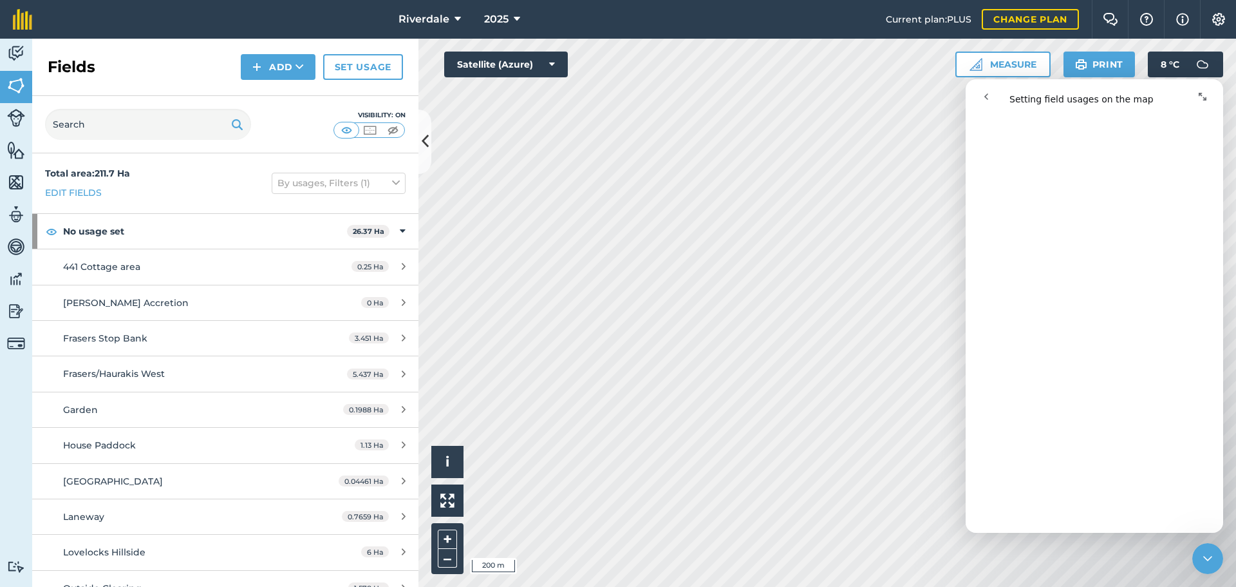
scroll to position [385, 0]
click at [1219, 19] on img at bounding box center [1218, 19] width 15 height 13
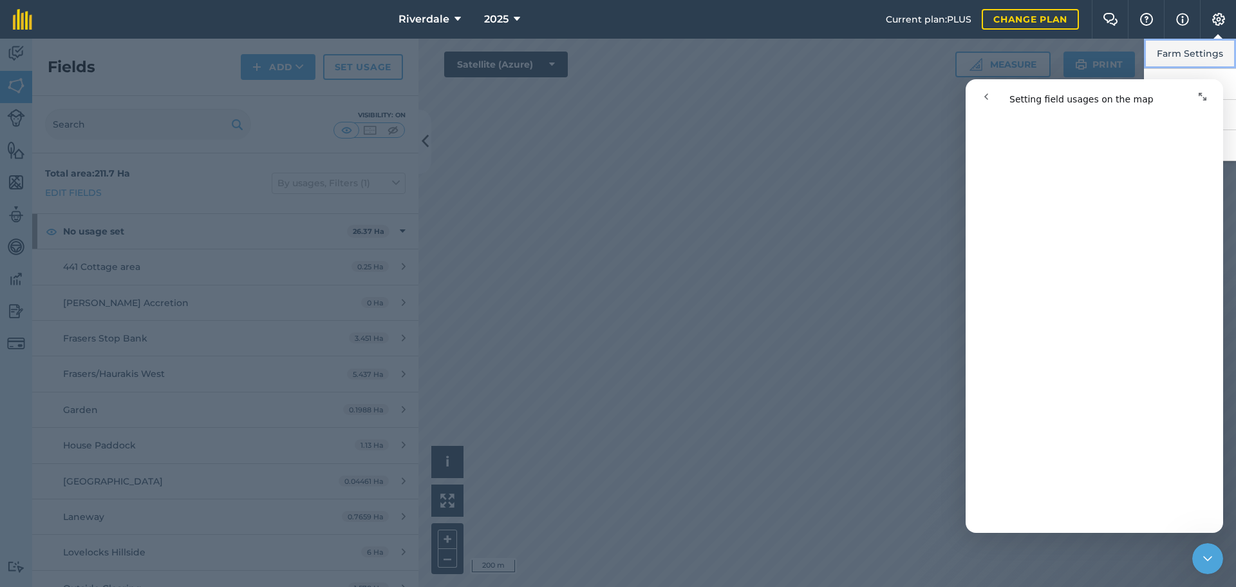
click at [1206, 52] on button "Farm Settings" at bounding box center [1190, 54] width 92 height 30
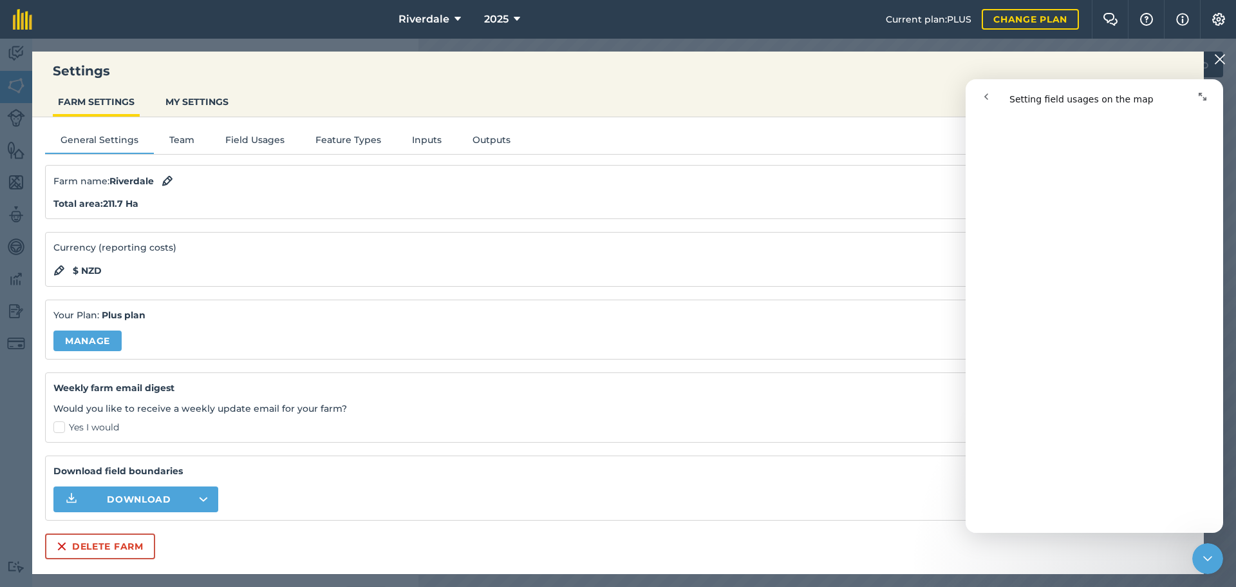
scroll to position [0, 0]
click at [253, 139] on button "Field Usages" at bounding box center [255, 142] width 90 height 19
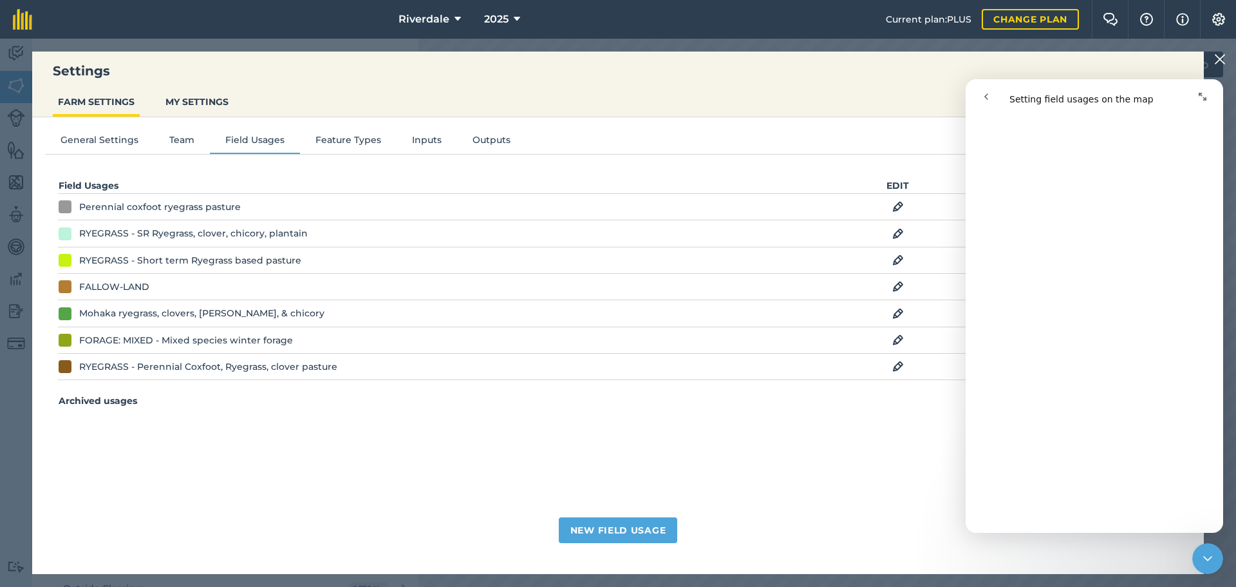
click at [898, 204] on img at bounding box center [899, 206] width 12 height 15
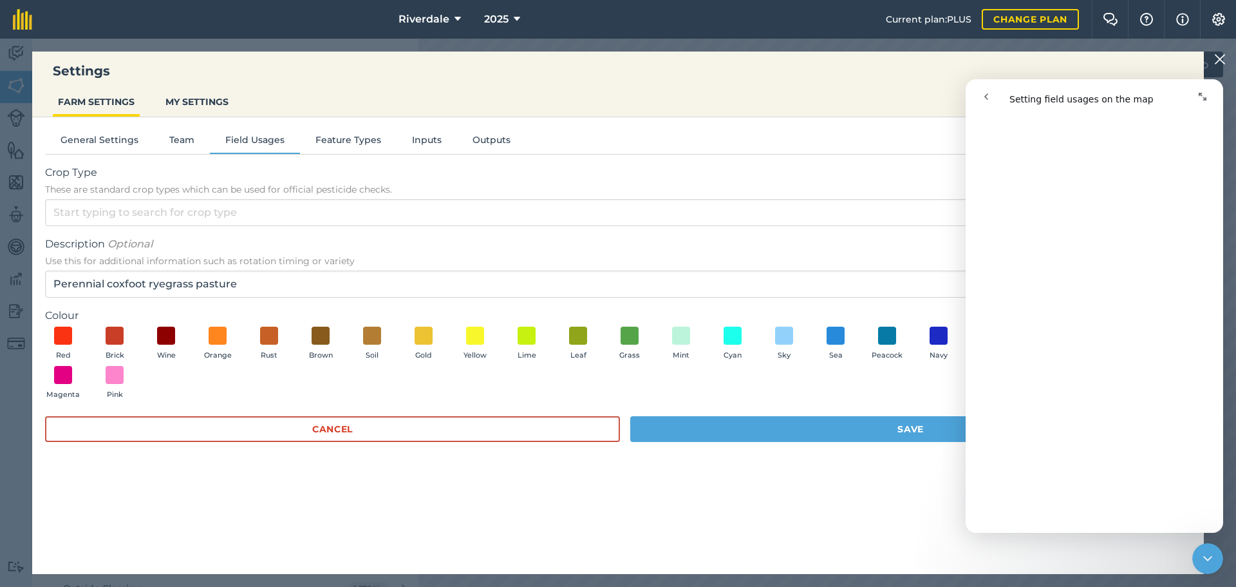
click at [986, 95] on icon "go back" at bounding box center [986, 96] width 10 height 10
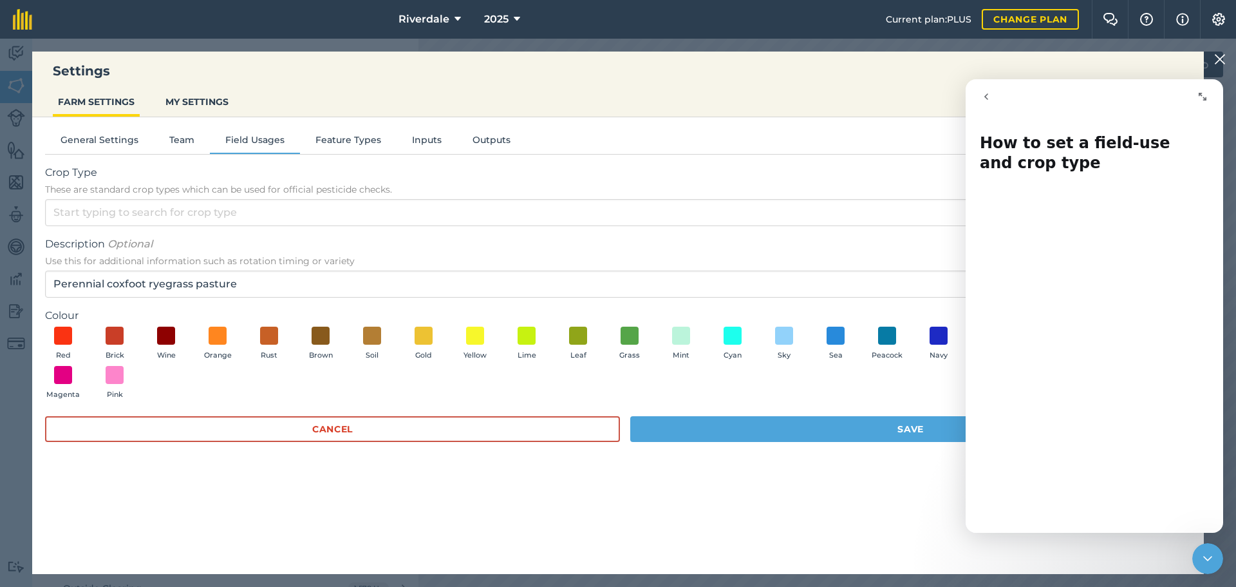
click at [900, 81] on div "Settings FARM SETTINGS MY SETTINGS" at bounding box center [618, 85] width 1172 height 66
click at [1200, 94] on icon "Expand window" at bounding box center [1203, 97] width 8 height 8
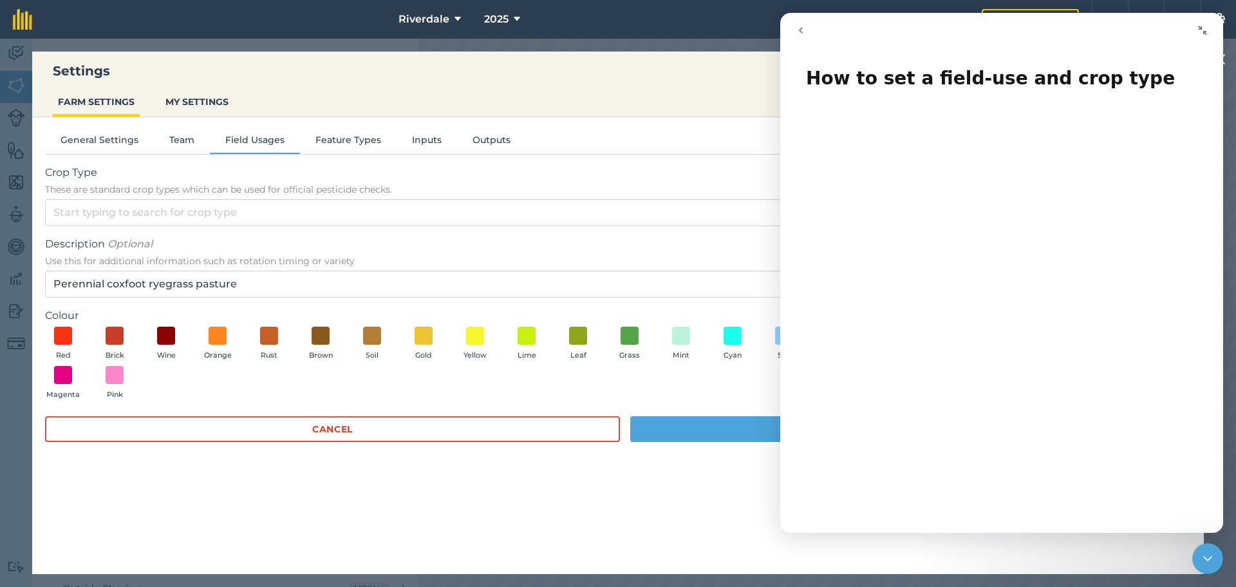
click at [1206, 33] on icon "Collapse window" at bounding box center [1202, 30] width 9 height 9
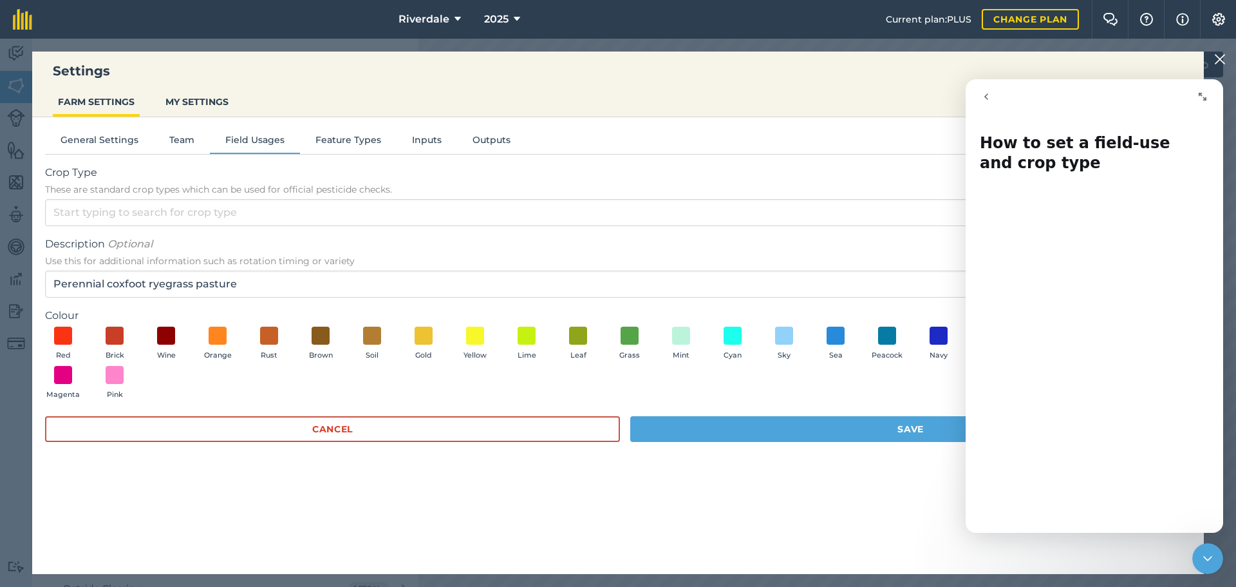
click at [985, 93] on icon "go back" at bounding box center [986, 96] width 10 height 10
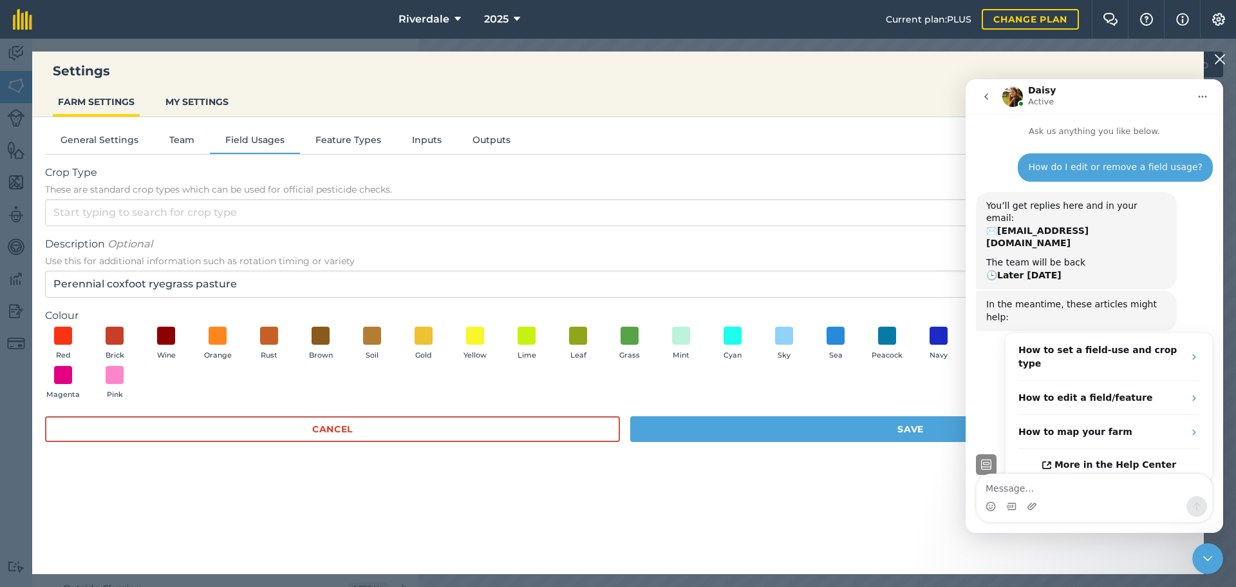
scroll to position [2, 0]
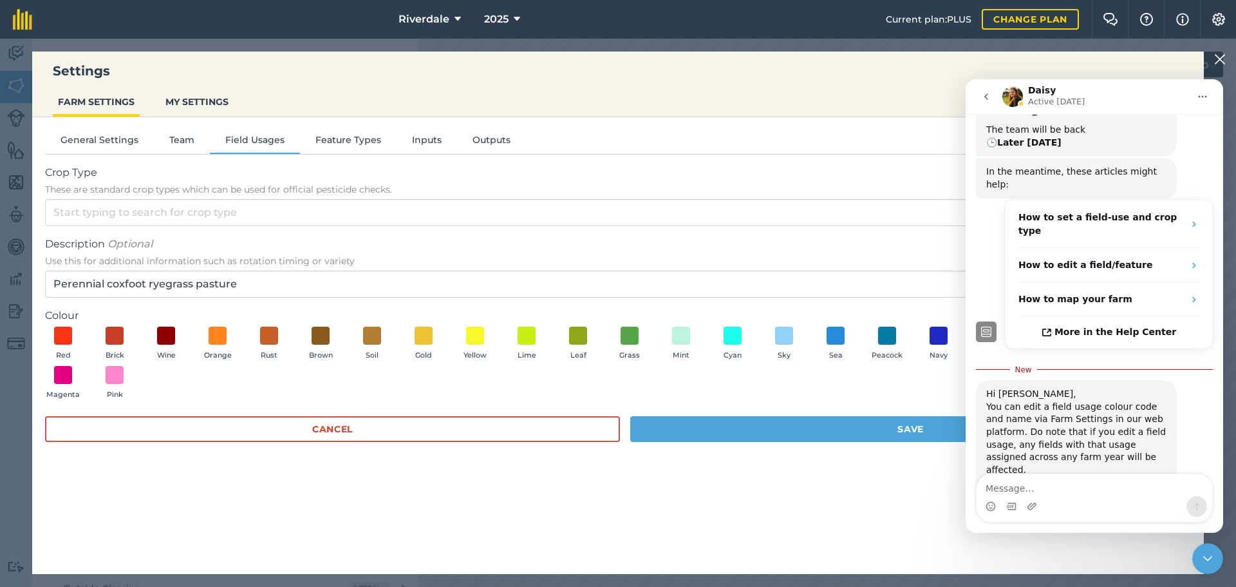
click at [1211, 558] on icon "Close Intercom Messenger" at bounding box center [1208, 558] width 9 height 5
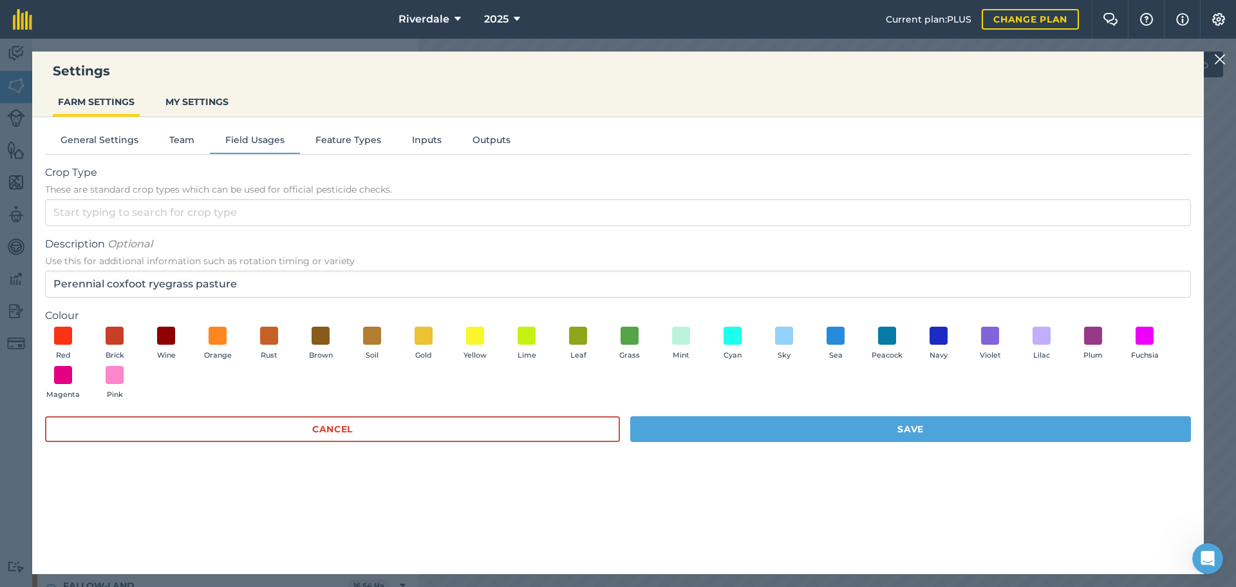
scroll to position [386, 0]
click at [184, 98] on button "MY SETTINGS" at bounding box center [196, 102] width 73 height 24
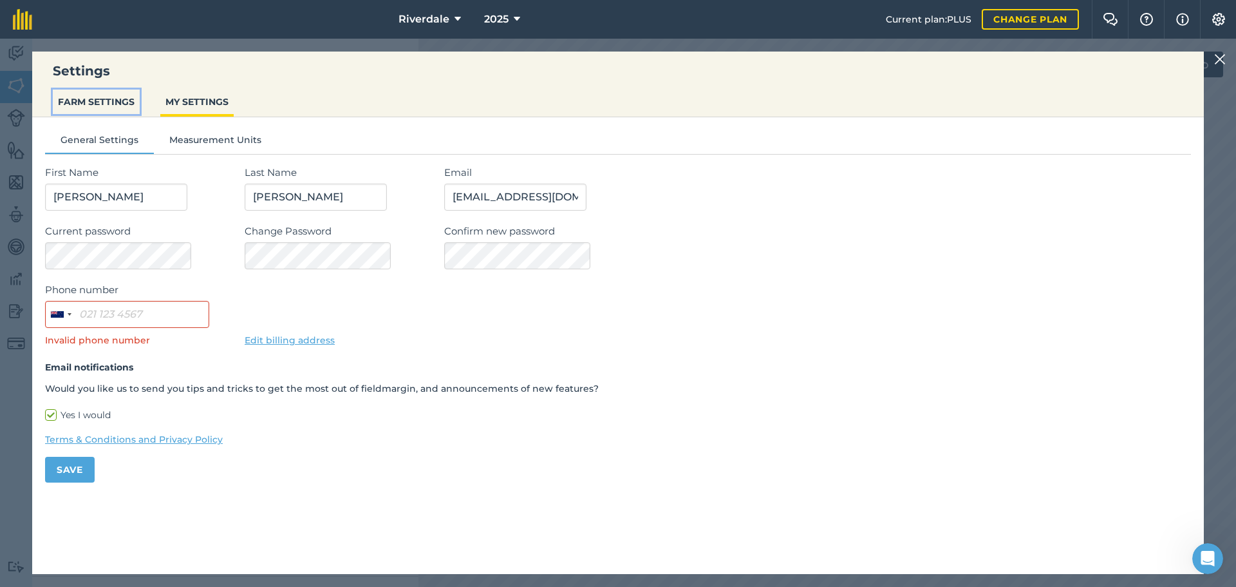
click at [97, 102] on button "FARM SETTINGS" at bounding box center [96, 102] width 87 height 24
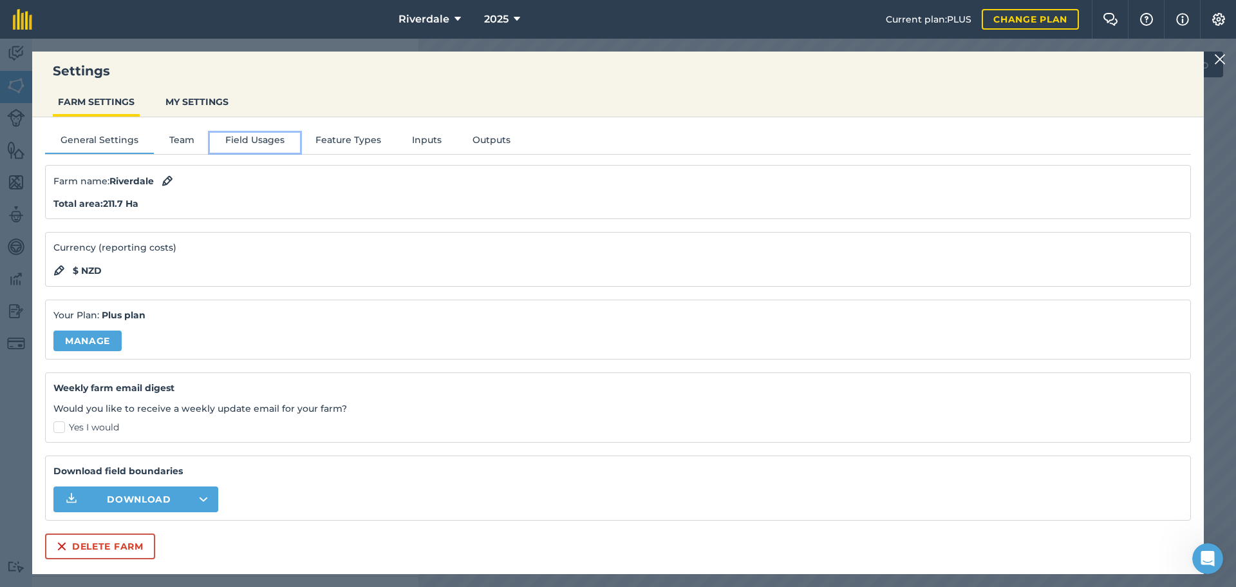
click at [250, 137] on button "Field Usages" at bounding box center [255, 142] width 90 height 19
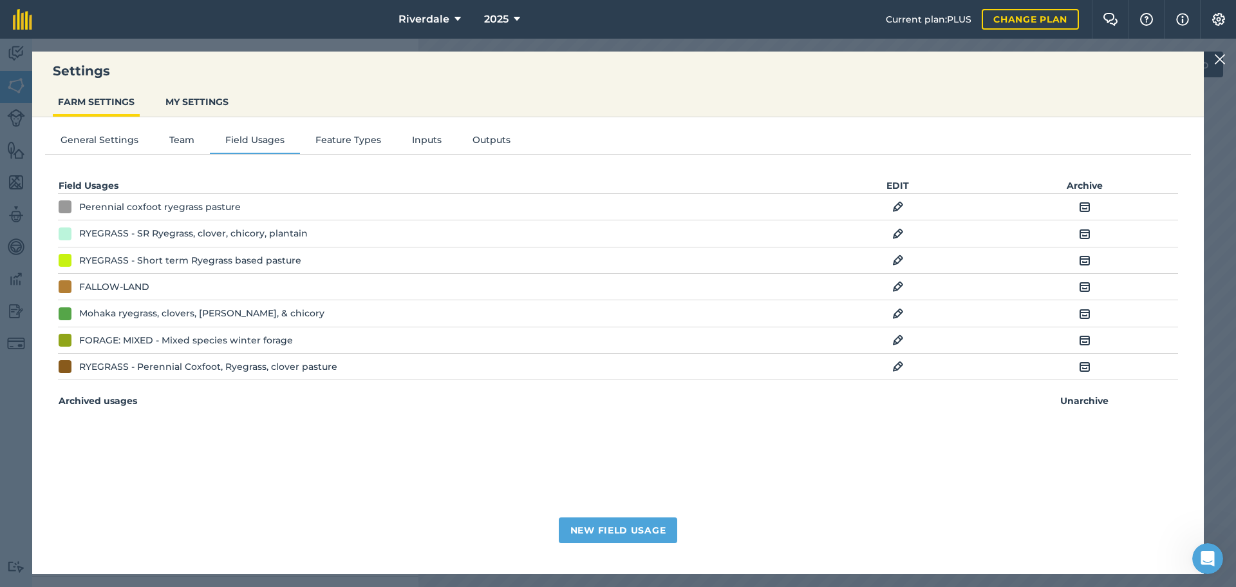
click at [223, 207] on div "Perennial coxfoot ryegrass pasture" at bounding box center [160, 207] width 162 height 14
click at [895, 205] on img at bounding box center [899, 206] width 12 height 15
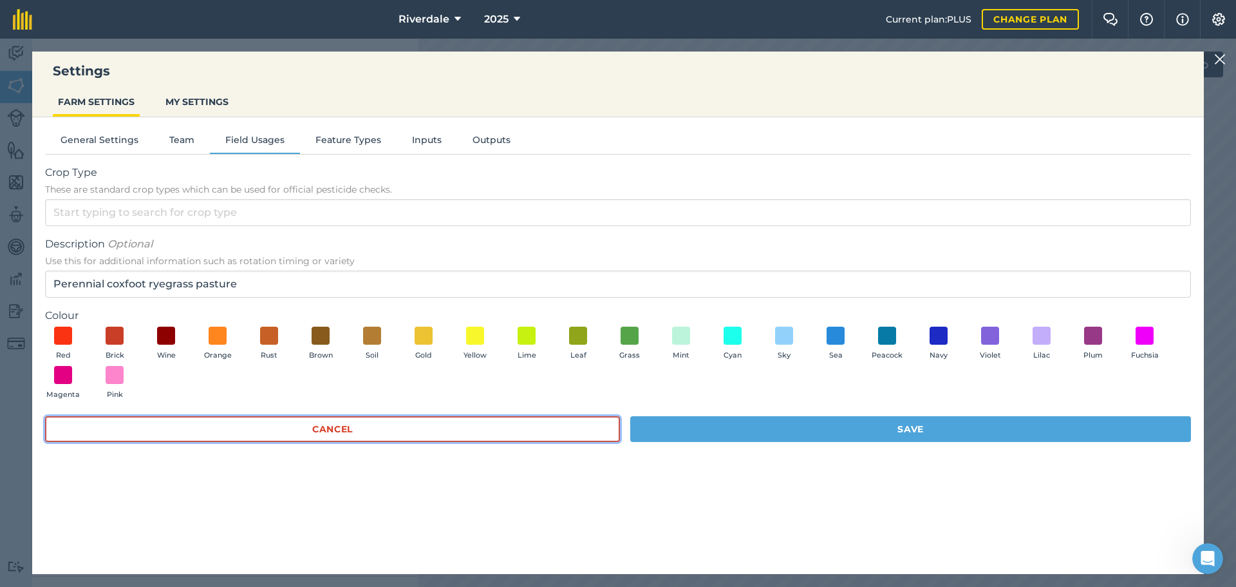
click at [348, 428] on button "Cancel" at bounding box center [332, 429] width 575 height 26
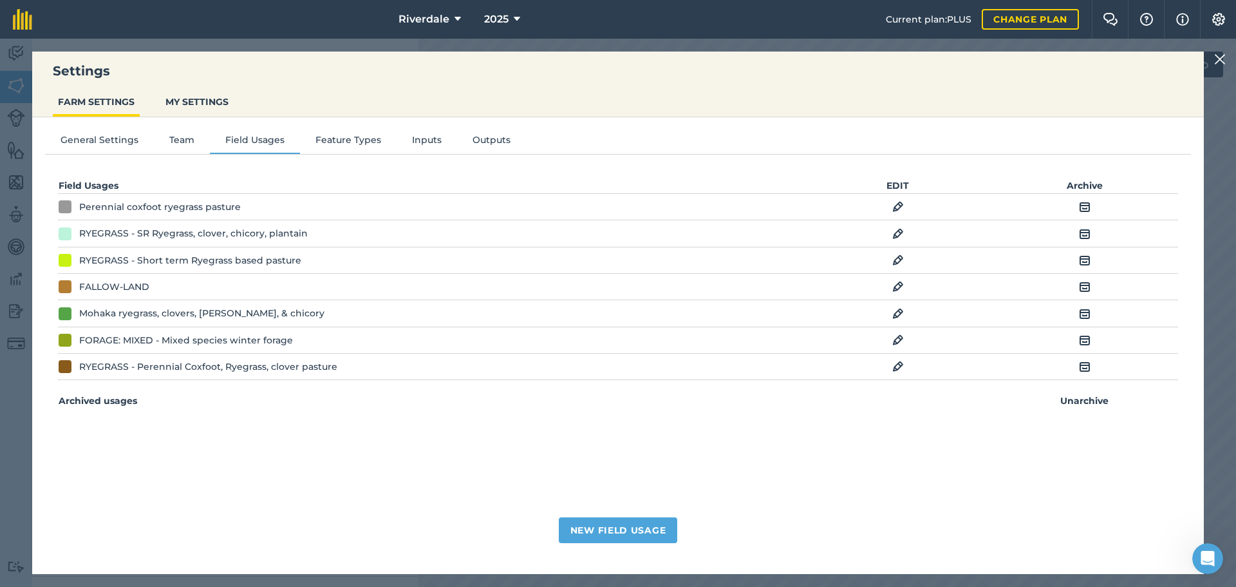
click at [1083, 205] on img at bounding box center [1085, 206] width 12 height 15
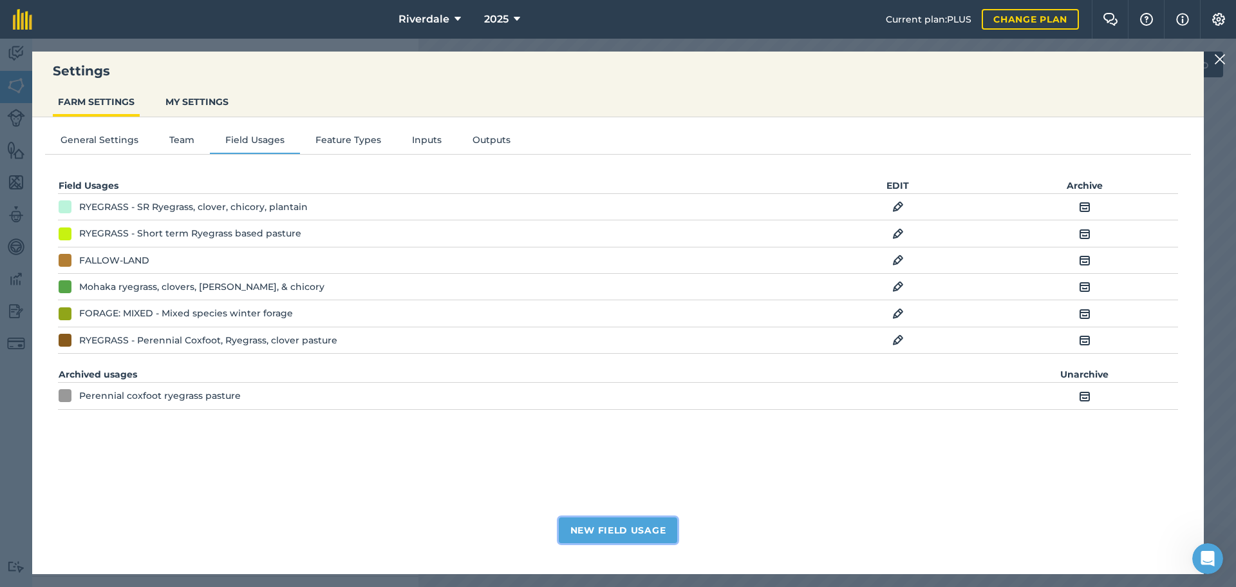
click at [612, 527] on button "New Field Usage" at bounding box center [618, 530] width 119 height 26
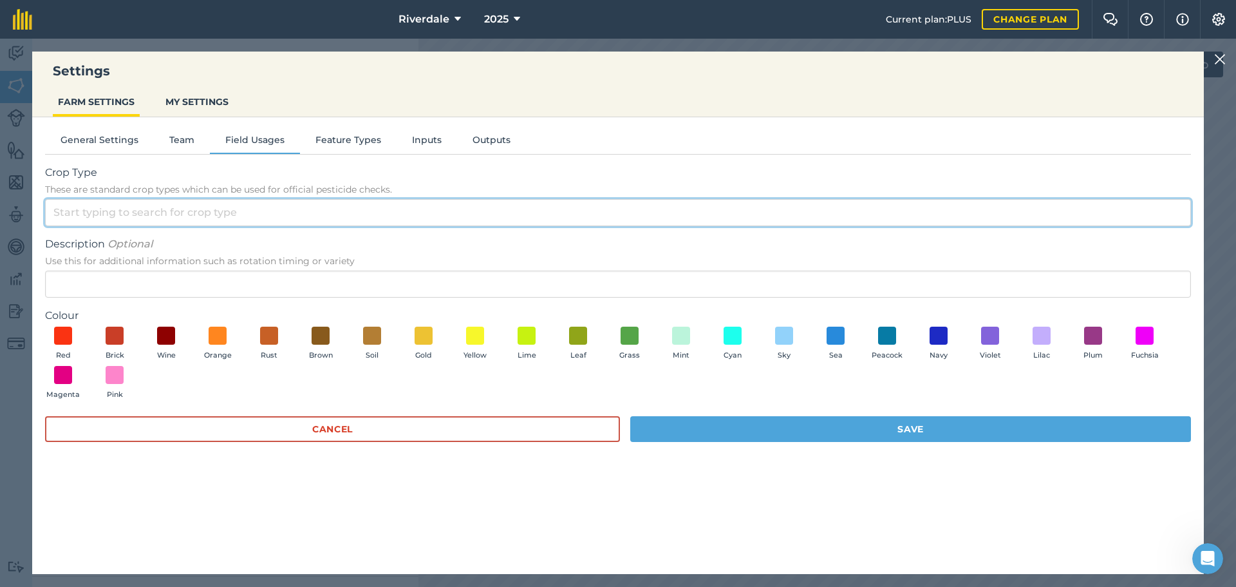
click at [54, 212] on input "Crop Type These are standard crop types which can be used for official pesticid…" at bounding box center [618, 212] width 1146 height 27
click at [70, 210] on input "Crop Type These are standard crop types which can be used for official pesticid…" at bounding box center [618, 212] width 1146 height 27
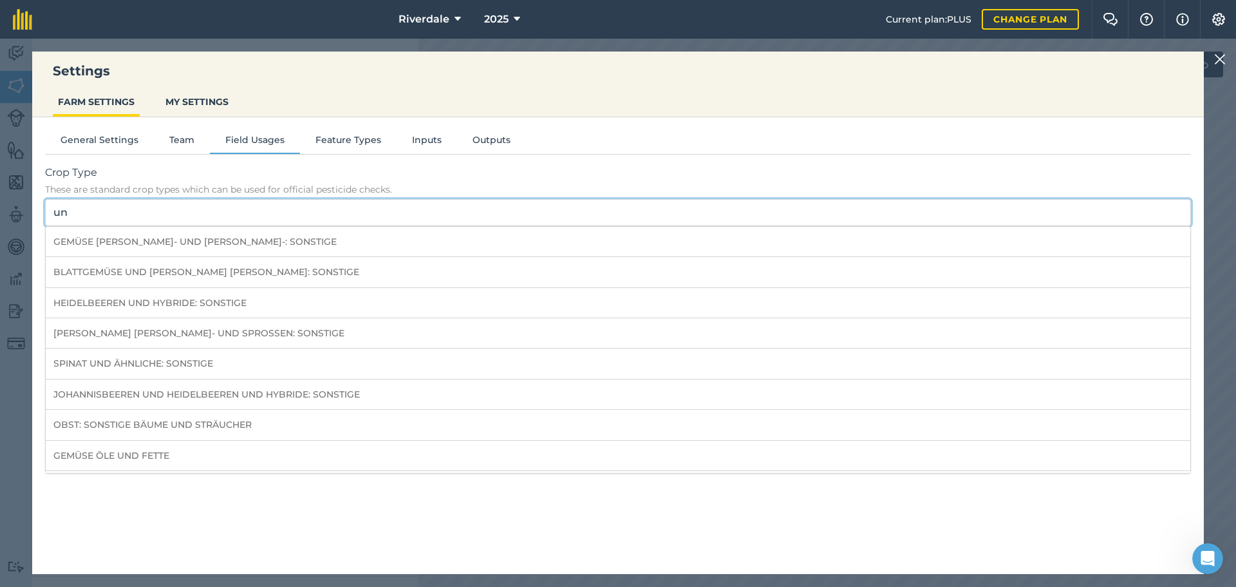
type input "u"
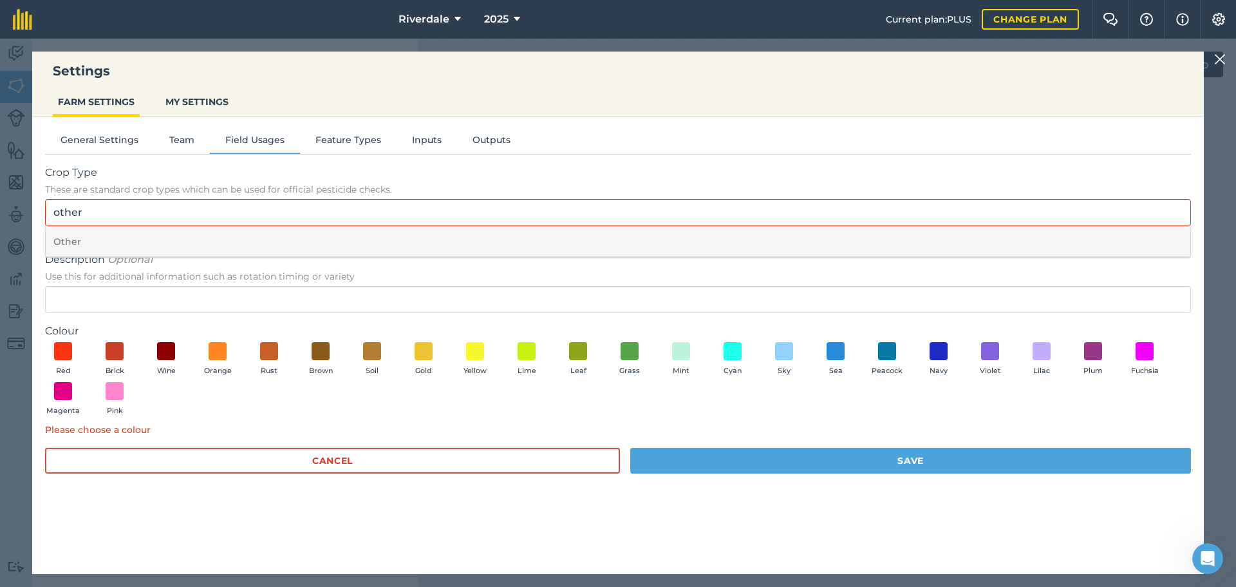
click at [65, 241] on li "Other" at bounding box center [618, 242] width 1145 height 30
type input "Other"
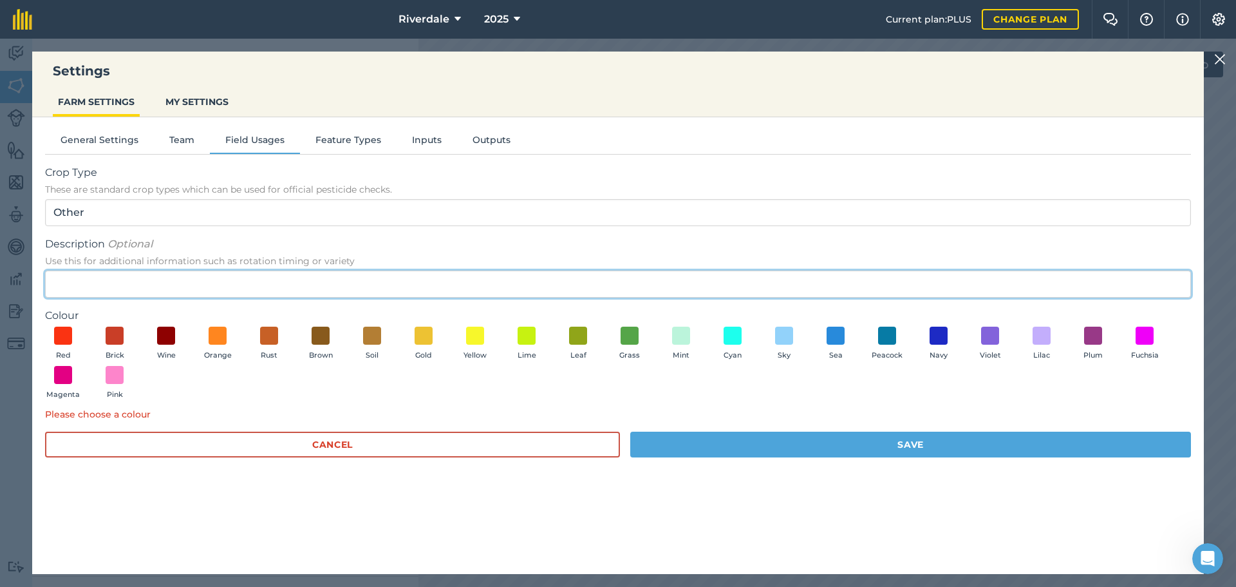
click at [63, 283] on input "Description Optional Use this for additional information such as rotation timin…" at bounding box center [618, 283] width 1146 height 27
type input "Undeveloped land- mixed trees, shrubs, & grasses"
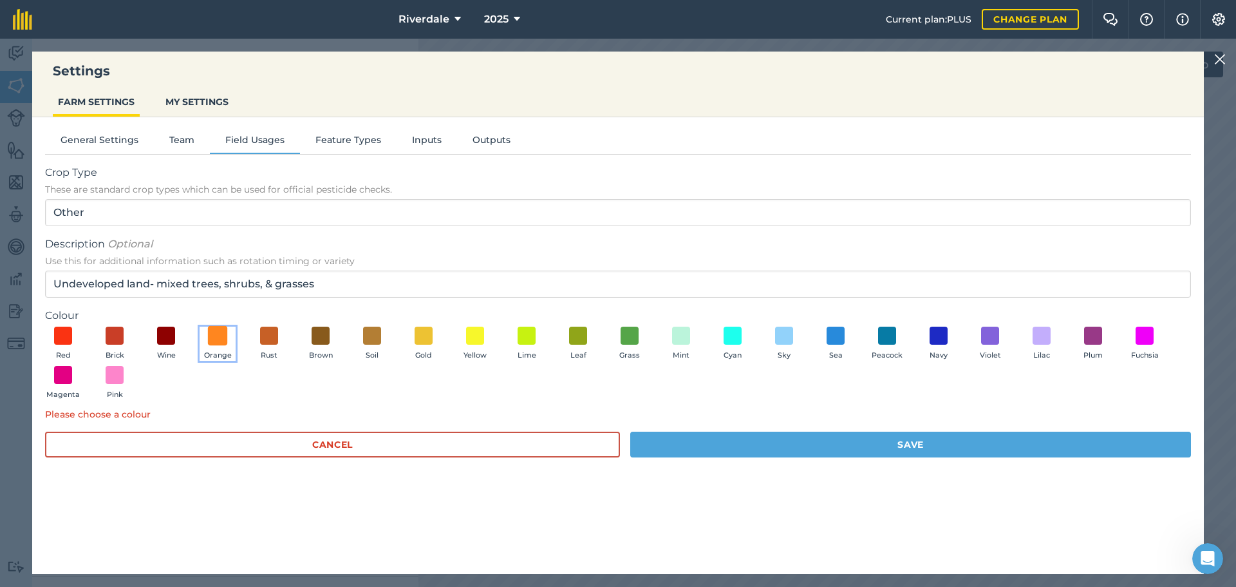
click at [218, 336] on span at bounding box center [218, 335] width 20 height 20
click at [909, 439] on button "Save" at bounding box center [910, 444] width 561 height 26
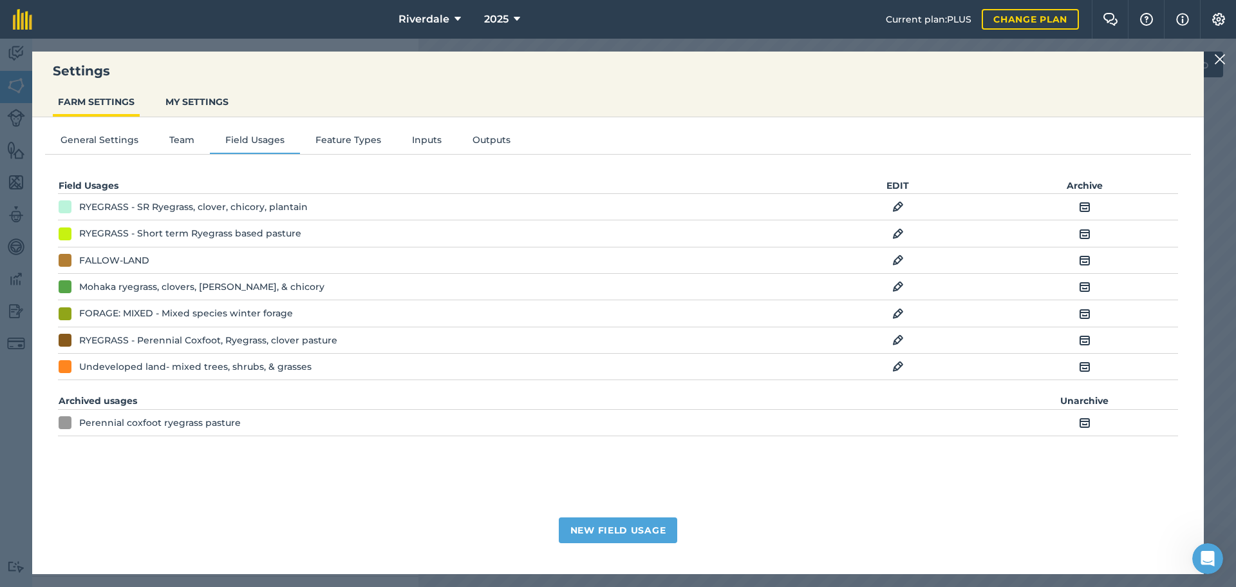
click at [1220, 56] on img at bounding box center [1221, 59] width 12 height 15
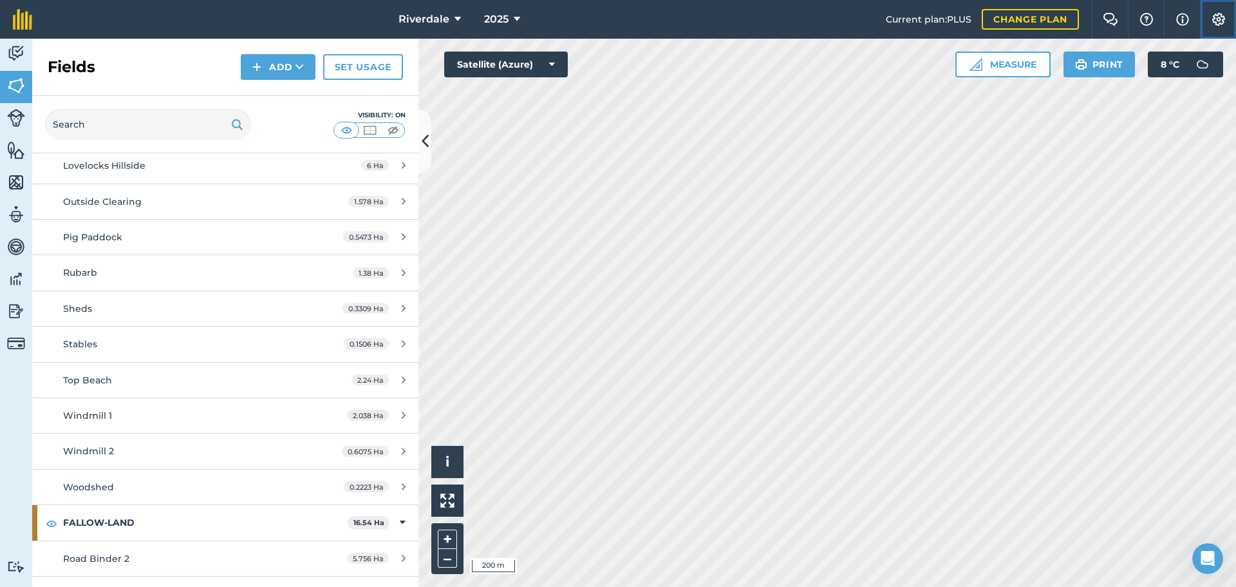
click at [1220, 17] on img at bounding box center [1218, 19] width 15 height 13
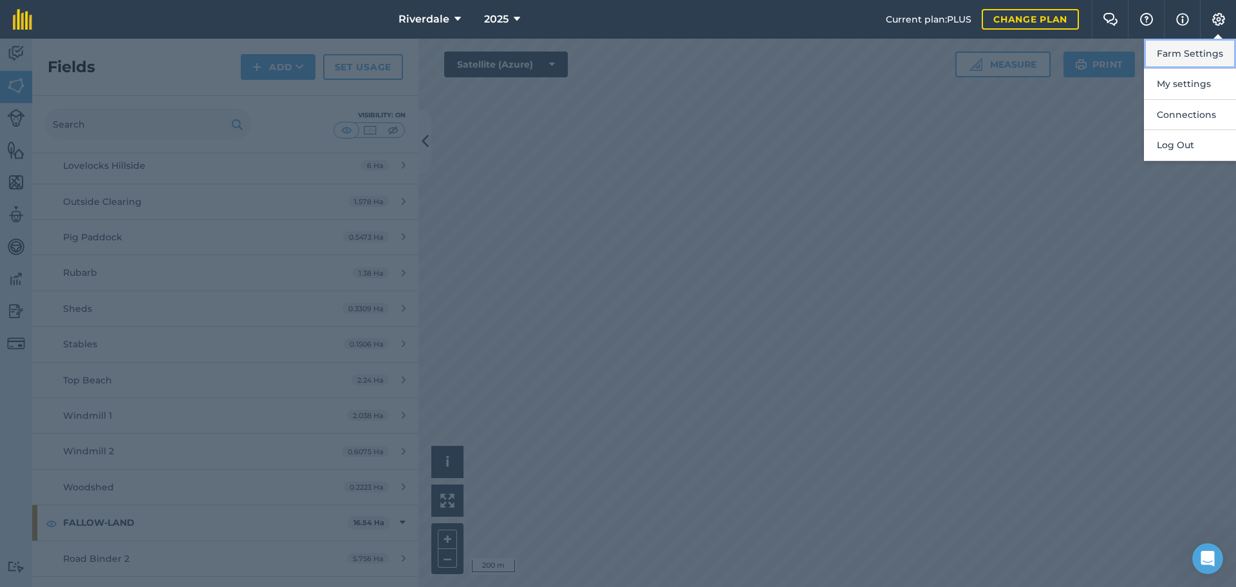
click at [1205, 52] on button "Farm Settings" at bounding box center [1190, 54] width 92 height 30
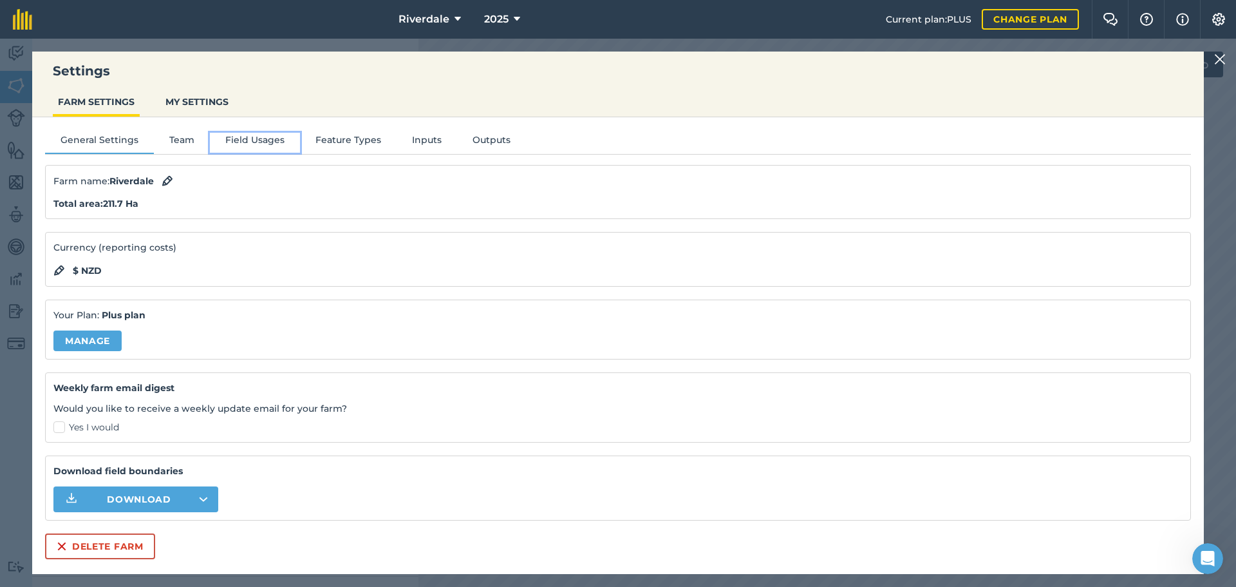
click at [252, 139] on button "Field Usages" at bounding box center [255, 142] width 90 height 19
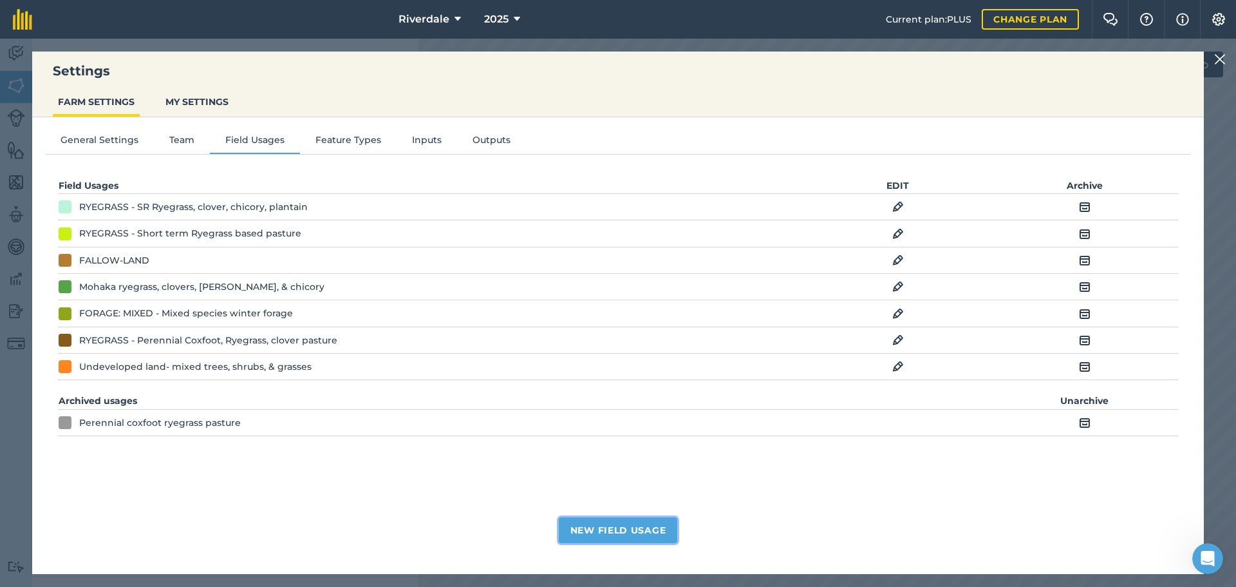
click at [609, 527] on button "New Field Usage" at bounding box center [618, 530] width 119 height 26
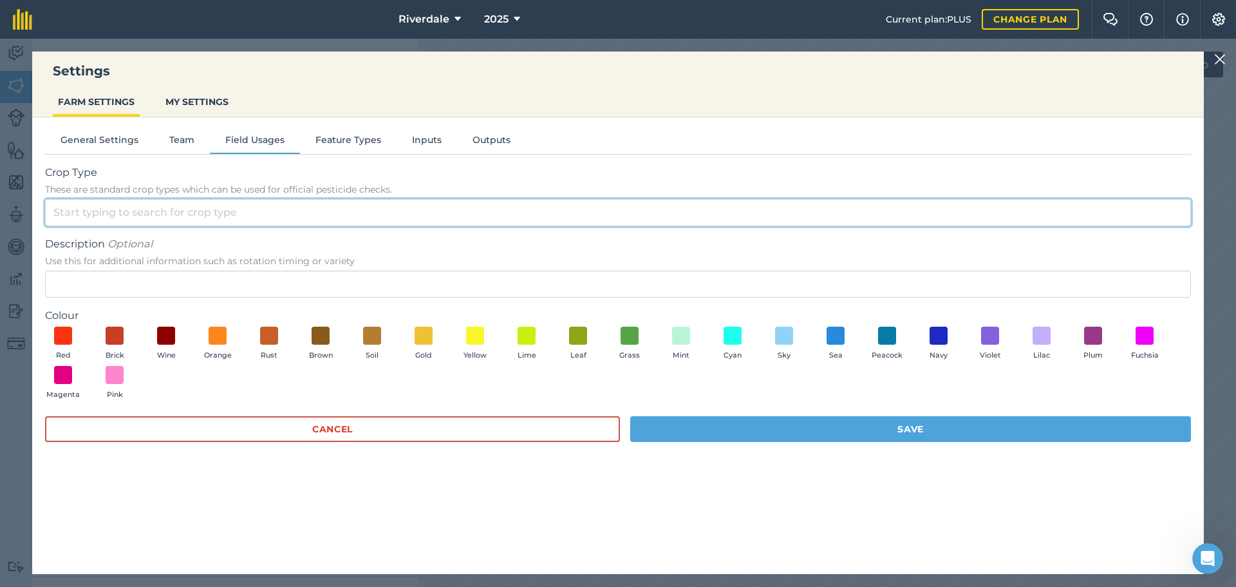
click at [62, 211] on input "Crop Type These are standard crop types which can be used for official pesticid…" at bounding box center [618, 212] width 1146 height 27
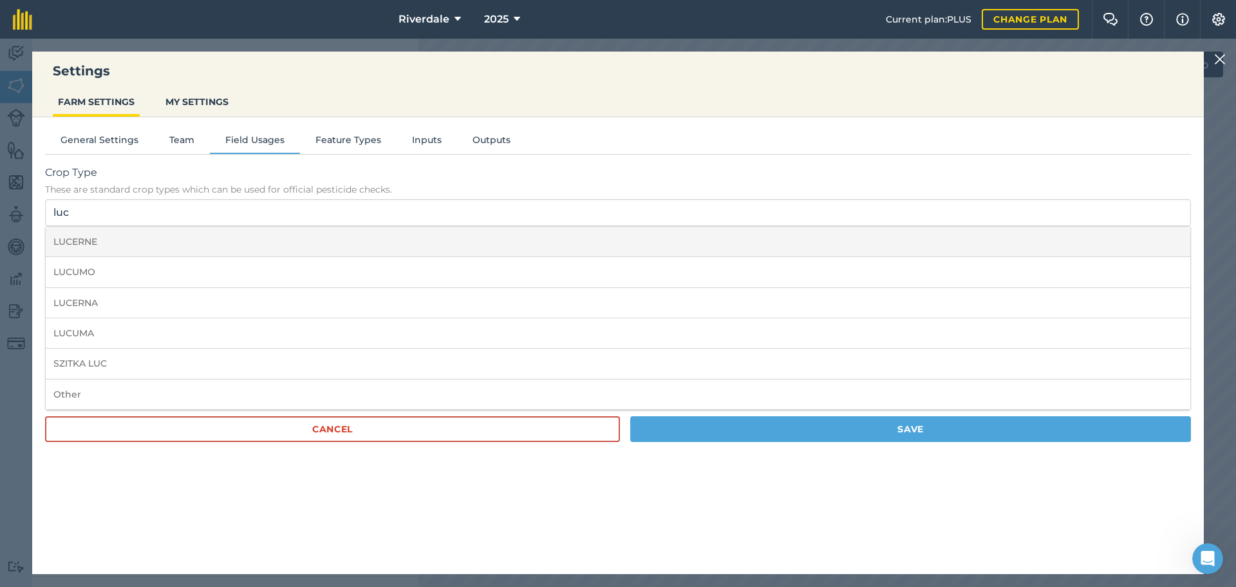
click at [67, 240] on li "LUCERNE" at bounding box center [618, 242] width 1145 height 30
type input "LUCERNE"
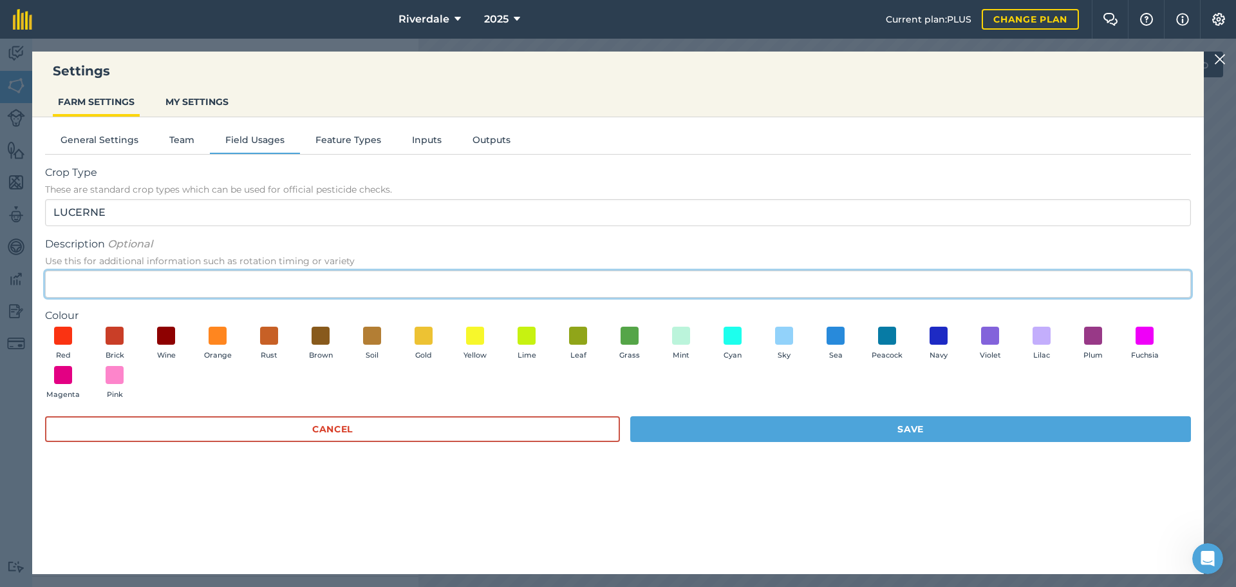
click at [60, 284] on input "Description Optional Use this for additional information such as rotation timin…" at bounding box center [618, 283] width 1146 height 27
type input "Lucerne or lucerne and grasses mix"
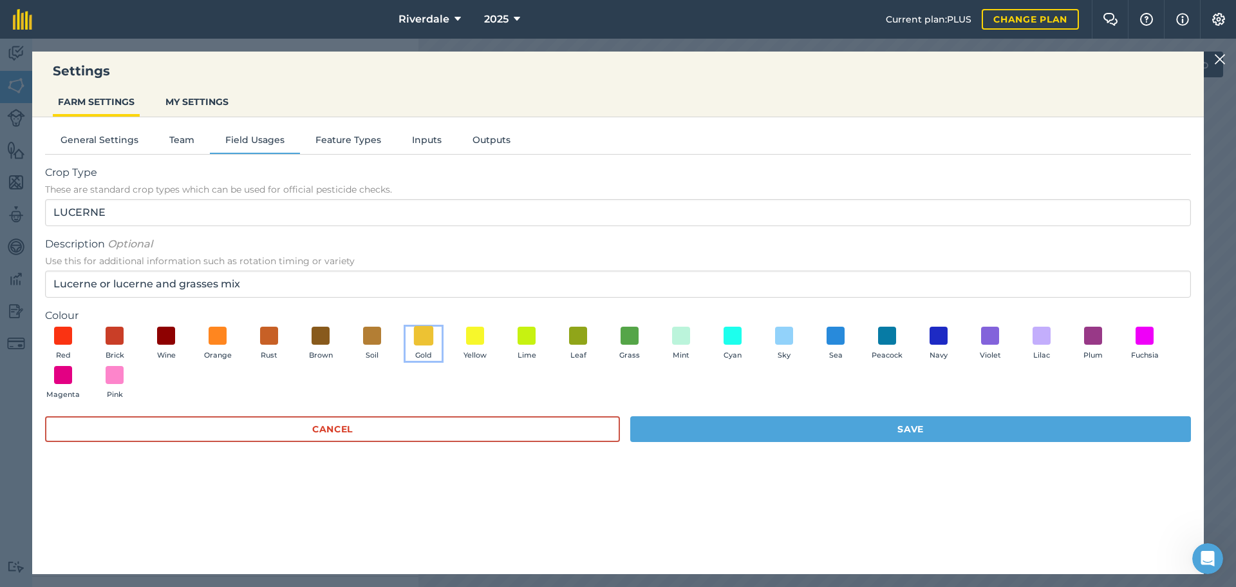
click at [424, 333] on span at bounding box center [424, 335] width 20 height 20
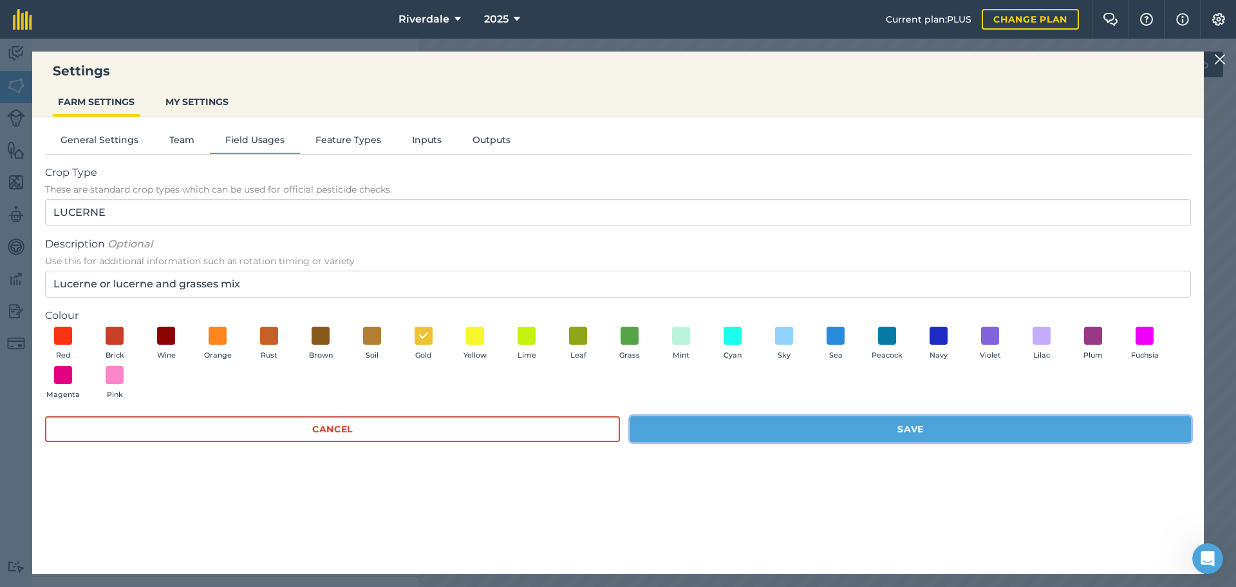
click at [899, 424] on button "Save" at bounding box center [910, 429] width 561 height 26
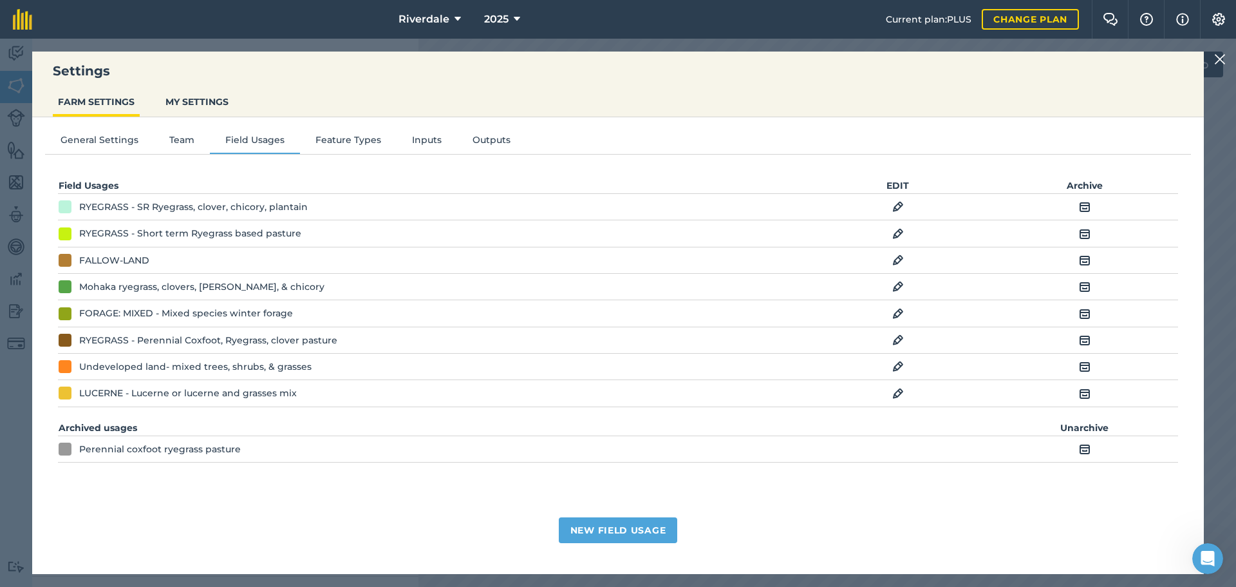
click at [1220, 59] on img at bounding box center [1221, 59] width 12 height 15
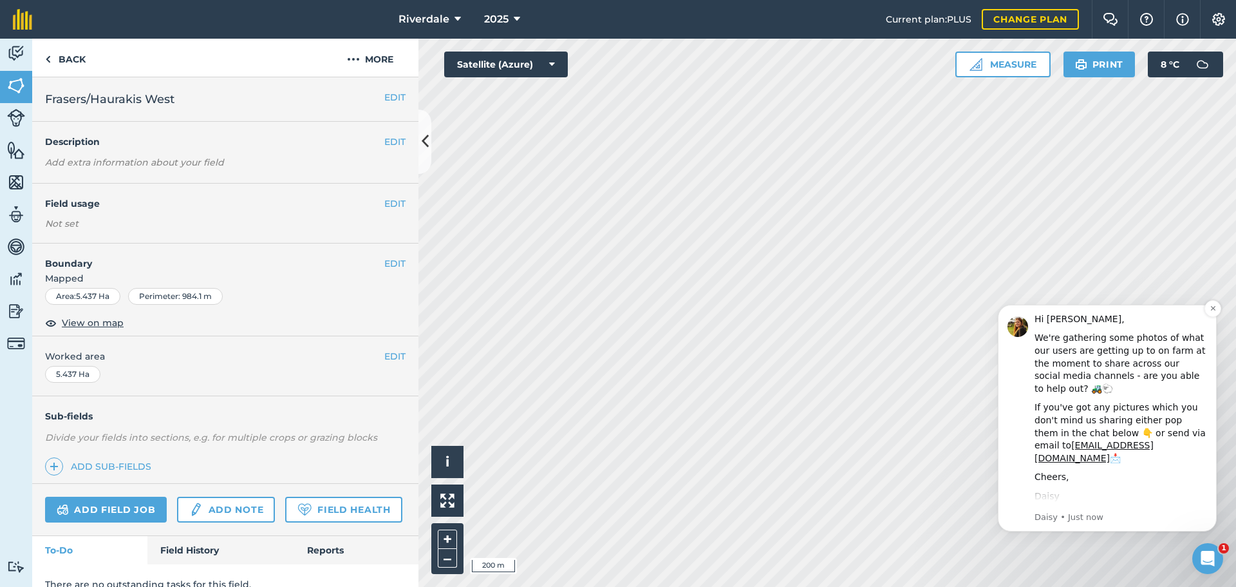
click at [1019, 328] on img "message notification from Daisy, Just now. Hi David, We're gathering some photo…" at bounding box center [1018, 326] width 21 height 21
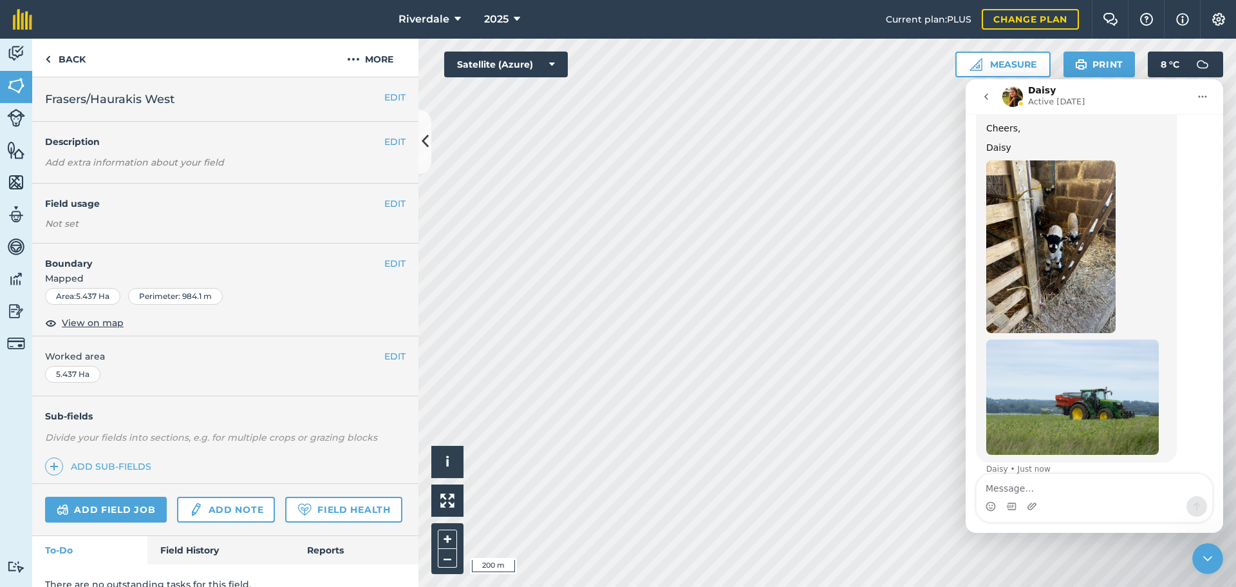
scroll to position [187, 0]
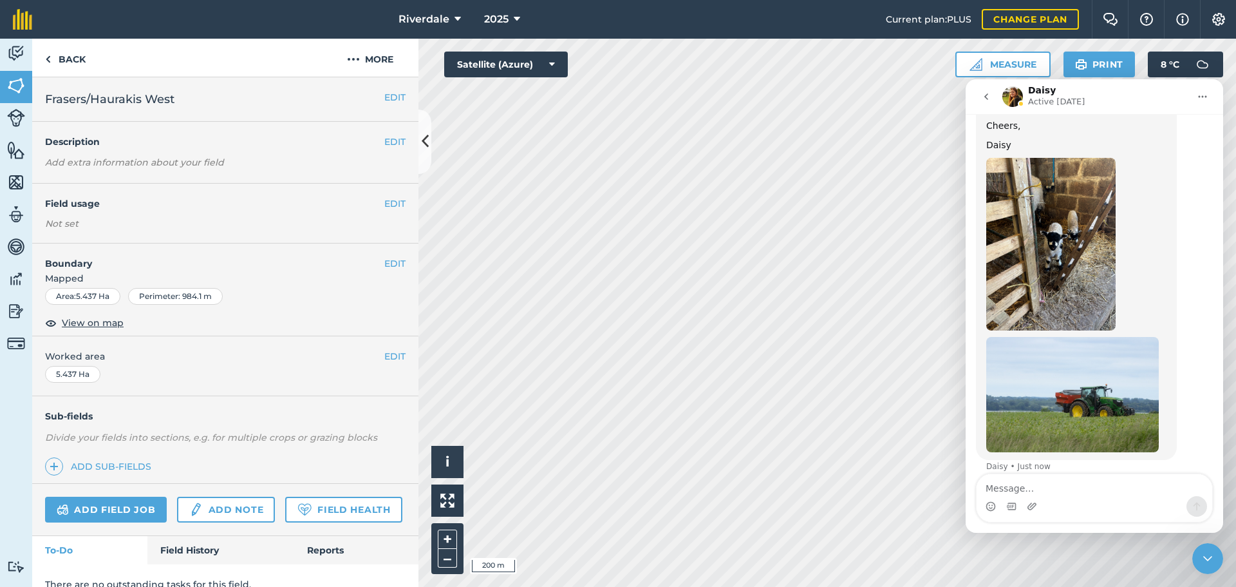
click at [1207, 554] on icon "Close Intercom Messenger" at bounding box center [1207, 558] width 15 height 15
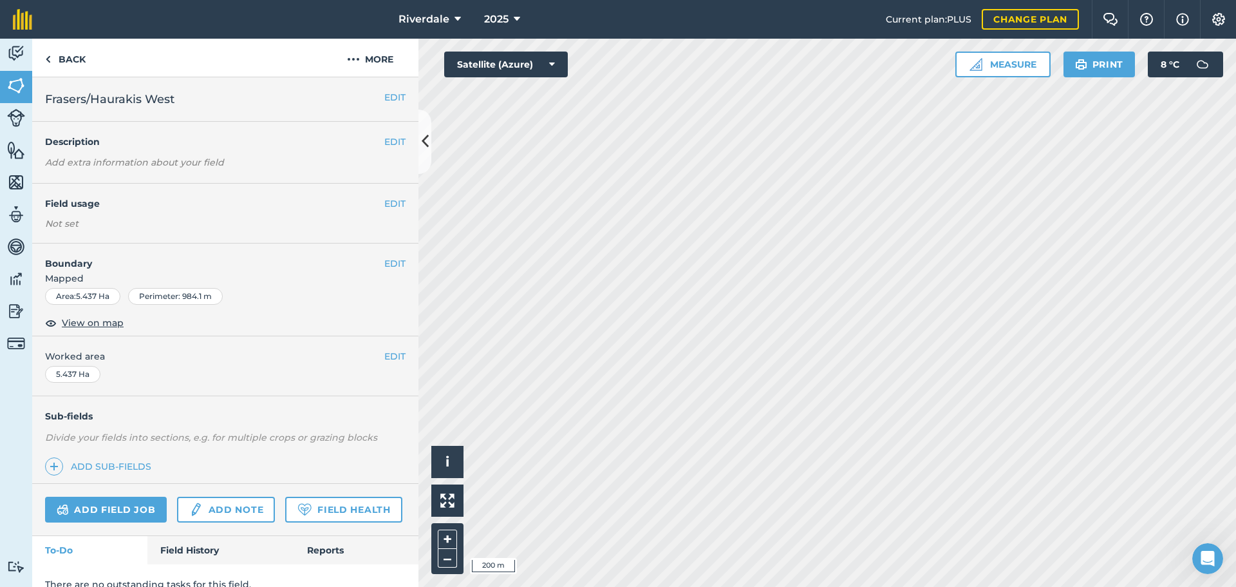
click at [1207, 555] on icon "Open Intercom Messenger" at bounding box center [1208, 558] width 21 height 21
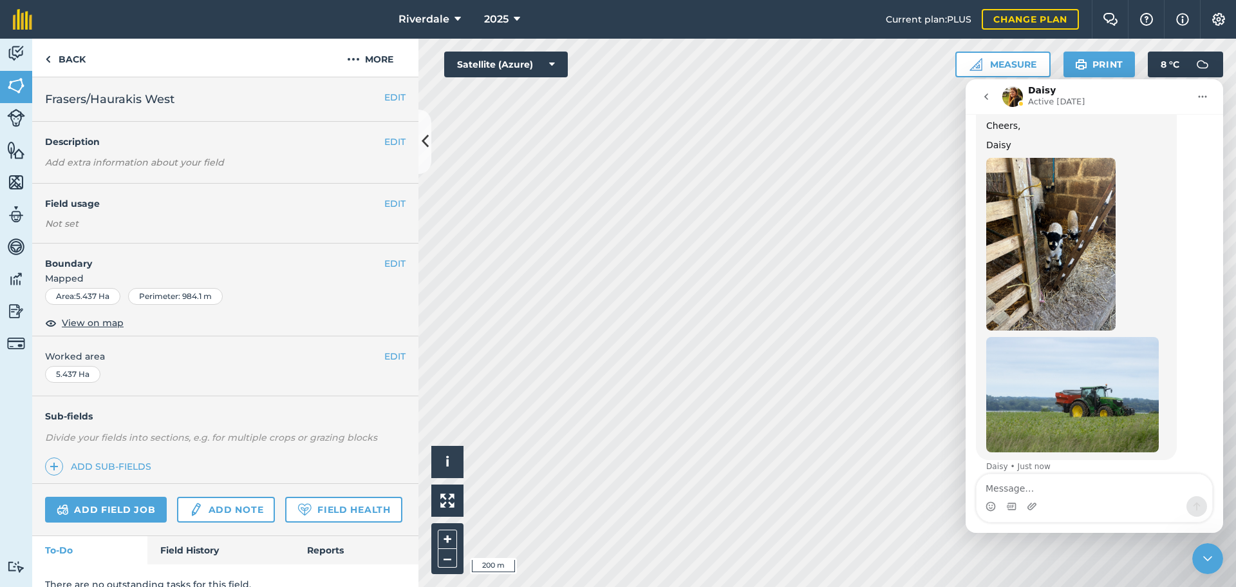
click at [985, 94] on icon "go back" at bounding box center [986, 96] width 10 height 10
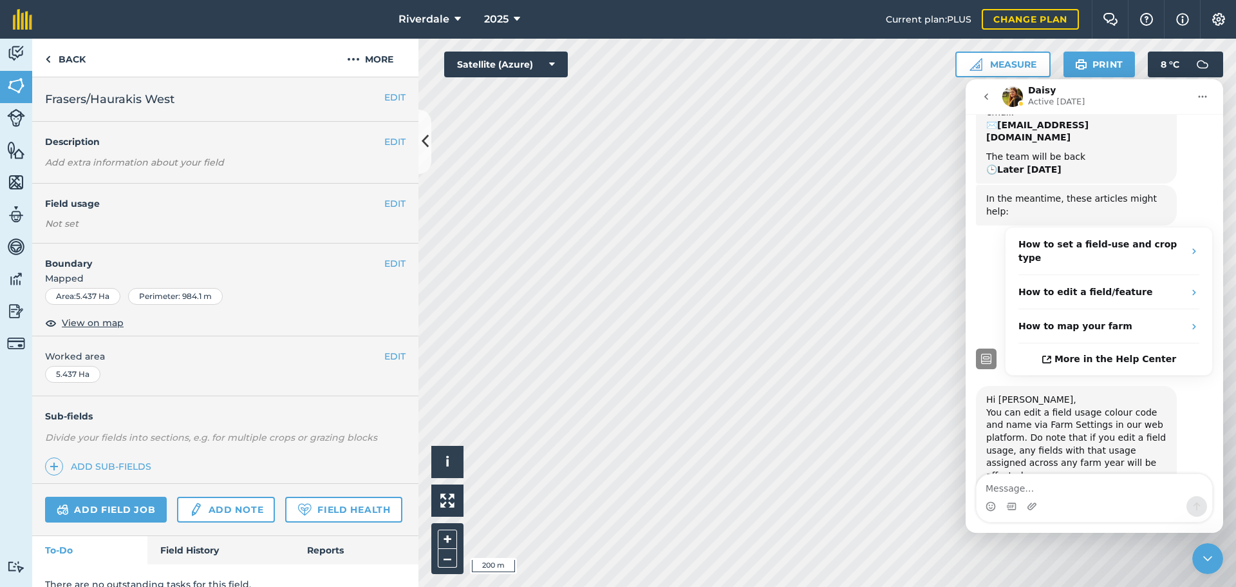
scroll to position [0, 0]
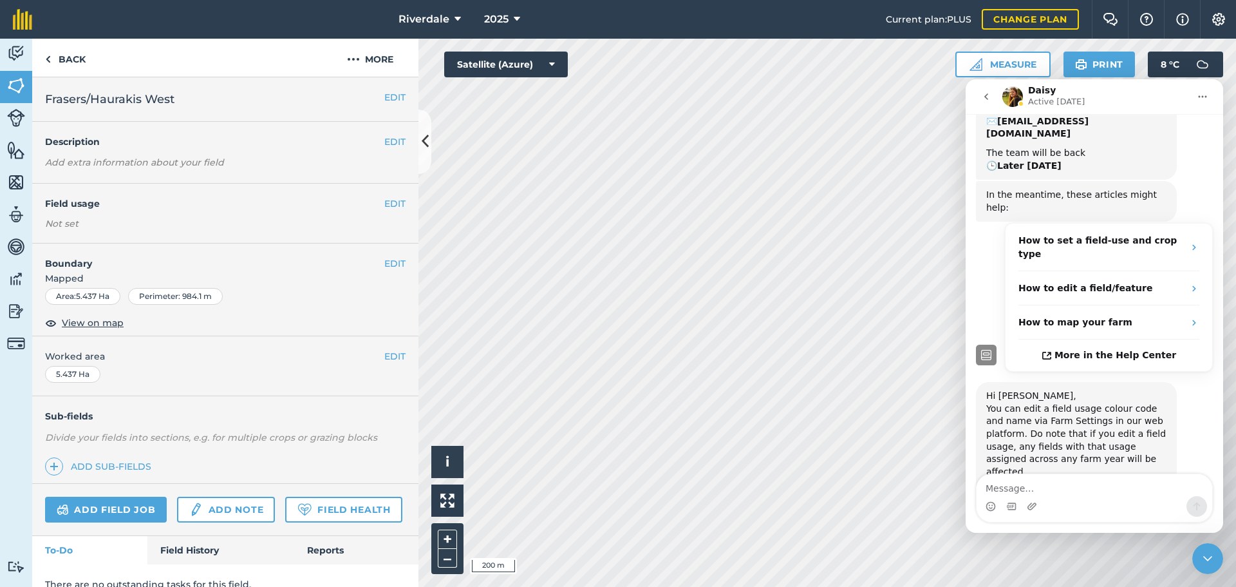
click at [1207, 554] on icon "Close Intercom Messenger" at bounding box center [1207, 558] width 15 height 15
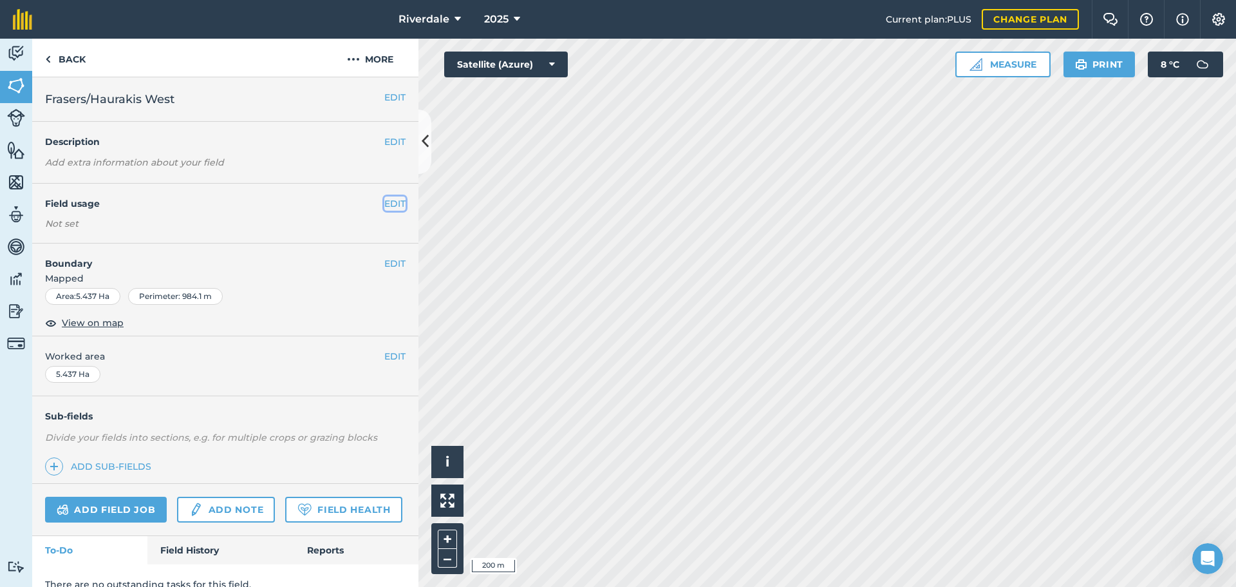
click at [385, 200] on button "EDIT" at bounding box center [394, 203] width 21 height 14
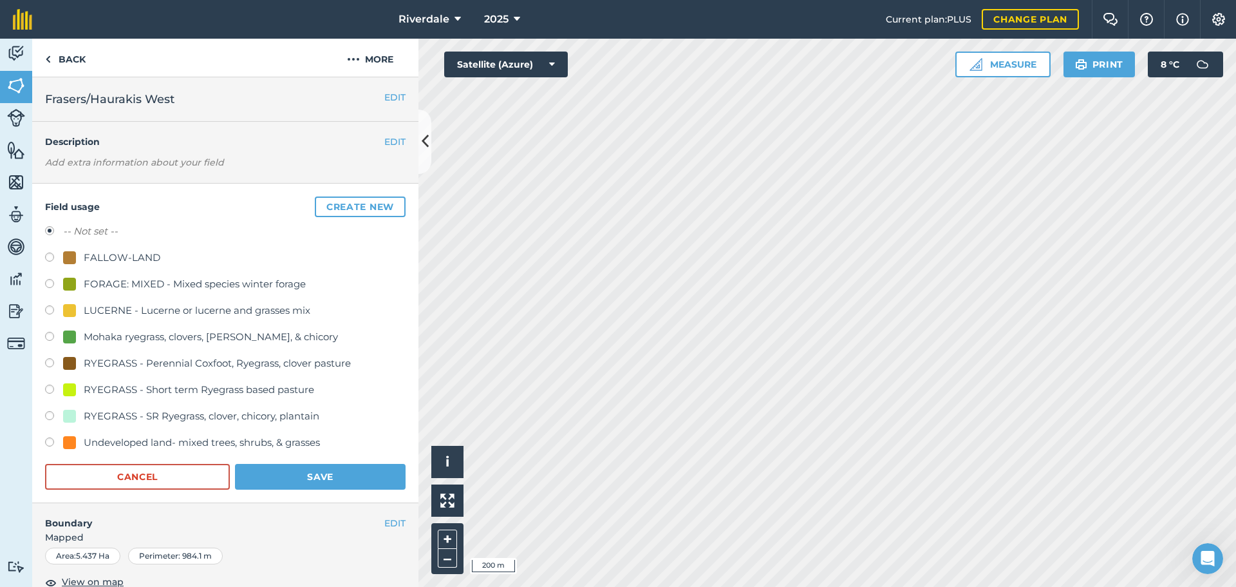
click at [50, 307] on label at bounding box center [54, 311] width 18 height 13
radio input "true"
radio input "false"
click at [317, 473] on button "Save" at bounding box center [320, 477] width 171 height 26
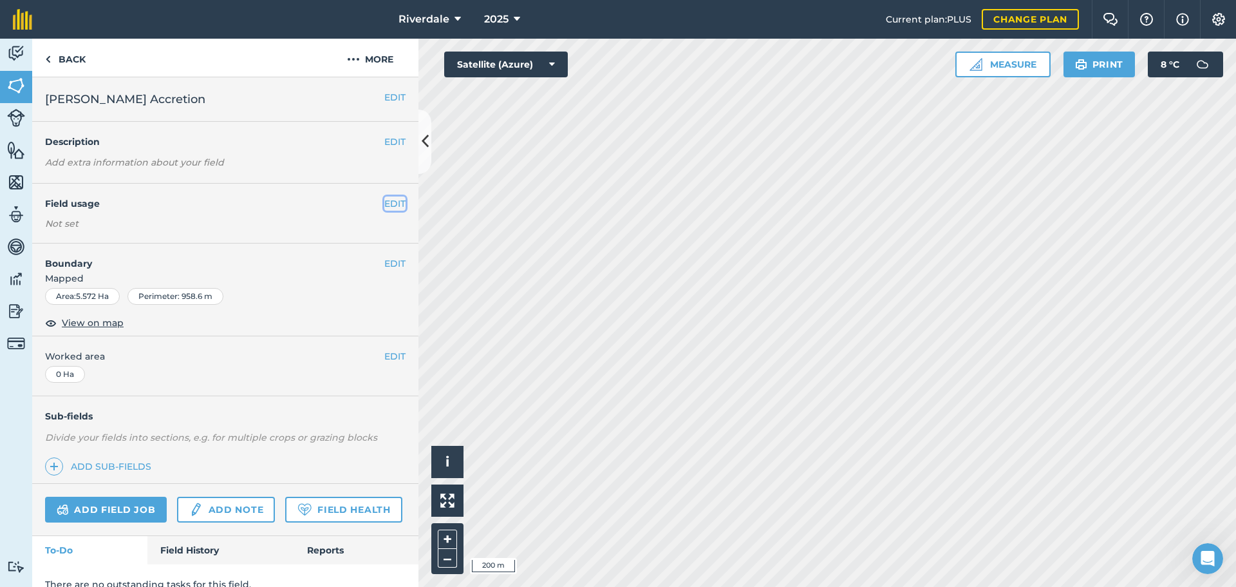
click at [384, 203] on button "EDIT" at bounding box center [394, 203] width 21 height 14
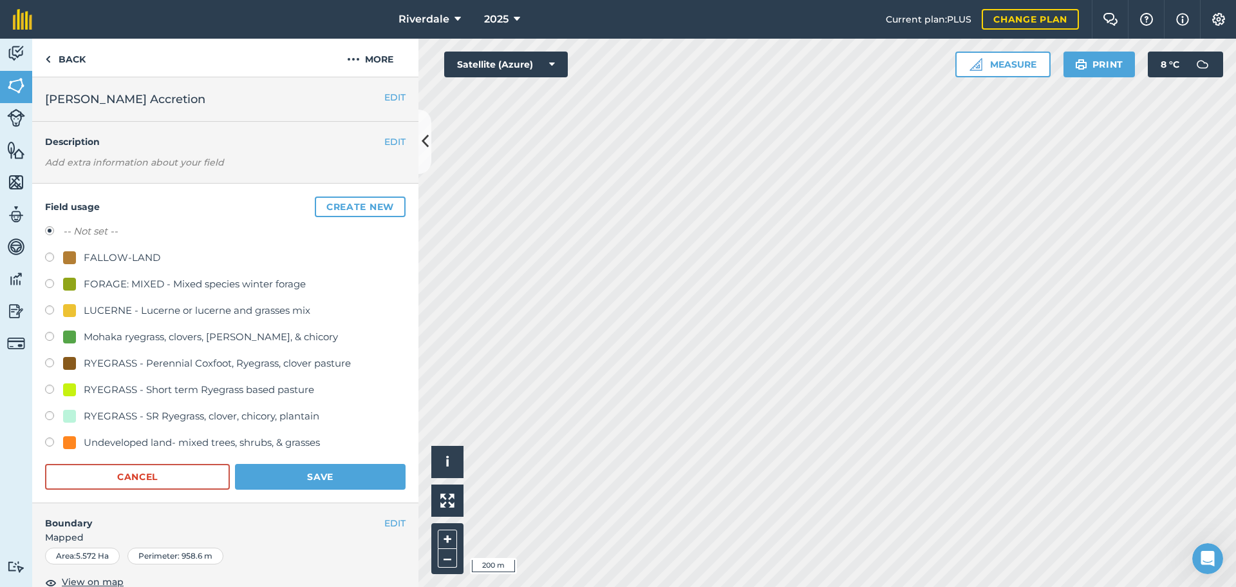
click at [48, 442] on label at bounding box center [54, 443] width 18 height 13
radio input "true"
radio input "false"
click at [310, 473] on button "Save" at bounding box center [320, 477] width 171 height 26
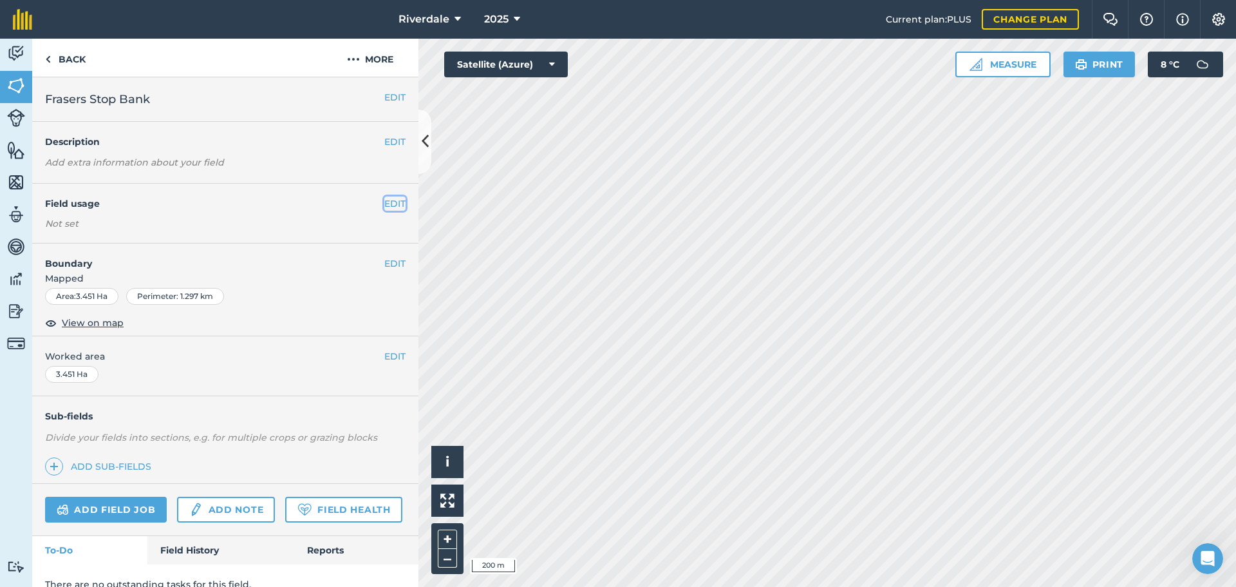
click at [384, 201] on button "EDIT" at bounding box center [394, 203] width 21 height 14
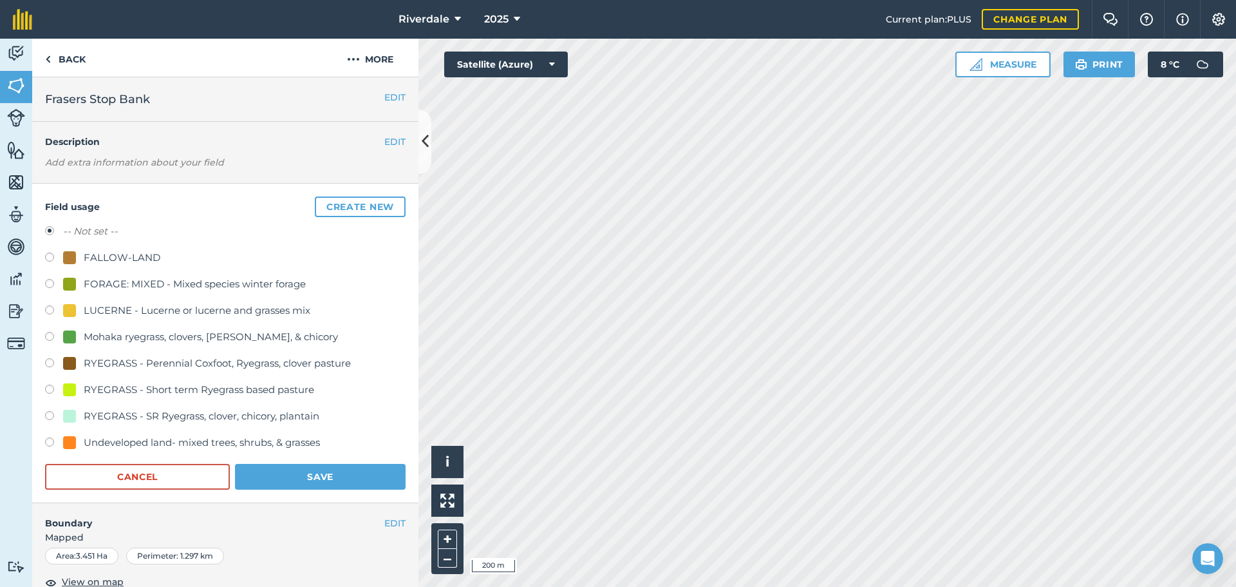
click at [48, 440] on label at bounding box center [54, 443] width 18 height 13
radio input "true"
radio input "false"
click at [289, 478] on button "Save" at bounding box center [320, 477] width 171 height 26
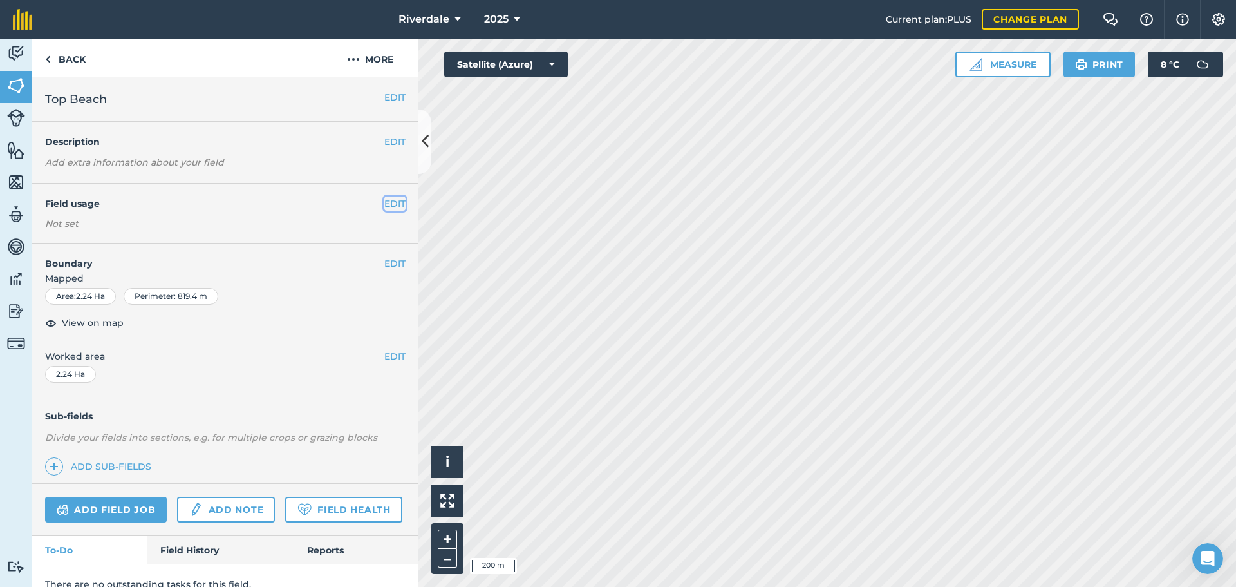
click at [389, 202] on button "EDIT" at bounding box center [394, 203] width 21 height 14
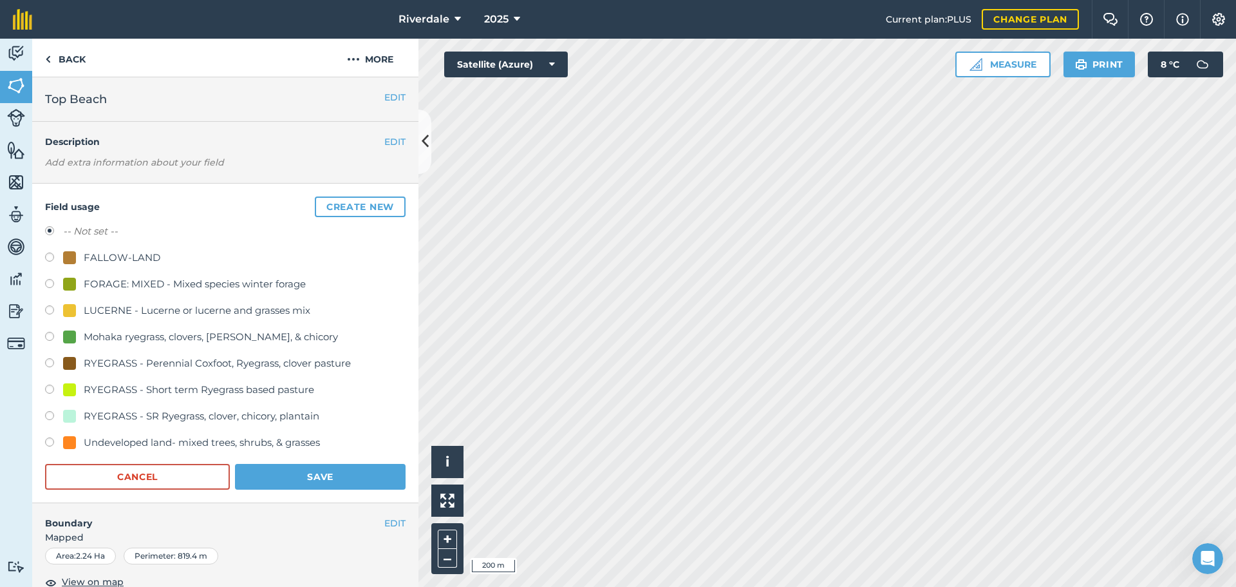
click at [48, 442] on label at bounding box center [54, 443] width 18 height 13
radio input "true"
radio input "false"
click at [314, 475] on button "Save" at bounding box center [320, 477] width 171 height 26
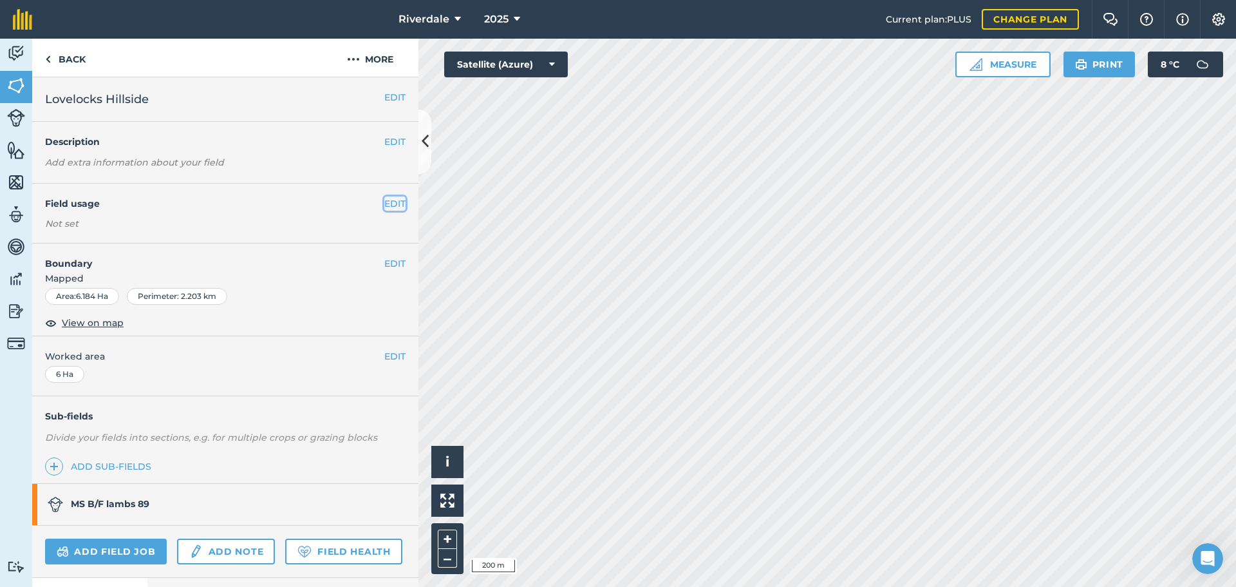
click at [385, 202] on button "EDIT" at bounding box center [394, 203] width 21 height 14
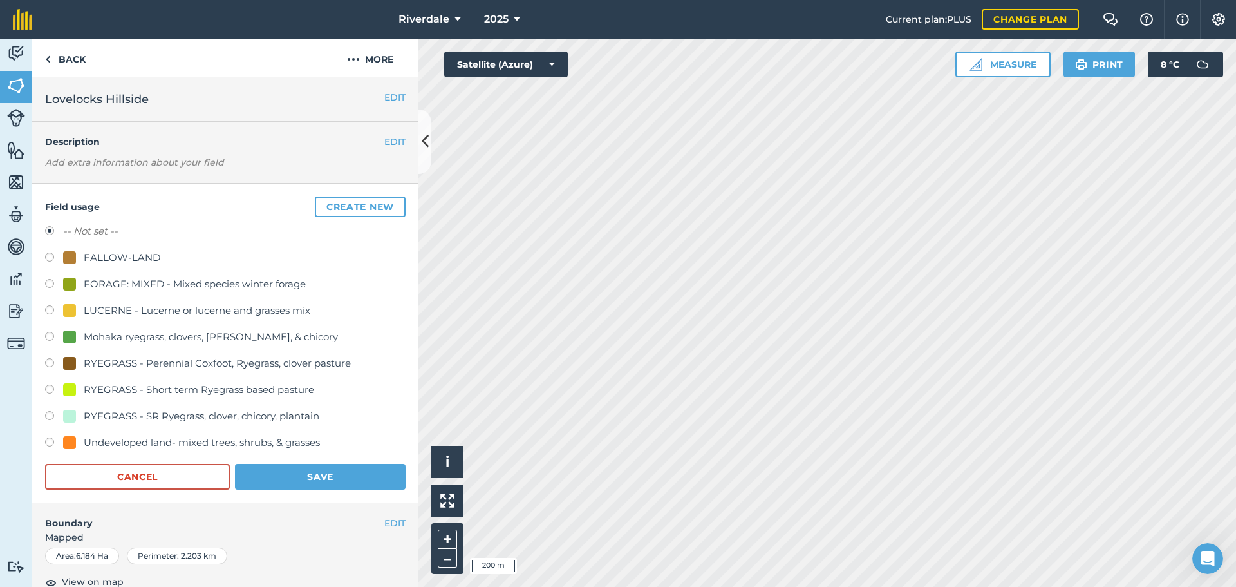
click at [48, 440] on label at bounding box center [54, 443] width 18 height 13
radio input "true"
radio input "false"
click at [284, 476] on button "Save" at bounding box center [320, 477] width 171 height 26
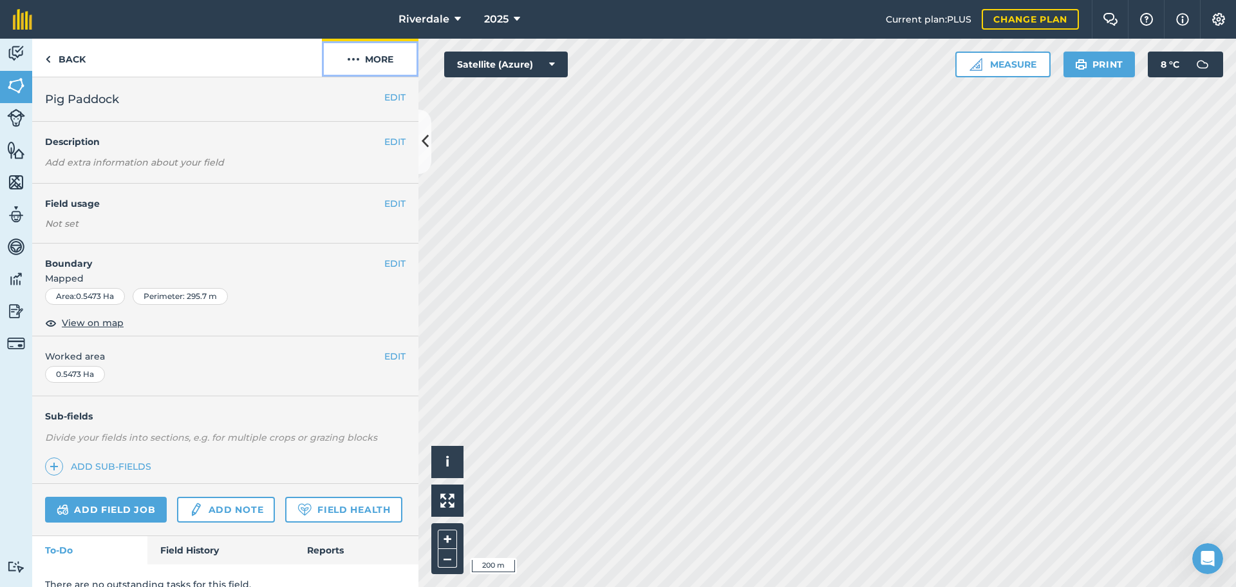
click at [375, 58] on button "More" at bounding box center [370, 58] width 97 height 38
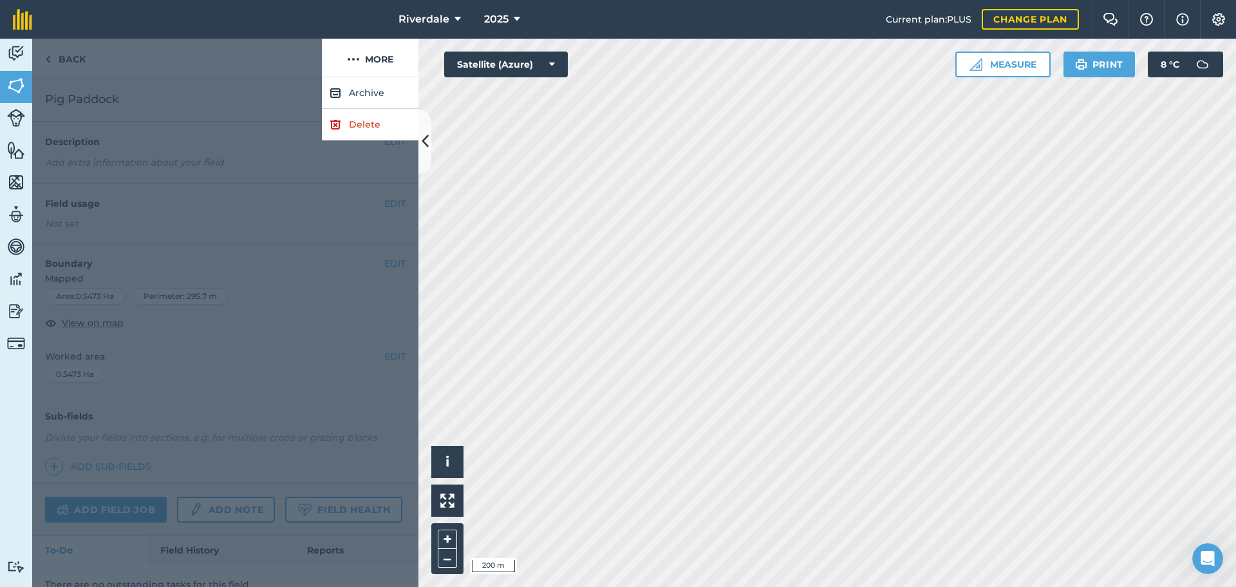
click at [284, 62] on div at bounding box center [177, 58] width 290 height 39
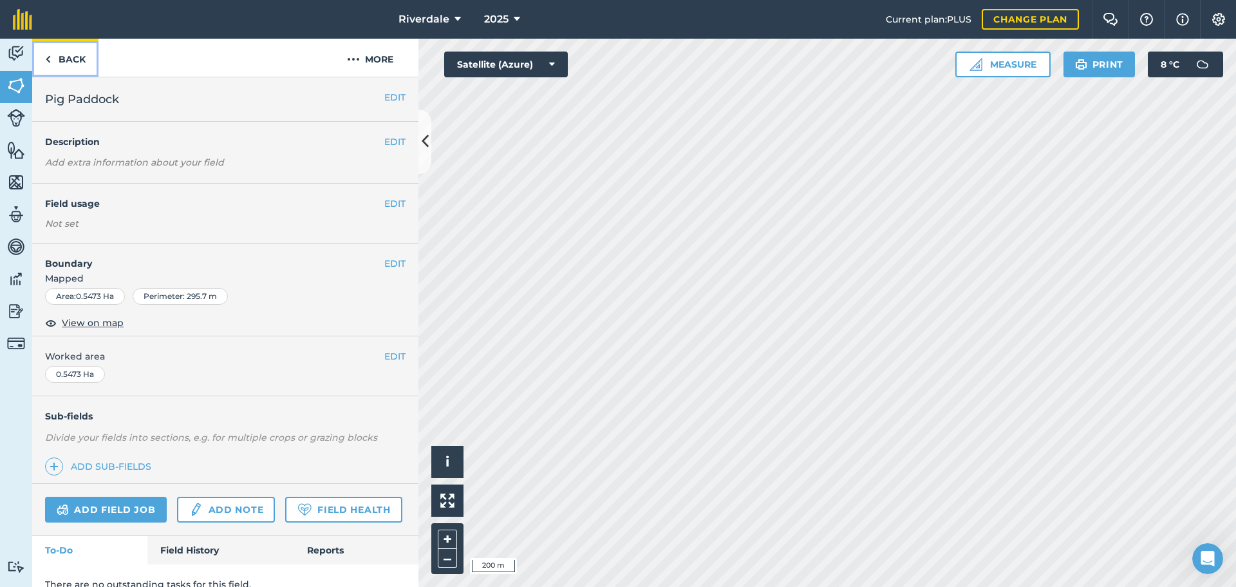
click at [62, 57] on link "Back" at bounding box center [65, 58] width 66 height 38
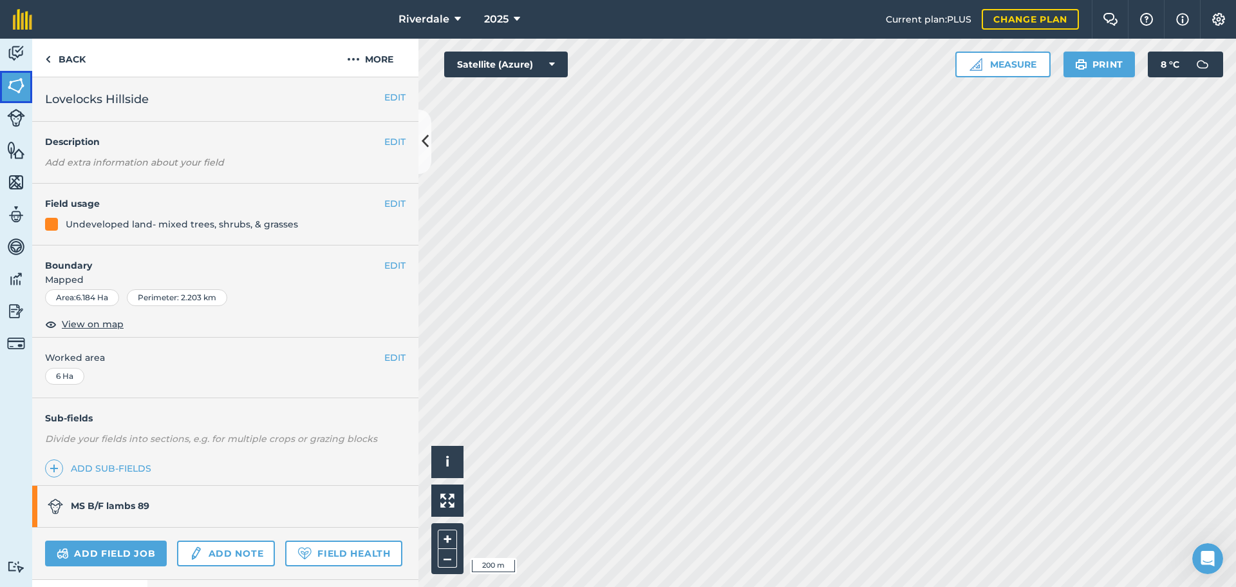
click at [14, 84] on img at bounding box center [16, 85] width 18 height 19
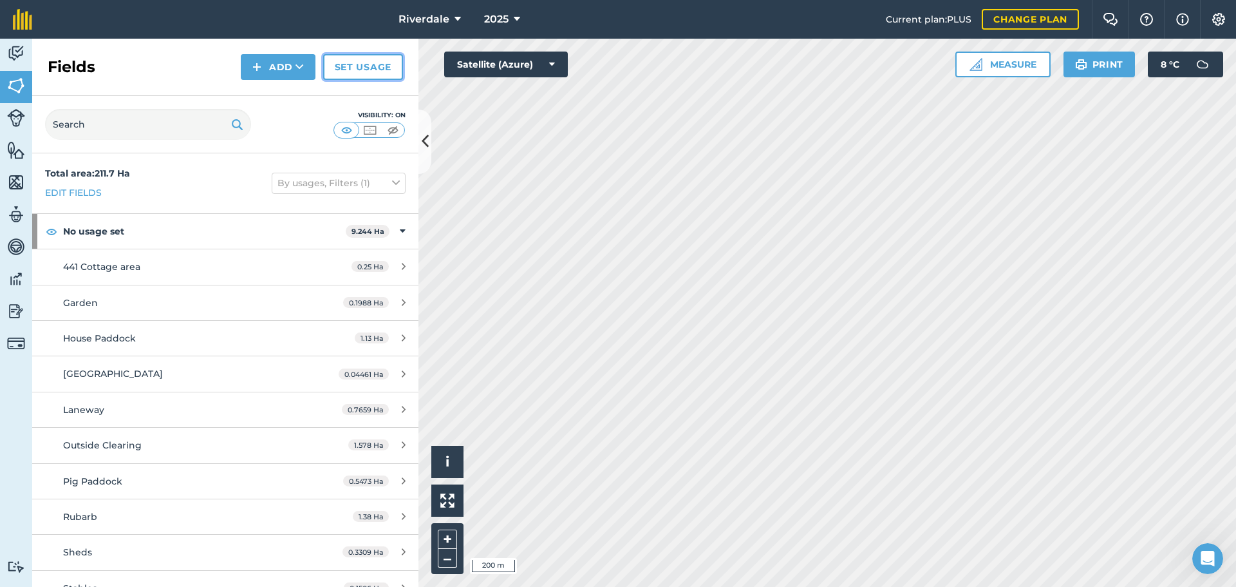
click at [354, 66] on link "Set usage" at bounding box center [363, 67] width 80 height 26
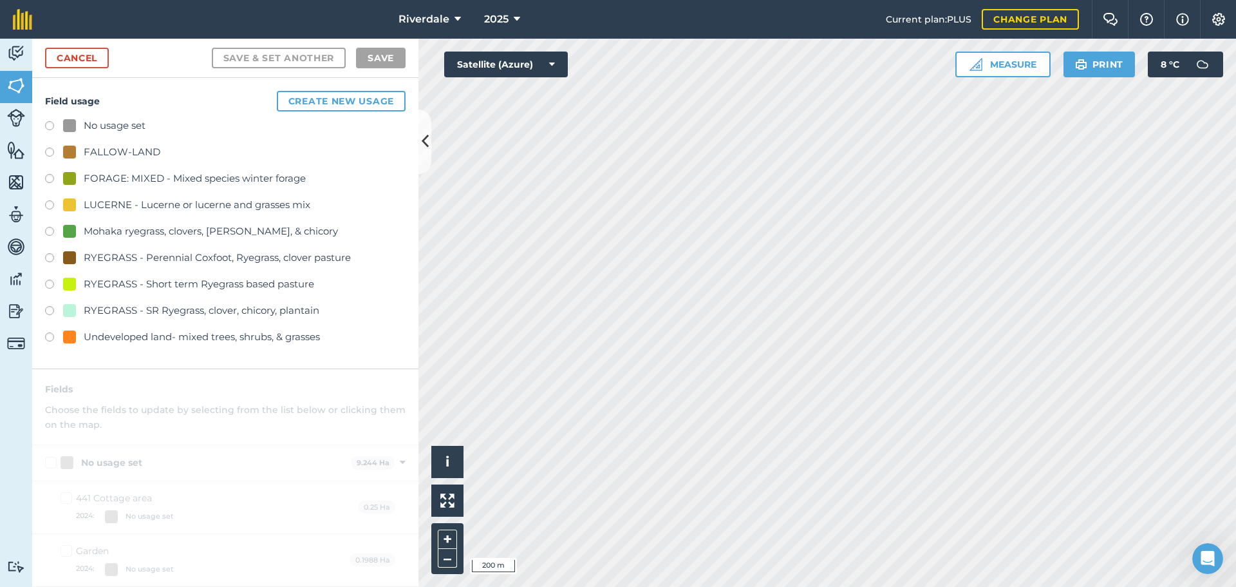
click at [50, 257] on label at bounding box center [54, 259] width 18 height 13
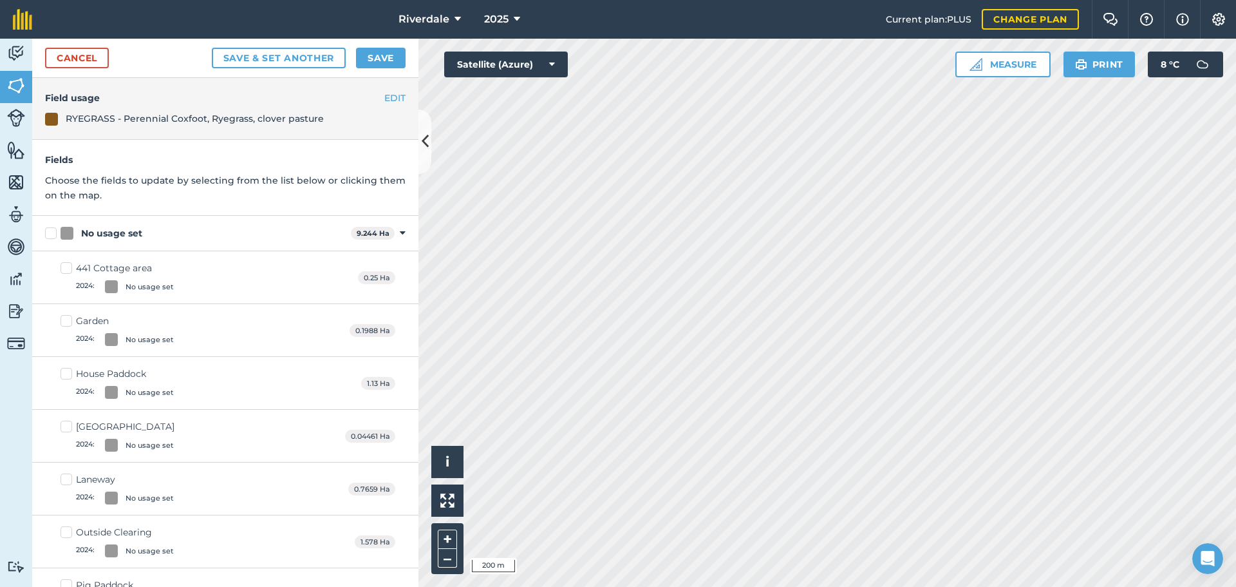
click at [63, 372] on label "House Paddock 2024 : No usage set" at bounding box center [117, 383] width 113 height 32
click at [63, 372] on input "House Paddock 2024 : No usage set" at bounding box center [65, 371] width 8 height 8
checkbox input "true"
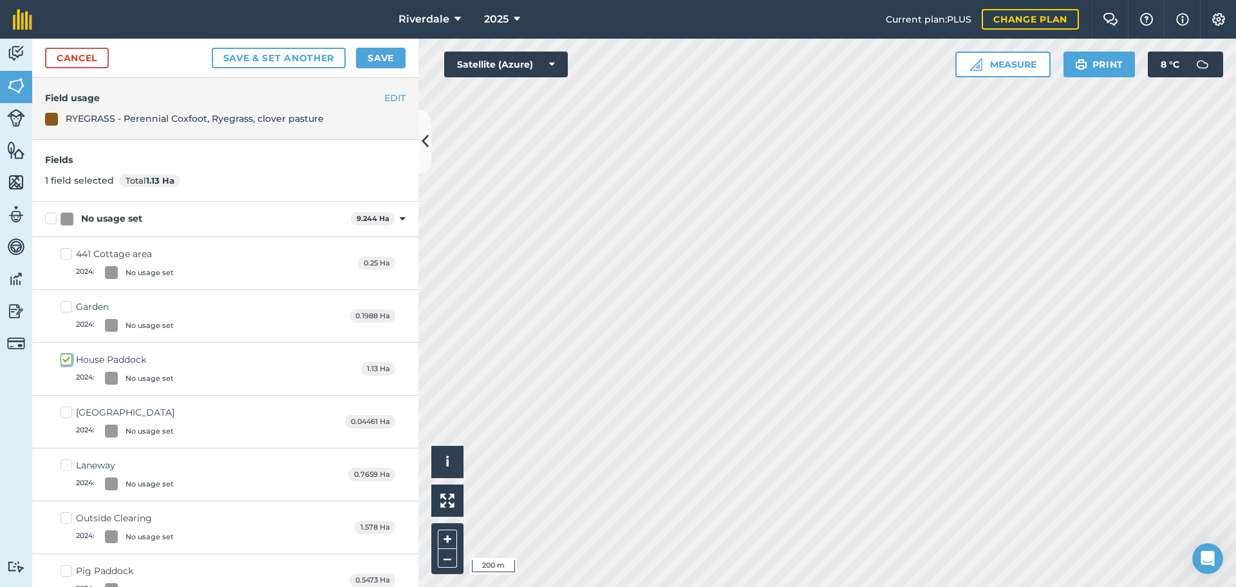
scroll to position [64, 0]
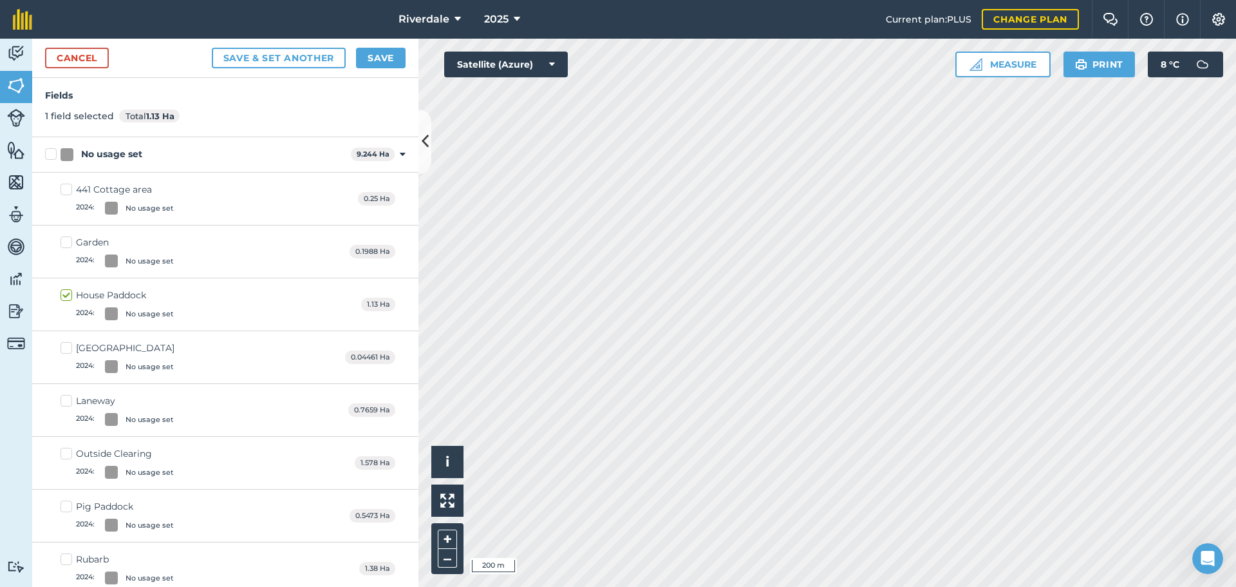
click at [66, 399] on label "Laneway 2024 : No usage set" at bounding box center [117, 410] width 113 height 32
click at [66, 399] on input "Laneway 2024 : No usage set" at bounding box center [65, 398] width 8 height 8
checkbox input "true"
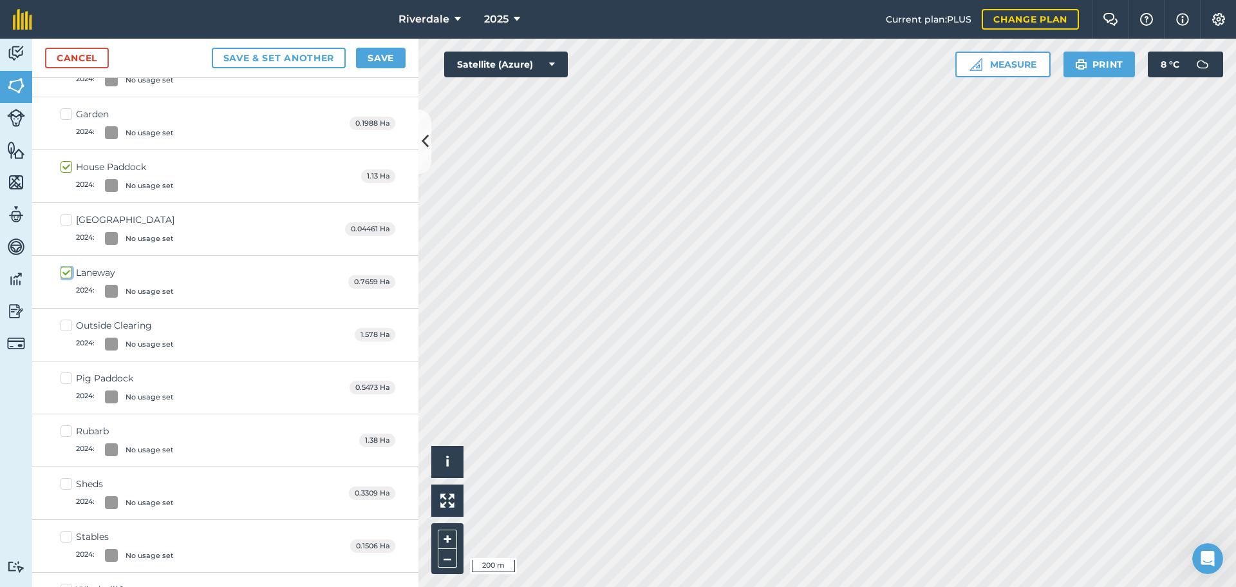
scroll to position [193, 0]
click at [66, 377] on label "Pig Paddock 2024 : No usage set" at bounding box center [117, 387] width 113 height 32
click at [66, 377] on input "Pig Paddock 2024 : No usage set" at bounding box center [65, 375] width 8 height 8
checkbox input "true"
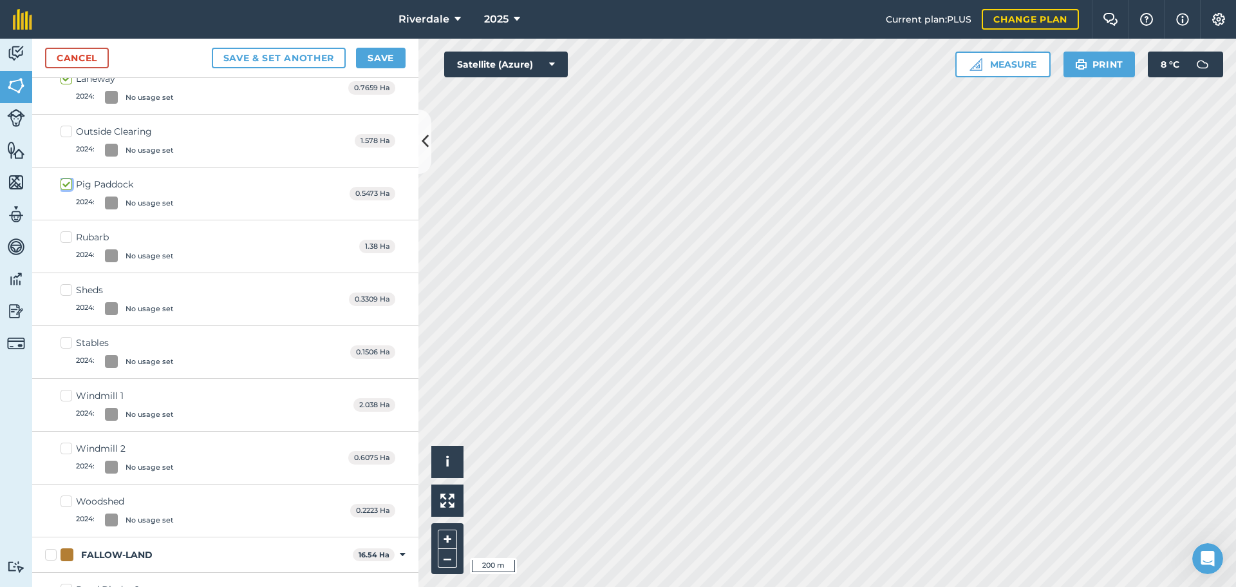
scroll to position [451, 0]
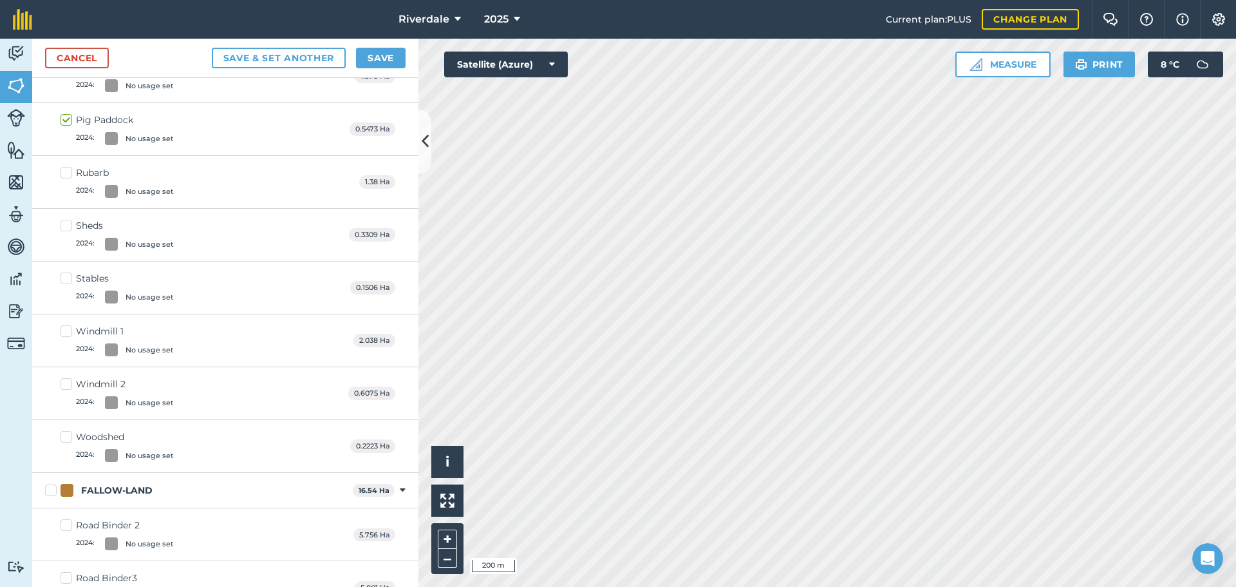
click at [67, 435] on label "Woodshed 2024 : No usage set" at bounding box center [117, 446] width 113 height 32
click at [67, 435] on input "Woodshed 2024 : No usage set" at bounding box center [65, 434] width 8 height 8
checkbox input "true"
click at [66, 328] on label "Windmill 1 2024 : No usage set" at bounding box center [117, 341] width 113 height 32
click at [66, 328] on input "Windmill 1 2024 : No usage set" at bounding box center [65, 329] width 8 height 8
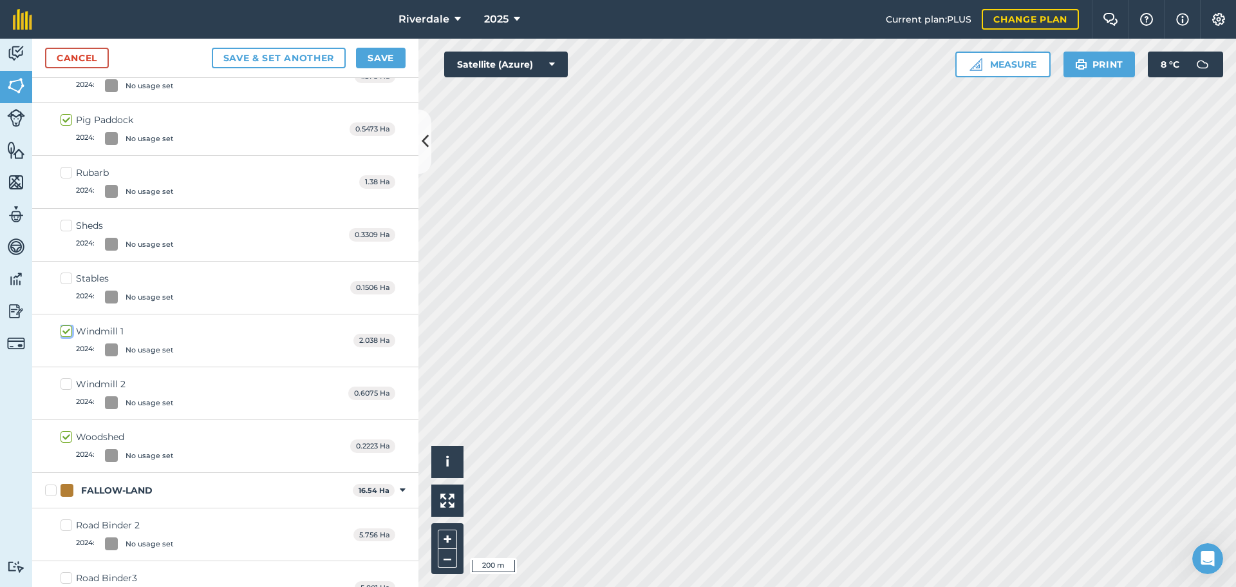
checkbox input "true"
click at [66, 381] on label "Windmill 2 2024 : No usage set" at bounding box center [117, 393] width 113 height 32
click at [66, 381] on input "Windmill 2 2024 : No usage set" at bounding box center [65, 381] width 8 height 8
click at [66, 381] on label "Windmill 2 2024 : No usage set" at bounding box center [117, 393] width 113 height 32
click at [66, 381] on input "Windmill 2 2024 : No usage set" at bounding box center [65, 381] width 8 height 8
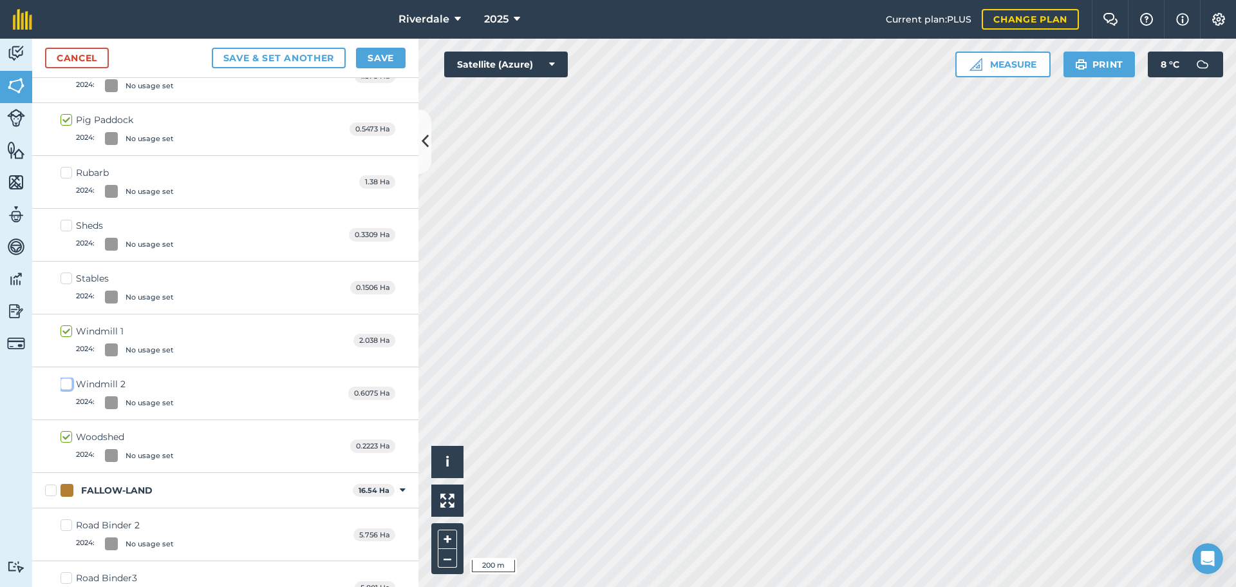
checkbox input "false"
click at [68, 331] on label "Windmill 1 2024 : No usage set" at bounding box center [117, 341] width 113 height 32
click at [68, 331] on input "Windmill 1 2024 : No usage set" at bounding box center [65, 329] width 8 height 8
checkbox input "false"
click at [67, 386] on label "Windmill 2 2024 : No usage set" at bounding box center [117, 393] width 113 height 32
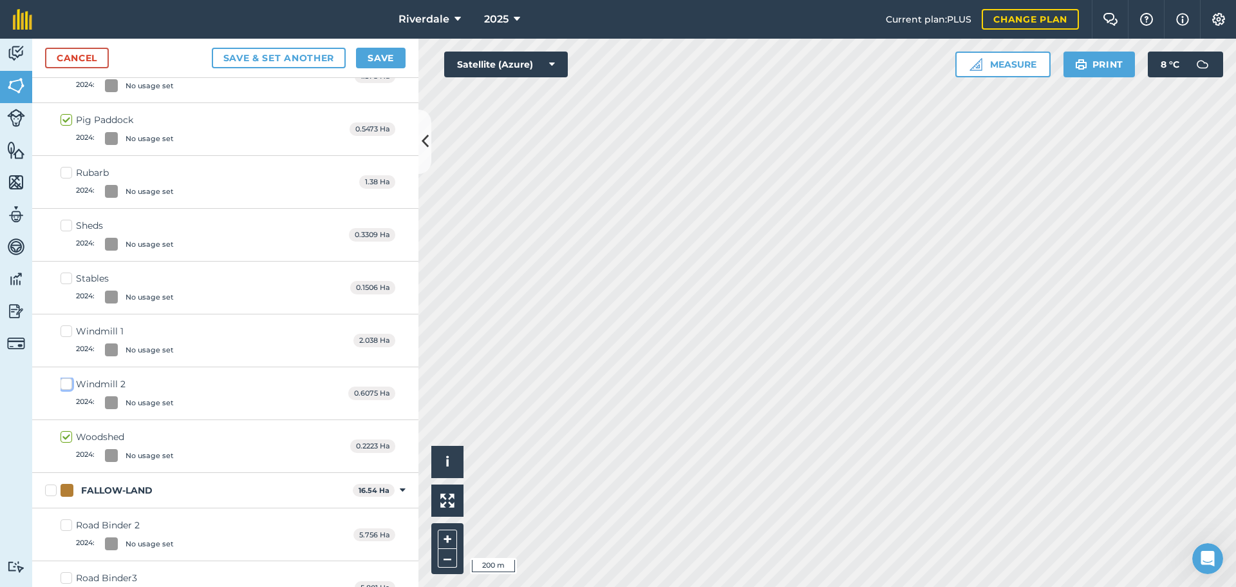
click at [67, 386] on input "Windmill 2 2024 : No usage set" at bounding box center [65, 381] width 8 height 8
checkbox input "true"
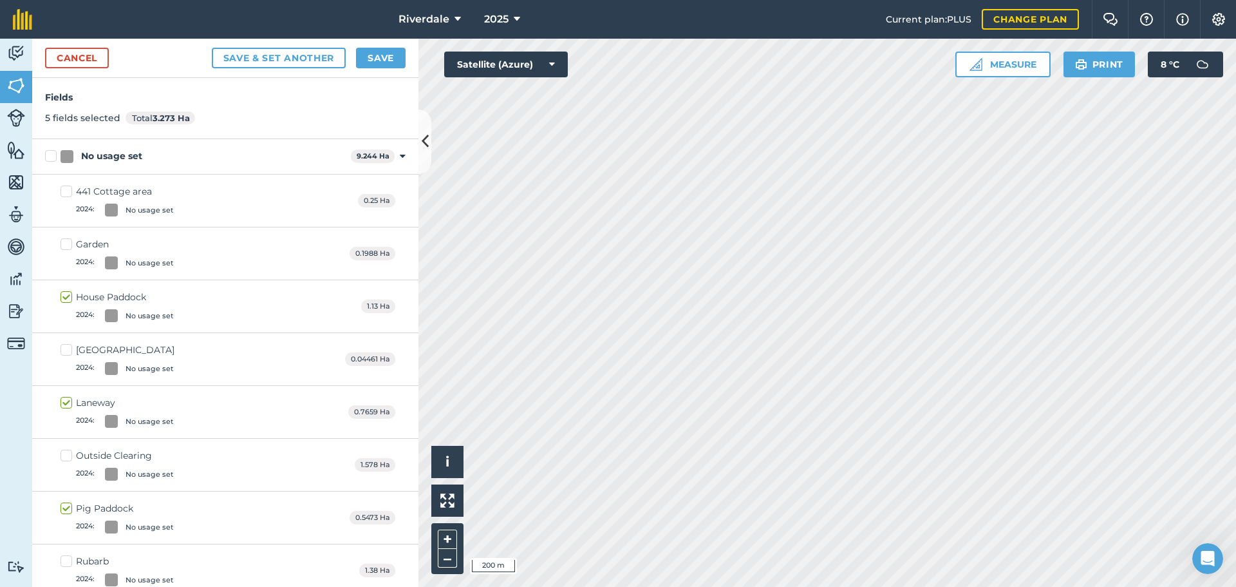
scroll to position [0, 0]
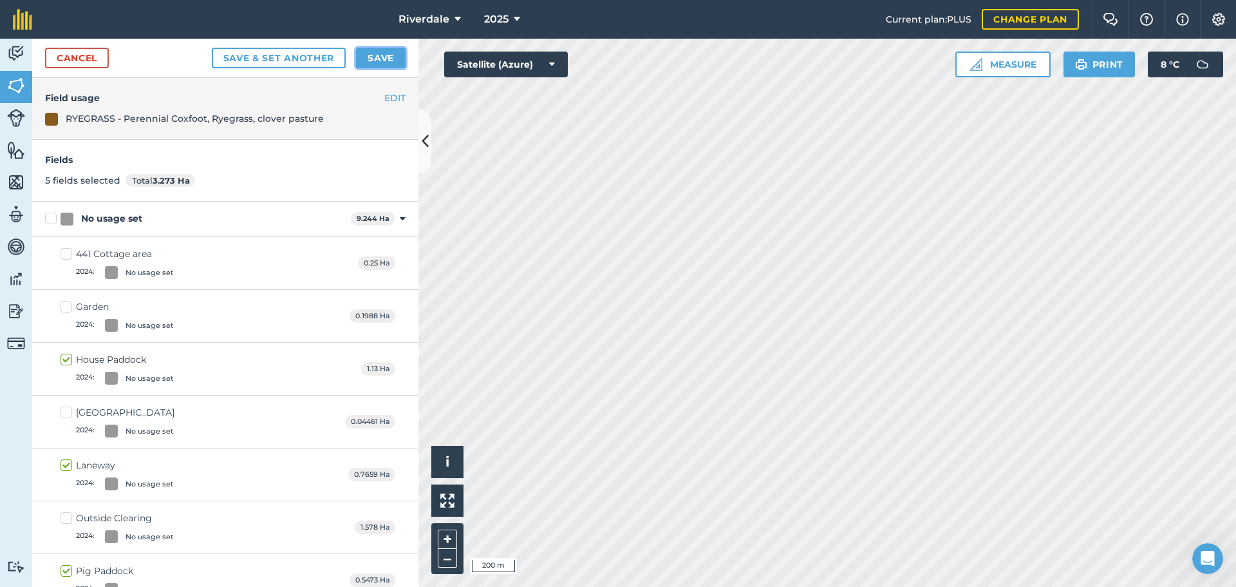
click at [379, 56] on button "Save" at bounding box center [381, 58] width 50 height 21
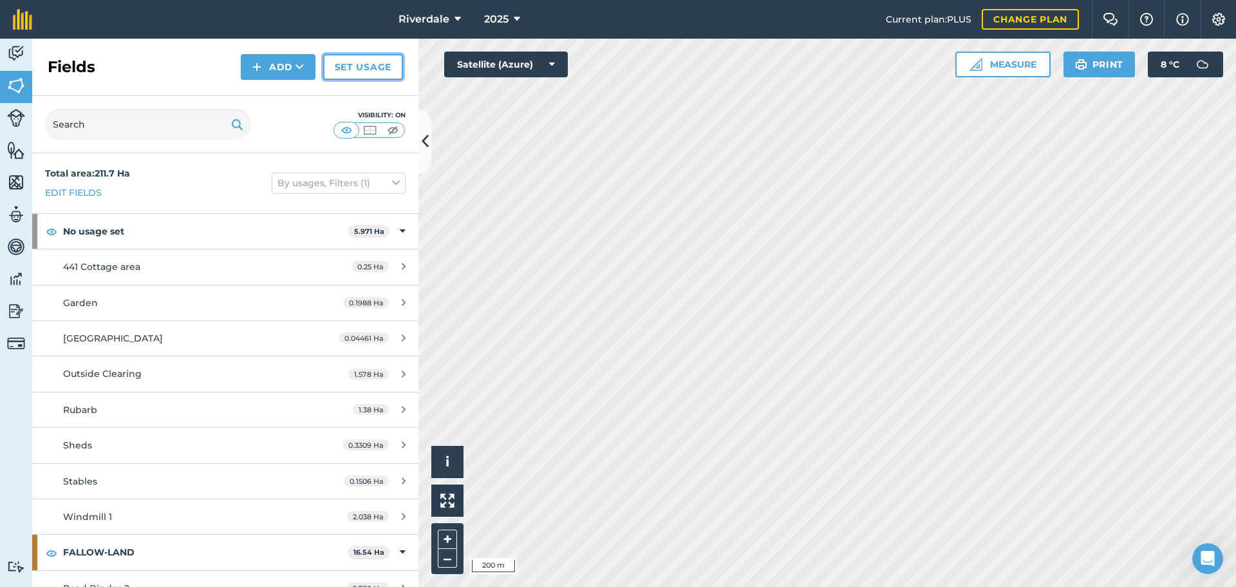
click at [366, 68] on link "Set usage" at bounding box center [363, 67] width 80 height 26
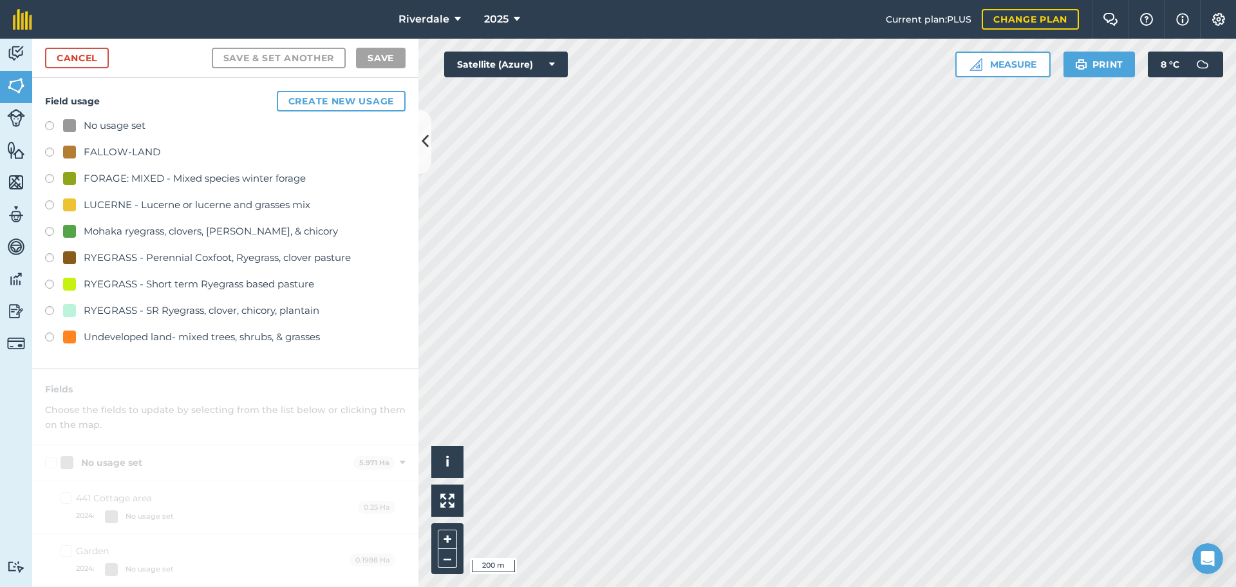
click at [50, 336] on label at bounding box center [54, 338] width 18 height 13
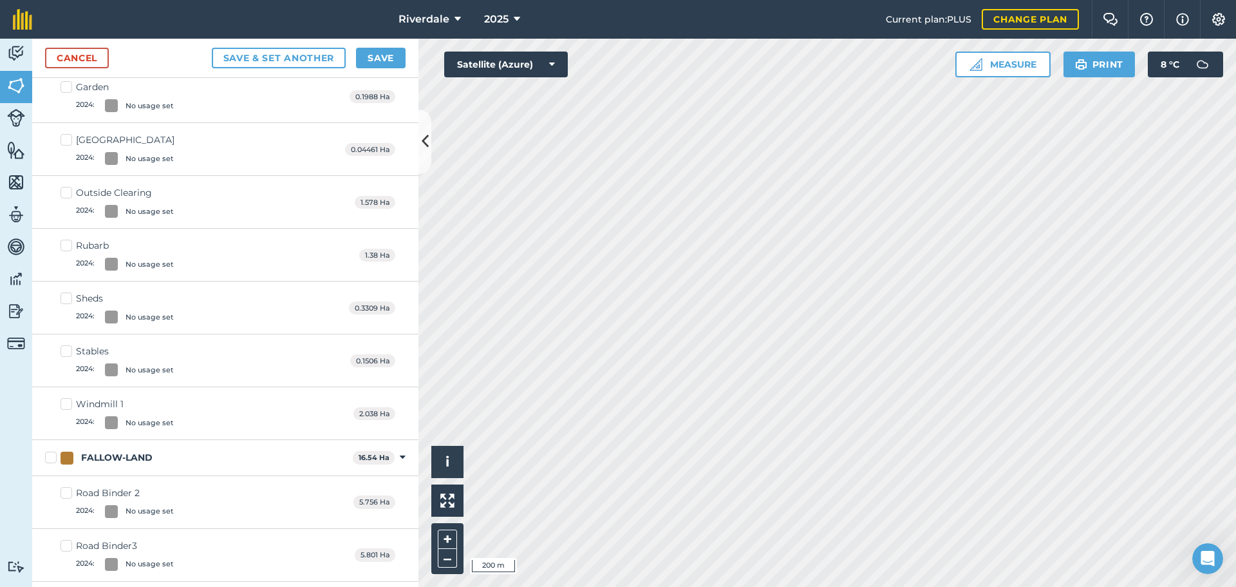
scroll to position [258, 0]
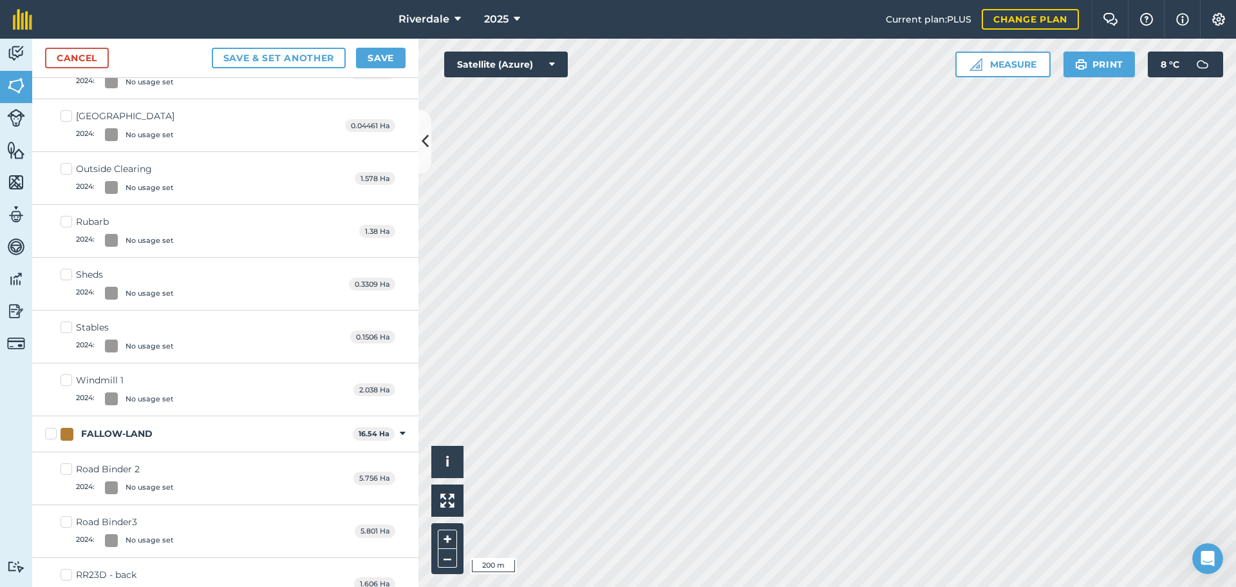
click at [68, 381] on label "Windmill 1 2024 : No usage set" at bounding box center [117, 390] width 113 height 32
click at [68, 381] on input "Windmill 1 2024 : No usage set" at bounding box center [65, 378] width 8 height 8
checkbox input "true"
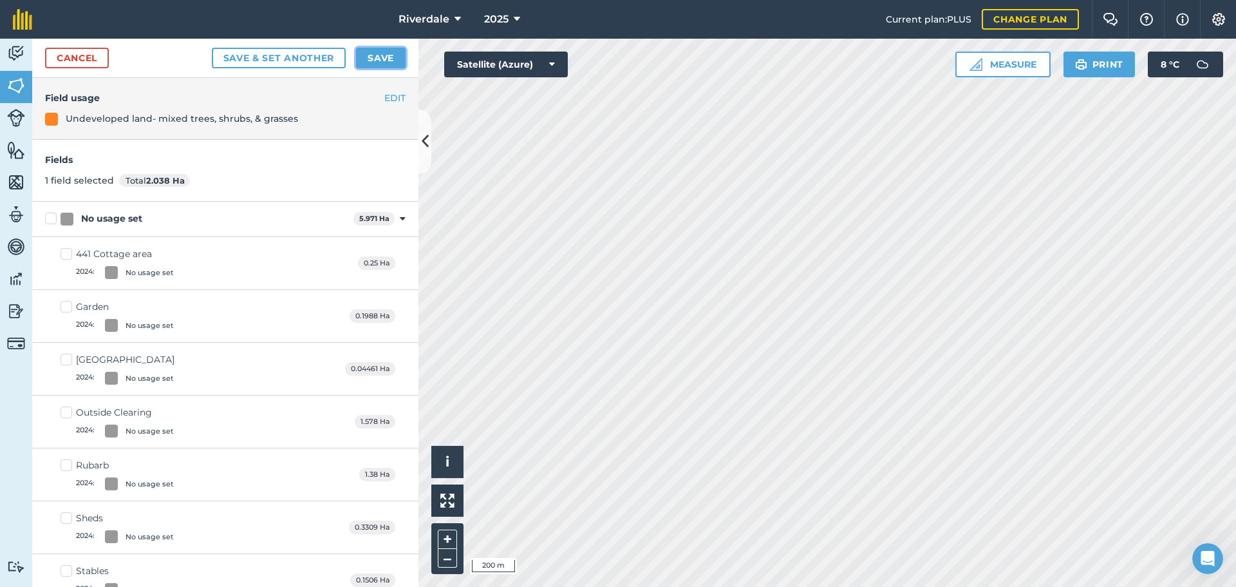
click at [378, 56] on button "Save" at bounding box center [381, 58] width 50 height 21
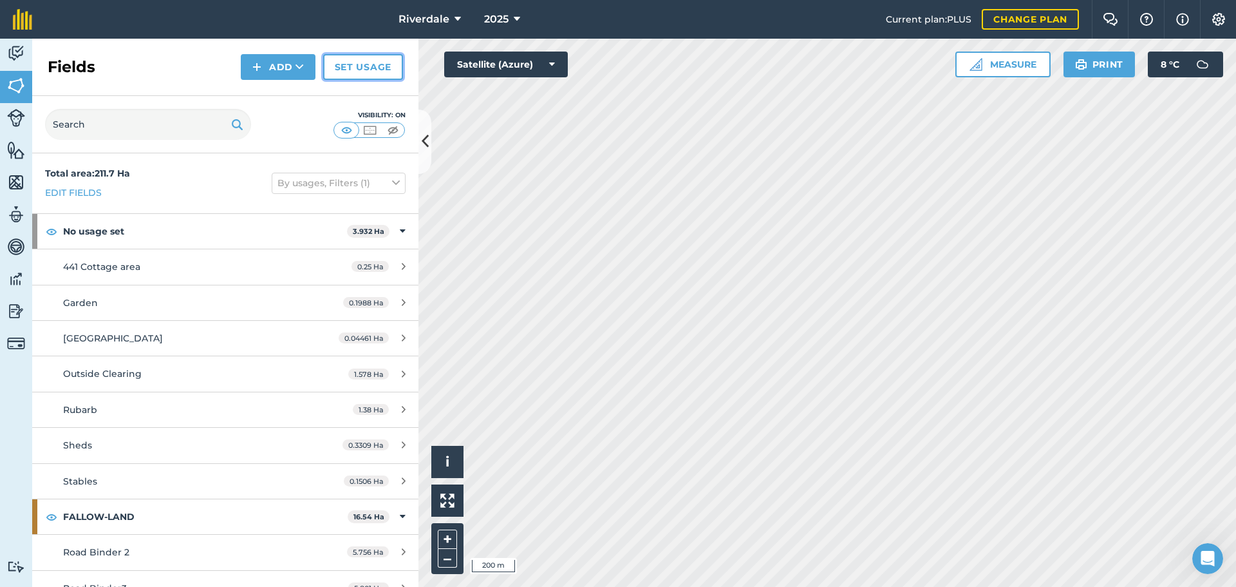
click at [375, 67] on link "Set usage" at bounding box center [363, 67] width 80 height 26
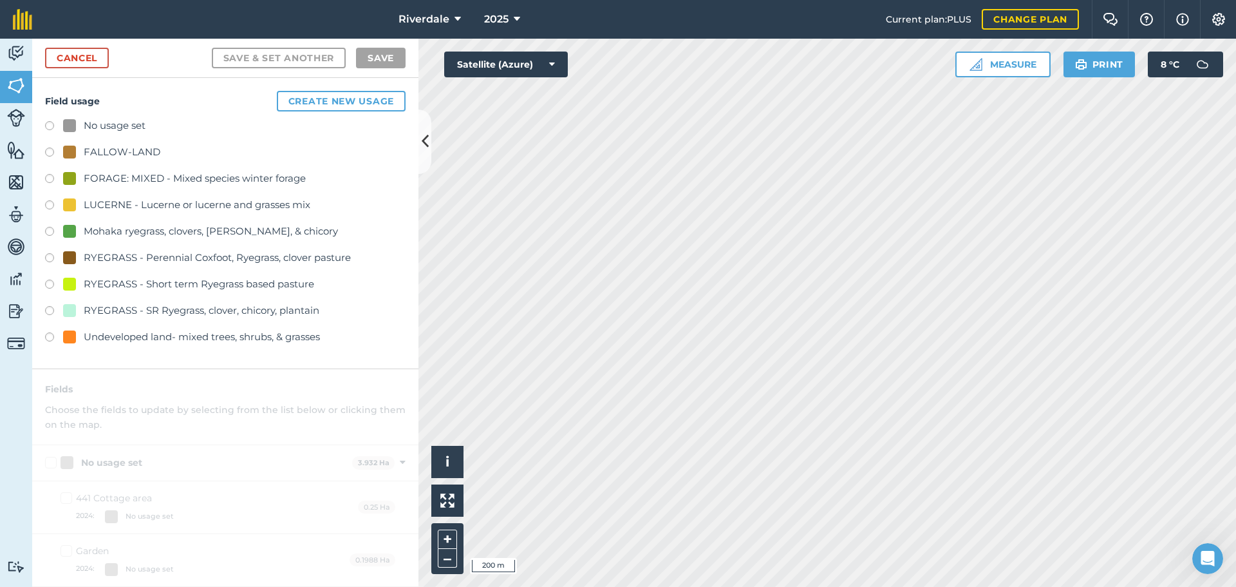
click at [50, 256] on label at bounding box center [54, 259] width 18 height 13
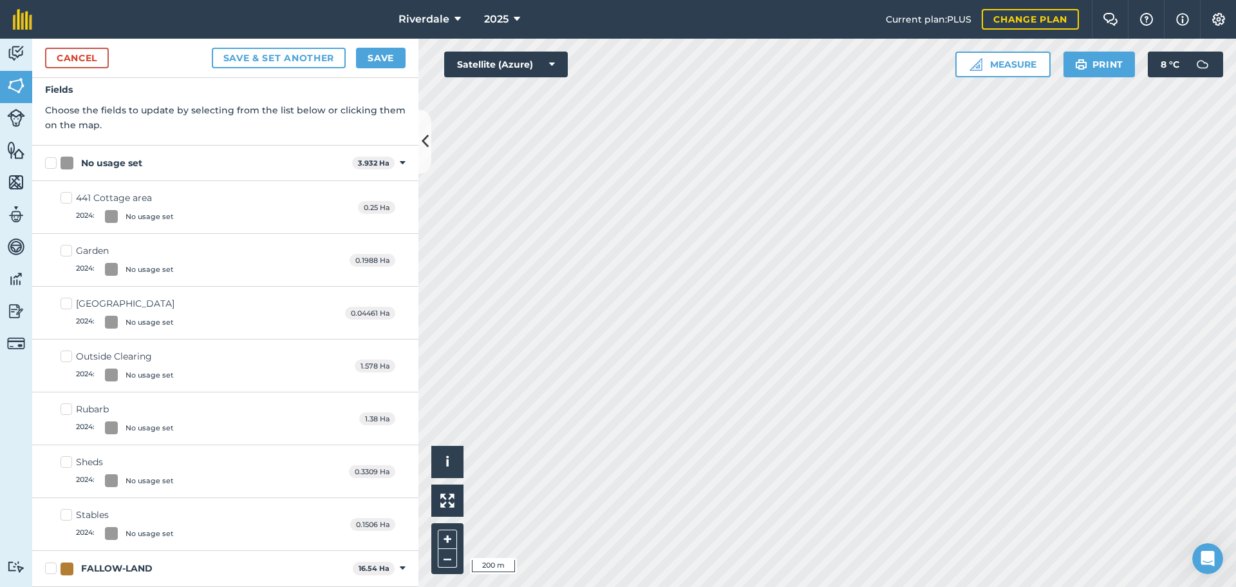
scroll to position [129, 0]
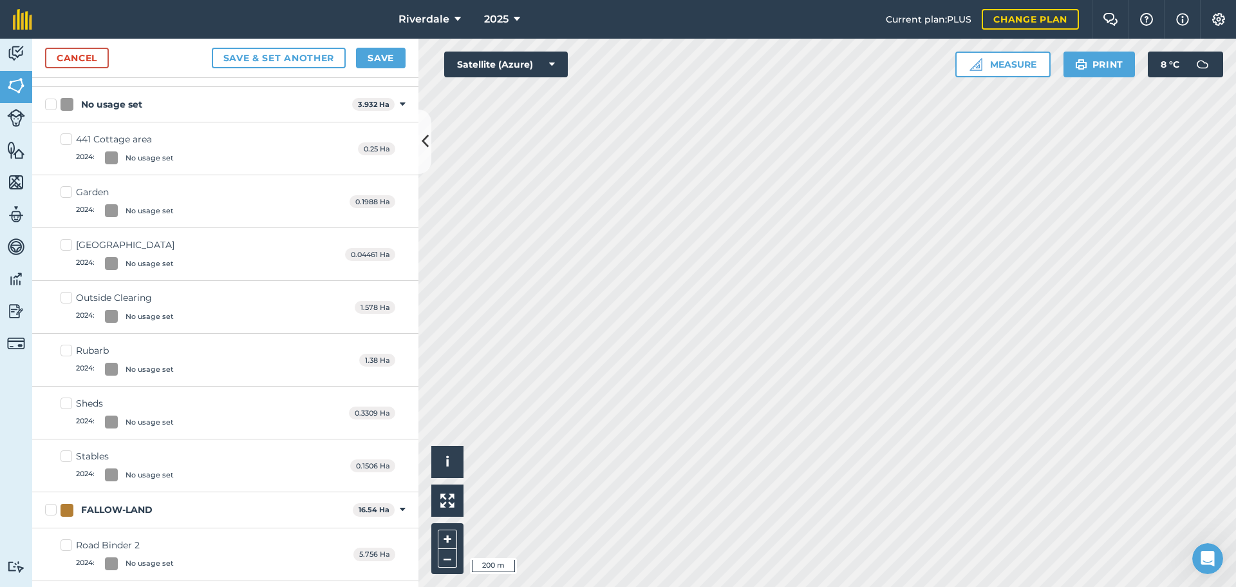
click at [67, 295] on label "Outside Clearing 2024 : No usage set" at bounding box center [117, 307] width 113 height 32
click at [67, 295] on input "Outside Clearing 2024 : No usage set" at bounding box center [65, 295] width 8 height 8
checkbox input "true"
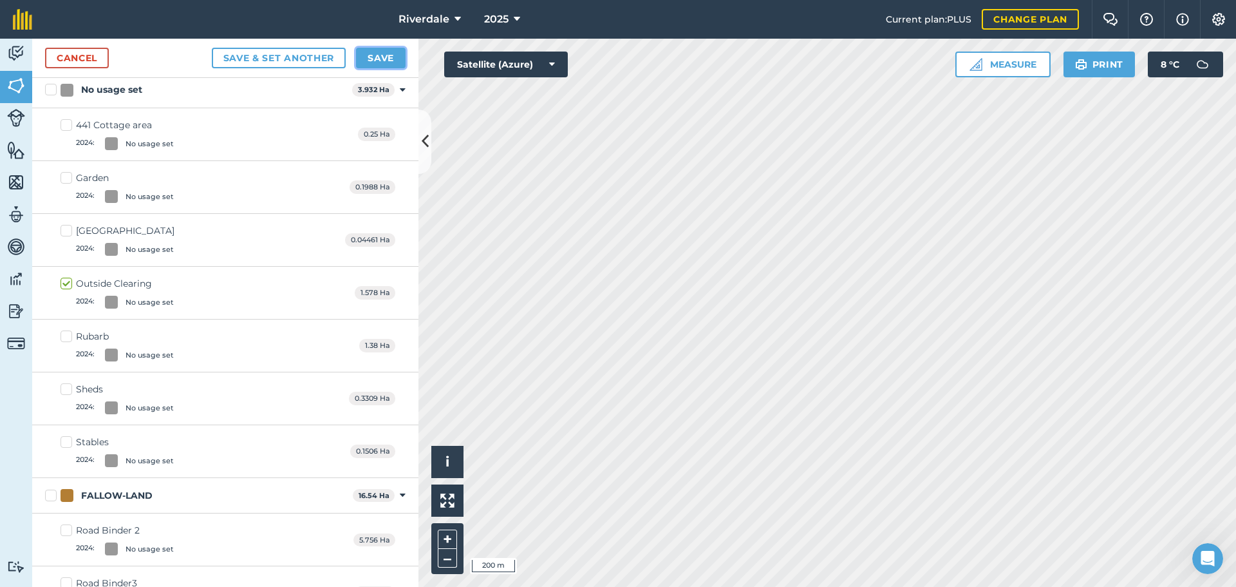
click at [377, 58] on button "Save" at bounding box center [381, 58] width 50 height 21
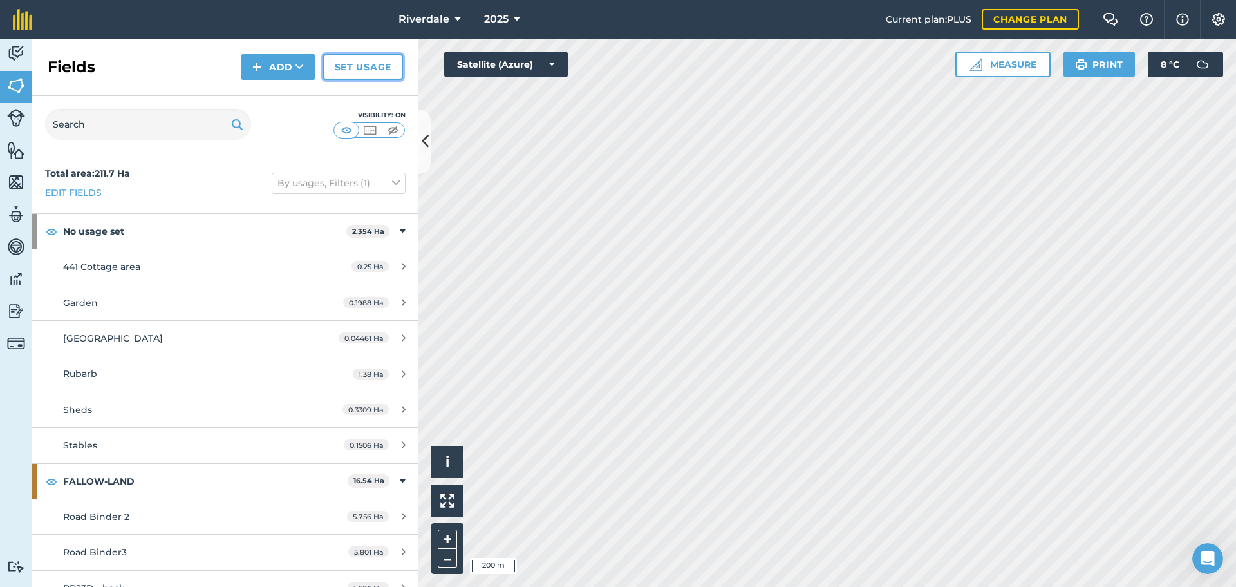
click at [369, 70] on link "Set usage" at bounding box center [363, 67] width 80 height 26
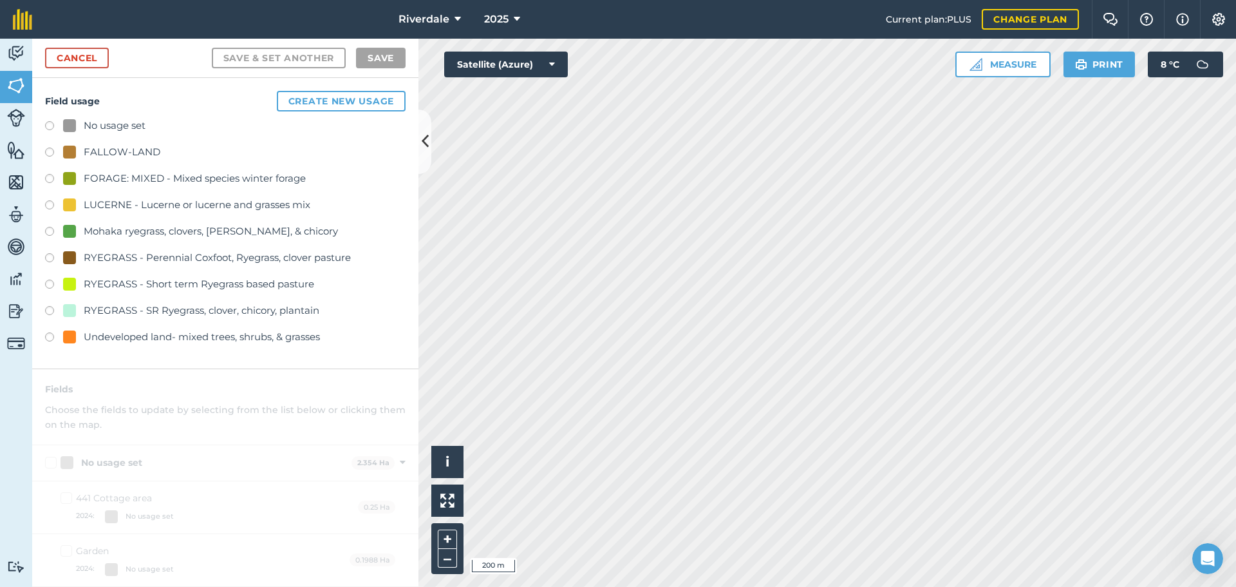
click at [48, 336] on label at bounding box center [54, 338] width 18 height 13
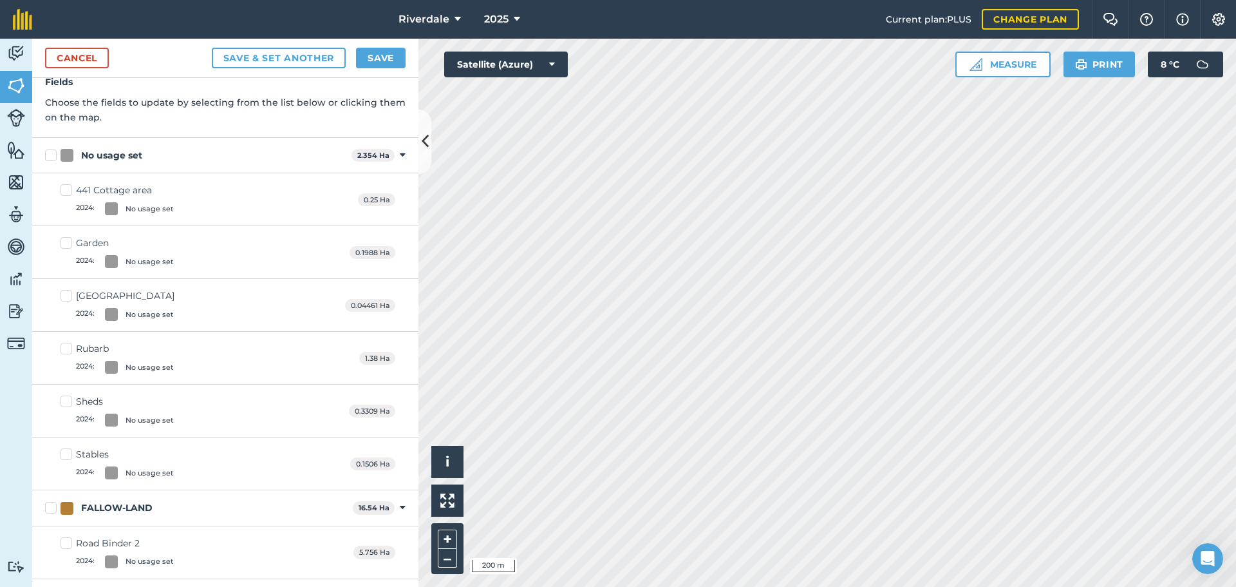
scroll to position [129, 0]
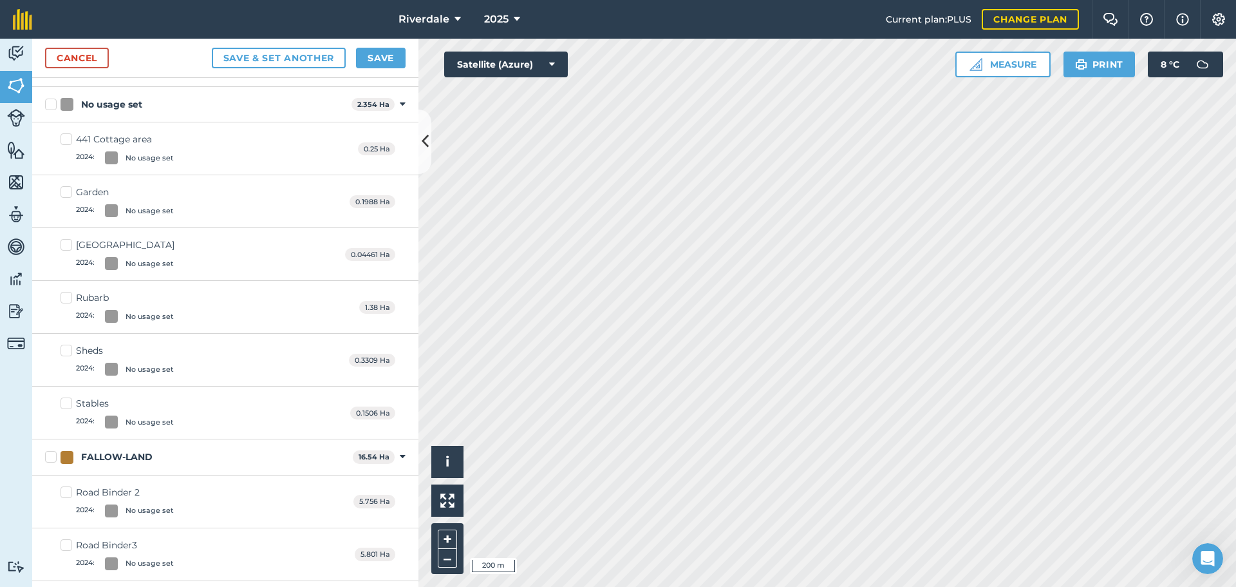
click at [68, 297] on label "Rubarb 2024 : No usage set" at bounding box center [117, 307] width 113 height 32
click at [68, 297] on input "Rubarb 2024 : No usage set" at bounding box center [65, 295] width 8 height 8
checkbox input "true"
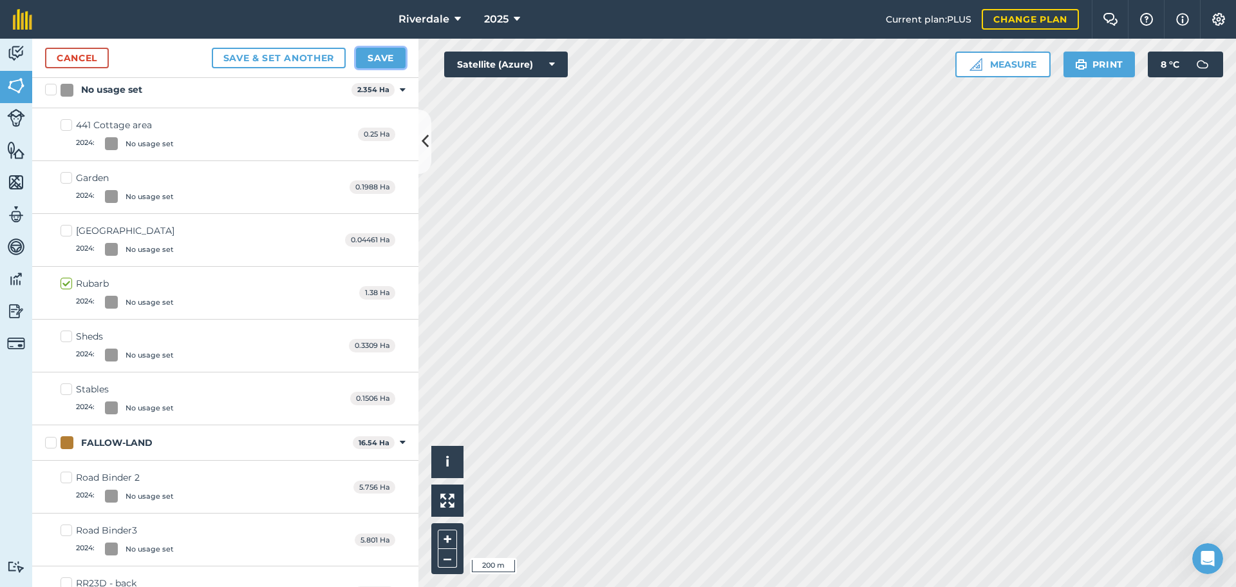
click at [376, 54] on button "Save" at bounding box center [381, 58] width 50 height 21
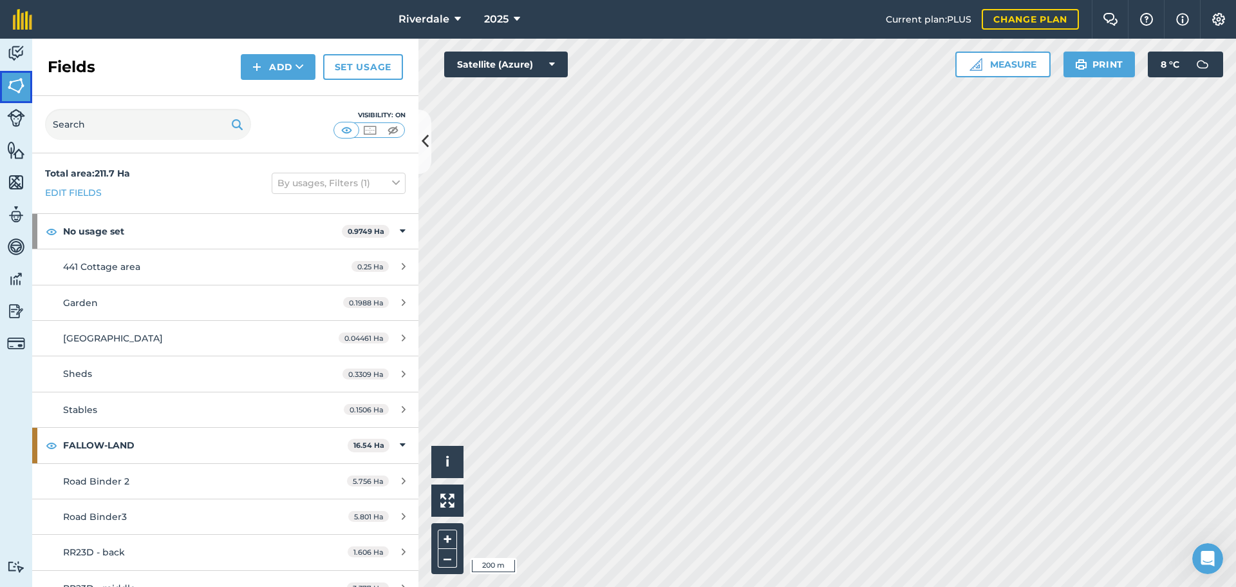
click at [12, 86] on img at bounding box center [16, 85] width 18 height 19
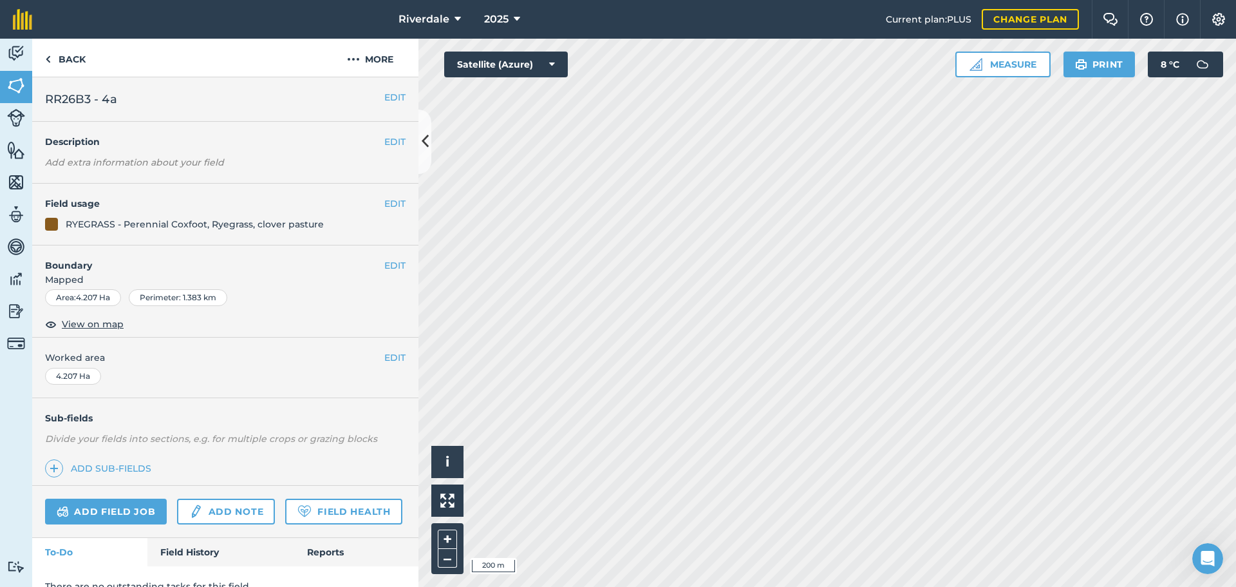
scroll to position [55, 0]
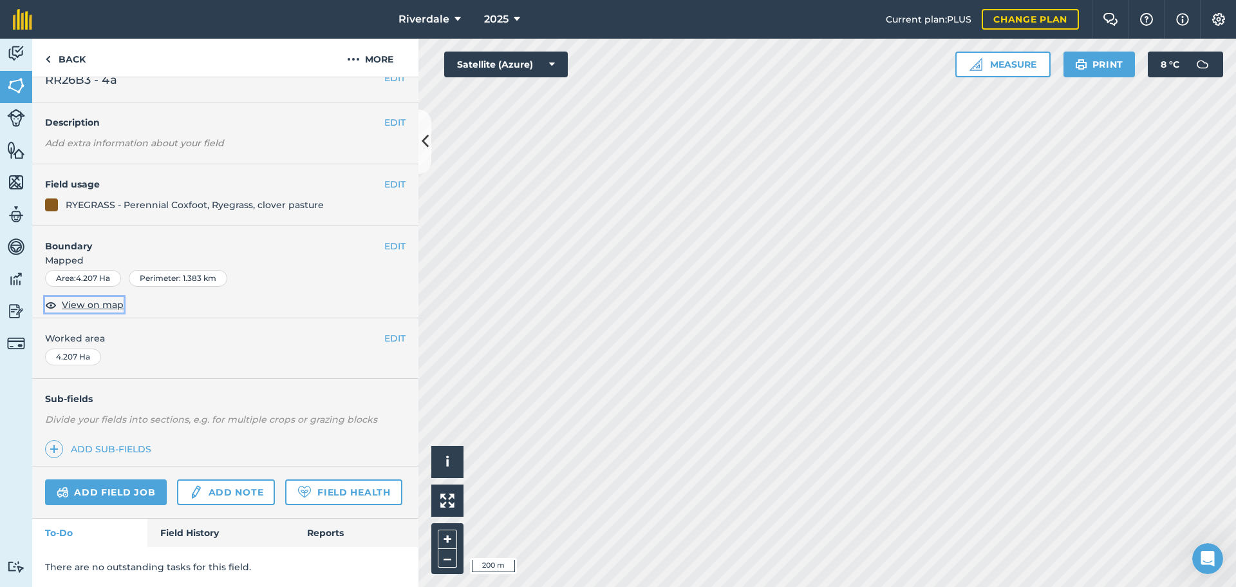
click at [88, 298] on span "View on map" at bounding box center [93, 305] width 62 height 14
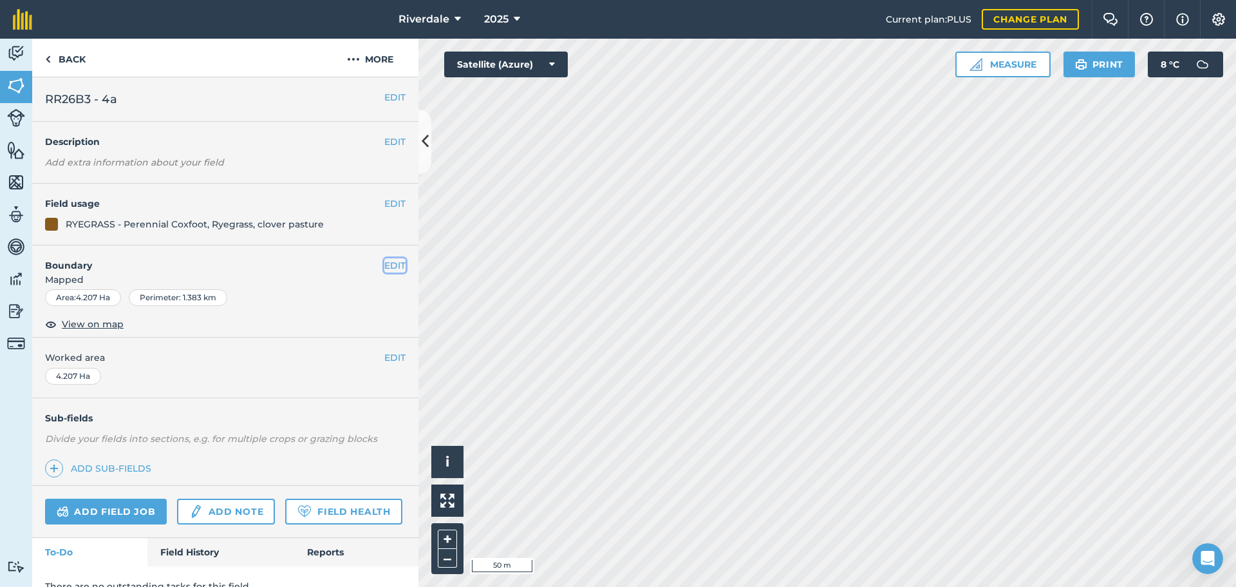
click at [387, 265] on button "EDIT" at bounding box center [394, 265] width 21 height 14
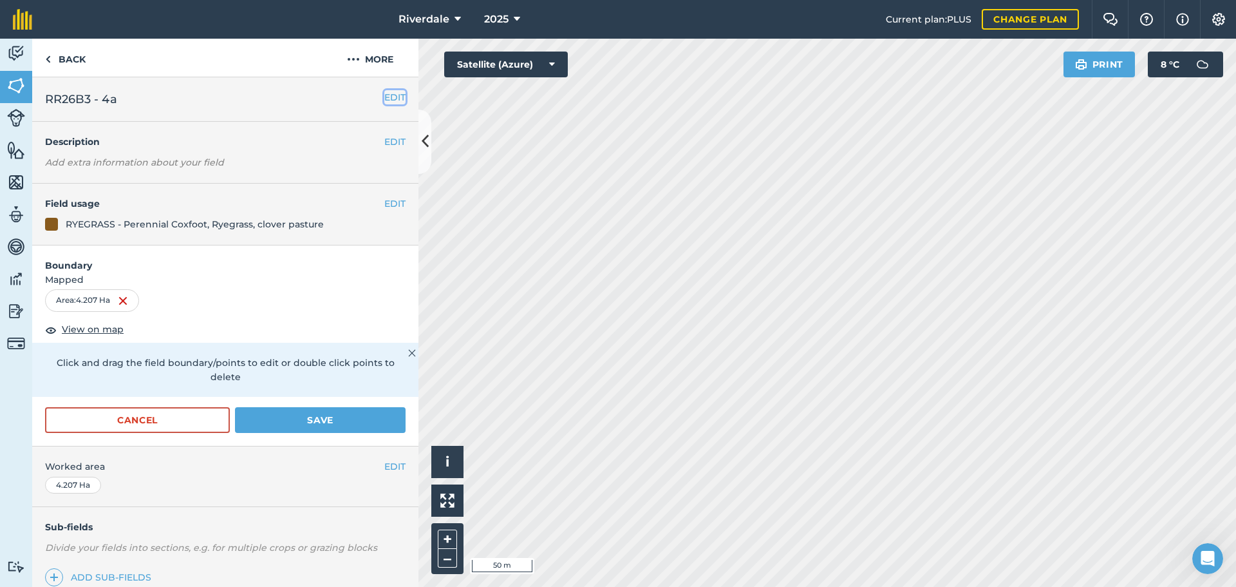
click at [385, 97] on button "EDIT" at bounding box center [394, 97] width 21 height 14
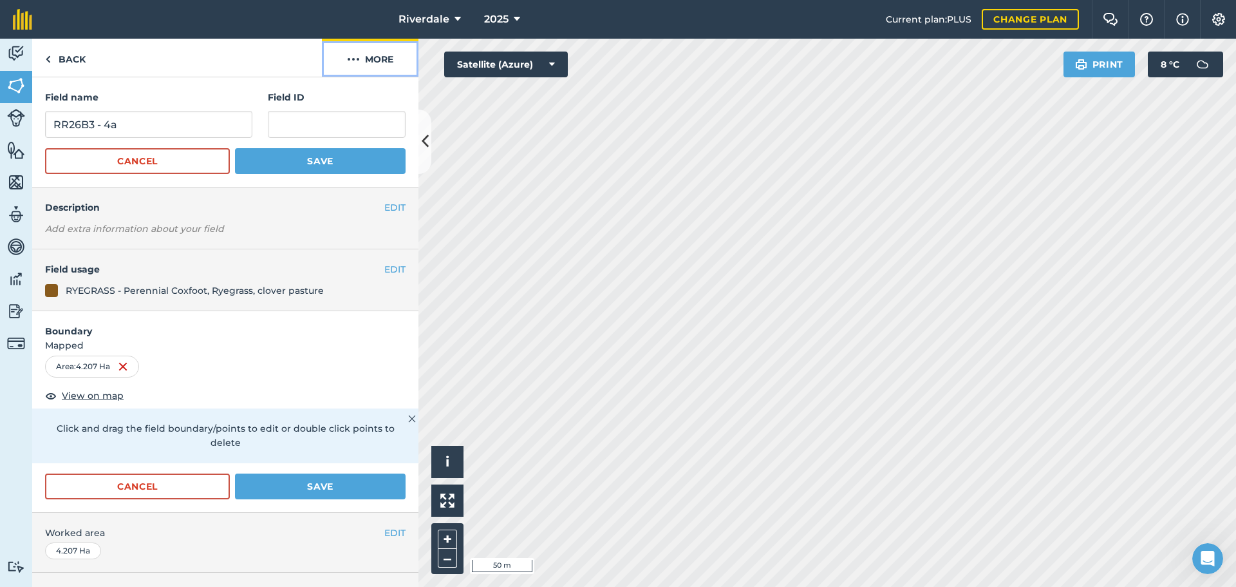
click at [378, 56] on button "More" at bounding box center [370, 58] width 97 height 38
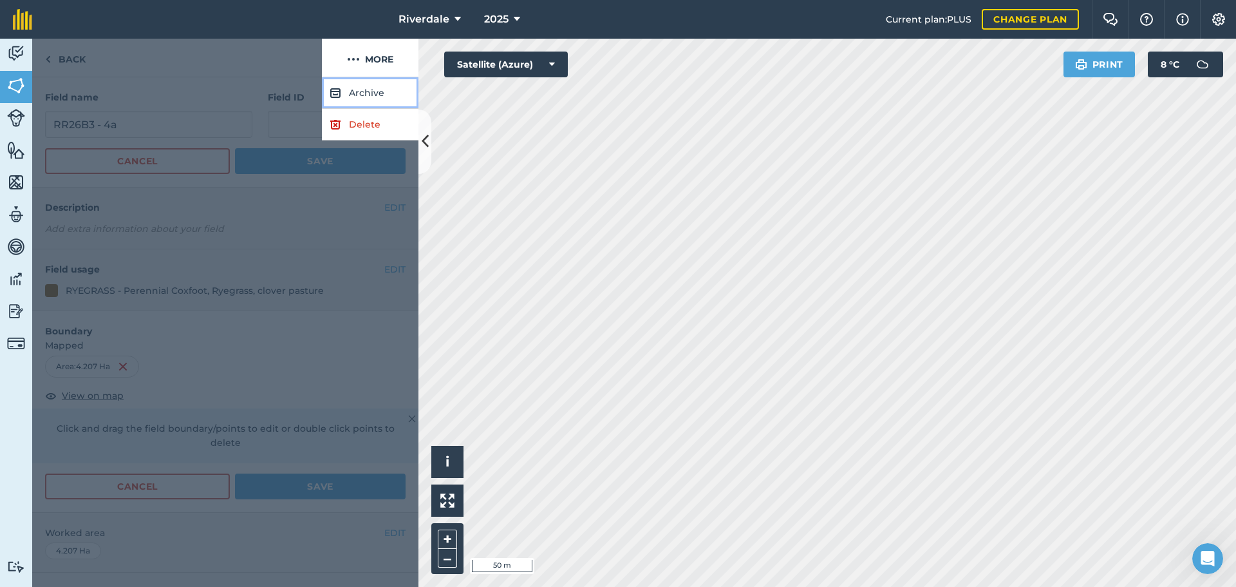
click at [366, 92] on button "Archive" at bounding box center [370, 93] width 97 height 32
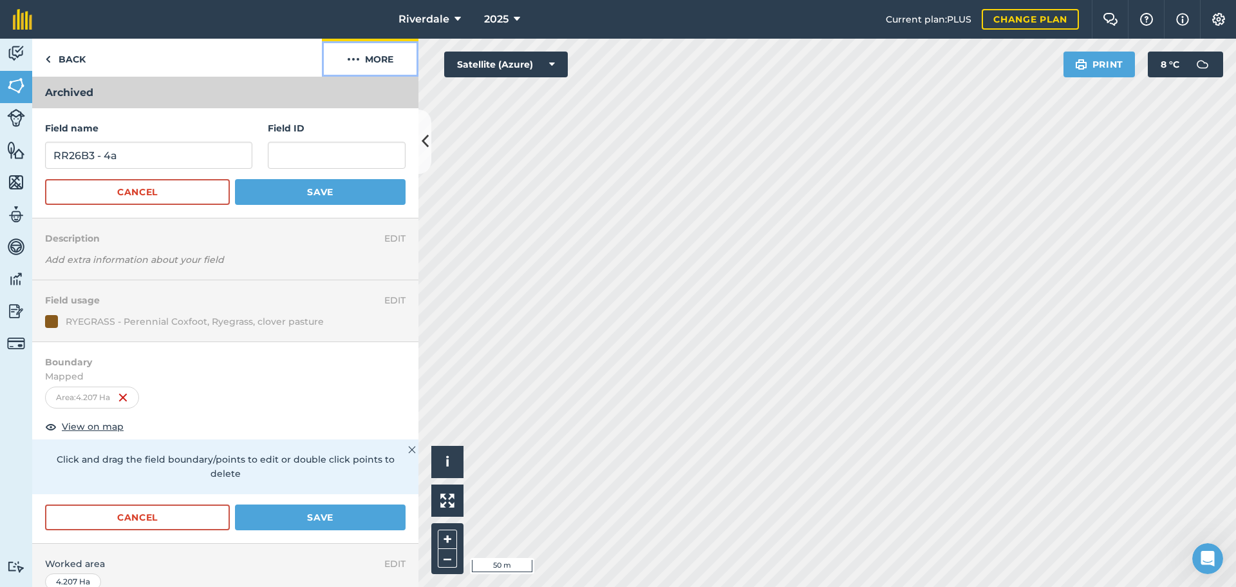
click at [383, 57] on button "More" at bounding box center [370, 58] width 97 height 38
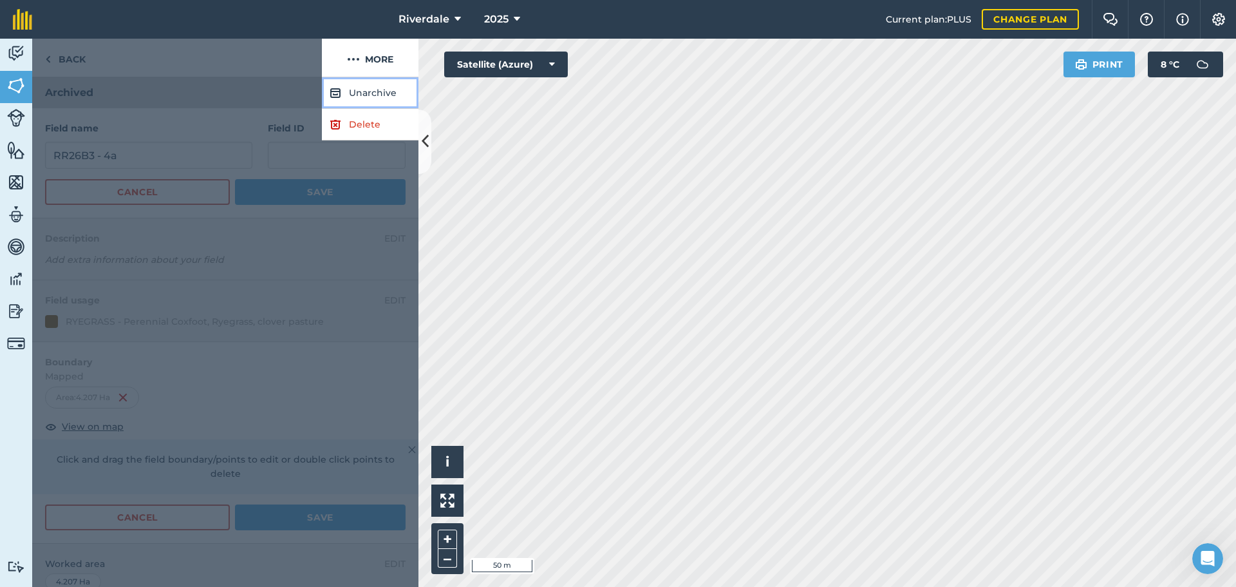
click at [370, 93] on button "Unarchive" at bounding box center [370, 93] width 97 height 32
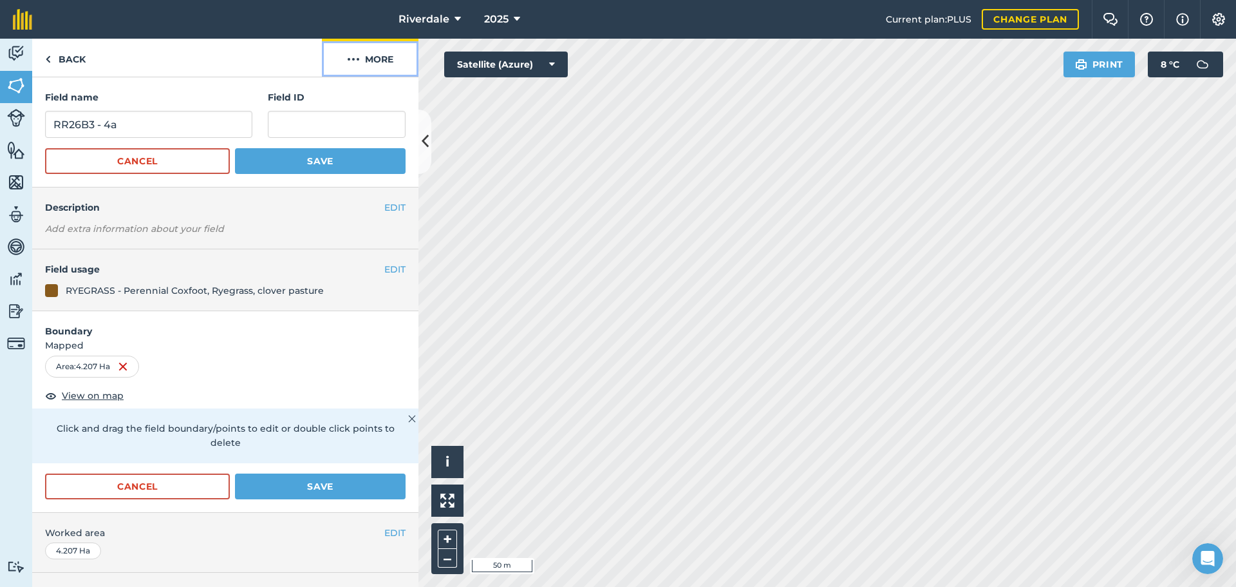
click at [378, 56] on button "More" at bounding box center [370, 58] width 97 height 38
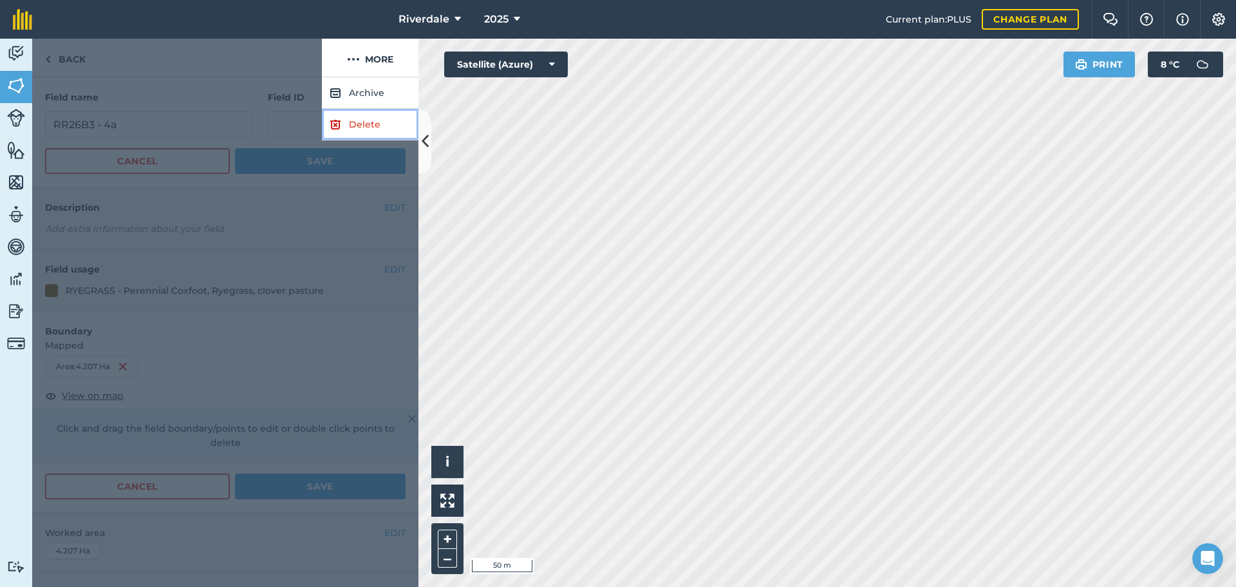
click at [363, 124] on link "Delete" at bounding box center [370, 125] width 97 height 32
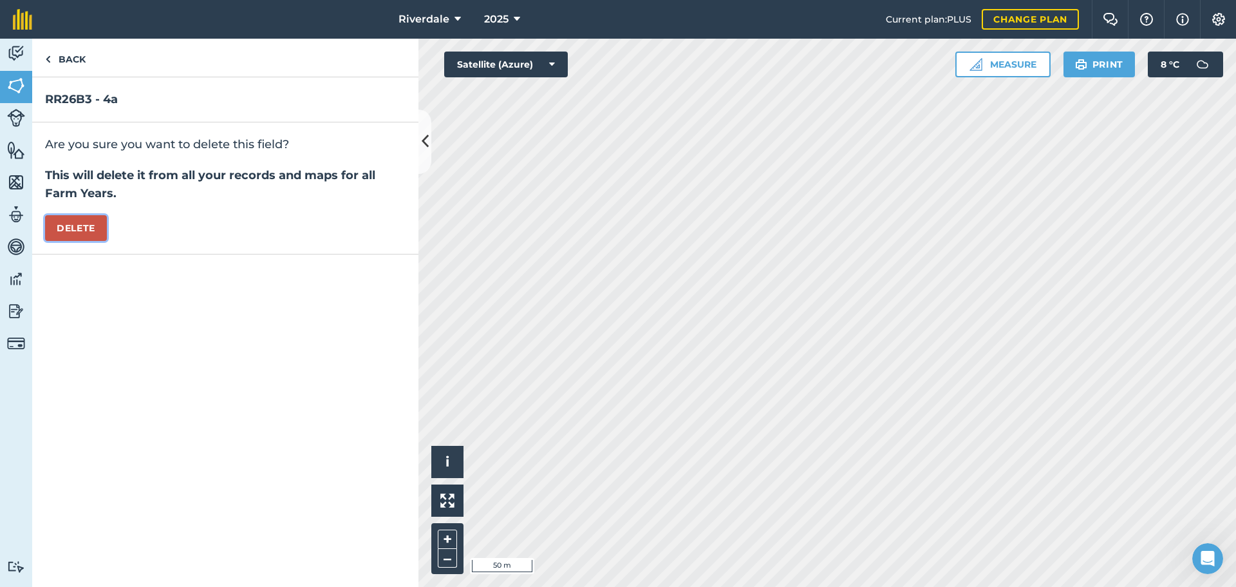
click at [72, 225] on button "Delete" at bounding box center [76, 228] width 62 height 26
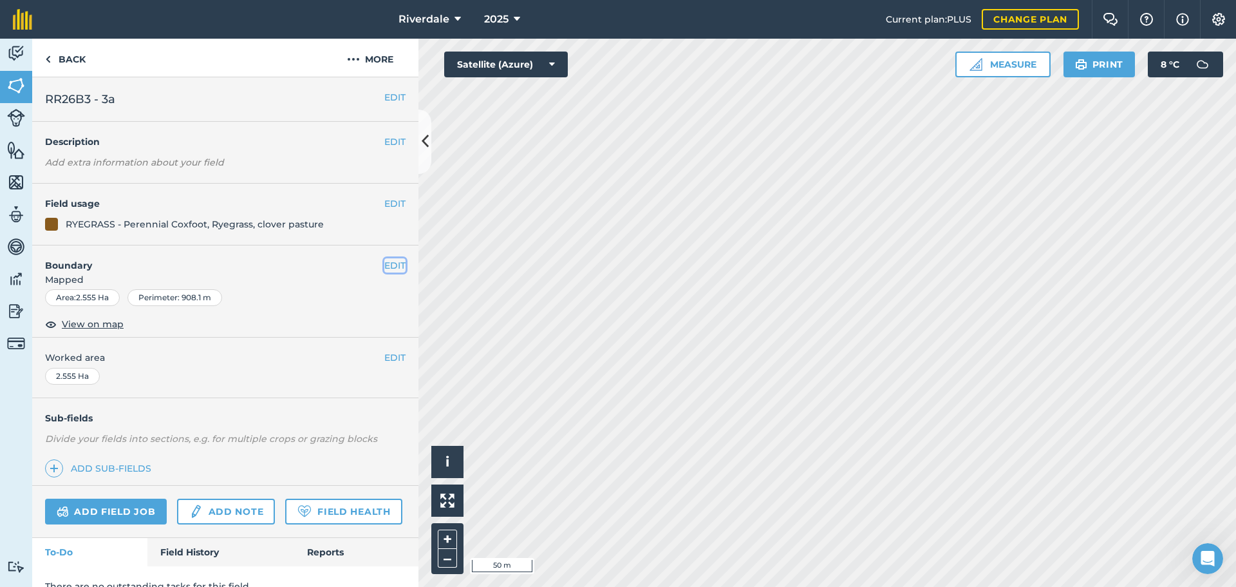
click at [384, 265] on button "EDIT" at bounding box center [394, 265] width 21 height 14
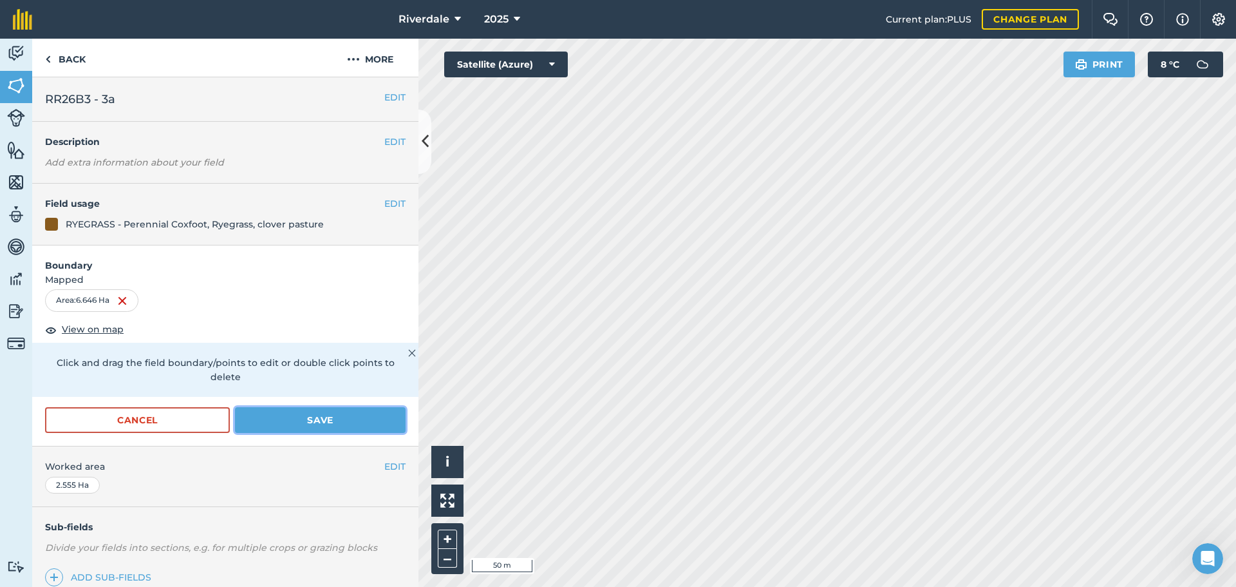
click at [322, 419] on button "Save" at bounding box center [320, 420] width 171 height 26
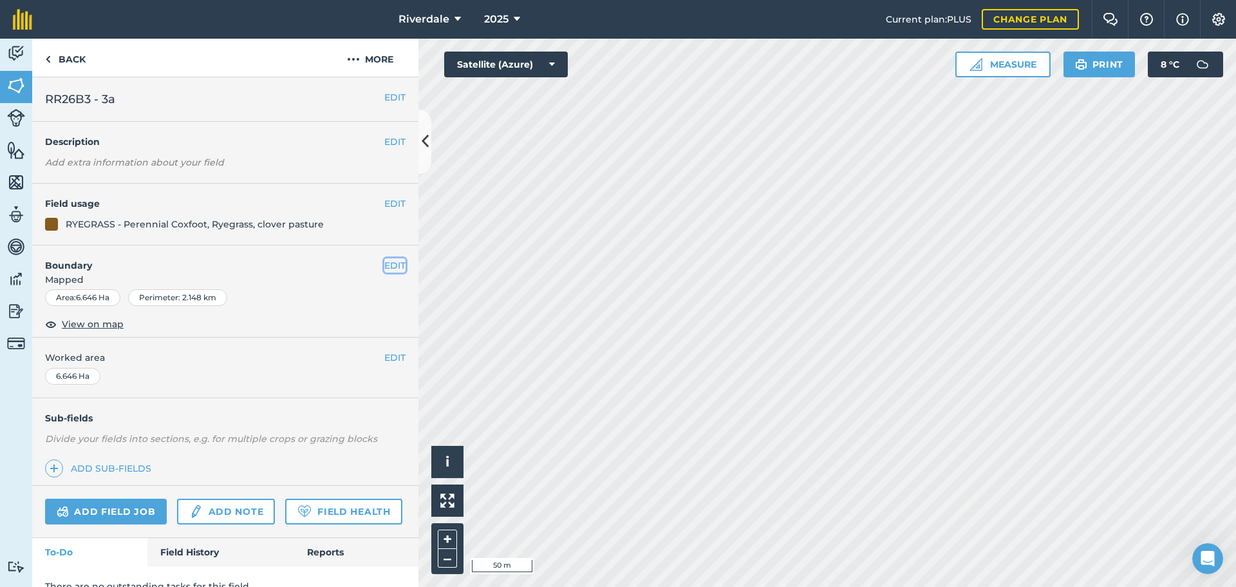
click at [384, 264] on button "EDIT" at bounding box center [394, 265] width 21 height 14
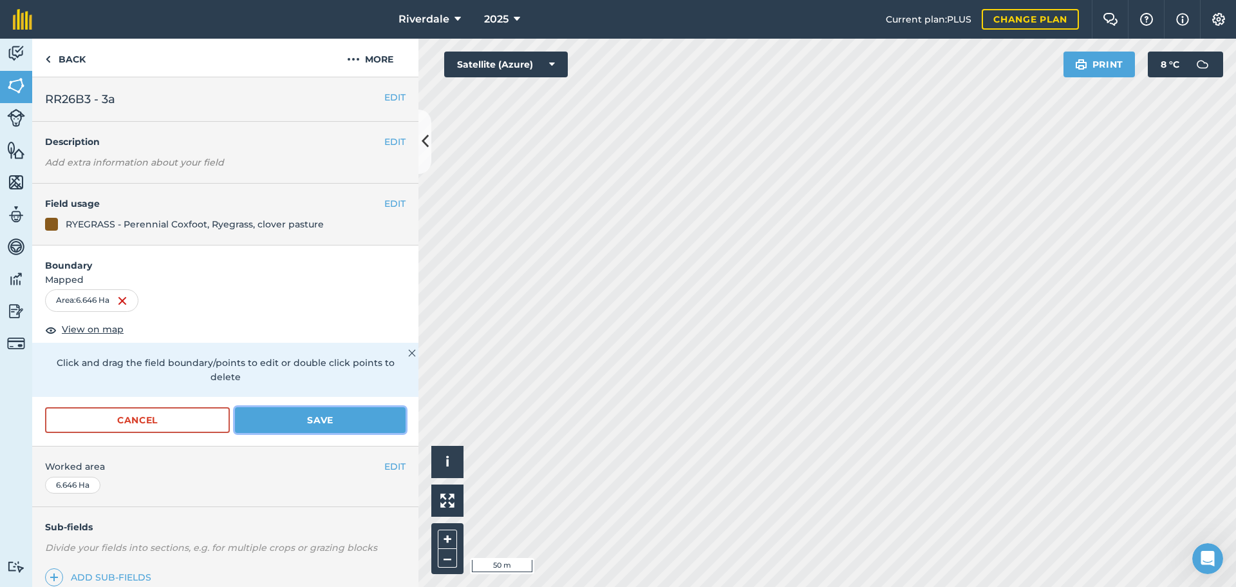
click at [332, 422] on button "Save" at bounding box center [320, 420] width 171 height 26
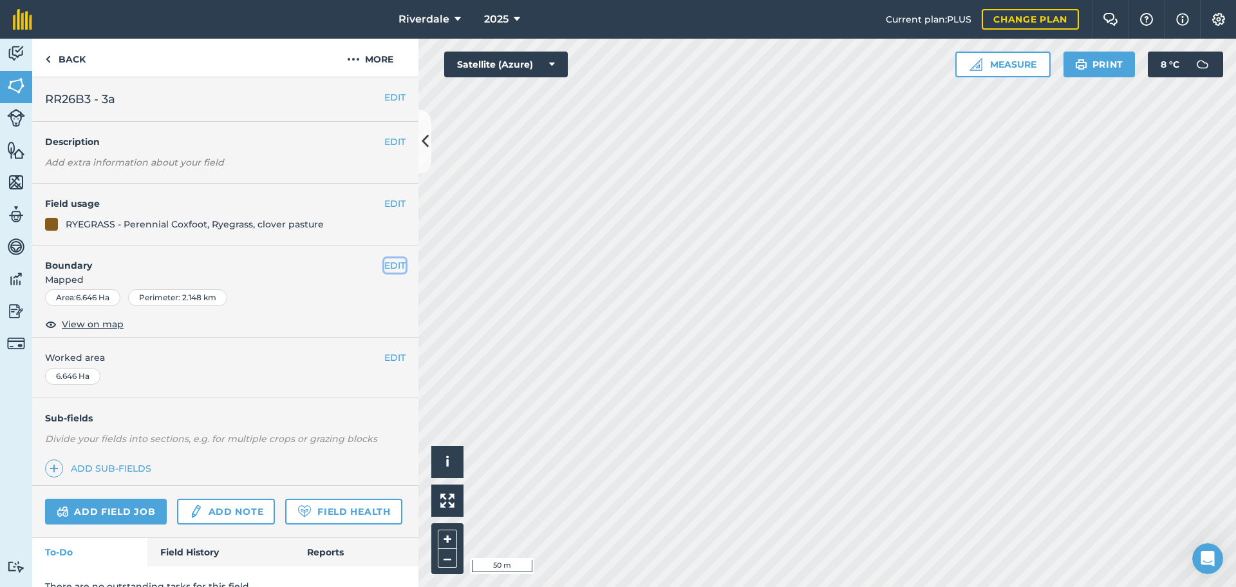
click at [384, 261] on button "EDIT" at bounding box center [394, 265] width 21 height 14
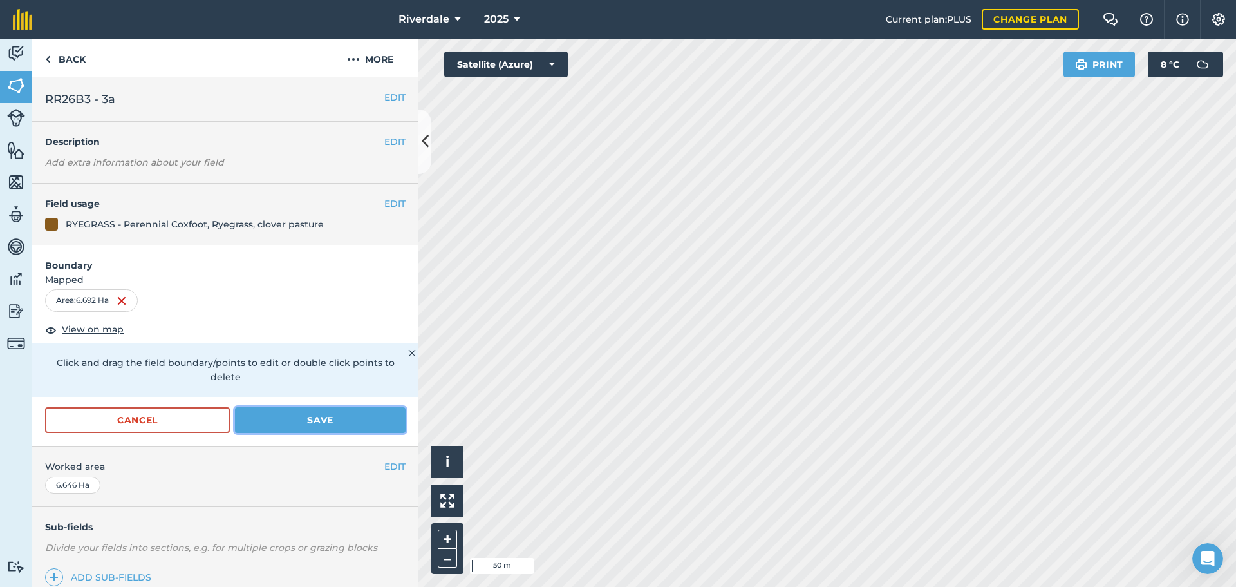
click at [325, 419] on button "Save" at bounding box center [320, 420] width 171 height 26
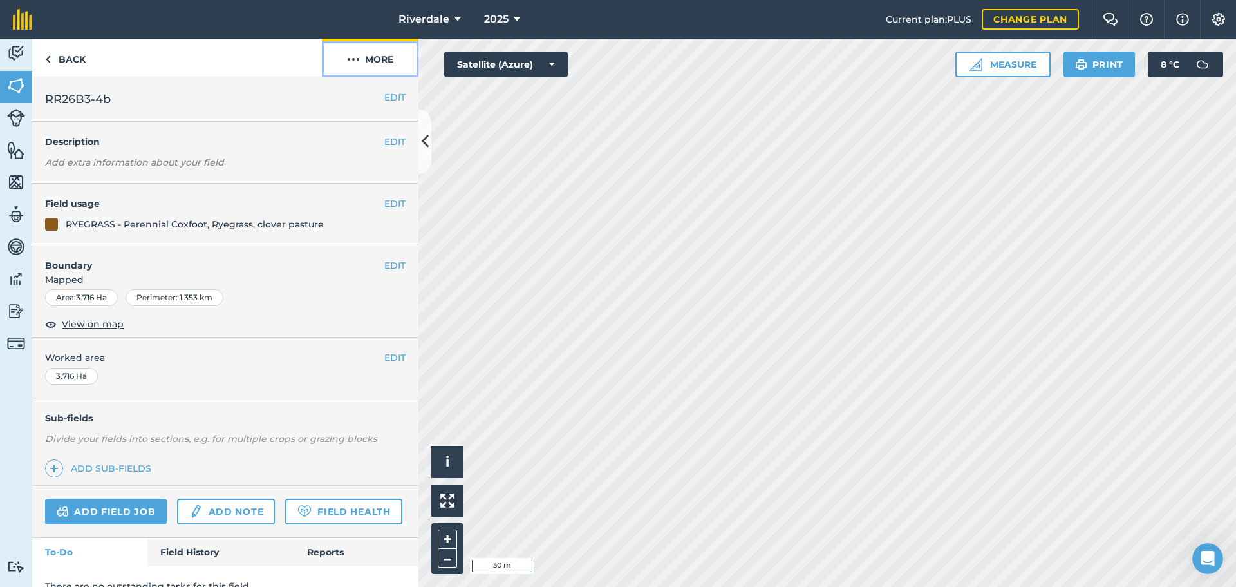
click at [377, 59] on button "More" at bounding box center [370, 58] width 97 height 38
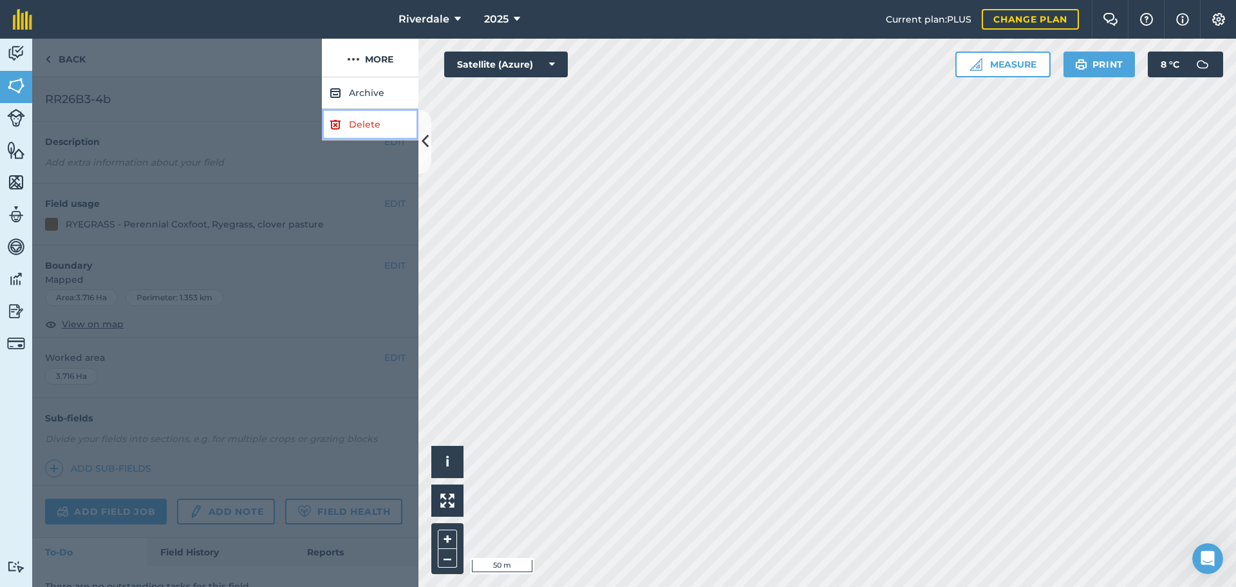
click at [361, 122] on link "Delete" at bounding box center [370, 125] width 97 height 32
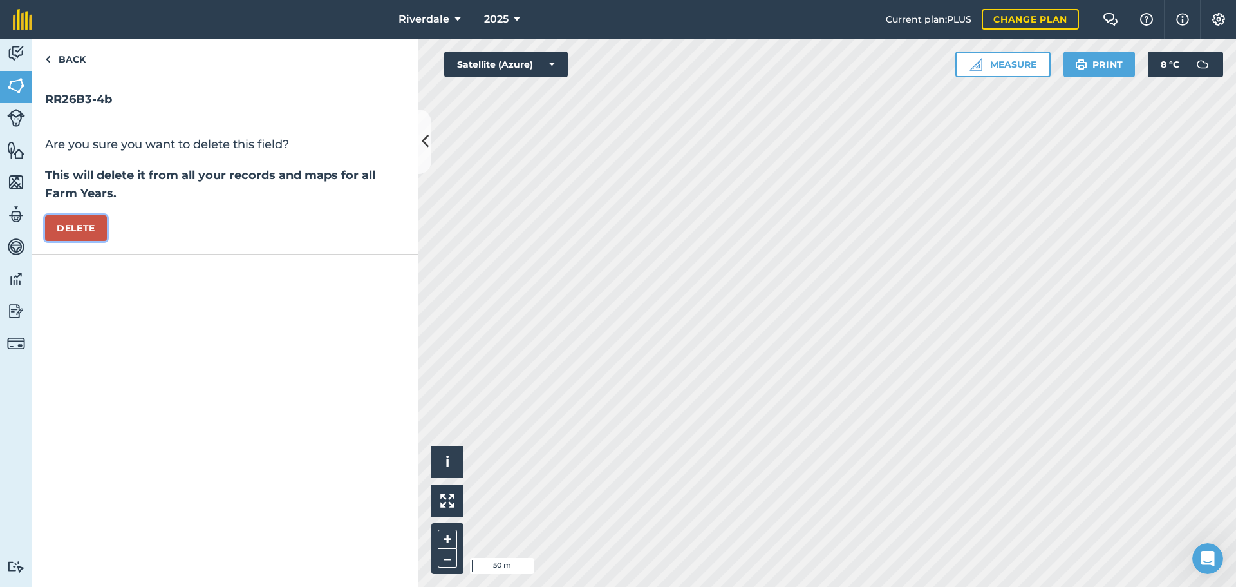
click at [80, 226] on button "Delete" at bounding box center [76, 228] width 62 height 26
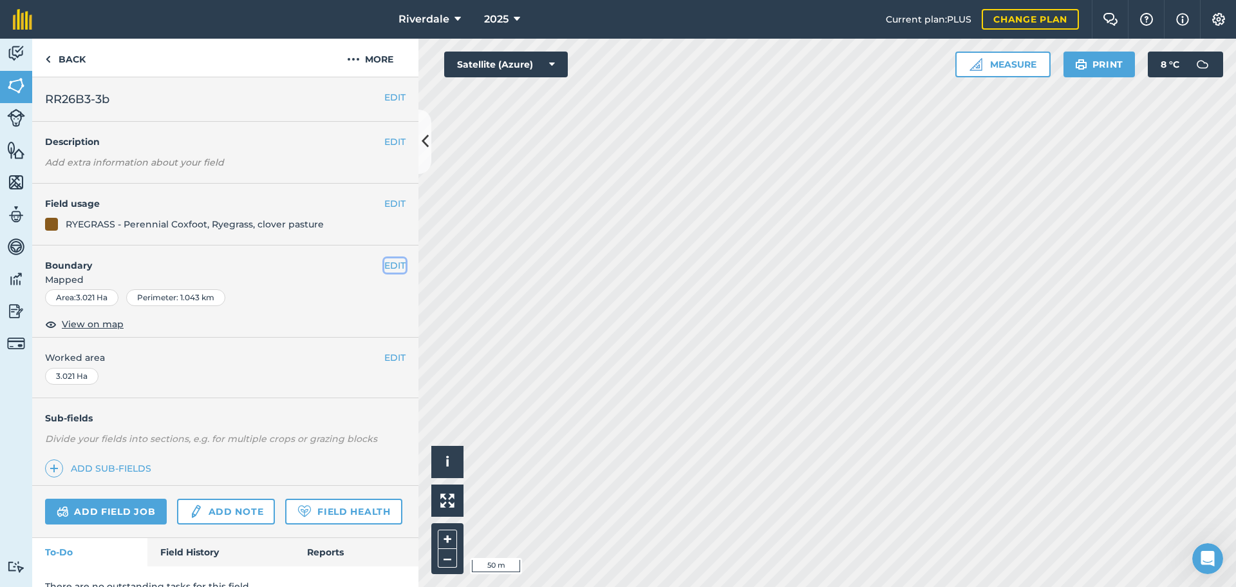
click at [384, 266] on button "EDIT" at bounding box center [394, 265] width 21 height 14
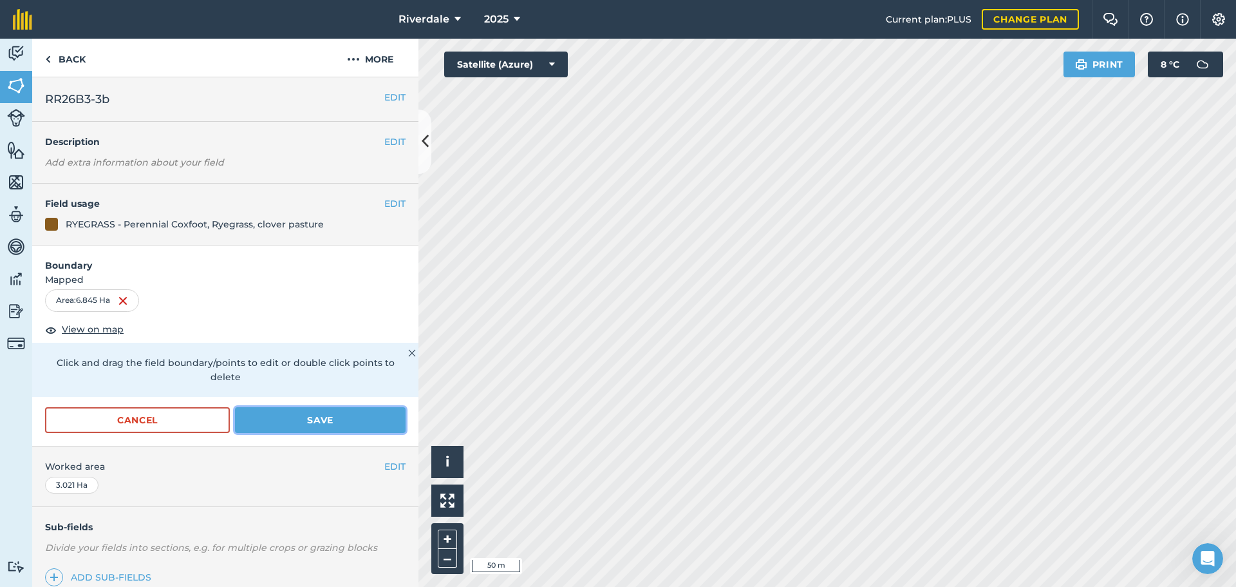
click at [299, 418] on button "Save" at bounding box center [320, 420] width 171 height 26
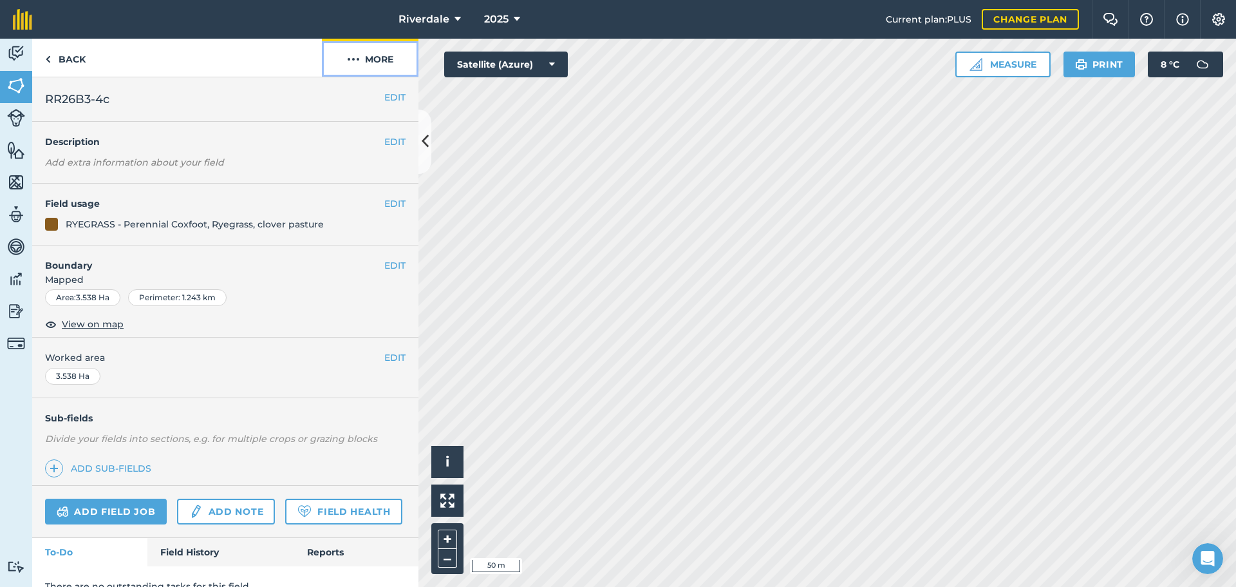
click at [381, 57] on button "More" at bounding box center [370, 58] width 97 height 38
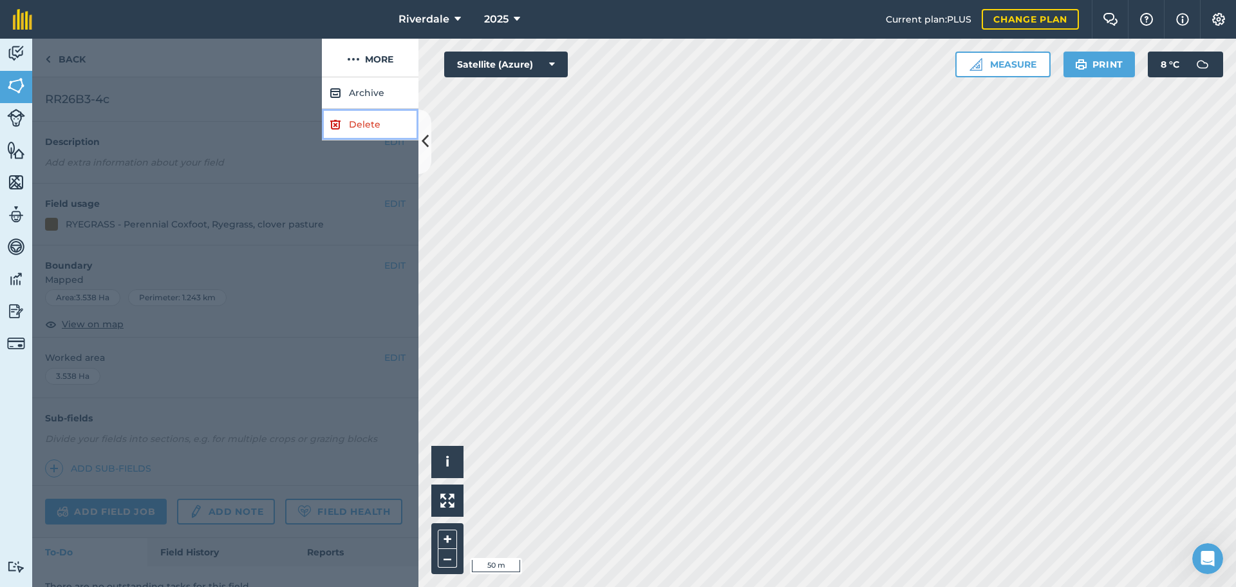
click at [361, 124] on link "Delete" at bounding box center [370, 125] width 97 height 32
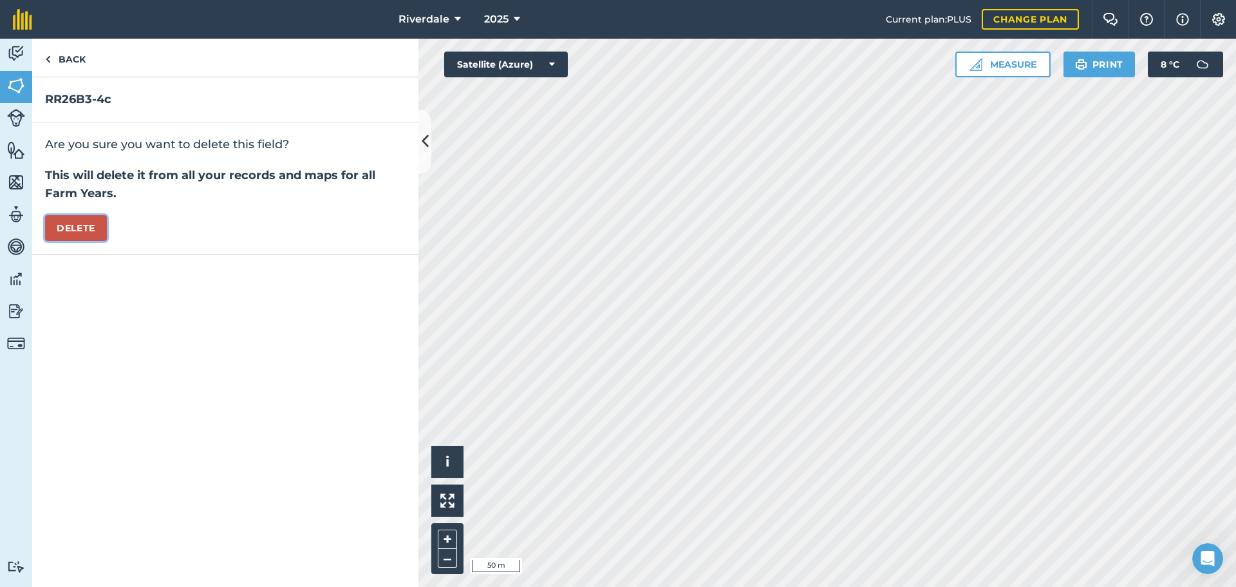
click at [71, 225] on button "Delete" at bounding box center [76, 228] width 62 height 26
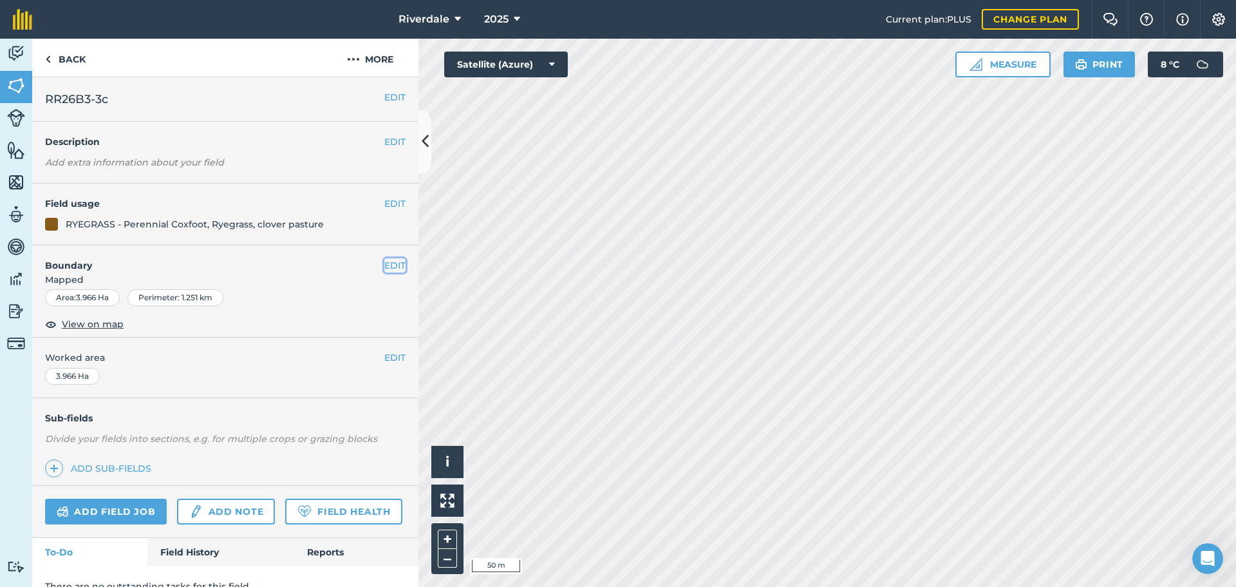
click at [384, 264] on button "EDIT" at bounding box center [394, 265] width 21 height 14
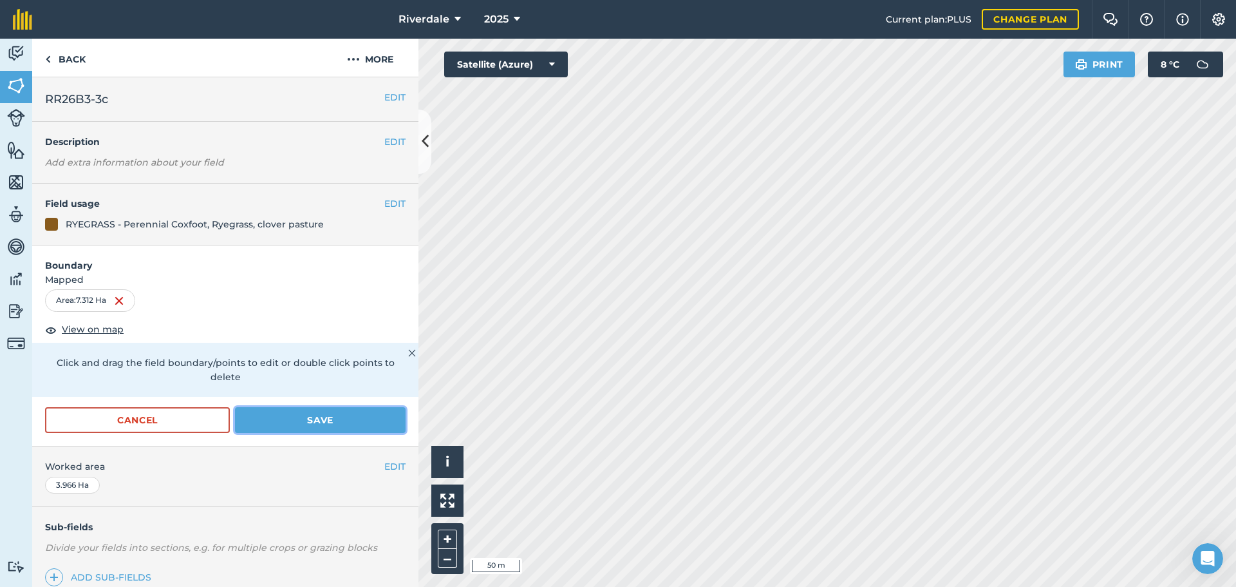
click at [328, 417] on button "Save" at bounding box center [320, 420] width 171 height 26
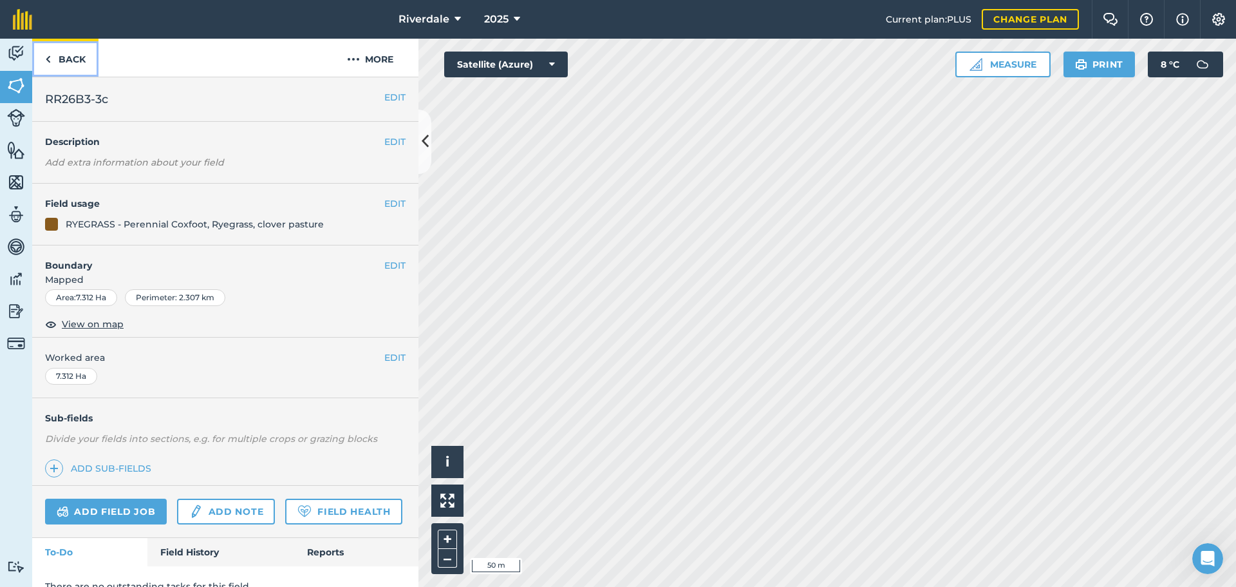
click at [68, 57] on link "Back" at bounding box center [65, 58] width 66 height 38
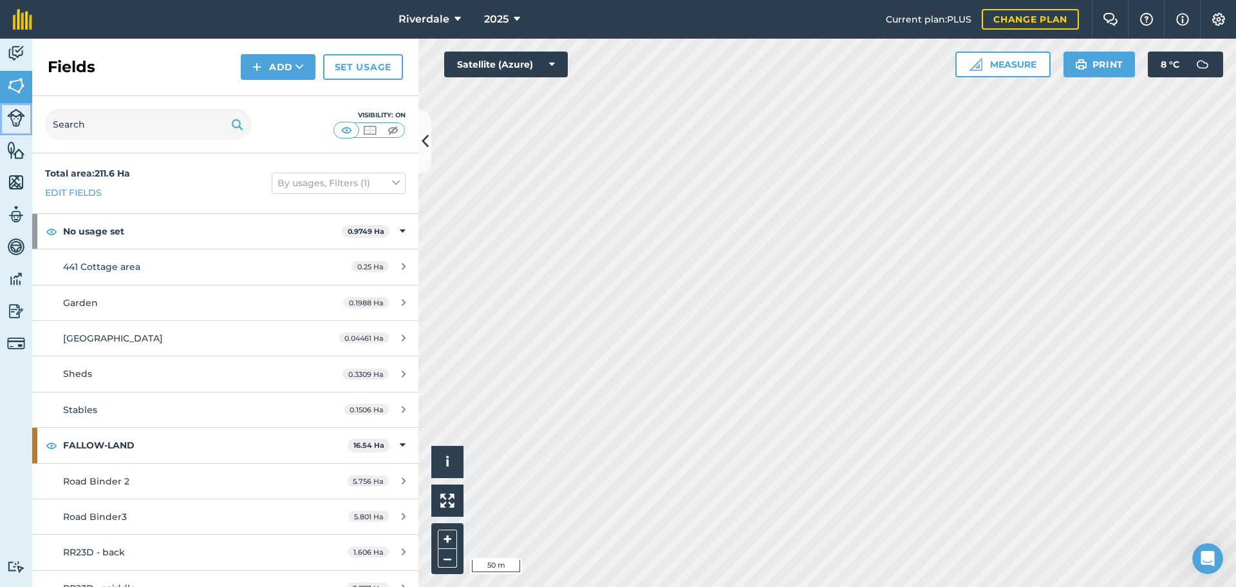
click at [16, 117] on img at bounding box center [16, 118] width 18 height 18
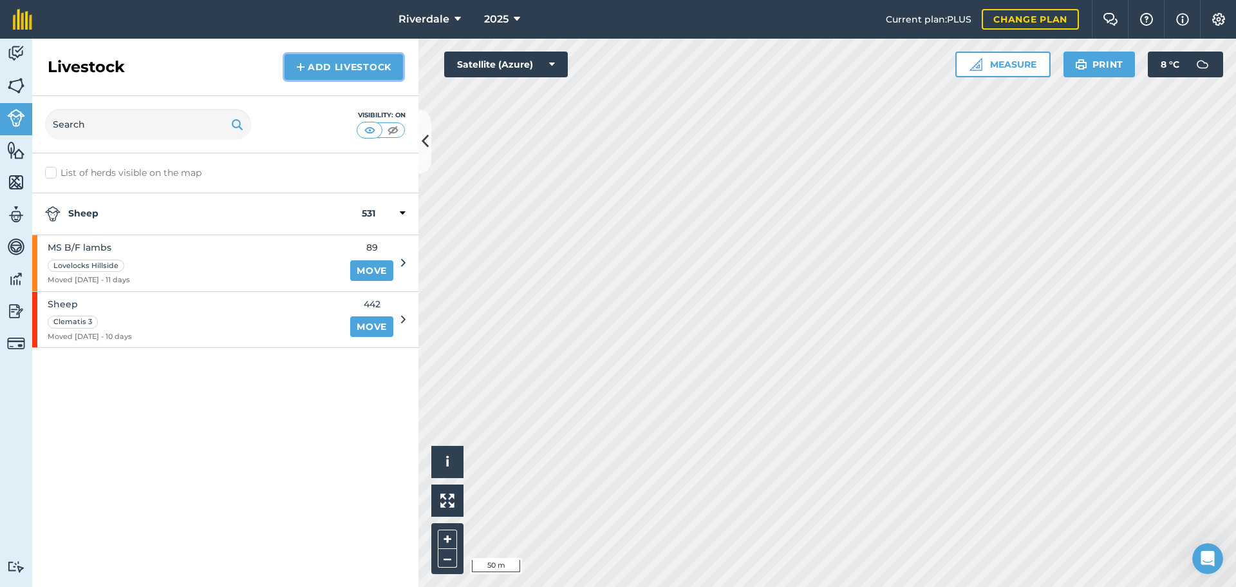
click at [322, 64] on link "Add Livestock" at bounding box center [344, 67] width 118 height 26
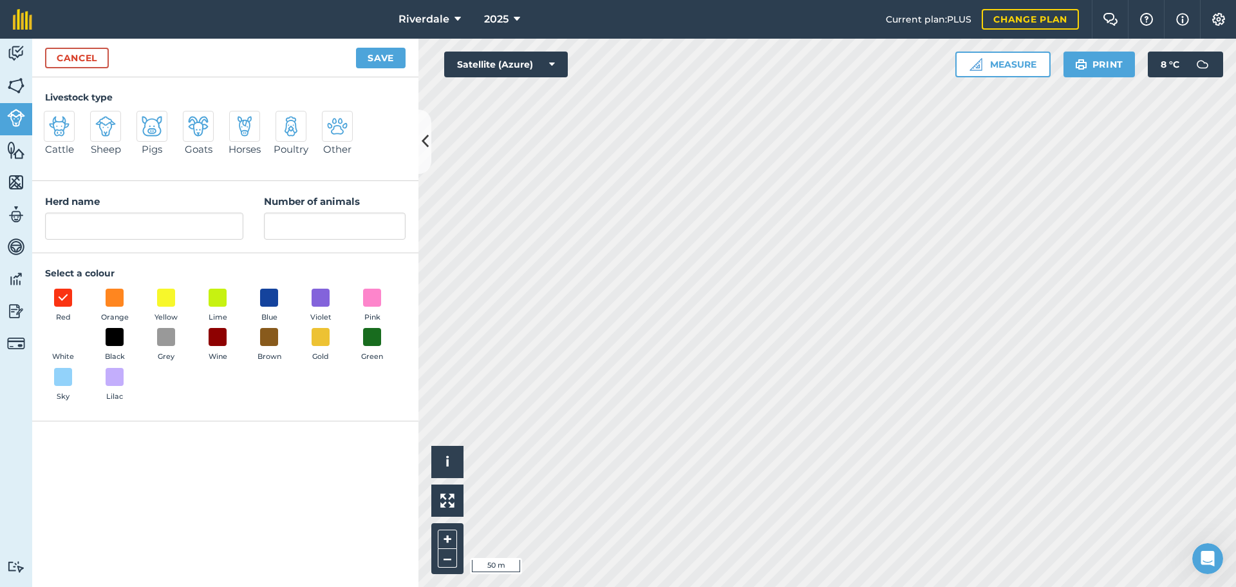
click at [58, 124] on img at bounding box center [59, 126] width 21 height 21
click at [53, 119] on input "Cattle" at bounding box center [49, 115] width 8 height 8
radio input "true"
drag, startPoint x: 88, startPoint y: 226, endPoint x: 51, endPoint y: 225, distance: 37.4
click at [51, 225] on input "Cattle" at bounding box center [144, 226] width 198 height 27
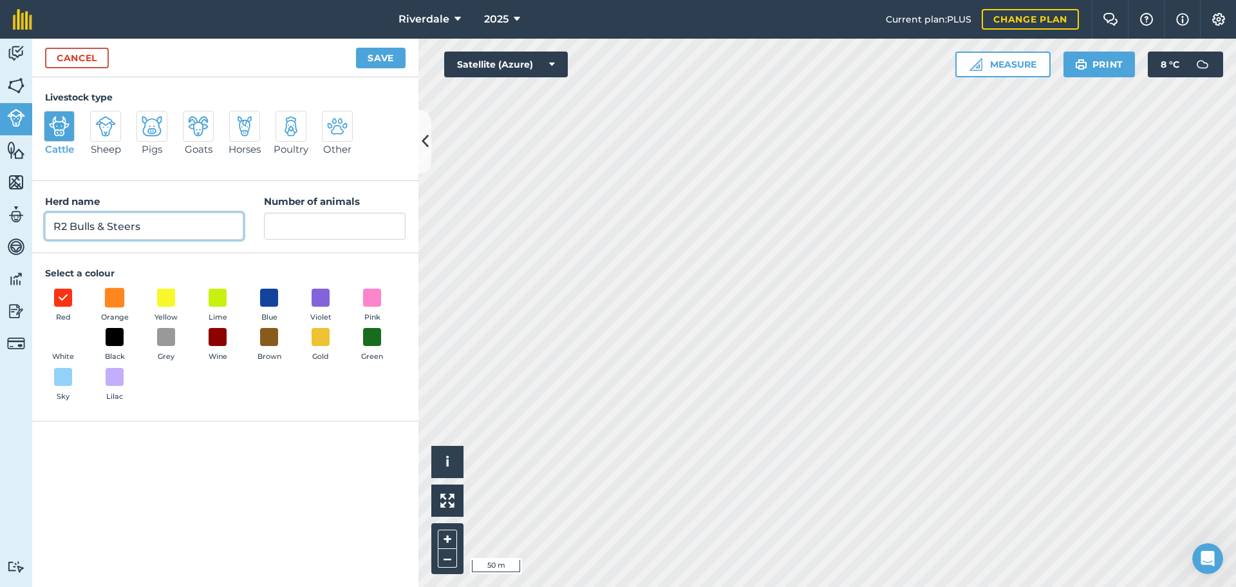
type input "R2 Bulls & Steers"
click at [110, 294] on span at bounding box center [115, 297] width 20 height 20
click at [280, 227] on input "Number of animals" at bounding box center [335, 226] width 142 height 27
type input "64"
click at [372, 57] on button "Save" at bounding box center [381, 58] width 50 height 21
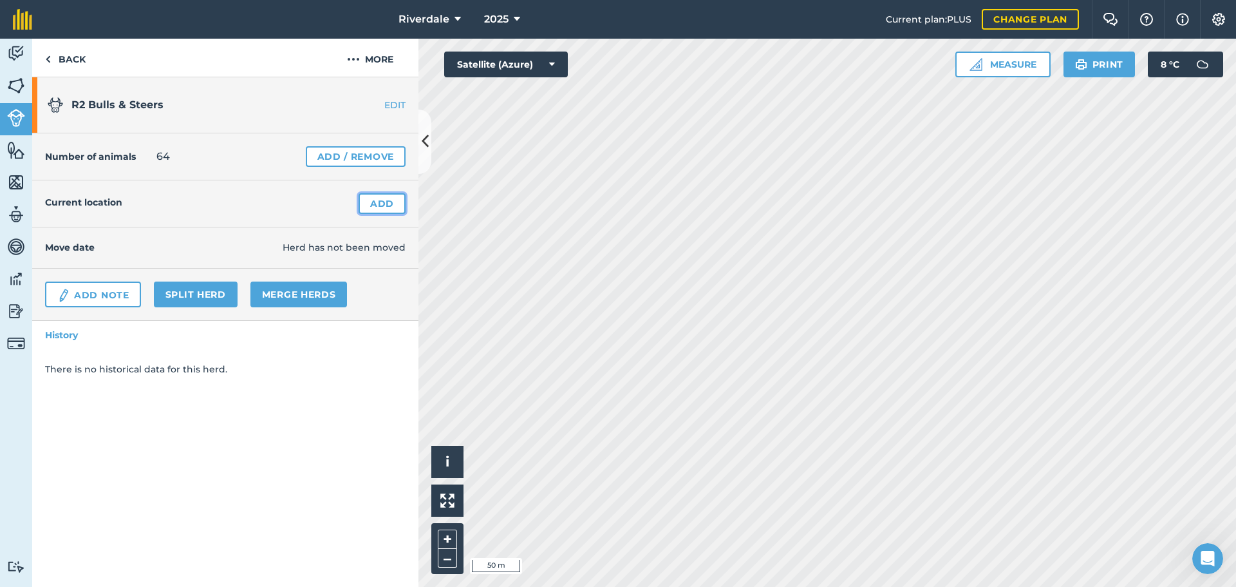
click at [381, 203] on link "Add" at bounding box center [382, 203] width 47 height 21
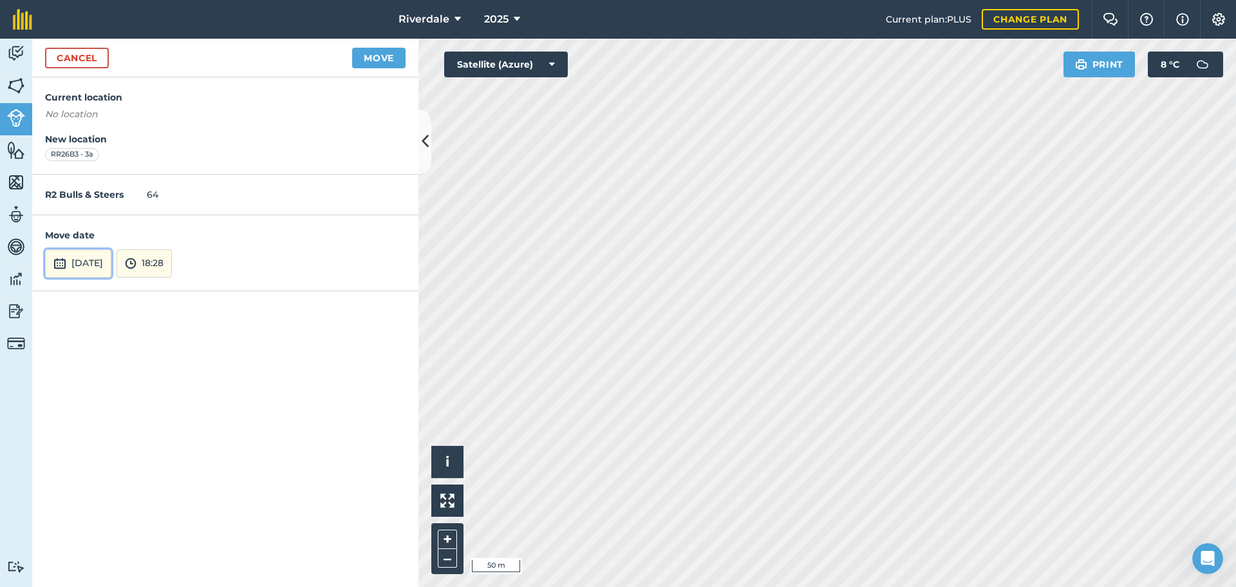
click at [95, 263] on button "[DATE]" at bounding box center [78, 263] width 66 height 28
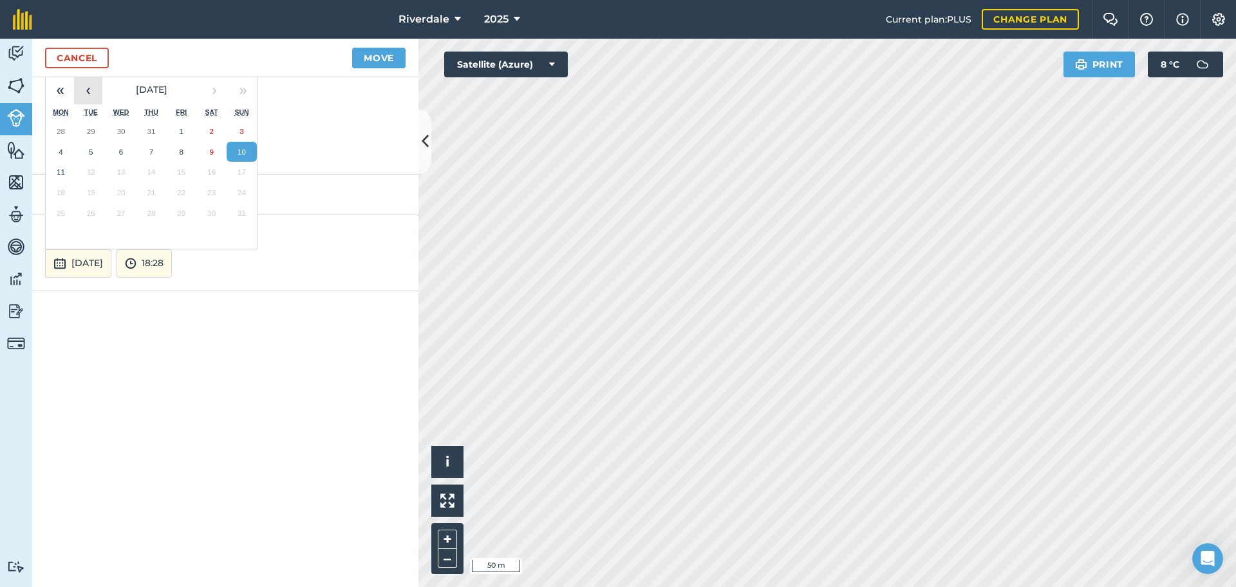
click at [88, 89] on button "‹" at bounding box center [88, 90] width 28 height 28
click at [90, 127] on abbr "1" at bounding box center [91, 131] width 4 height 8
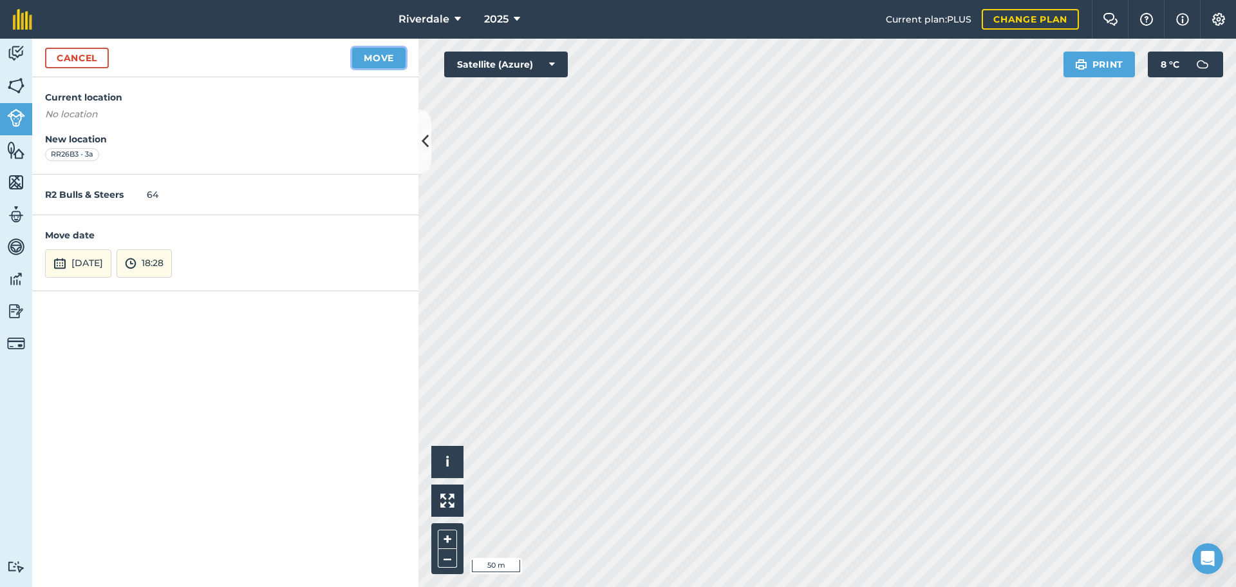
click at [381, 55] on button "Move" at bounding box center [378, 58] width 53 height 21
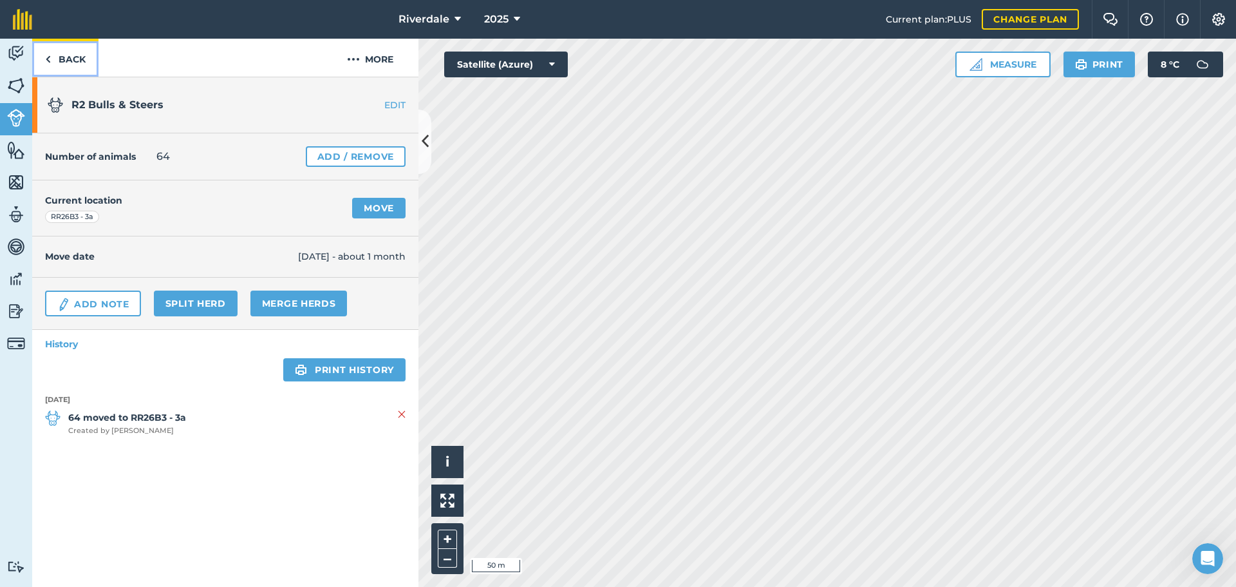
click at [66, 59] on link "Back" at bounding box center [65, 58] width 66 height 38
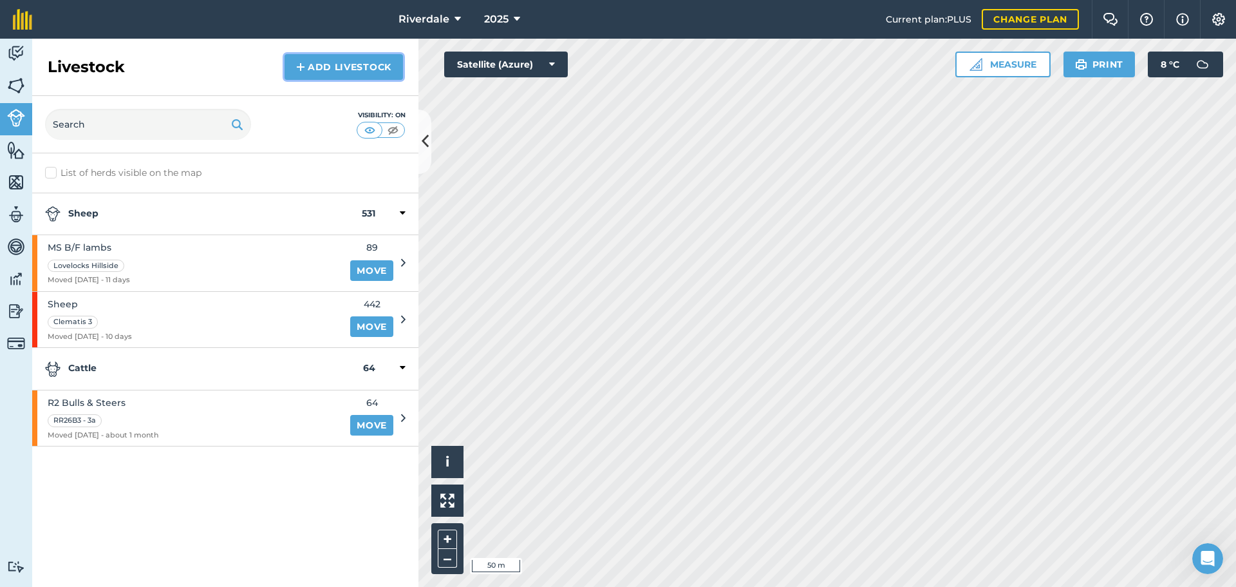
click at [330, 66] on link "Add Livestock" at bounding box center [344, 67] width 118 height 26
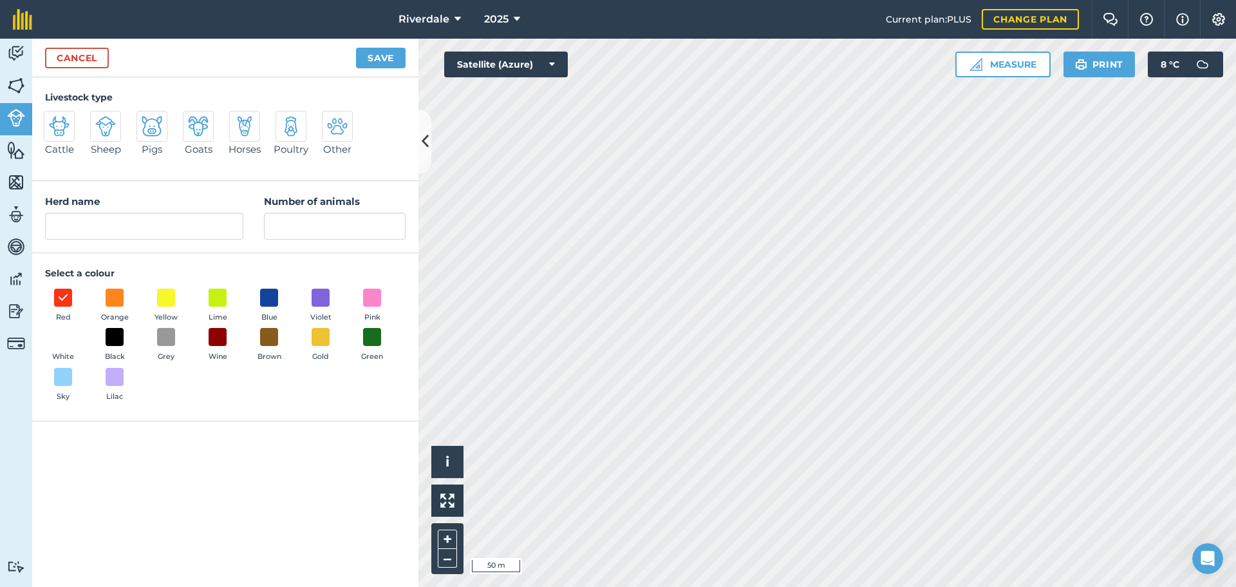
click at [59, 122] on img at bounding box center [59, 126] width 21 height 21
click at [53, 119] on input "Cattle" at bounding box center [49, 115] width 8 height 8
radio input "true"
drag, startPoint x: 92, startPoint y: 227, endPoint x: 56, endPoint y: 227, distance: 36.1
click at [56, 227] on input "Cattle" at bounding box center [144, 226] width 198 height 27
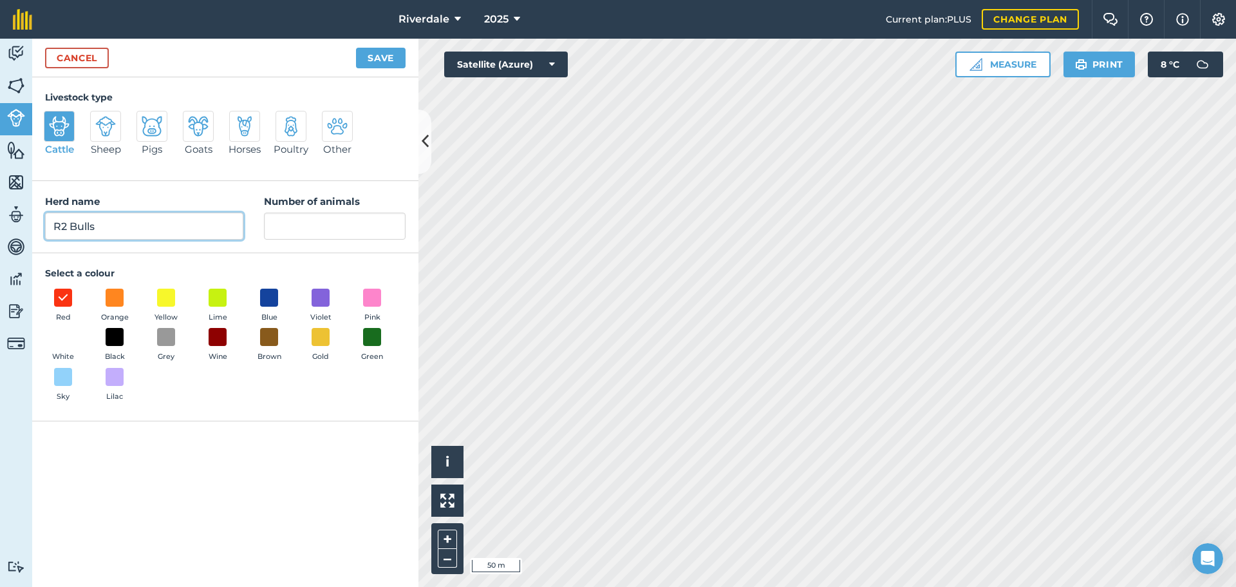
type input "R2 Bulls"
click at [293, 228] on input "Number of animals" at bounding box center [335, 226] width 142 height 27
type input "46"
click at [117, 294] on span at bounding box center [115, 297] width 20 height 20
click at [368, 56] on button "Save" at bounding box center [381, 58] width 50 height 21
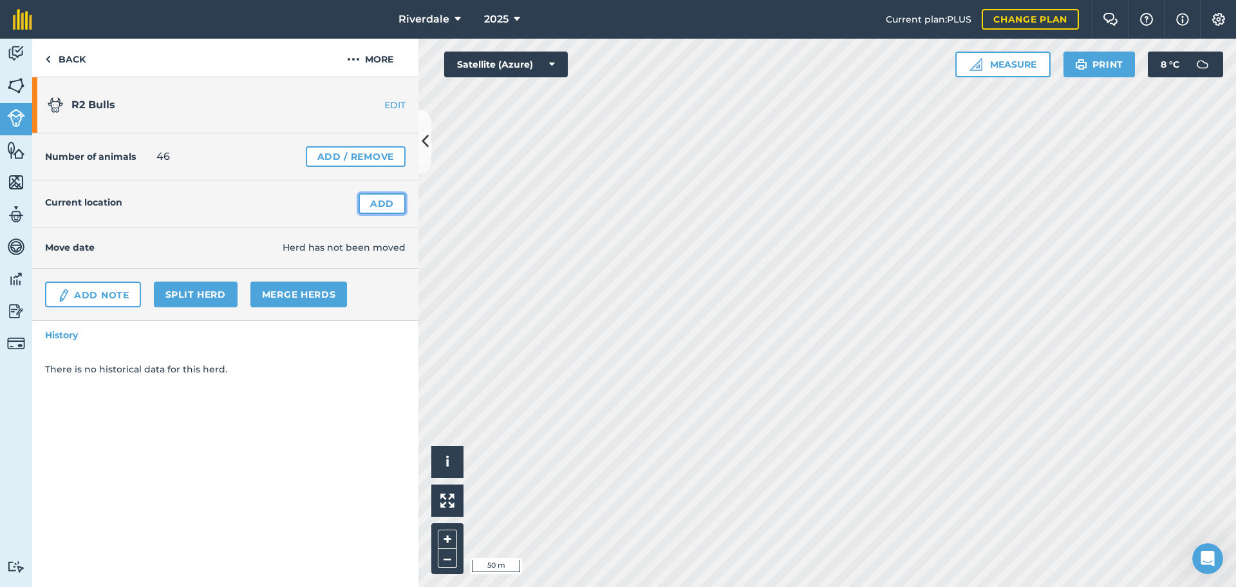
click at [381, 203] on link "Add" at bounding box center [382, 203] width 47 height 21
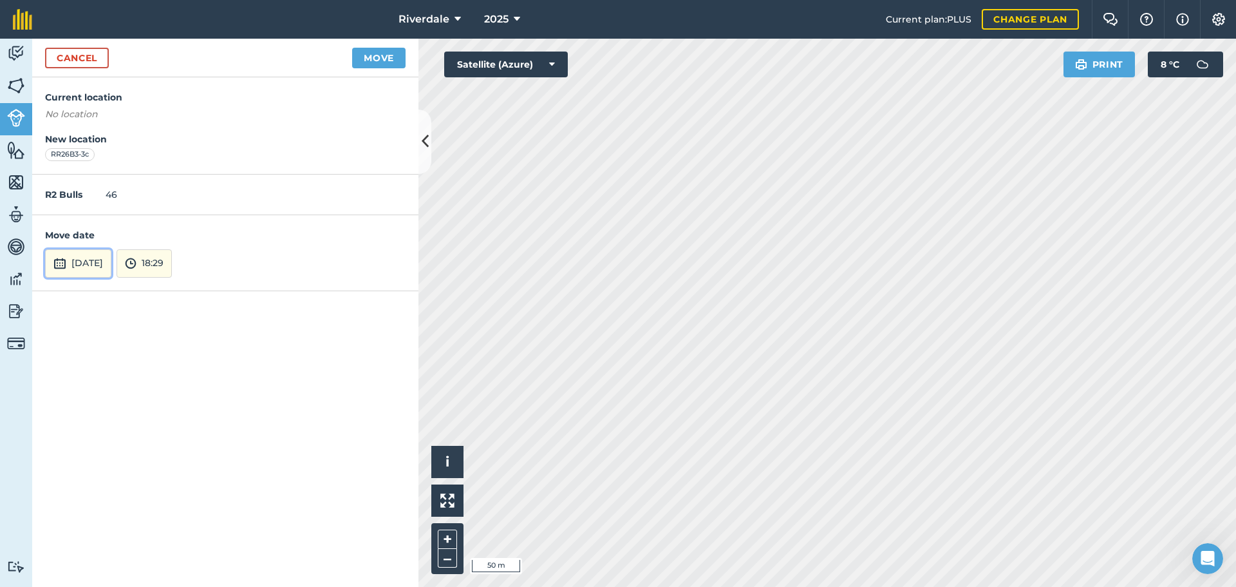
click at [106, 264] on button "[DATE]" at bounding box center [78, 263] width 66 height 28
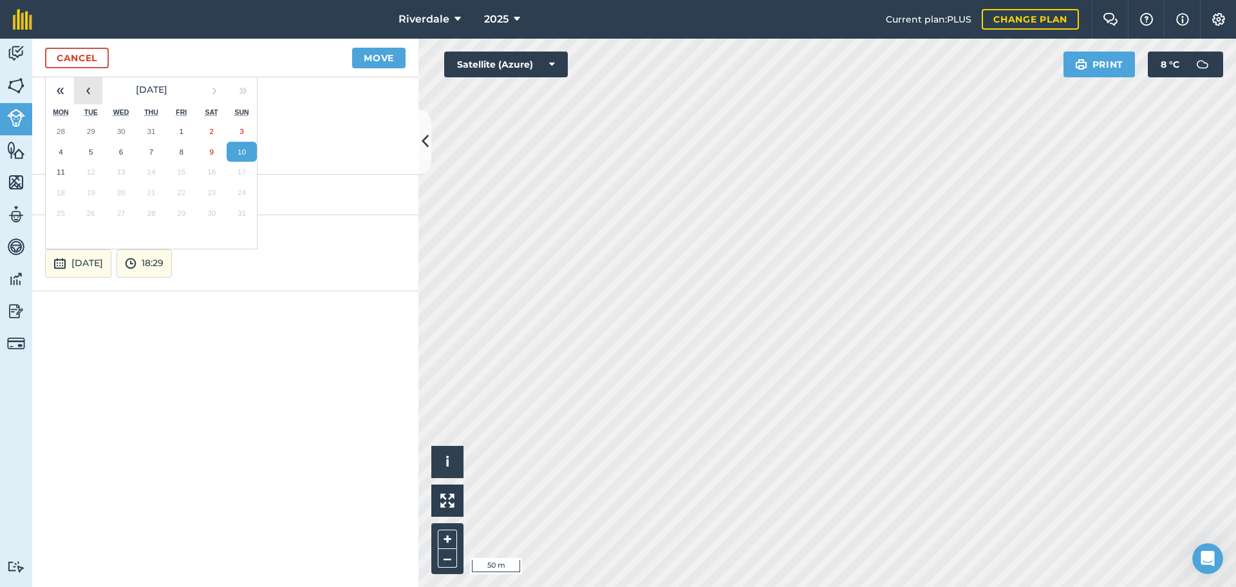
click at [88, 88] on button "‹" at bounding box center [88, 90] width 28 height 28
click at [91, 131] on abbr "1" at bounding box center [91, 131] width 4 height 8
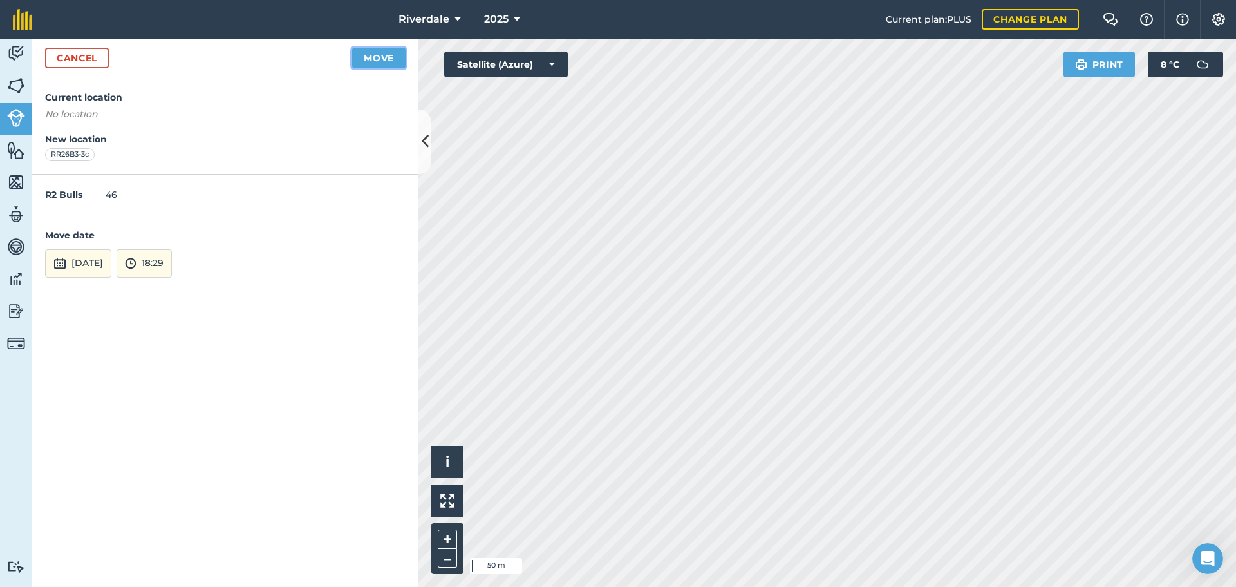
click at [384, 58] on button "Move" at bounding box center [378, 58] width 53 height 21
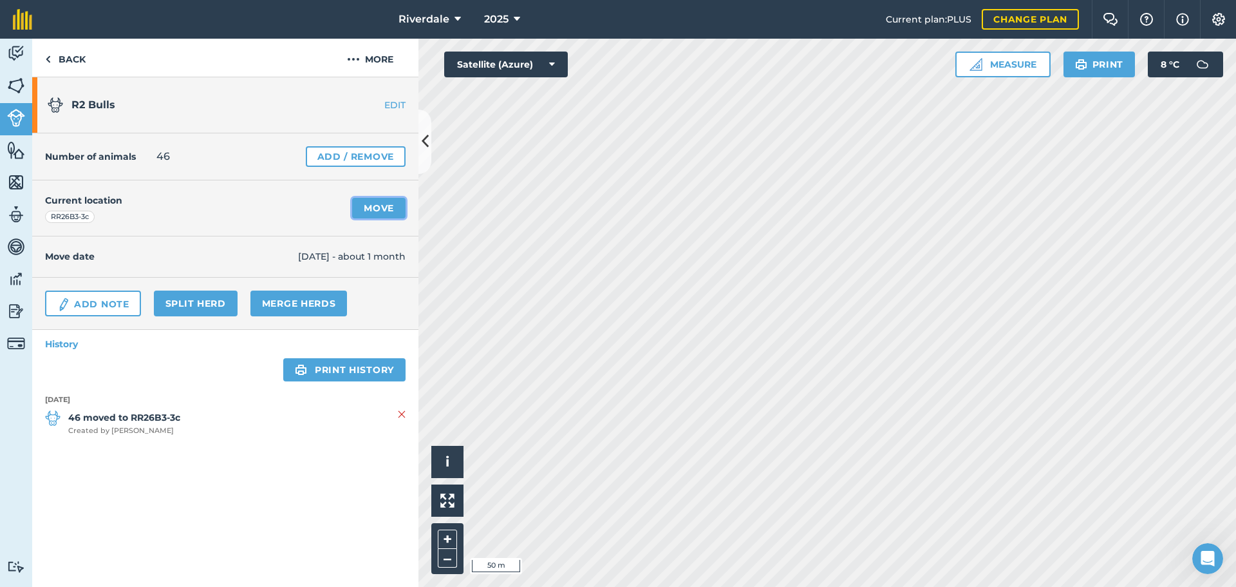
click at [376, 205] on link "Move" at bounding box center [378, 208] width 53 height 21
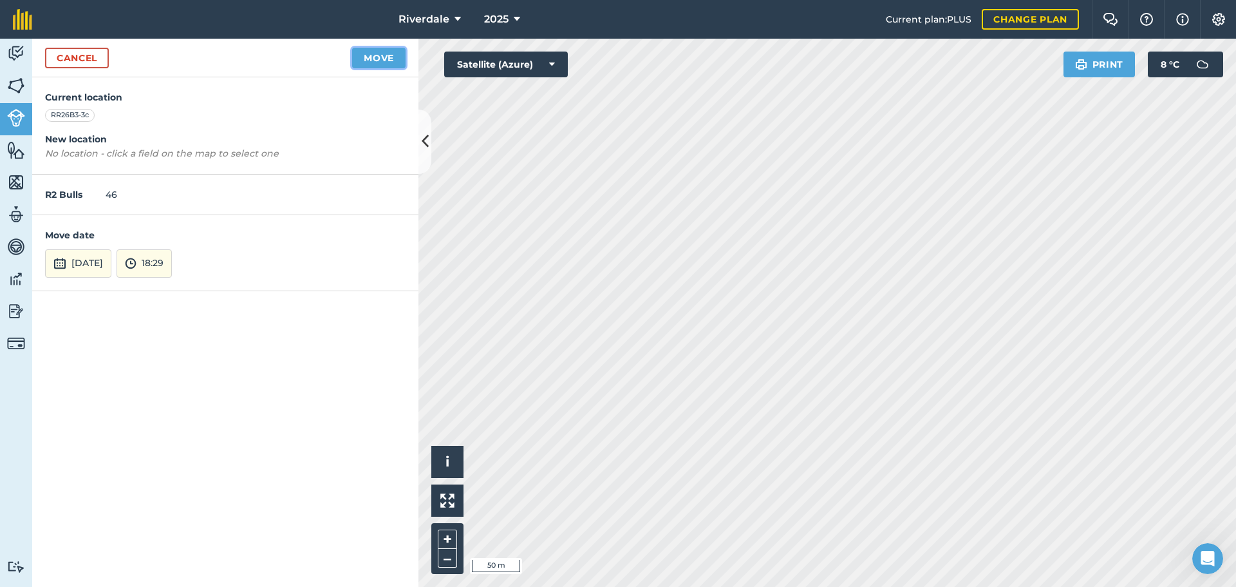
click at [375, 57] on button "Move" at bounding box center [378, 58] width 53 height 21
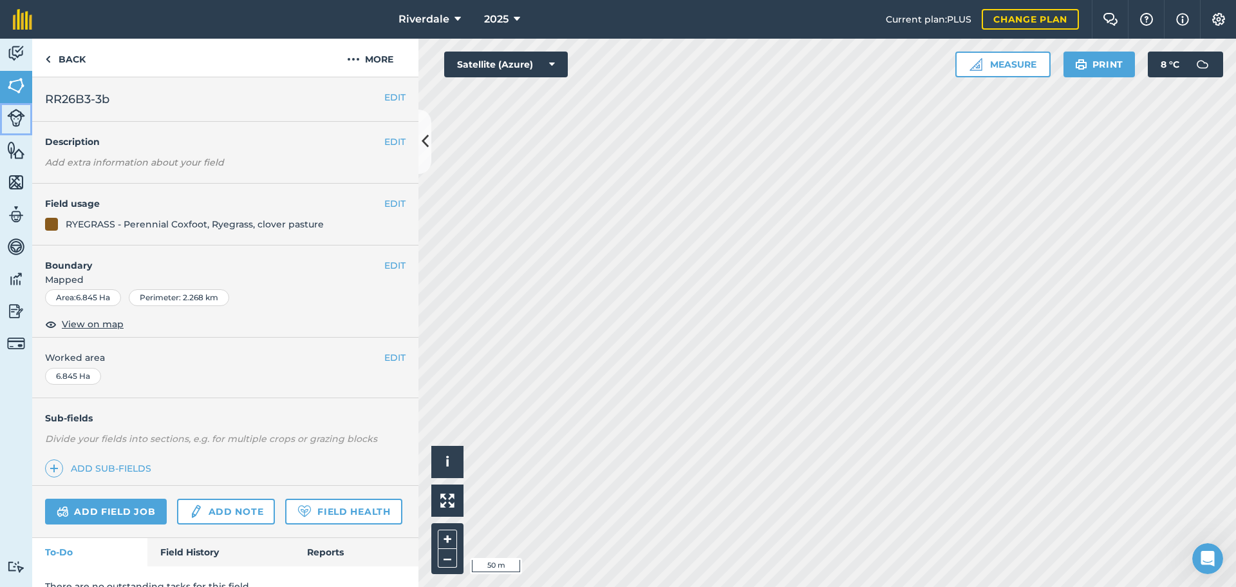
click at [13, 117] on img at bounding box center [16, 118] width 18 height 18
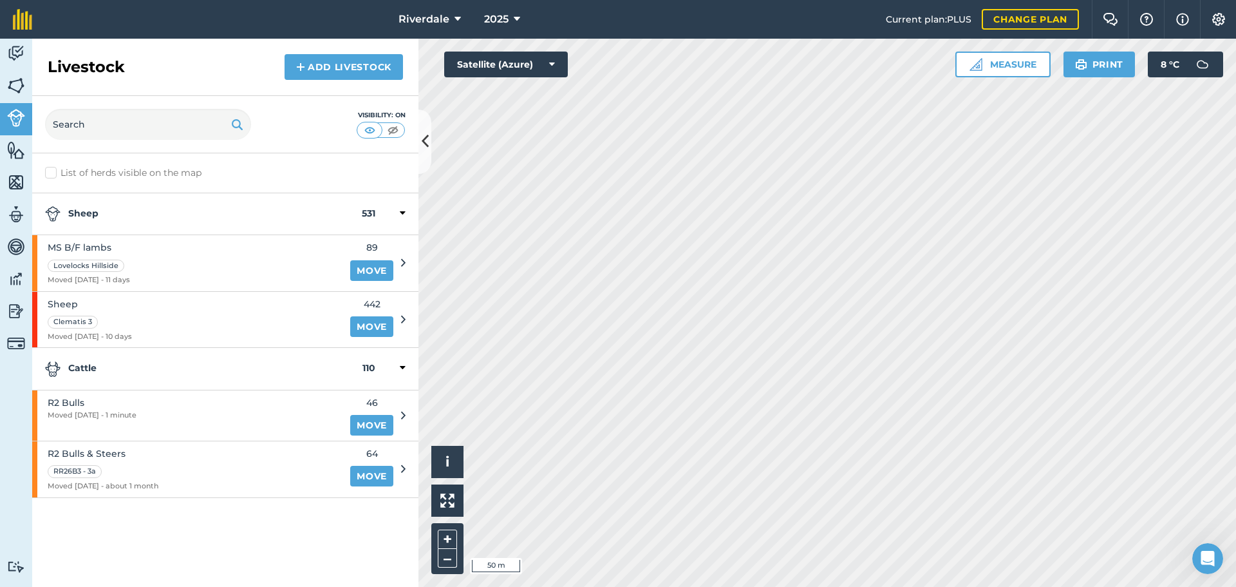
click at [402, 413] on icon at bounding box center [403, 416] width 5 height 12
click at [371, 423] on link "Move" at bounding box center [371, 425] width 43 height 21
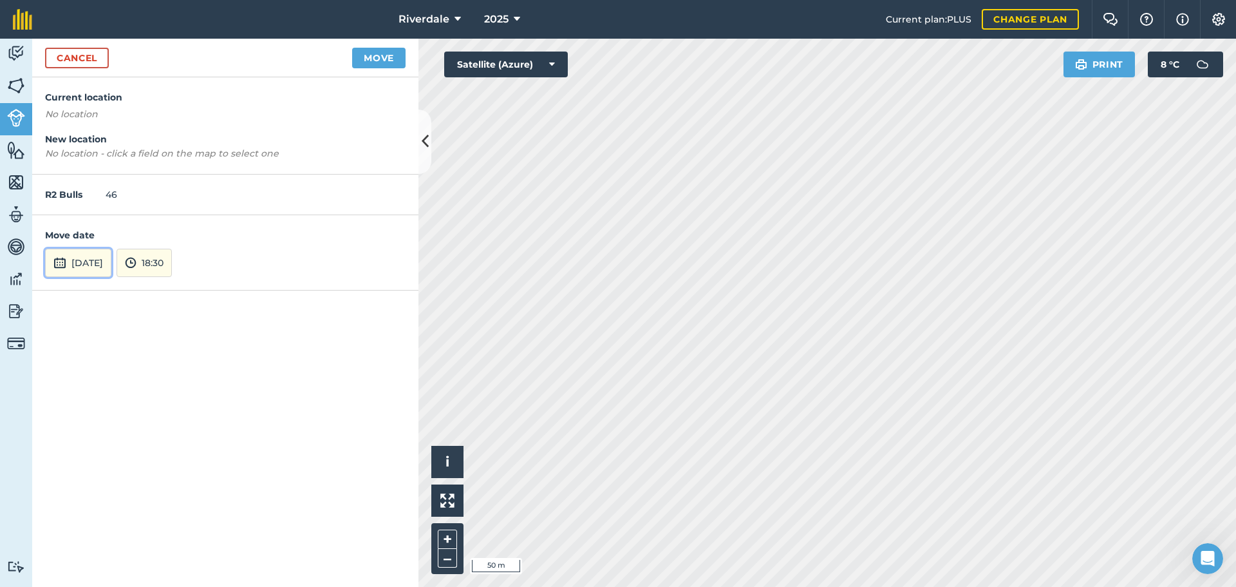
click at [82, 260] on button "[DATE]" at bounding box center [78, 263] width 66 height 28
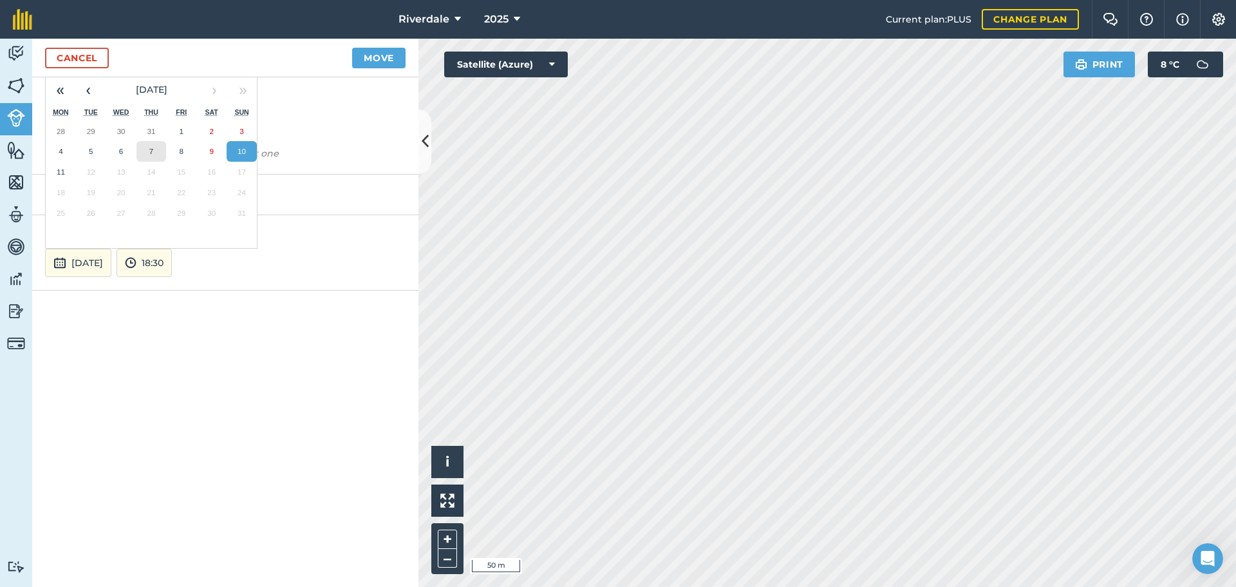
click at [149, 150] on abbr "7" at bounding box center [151, 151] width 4 height 8
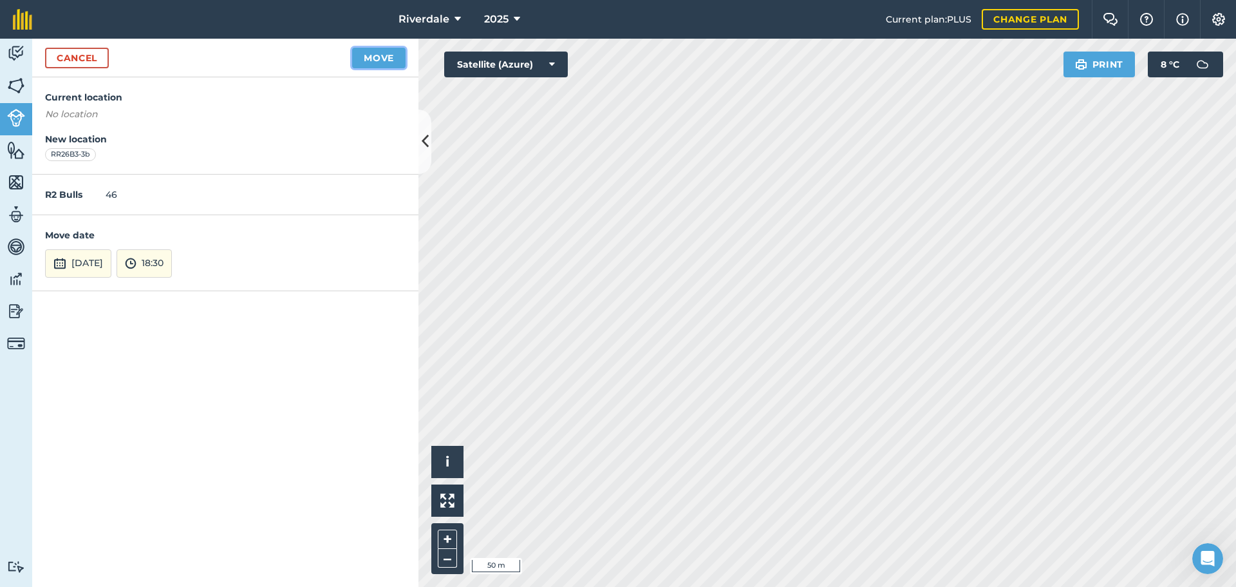
click at [372, 57] on button "Move" at bounding box center [378, 58] width 53 height 21
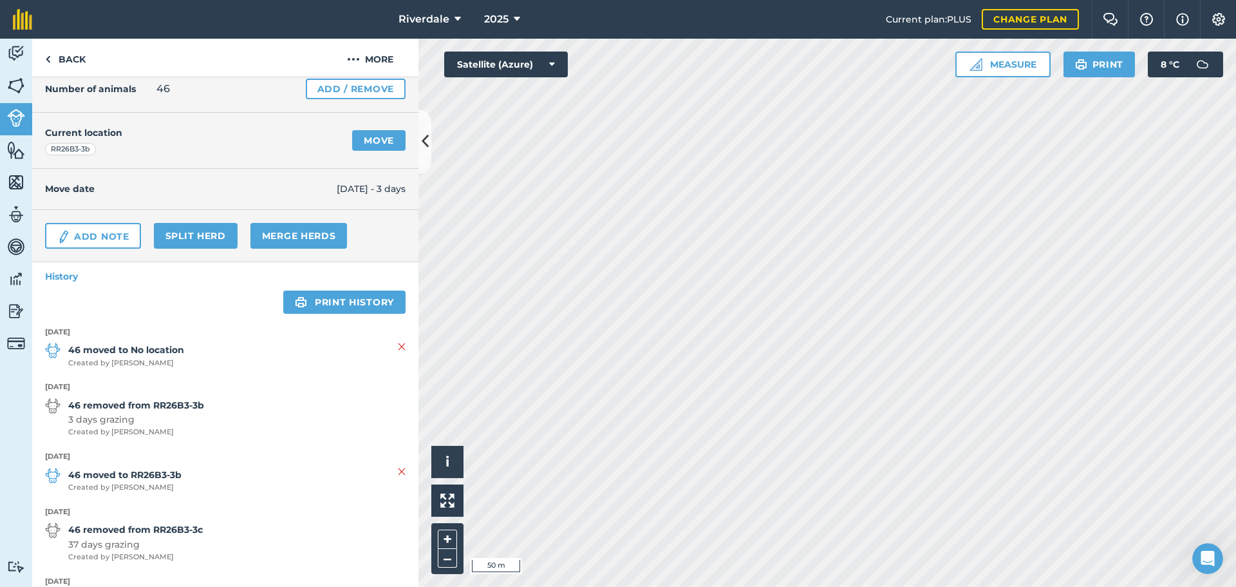
scroll to position [124, 0]
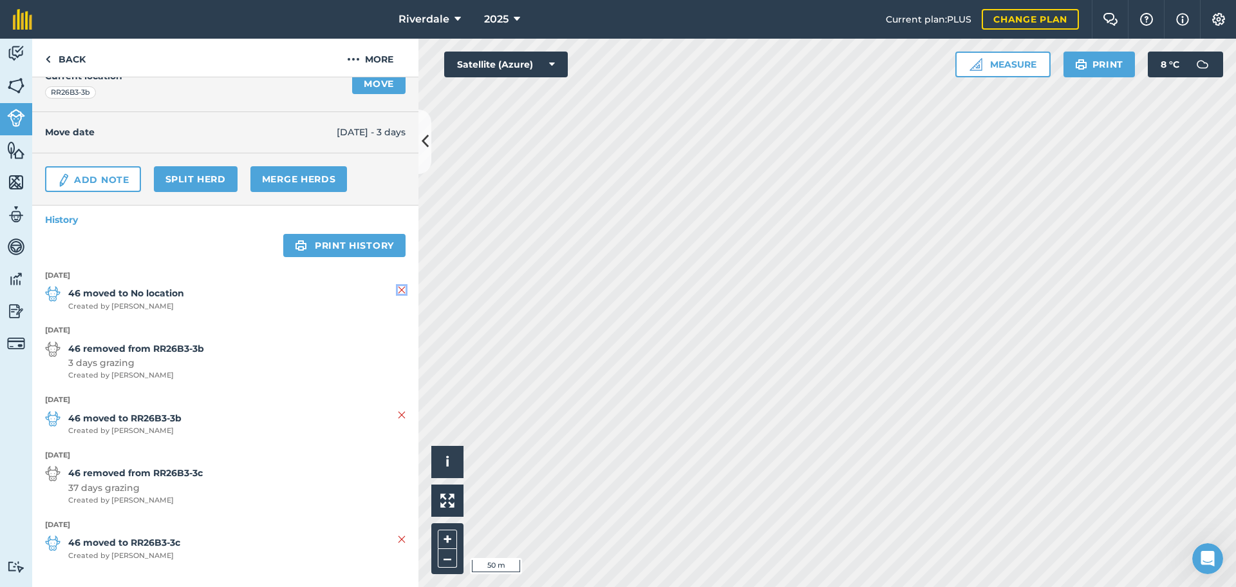
click at [398, 288] on img at bounding box center [402, 289] width 8 height 15
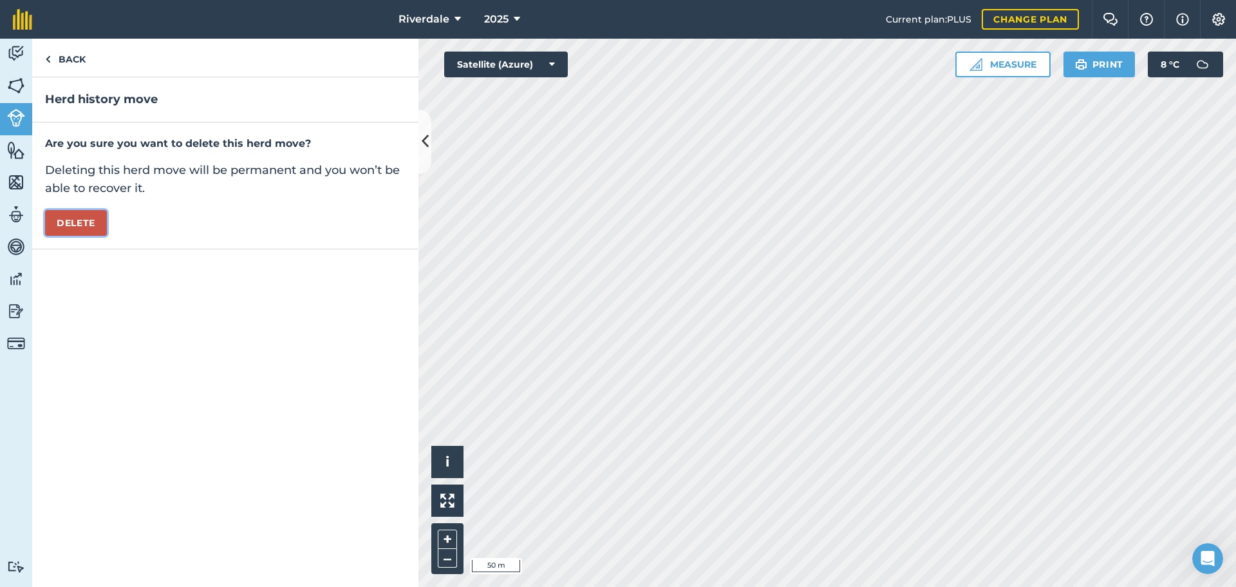
click at [82, 220] on button "Delete" at bounding box center [76, 223] width 62 height 26
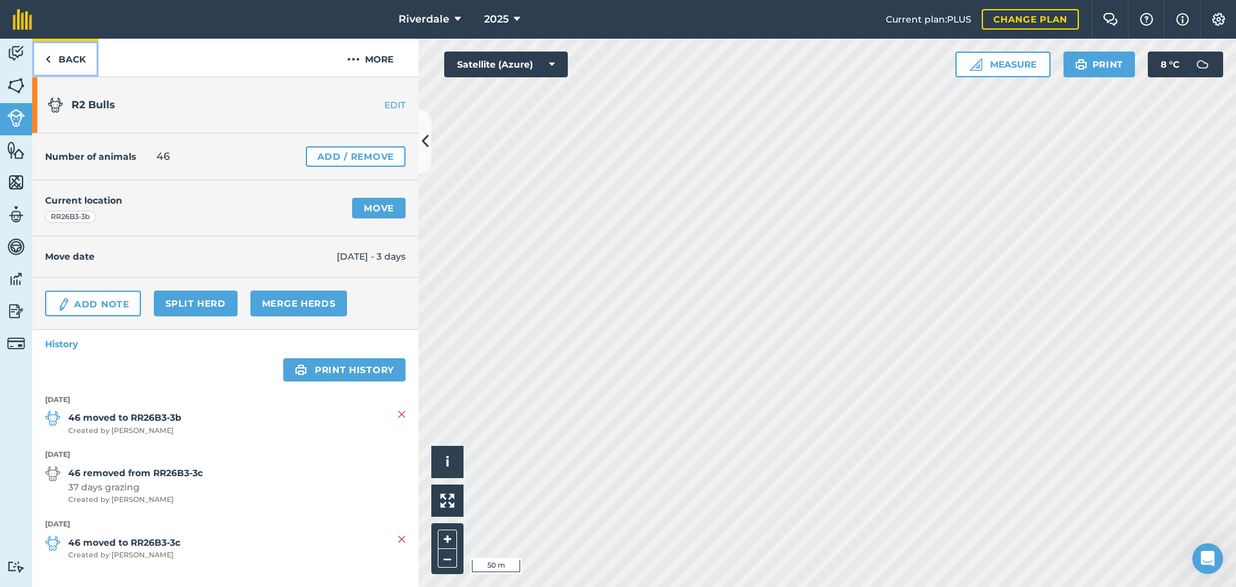
click at [67, 59] on link "Back" at bounding box center [65, 58] width 66 height 38
click at [70, 57] on link "Back" at bounding box center [65, 58] width 66 height 38
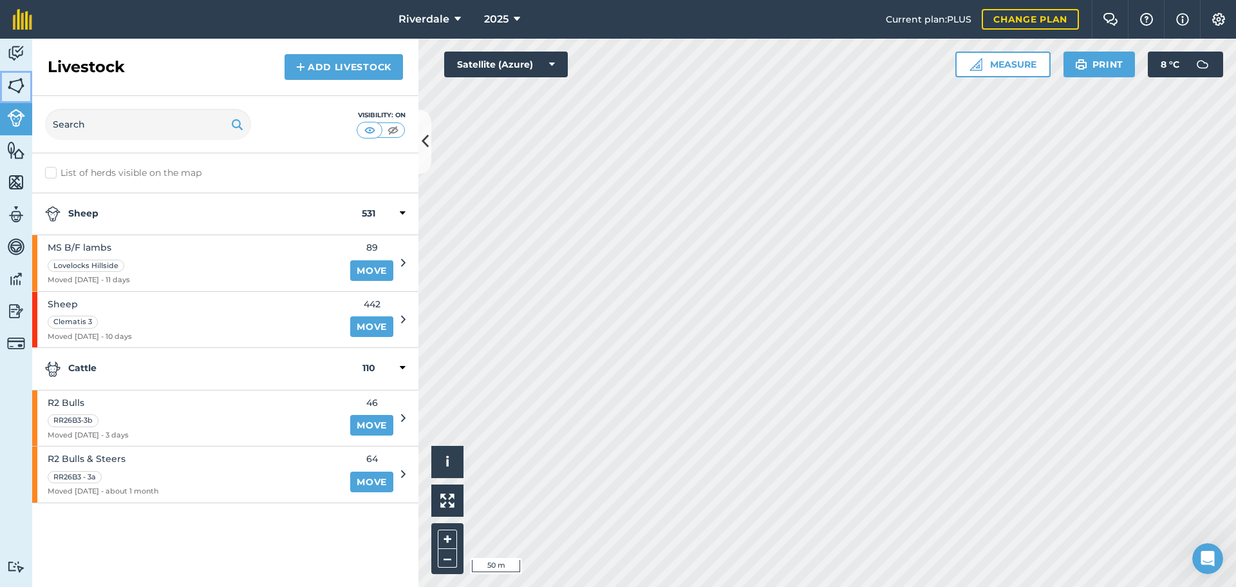
click at [18, 82] on img at bounding box center [16, 85] width 18 height 19
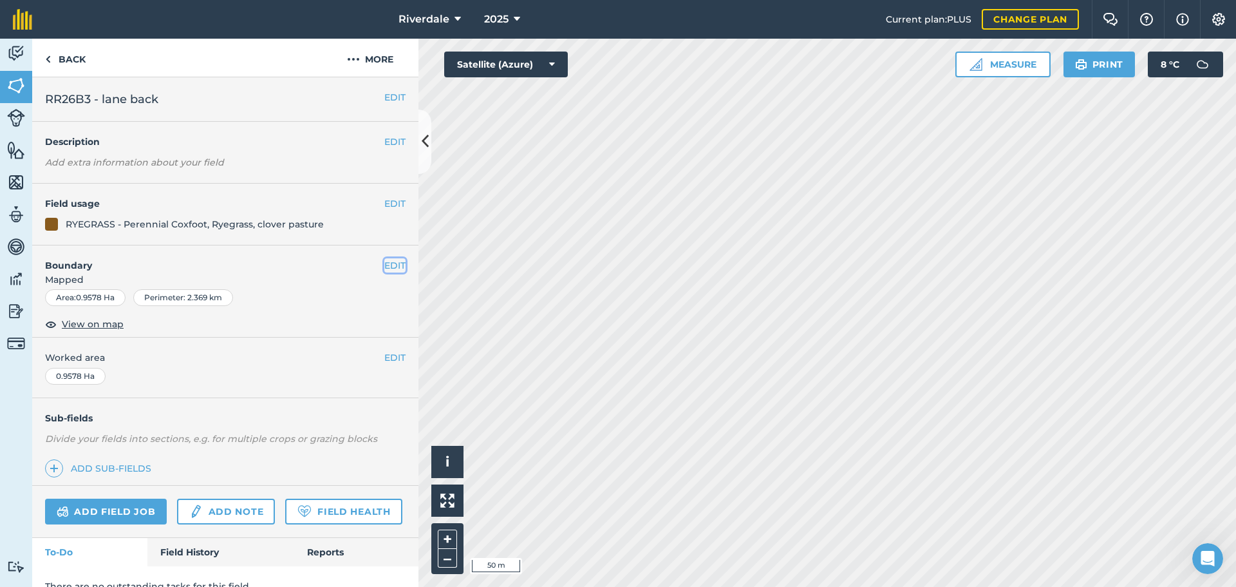
click at [385, 264] on button "EDIT" at bounding box center [394, 265] width 21 height 14
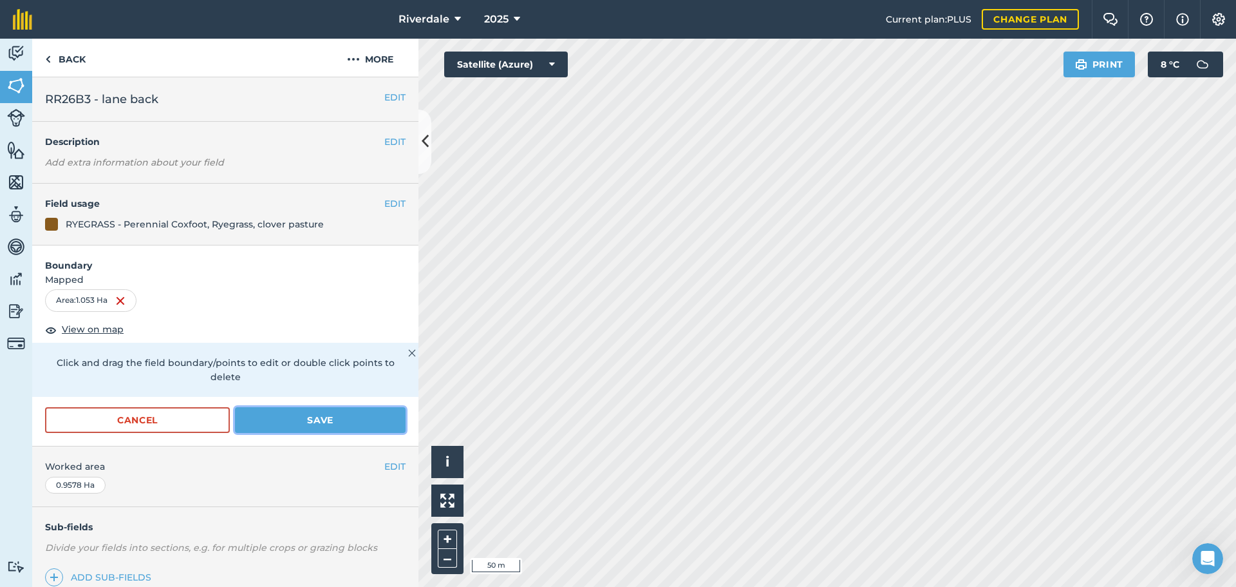
click at [337, 421] on button "Save" at bounding box center [320, 420] width 171 height 26
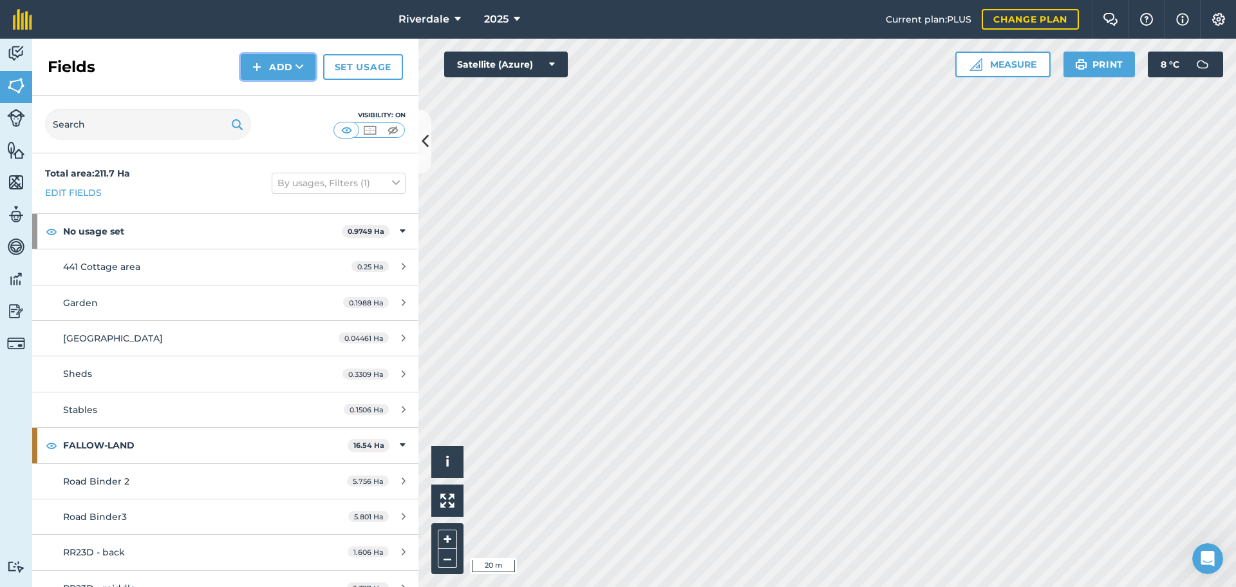
click at [295, 65] on button "Add" at bounding box center [278, 67] width 75 height 26
click at [279, 97] on link "Draw" at bounding box center [278, 96] width 71 height 28
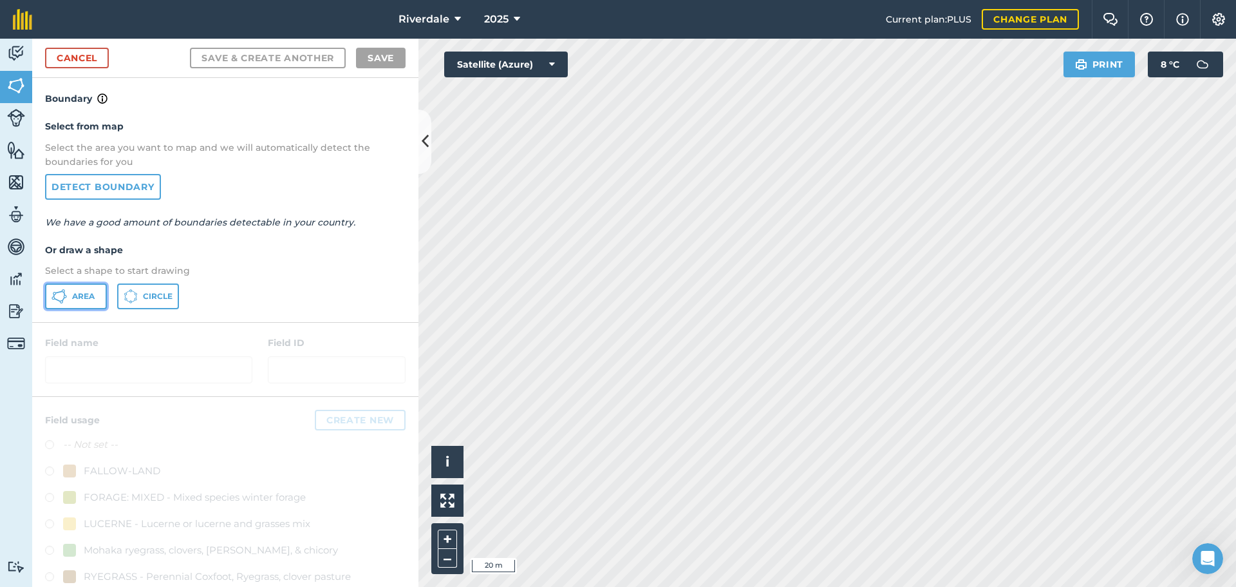
click at [82, 291] on span "Area" at bounding box center [83, 296] width 23 height 10
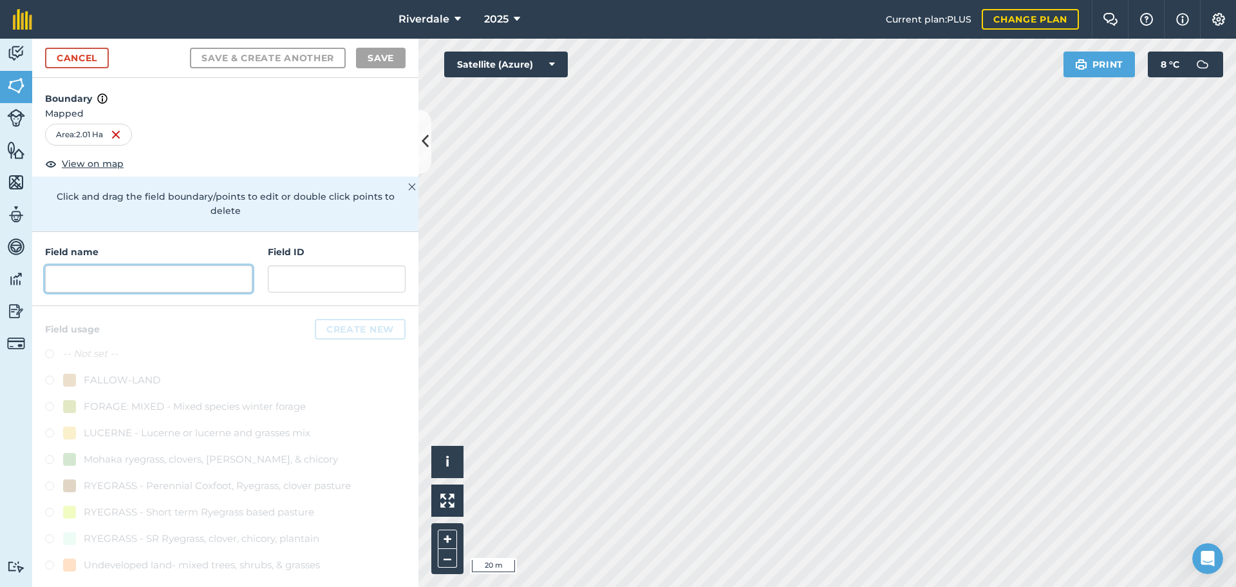
click at [64, 269] on input "text" at bounding box center [148, 278] width 207 height 27
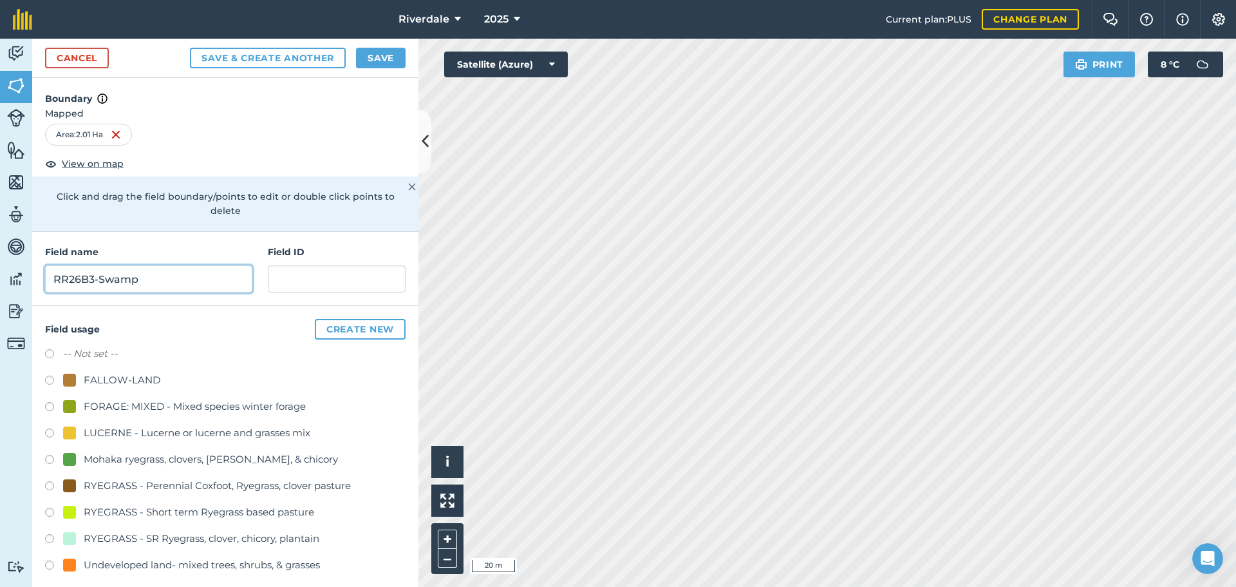
type input "RR26B3-Swamp"
click at [50, 560] on label at bounding box center [54, 566] width 18 height 13
radio input "true"
click at [374, 56] on button "Save" at bounding box center [381, 58] width 50 height 21
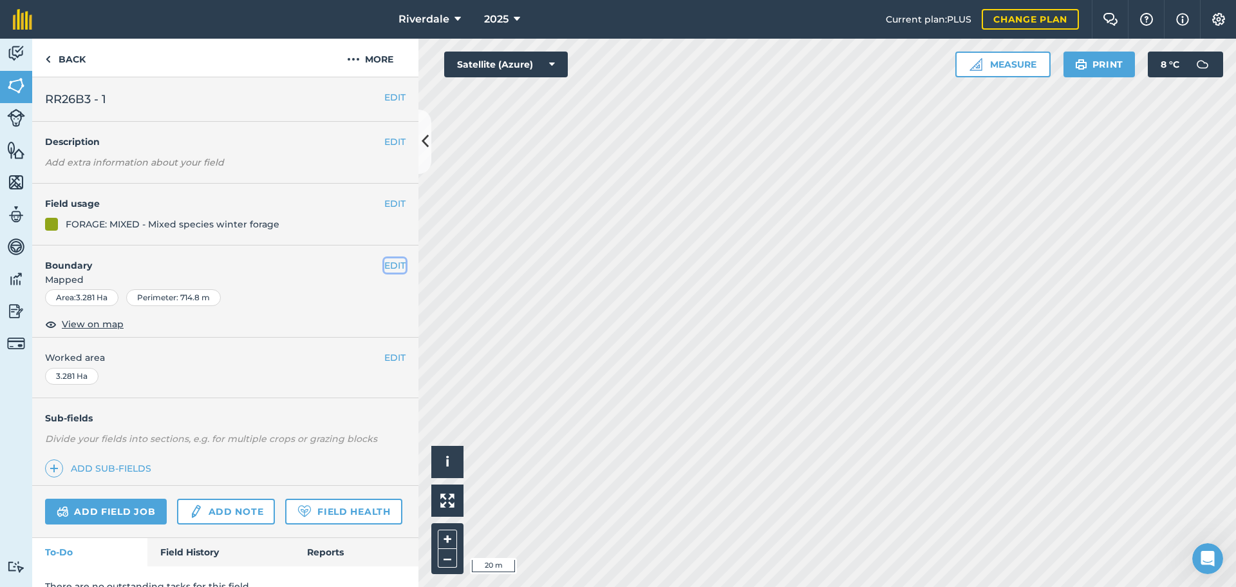
click at [386, 263] on button "EDIT" at bounding box center [394, 265] width 21 height 14
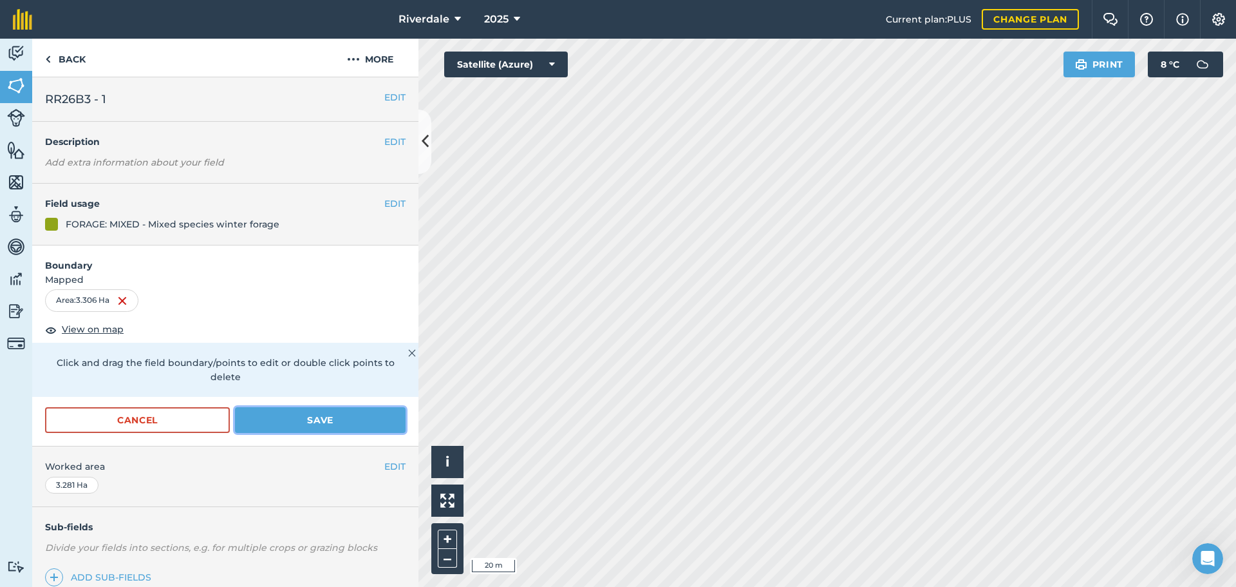
click at [312, 419] on button "Save" at bounding box center [320, 420] width 171 height 26
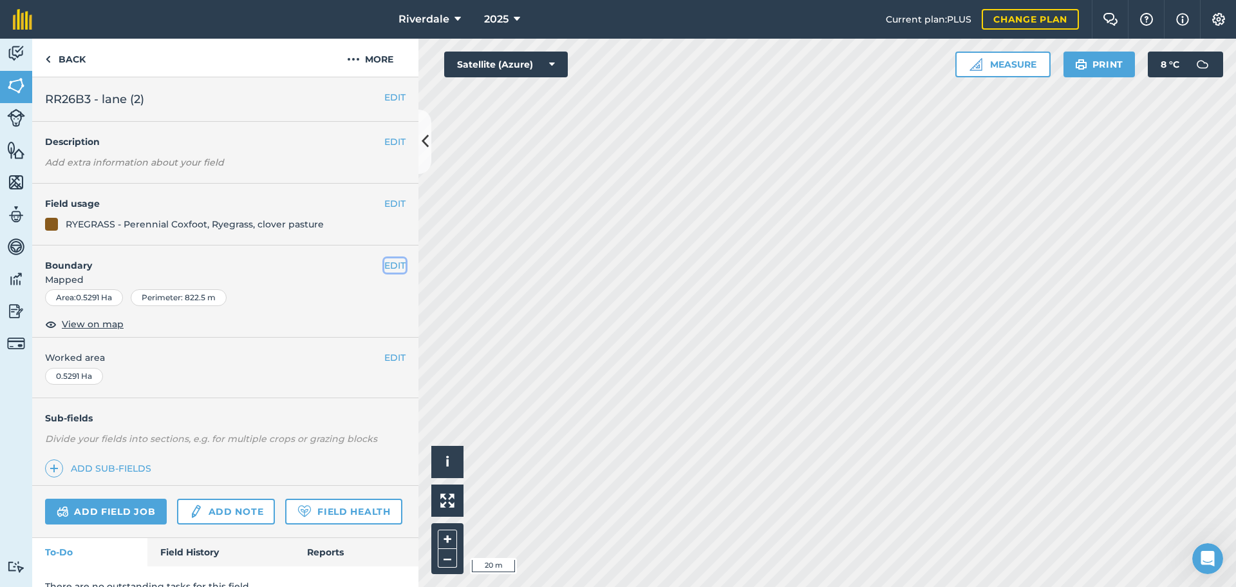
click at [384, 265] on button "EDIT" at bounding box center [394, 265] width 21 height 14
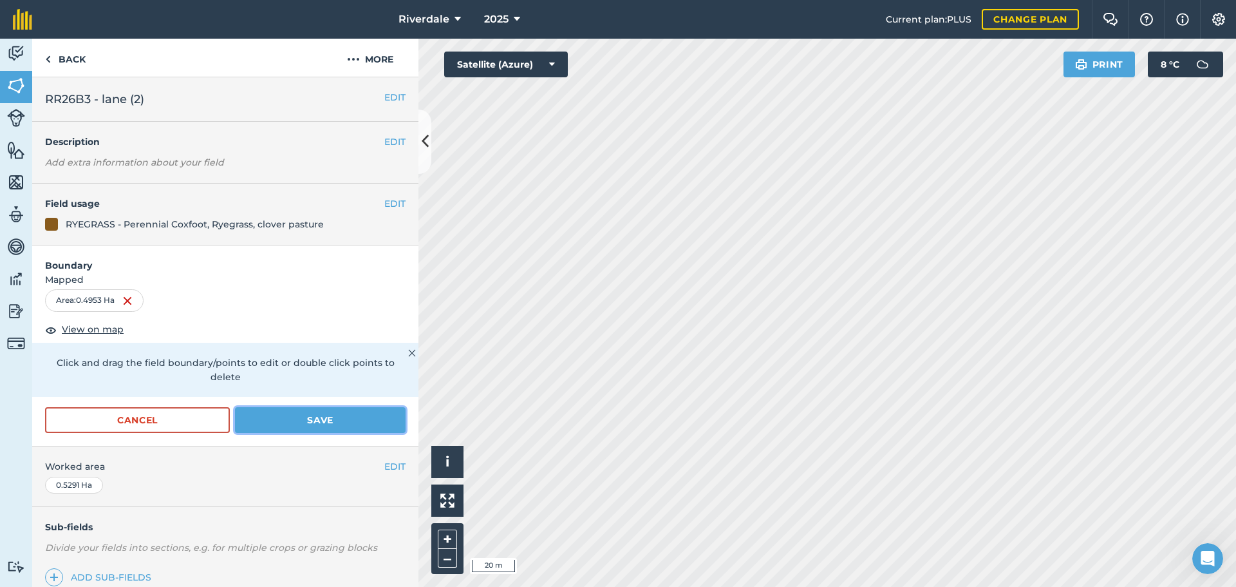
click at [337, 421] on button "Save" at bounding box center [320, 420] width 171 height 26
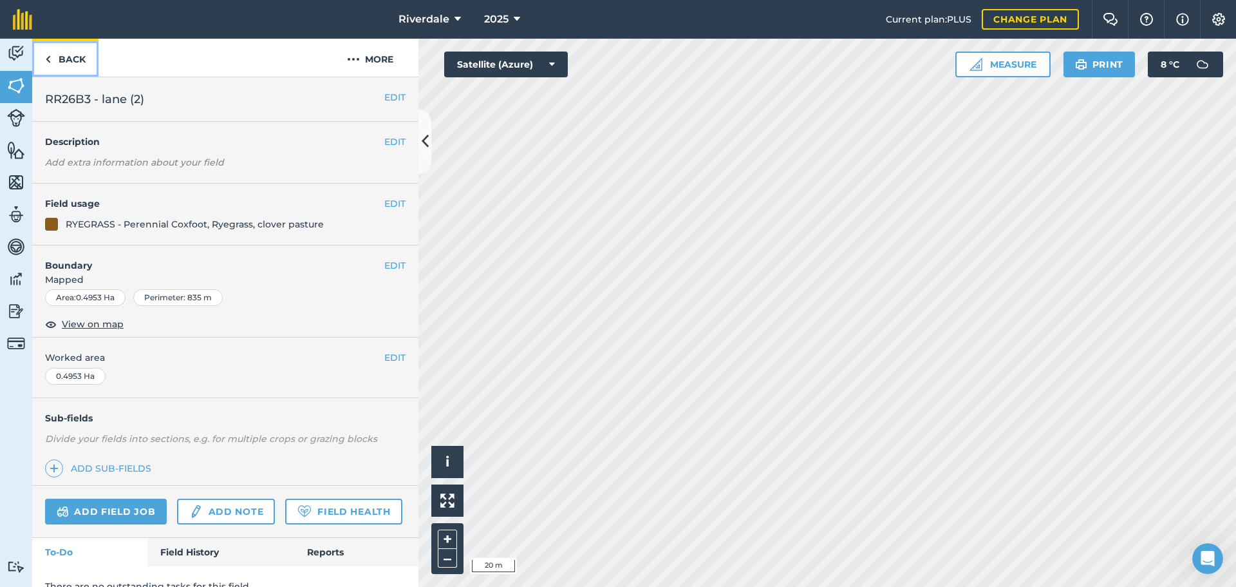
click at [74, 56] on link "Back" at bounding box center [65, 58] width 66 height 38
click at [17, 115] on img at bounding box center [16, 118] width 18 height 18
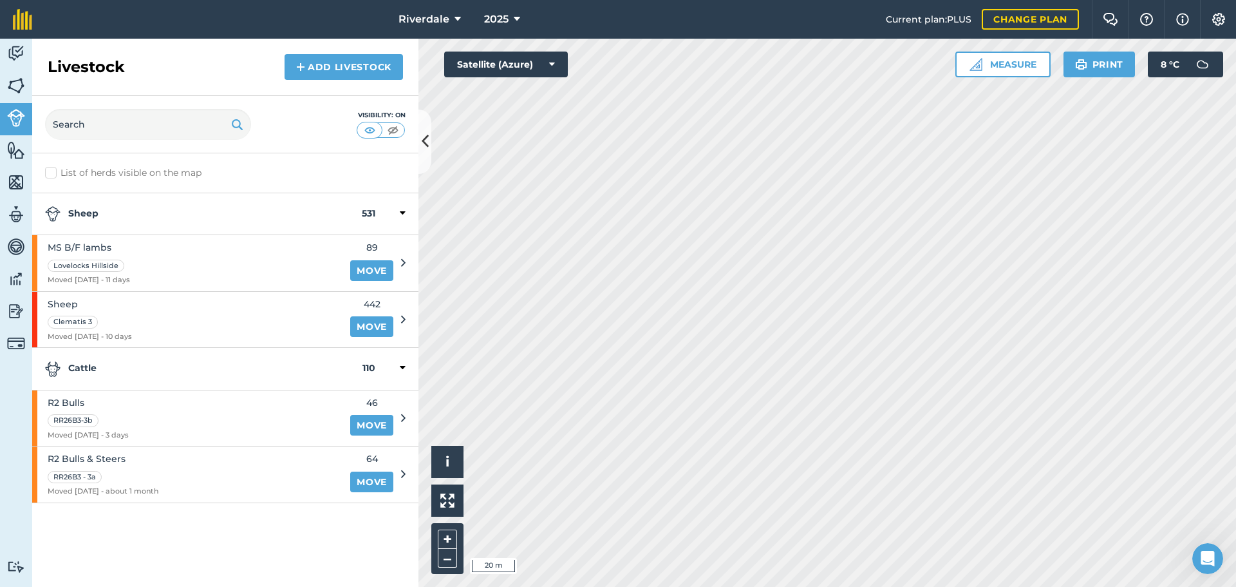
click at [400, 469] on div "R2 Bulls & Steers RR26B3 - 3a Moved [DATE] - about 1 month 64 Move" at bounding box center [219, 474] width 374 height 56
click at [402, 473] on icon at bounding box center [403, 474] width 5 height 12
click at [206, 463] on div "R2 Bulls & Steers RR26B3 - 3a Moved [DATE] - about 1 month" at bounding box center [187, 474] width 310 height 56
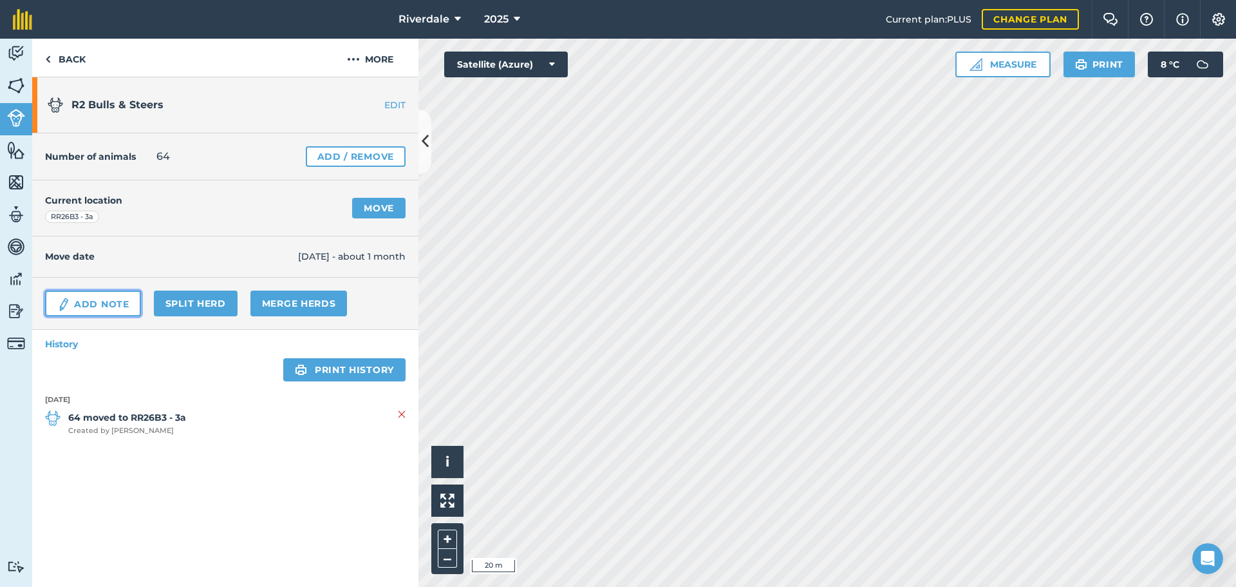
click at [86, 301] on link "Add Note" at bounding box center [93, 303] width 96 height 26
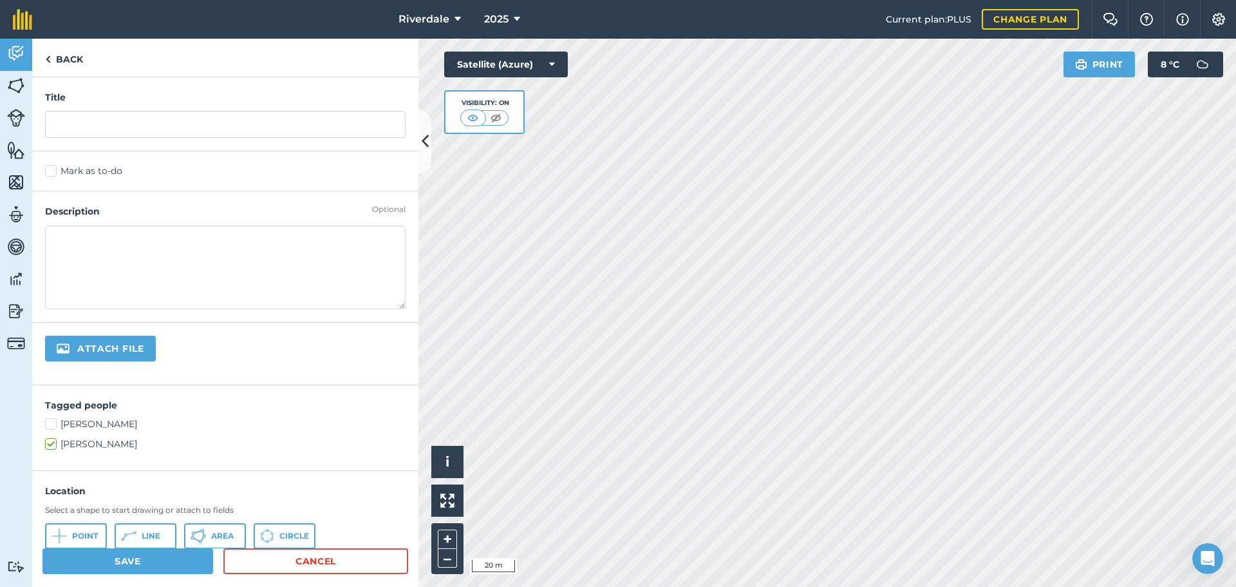
click at [53, 234] on textarea at bounding box center [225, 267] width 361 height 84
click at [52, 252] on textarea "39 R2 W/H steers" at bounding box center [225, 267] width 361 height 84
click at [142, 240] on textarea "39 R2 W/H steers" at bounding box center [225, 267] width 361 height 84
type textarea "39 R2 W/H steers 25 R2 Friesian bulls"
click at [120, 563] on button "Save" at bounding box center [128, 561] width 171 height 26
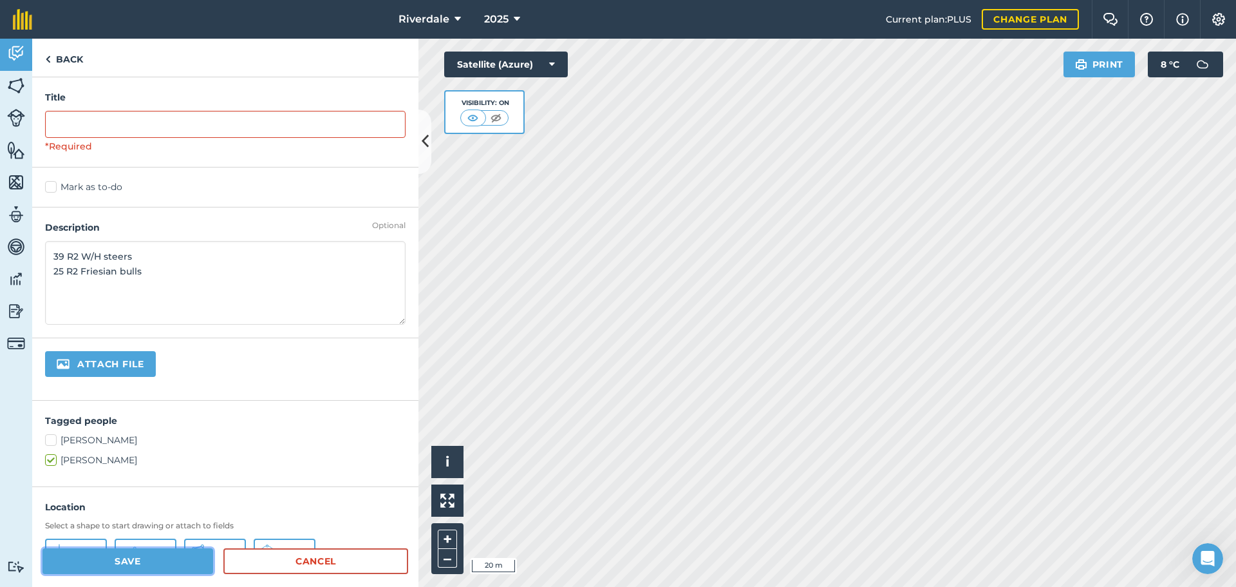
click at [129, 562] on button "Save" at bounding box center [128, 561] width 171 height 26
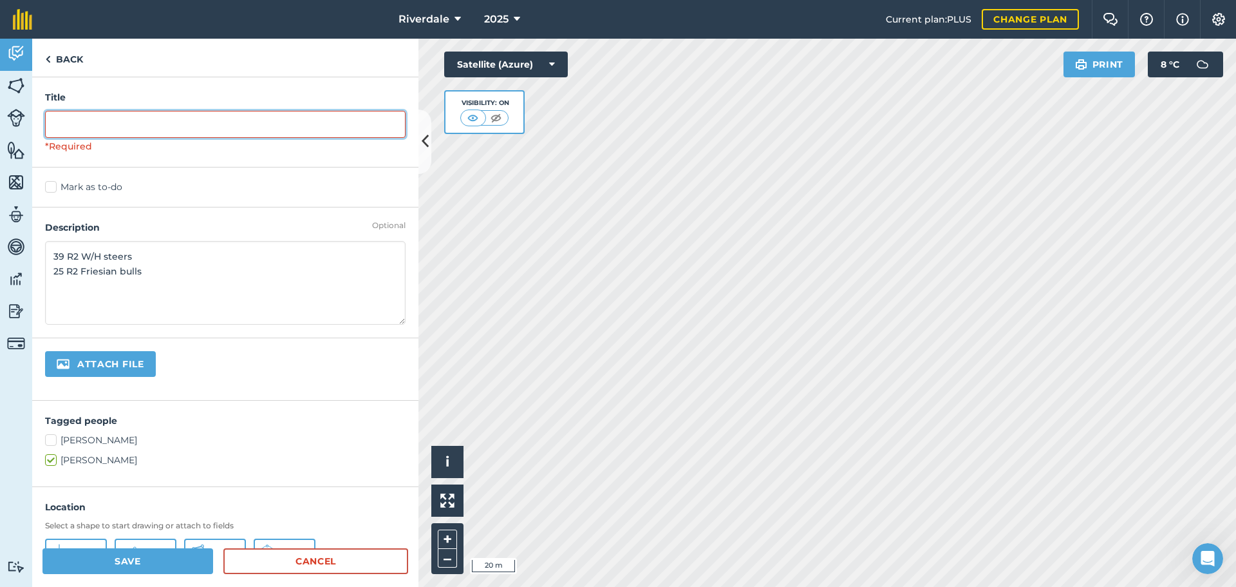
click at [57, 121] on input "text" at bounding box center [225, 124] width 361 height 27
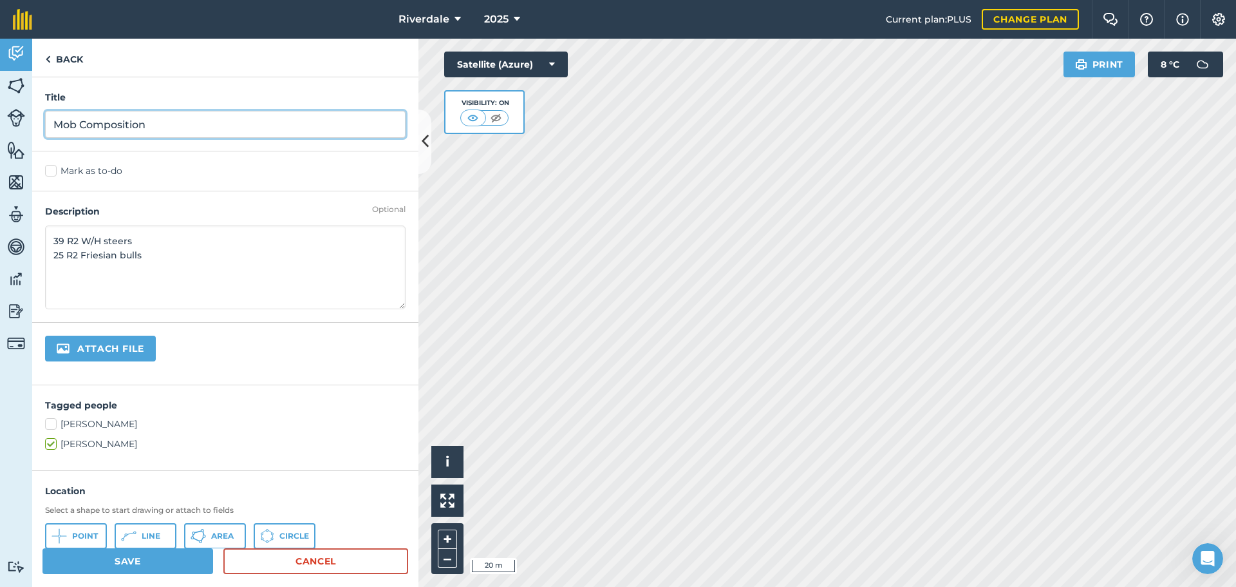
type input "Mob Composition"
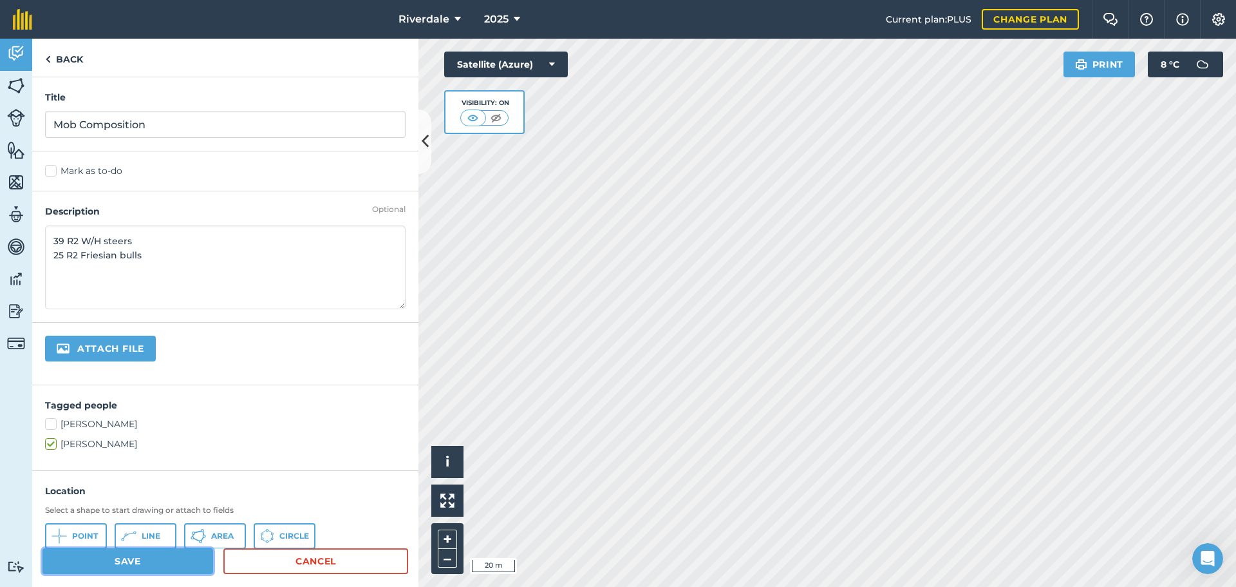
click at [146, 558] on button "Save" at bounding box center [128, 561] width 171 height 26
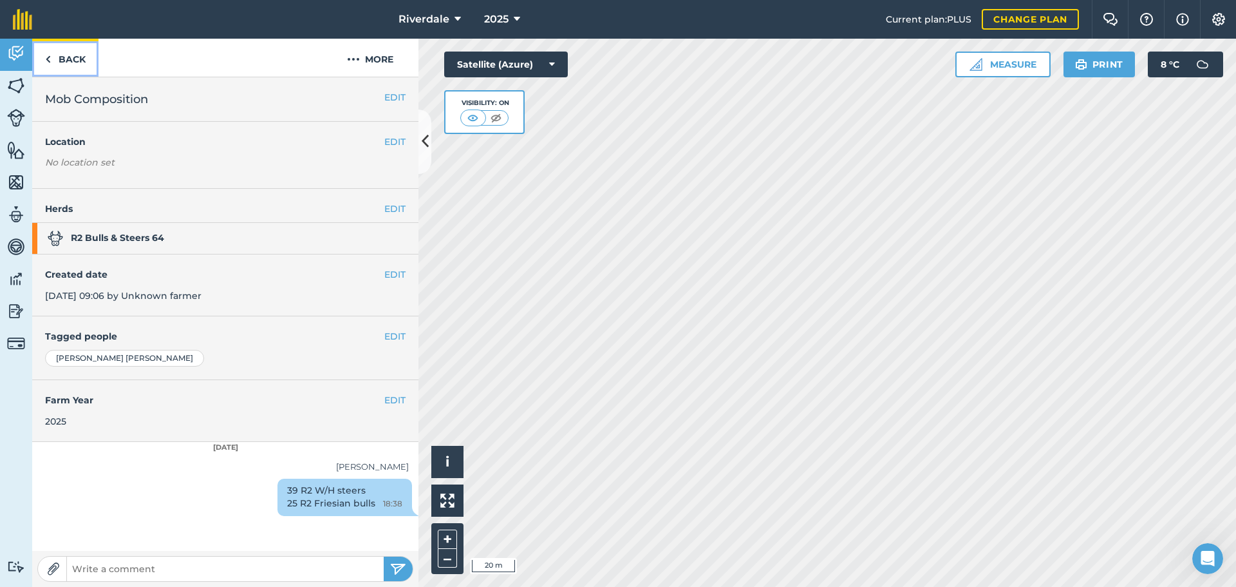
click at [66, 56] on link "Back" at bounding box center [65, 58] width 66 height 38
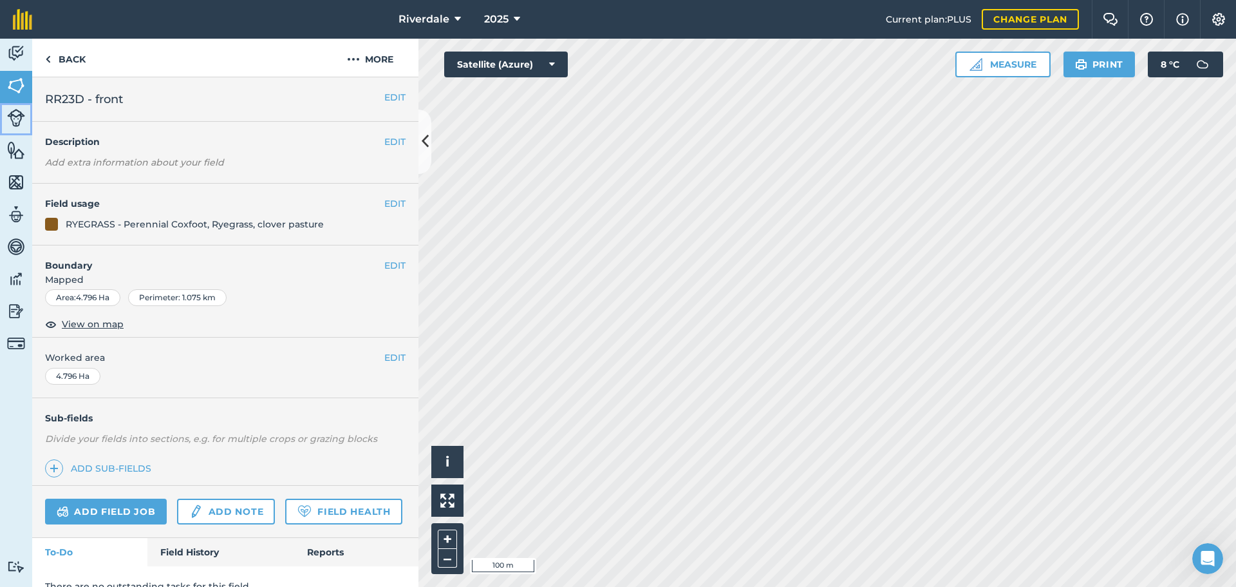
click at [16, 116] on img at bounding box center [16, 118] width 18 height 18
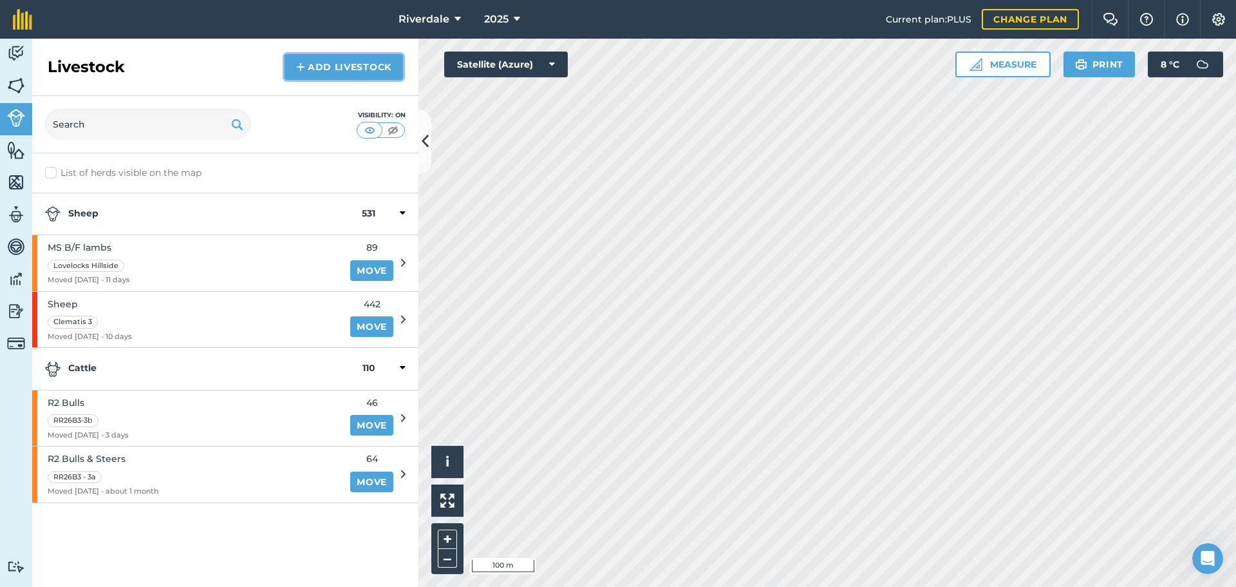
click at [343, 65] on link "Add Livestock" at bounding box center [344, 67] width 118 height 26
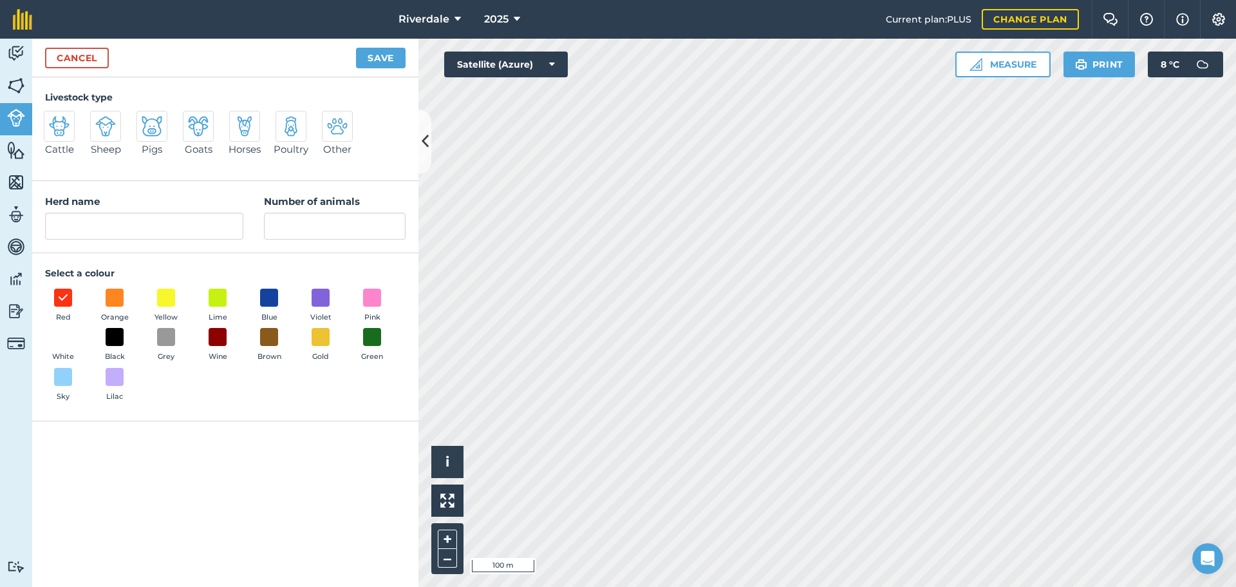
click at [62, 129] on img at bounding box center [59, 126] width 21 height 21
click at [53, 119] on input "Cattle" at bounding box center [49, 115] width 8 height 8
radio input "true"
click at [77, 224] on input "Cattle" at bounding box center [144, 226] width 198 height 27
drag, startPoint x: 107, startPoint y: 223, endPoint x: 52, endPoint y: 218, distance: 55.6
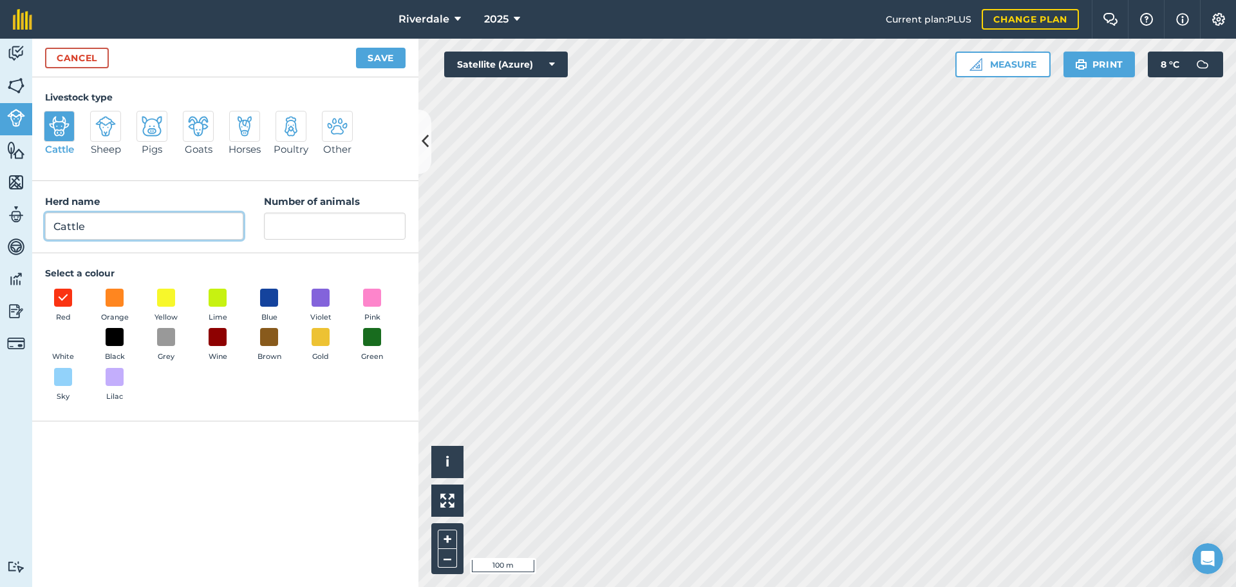
click at [52, 218] on input "Cattle" at bounding box center [144, 226] width 198 height 27
type input "R2 Bulls"
click at [284, 225] on input "Number of animals" at bounding box center [335, 226] width 142 height 27
type input "51"
click at [115, 298] on span at bounding box center [115, 297] width 20 height 20
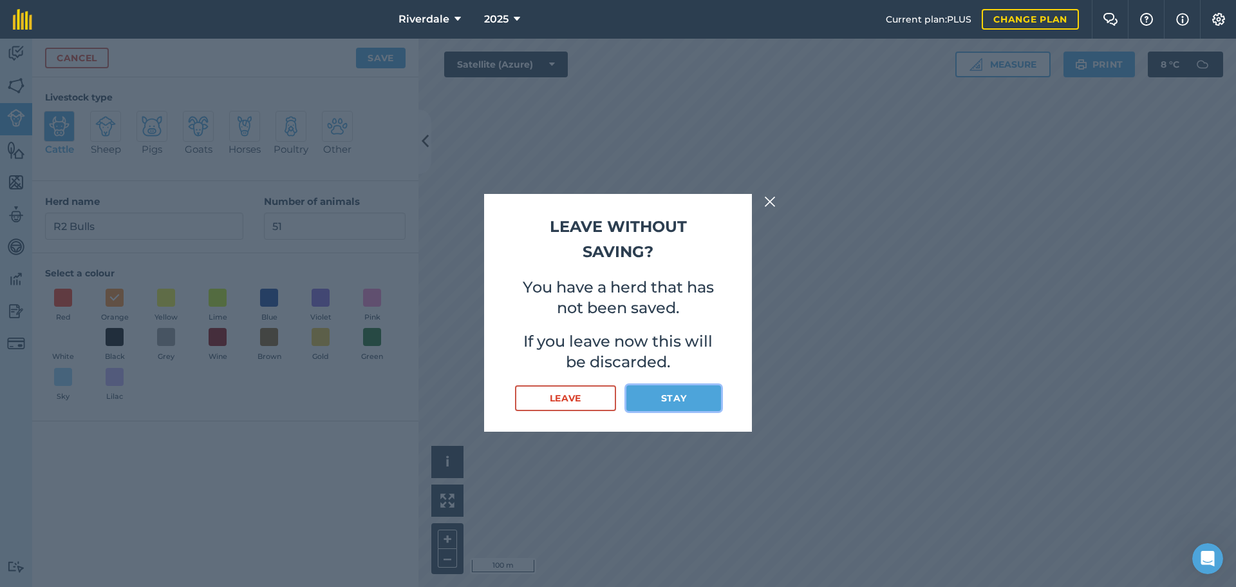
click at [660, 392] on button "Stay" at bounding box center [674, 398] width 95 height 26
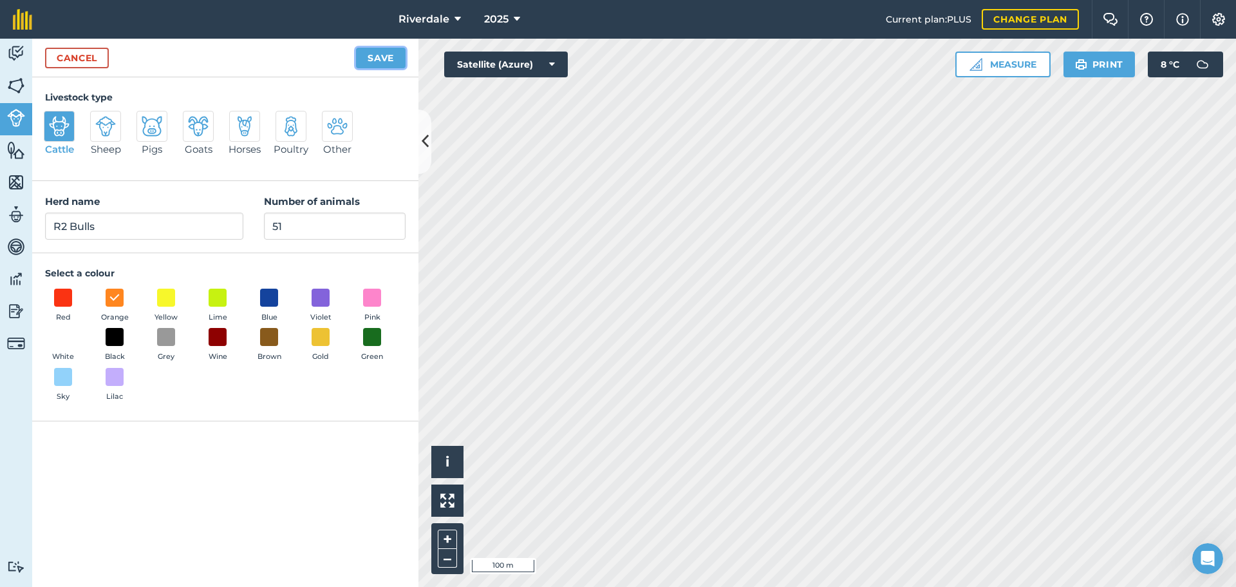
click at [383, 54] on button "Save" at bounding box center [381, 58] width 50 height 21
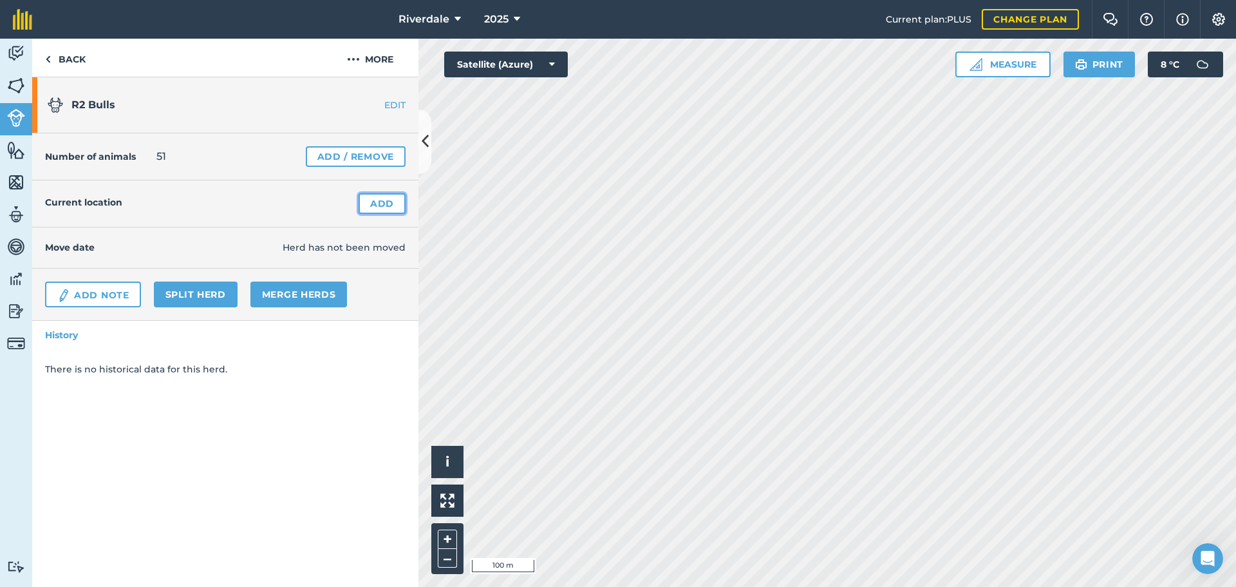
click at [385, 202] on link "Add" at bounding box center [382, 203] width 47 height 21
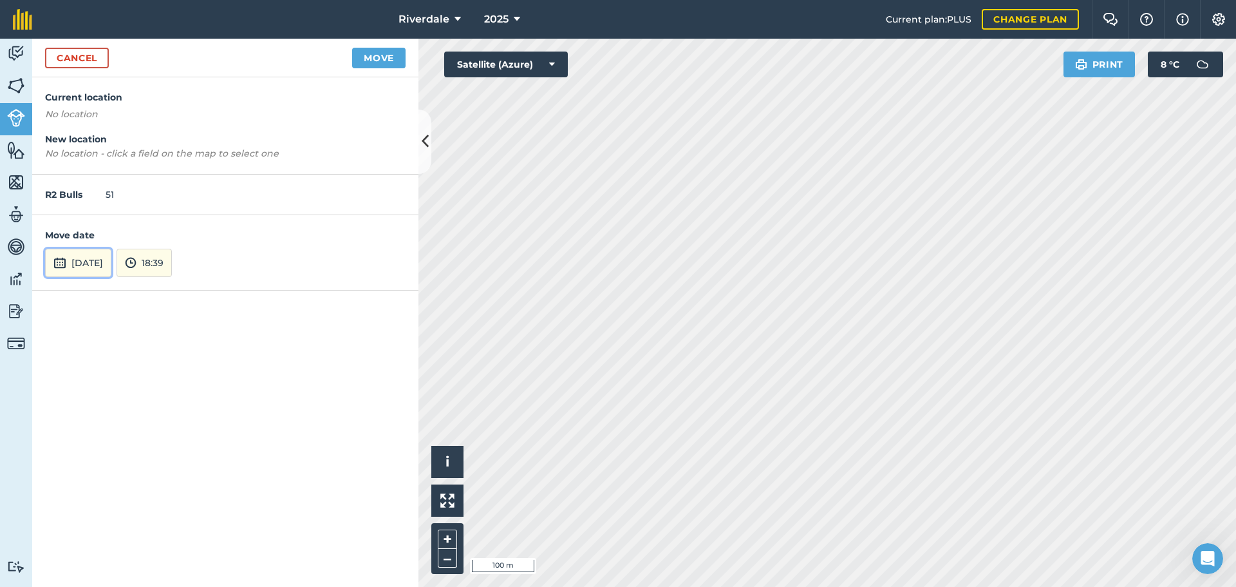
click at [79, 261] on button "[DATE]" at bounding box center [78, 263] width 66 height 28
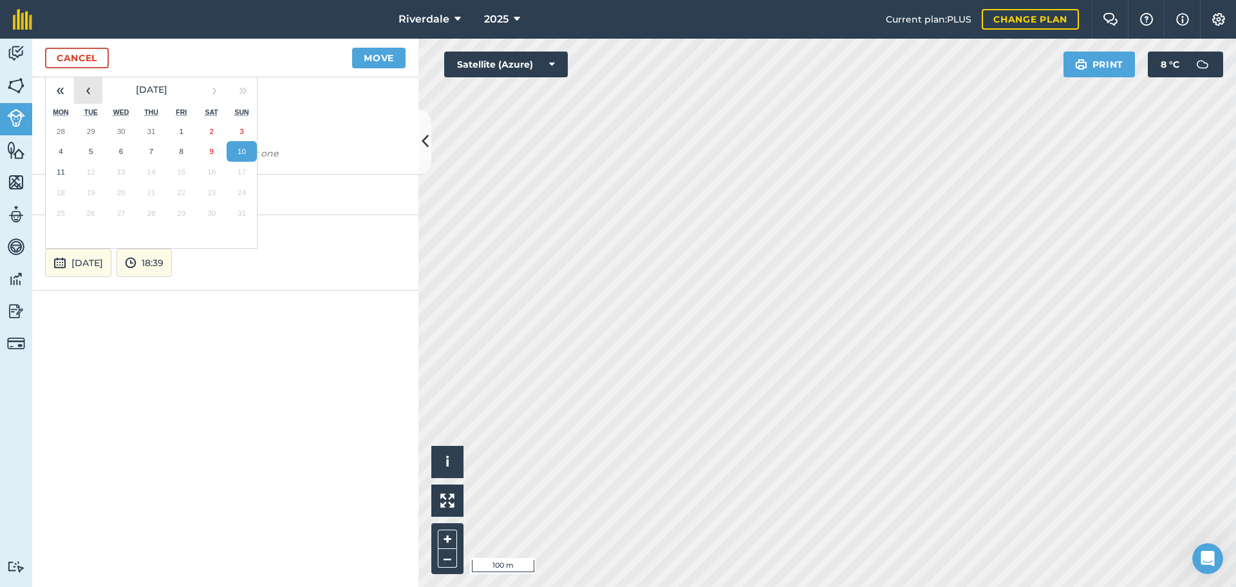
click at [90, 90] on button "‹" at bounding box center [88, 89] width 28 height 28
click at [88, 131] on button "1" at bounding box center [91, 131] width 30 height 21
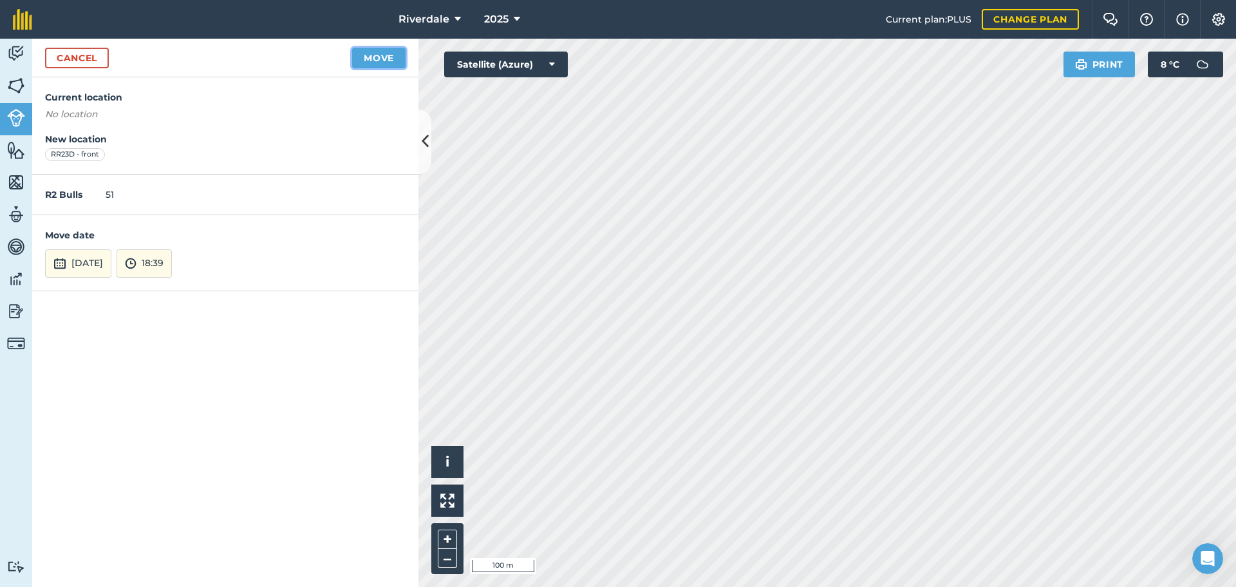
click at [382, 56] on button "Move" at bounding box center [378, 58] width 53 height 21
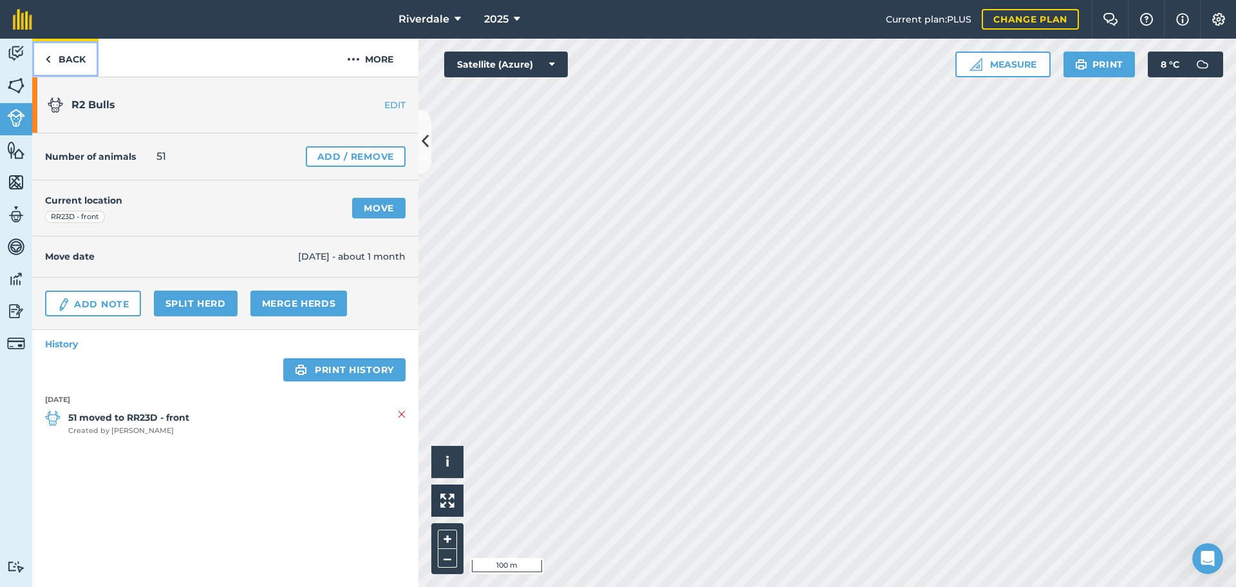
click at [64, 58] on link "Back" at bounding box center [65, 58] width 66 height 38
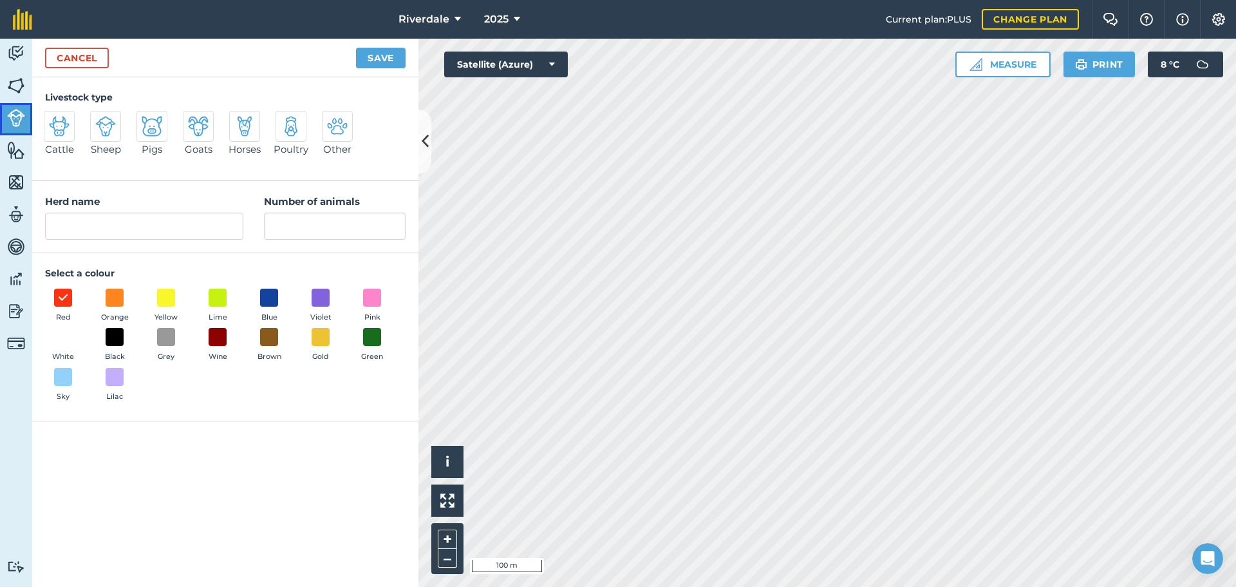
click at [15, 117] on img at bounding box center [16, 118] width 18 height 18
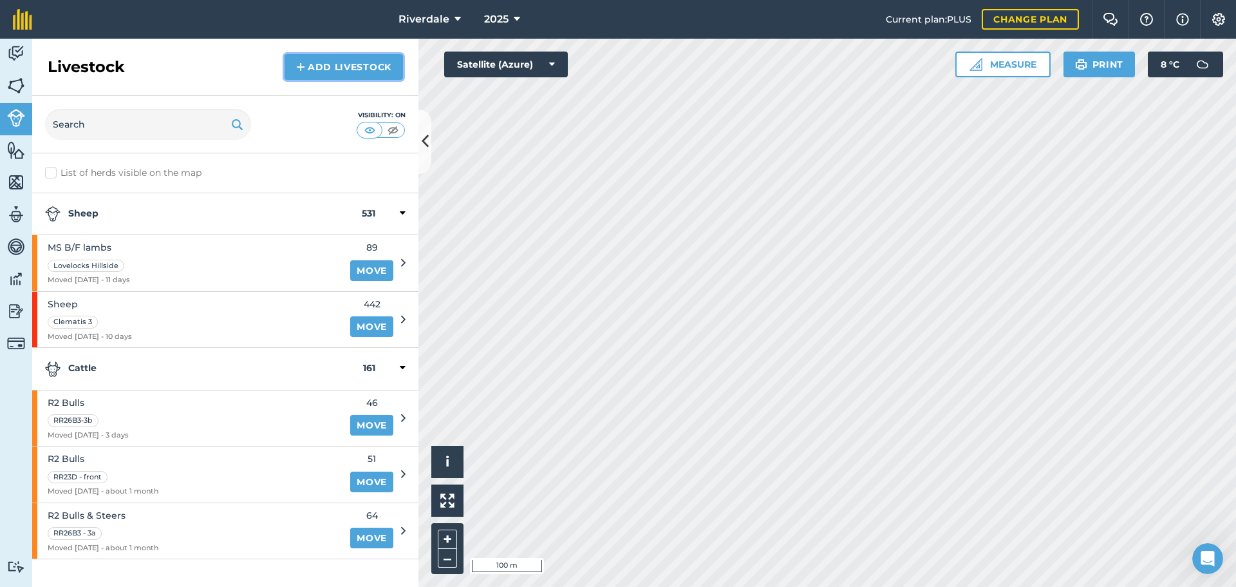
click at [324, 66] on link "Add Livestock" at bounding box center [344, 67] width 118 height 26
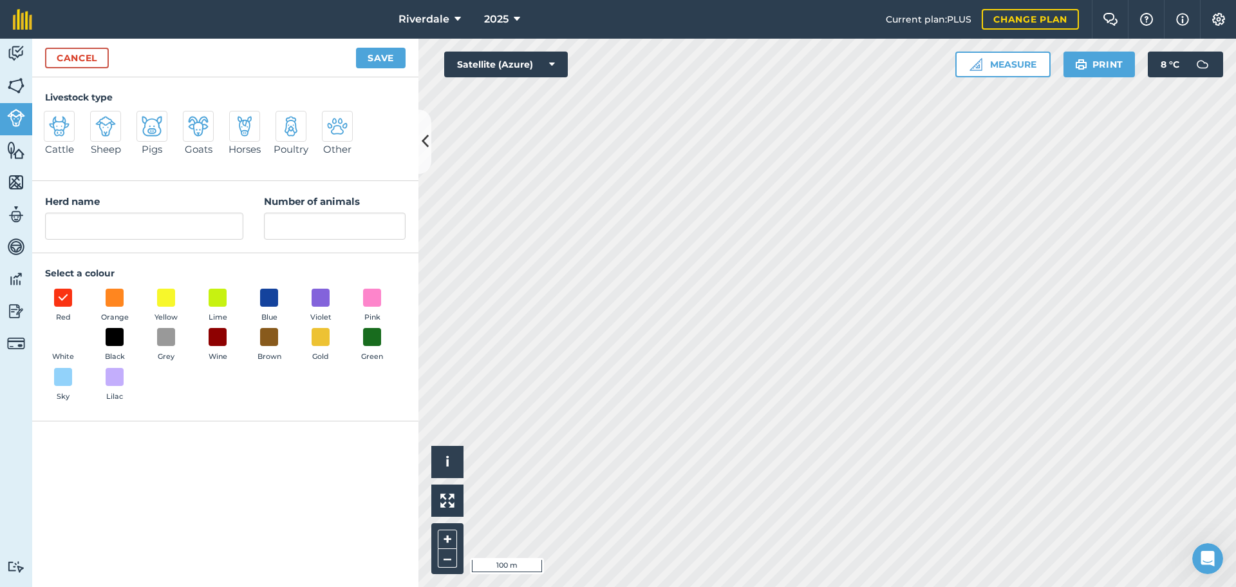
click at [56, 120] on img at bounding box center [59, 126] width 21 height 21
click at [53, 119] on input "Cattle" at bounding box center [49, 115] width 8 height 8
radio input "true"
drag, startPoint x: 93, startPoint y: 225, endPoint x: 53, endPoint y: 220, distance: 40.3
click at [53, 220] on input "Cattle" at bounding box center [144, 226] width 198 height 27
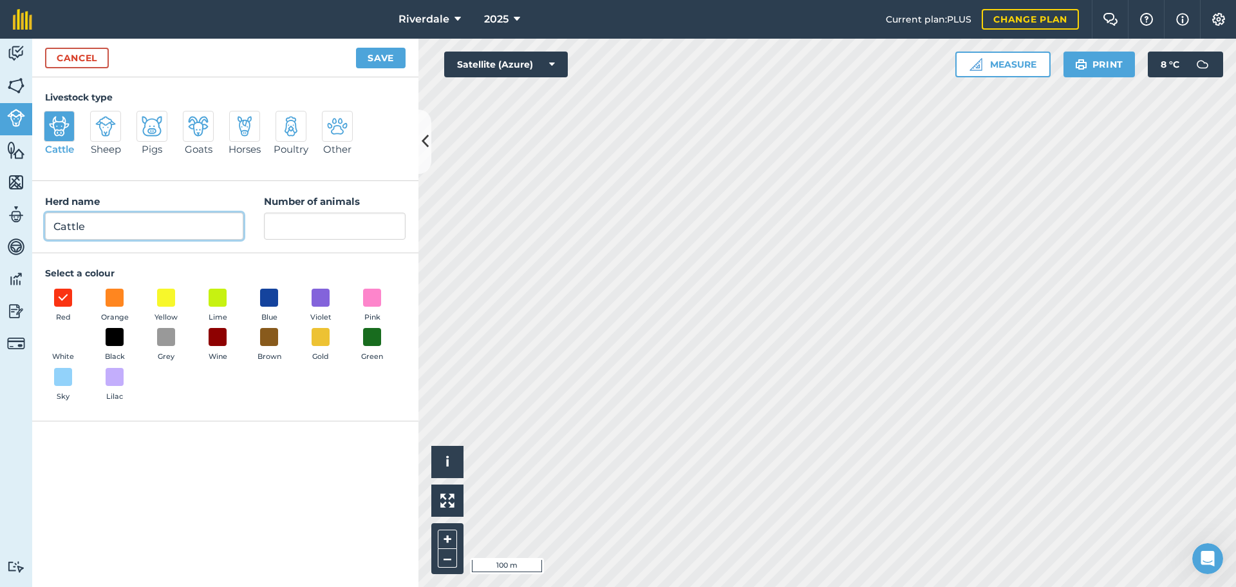
type input "r"
type input "R1 Bulls"
click at [286, 226] on input "Number of animals" at bounding box center [335, 226] width 142 height 27
type input "22"
click at [114, 294] on span at bounding box center [115, 297] width 20 height 20
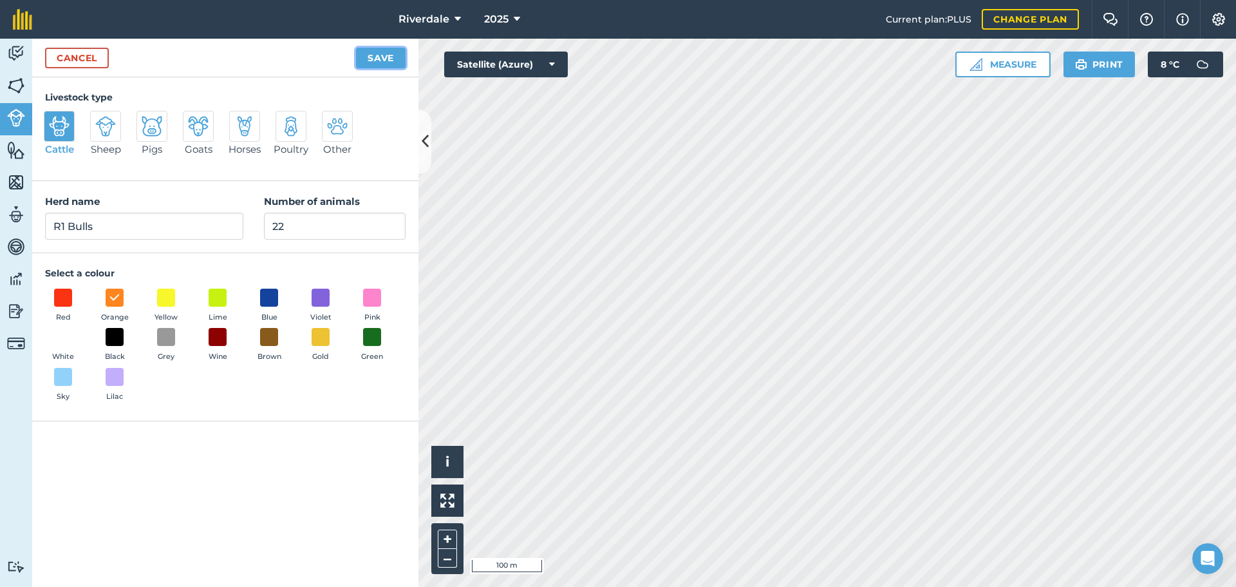
click at [381, 57] on button "Save" at bounding box center [381, 58] width 50 height 21
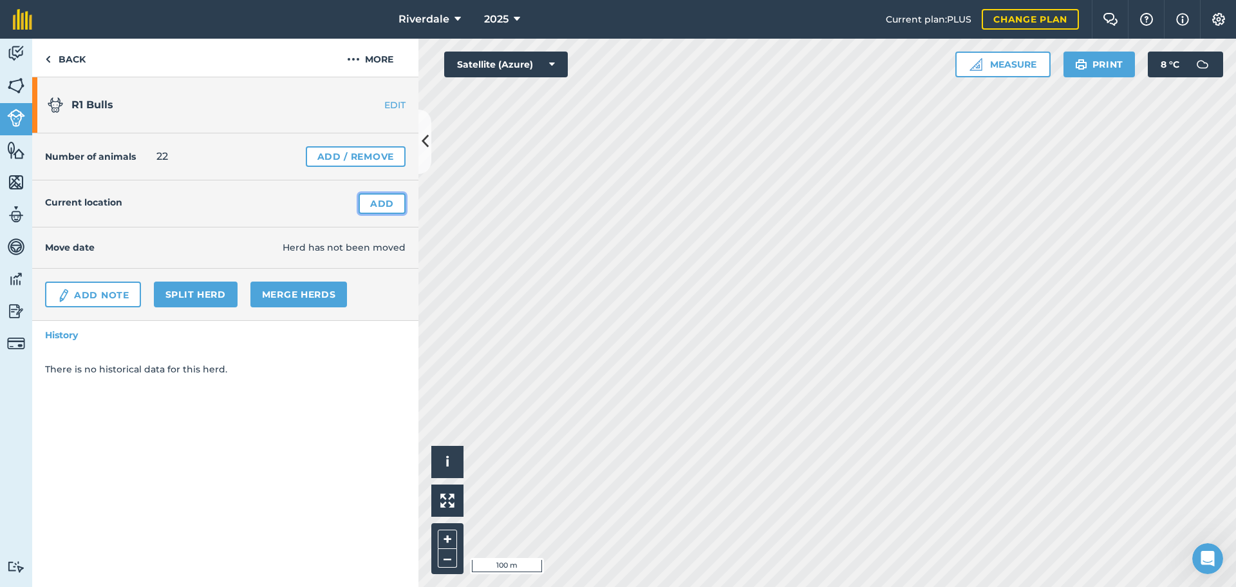
click at [382, 200] on link "Add" at bounding box center [382, 203] width 47 height 21
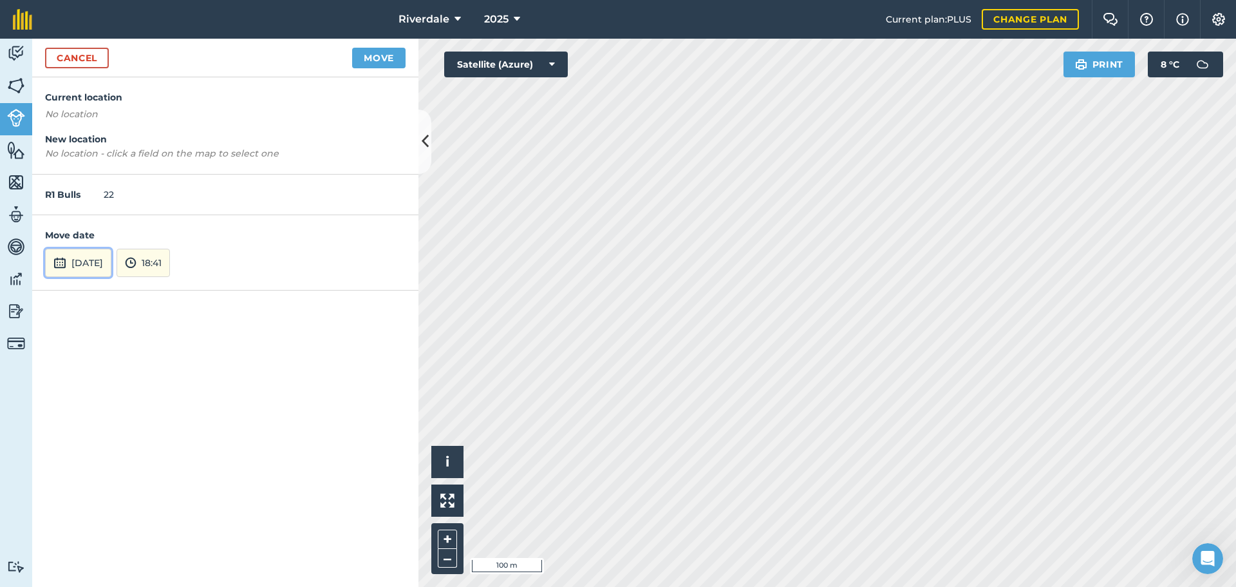
click at [97, 260] on button "[DATE]" at bounding box center [78, 263] width 66 height 28
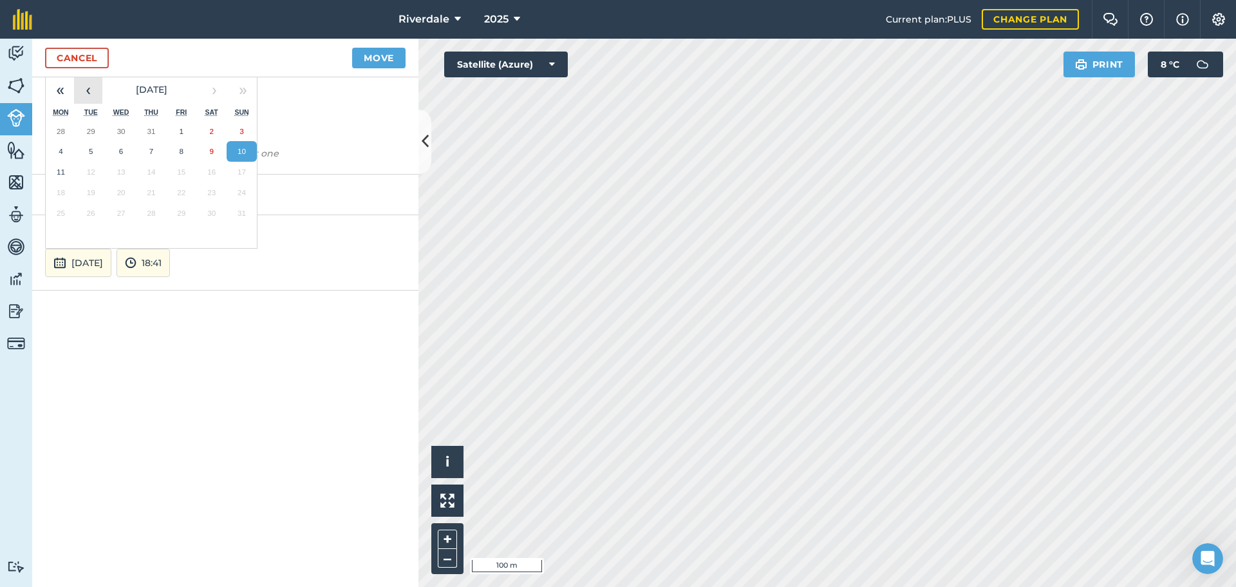
click at [87, 91] on button "‹" at bounding box center [88, 89] width 28 height 28
click at [90, 129] on abbr "1" at bounding box center [91, 131] width 4 height 8
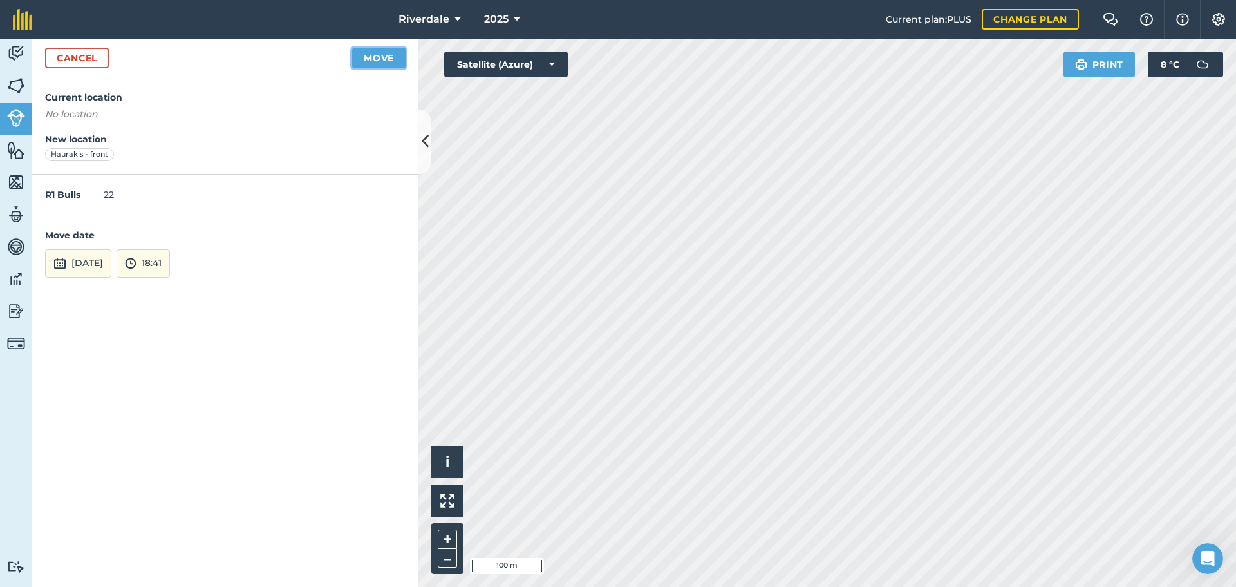
click at [375, 57] on button "Move" at bounding box center [378, 58] width 53 height 21
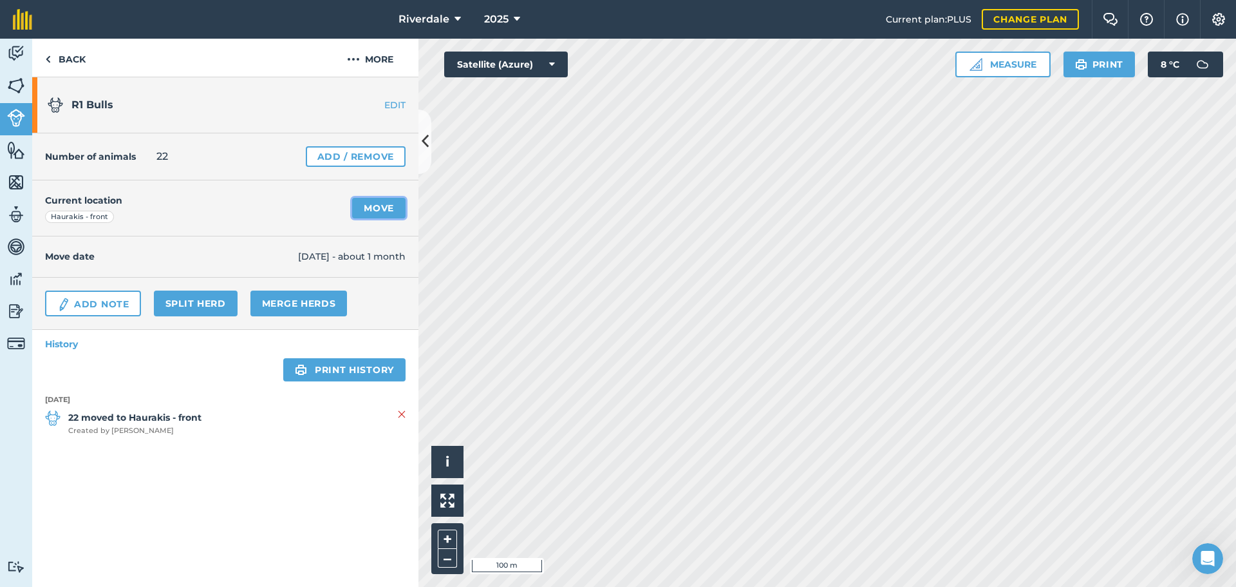
click at [383, 207] on link "Move" at bounding box center [378, 208] width 53 height 21
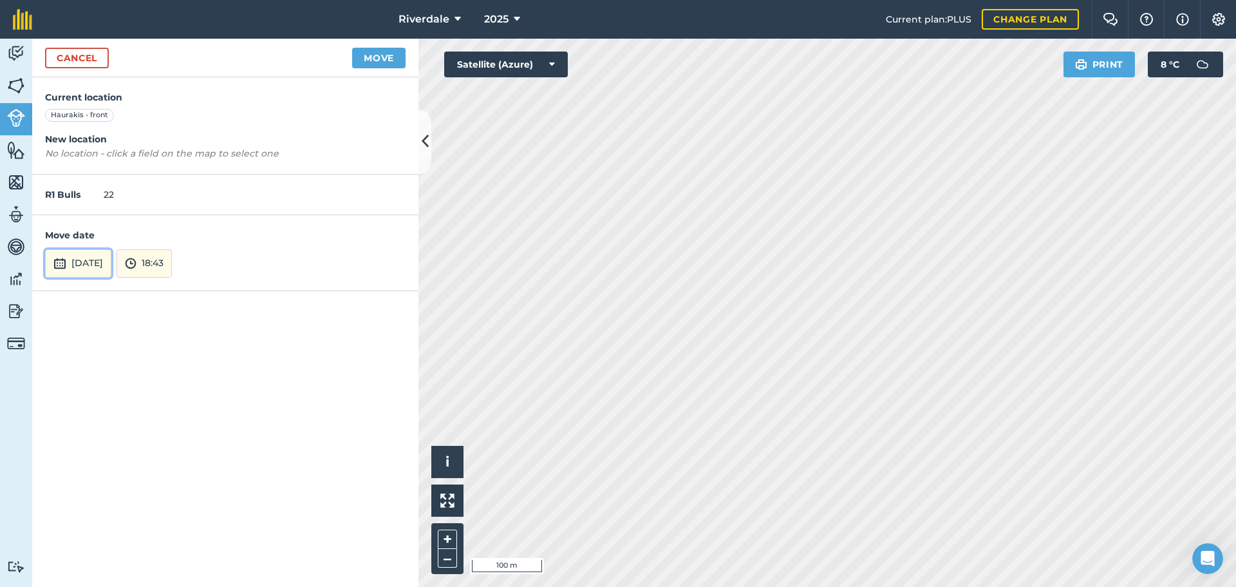
click at [75, 256] on button "[DATE]" at bounding box center [78, 263] width 66 height 28
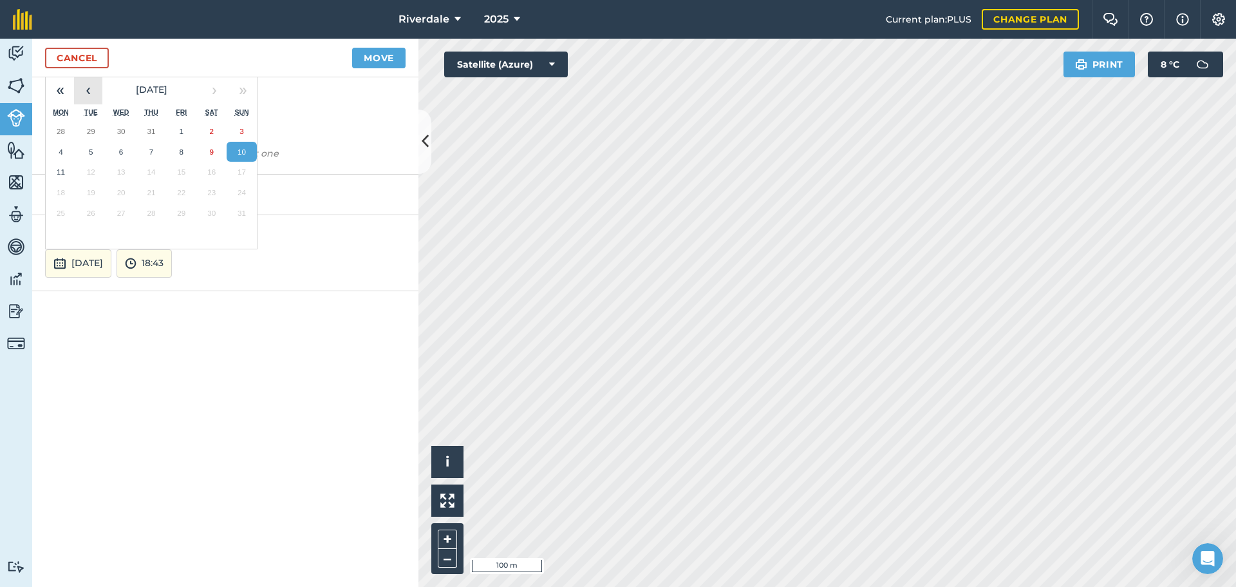
click at [88, 90] on button "‹" at bounding box center [88, 90] width 28 height 28
click at [60, 171] on abbr "14" at bounding box center [61, 171] width 8 height 8
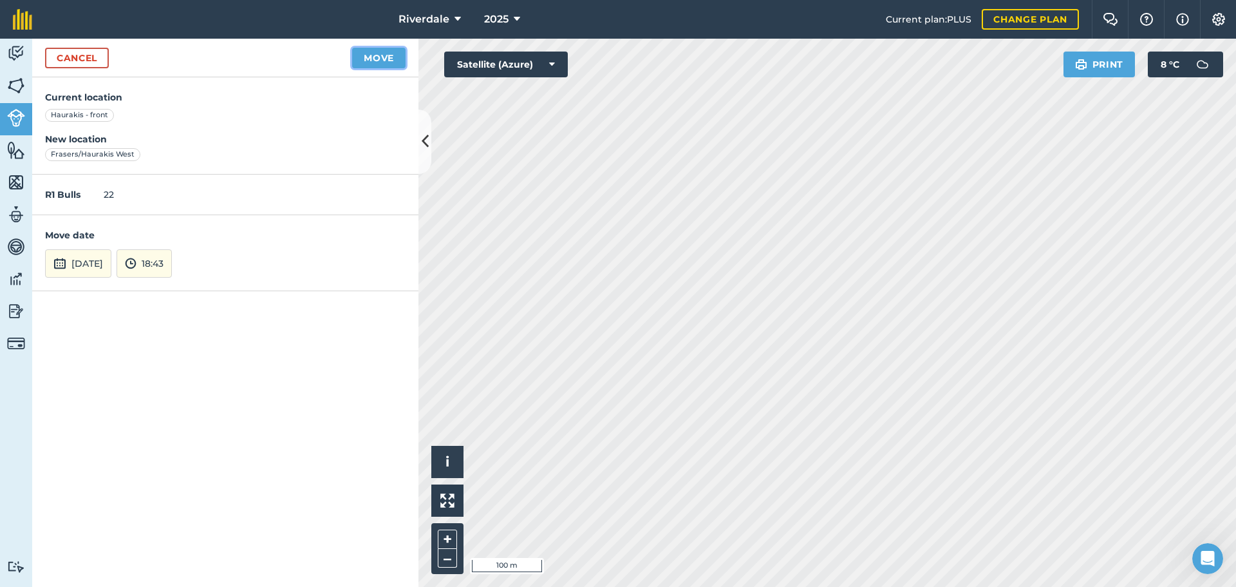
click at [375, 57] on button "Move" at bounding box center [378, 58] width 53 height 21
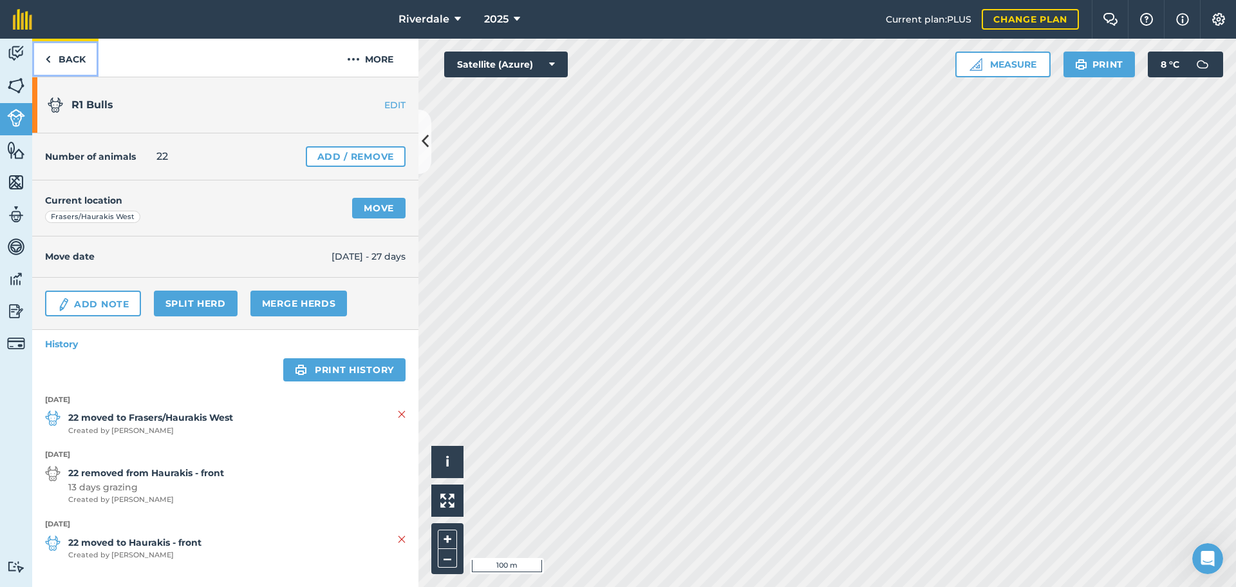
click at [66, 56] on link "Back" at bounding box center [65, 58] width 66 height 38
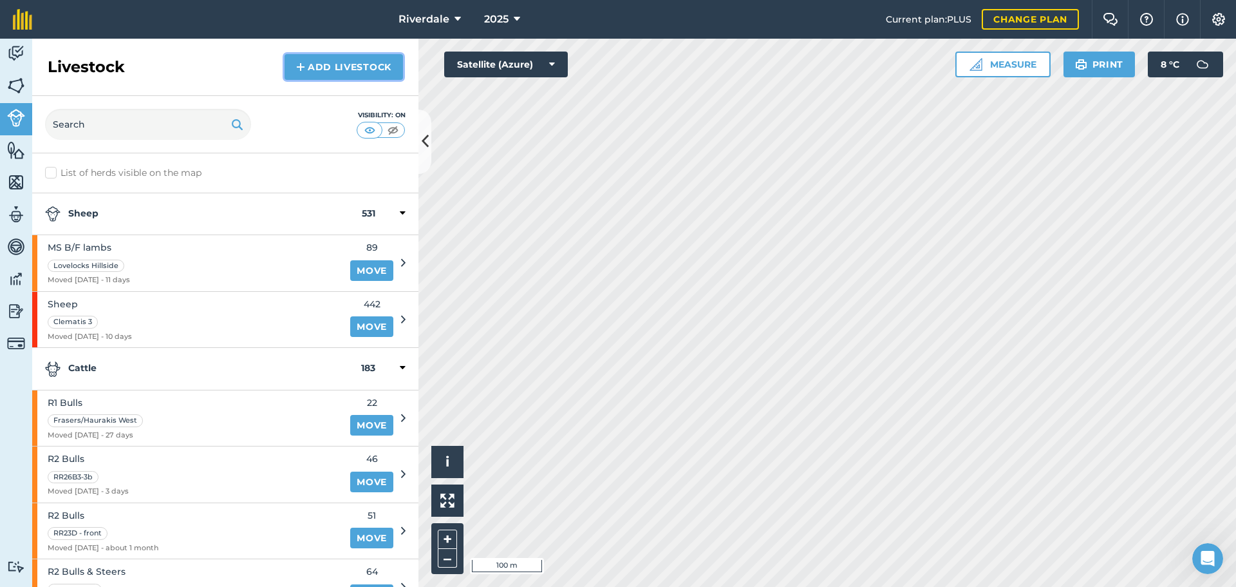
click at [339, 69] on link "Add Livestock" at bounding box center [344, 67] width 118 height 26
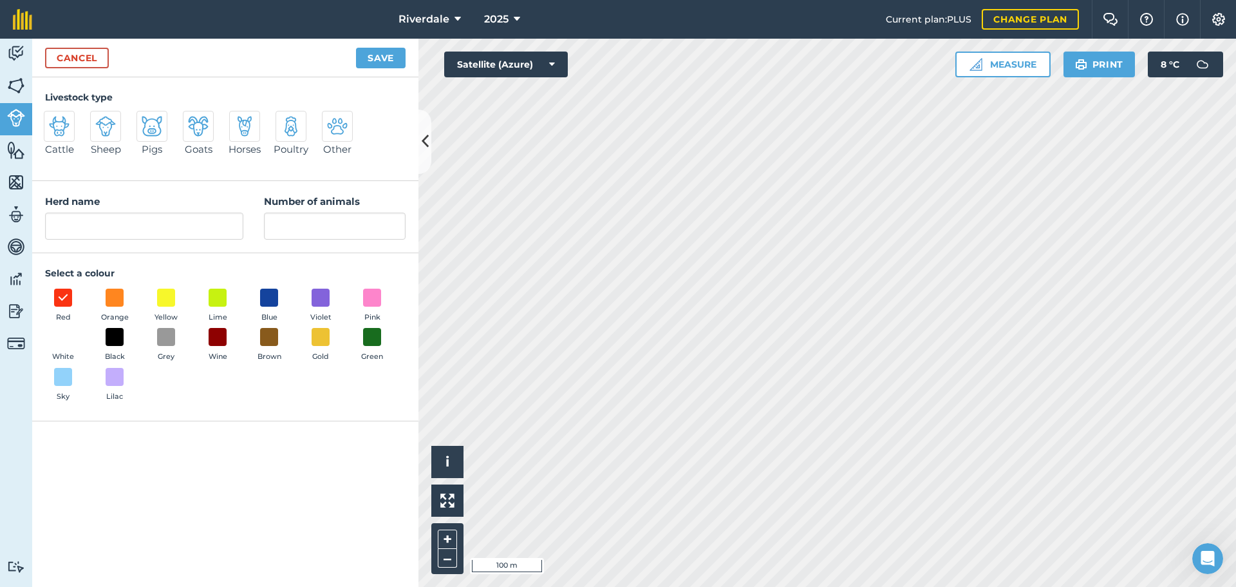
click at [57, 122] on img at bounding box center [59, 126] width 21 height 21
click at [53, 119] on input "Cattle" at bounding box center [49, 115] width 8 height 8
radio input "true"
click at [53, 225] on input "Cattle" at bounding box center [144, 226] width 198 height 27
drag, startPoint x: 106, startPoint y: 230, endPoint x: 55, endPoint y: 222, distance: 51.6
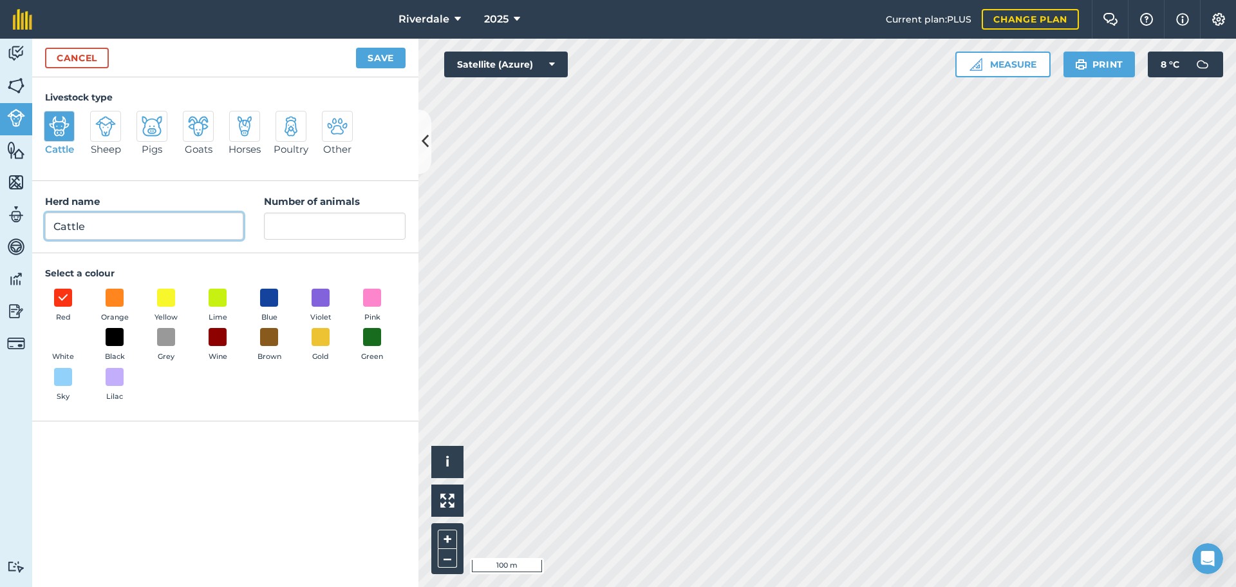
click at [55, 222] on input "Cattle" at bounding box center [144, 226] width 198 height 27
type input "R2 Steers & Bulls"
click at [287, 226] on input "Number of animals" at bounding box center [335, 226] width 142 height 27
type input "14"
click at [109, 294] on span at bounding box center [115, 297] width 20 height 20
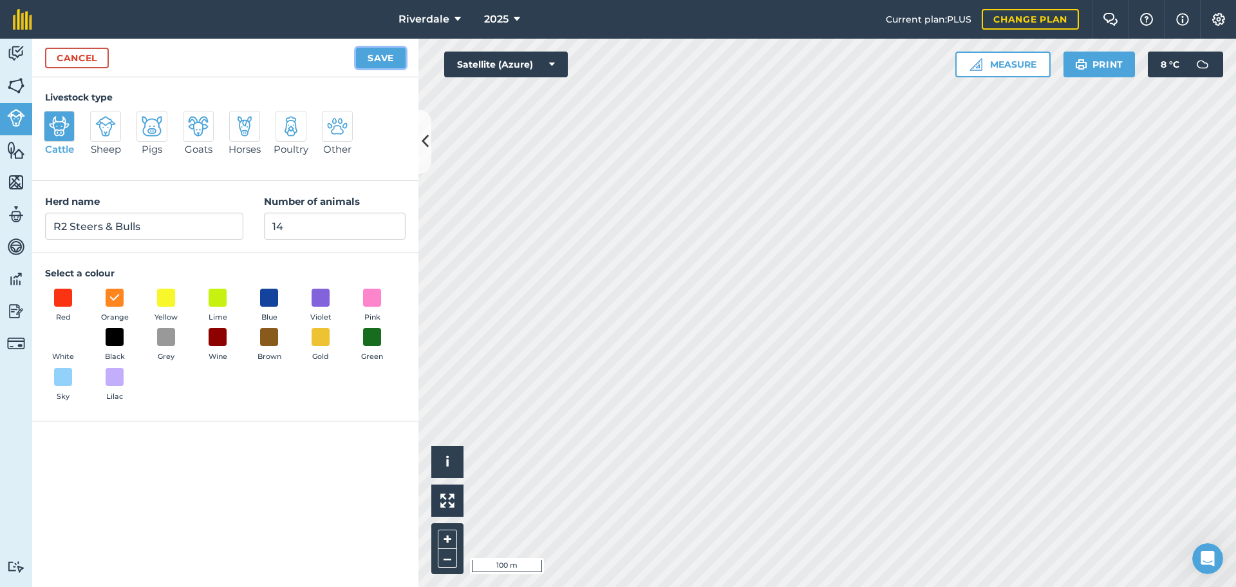
click at [384, 59] on button "Save" at bounding box center [381, 58] width 50 height 21
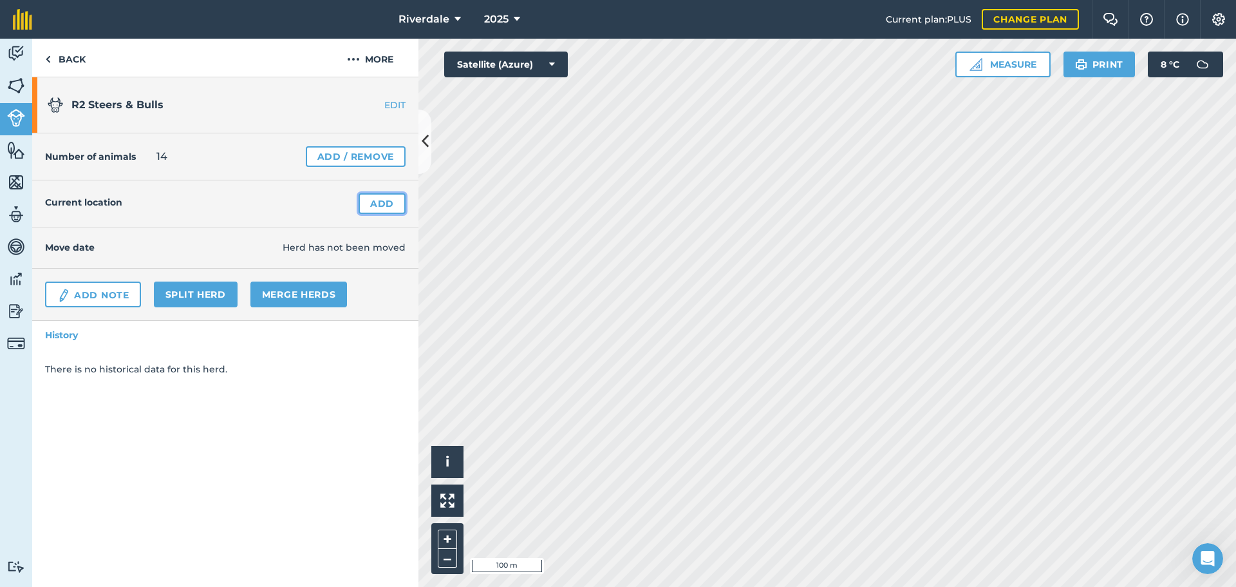
click at [381, 202] on link "Add" at bounding box center [382, 203] width 47 height 21
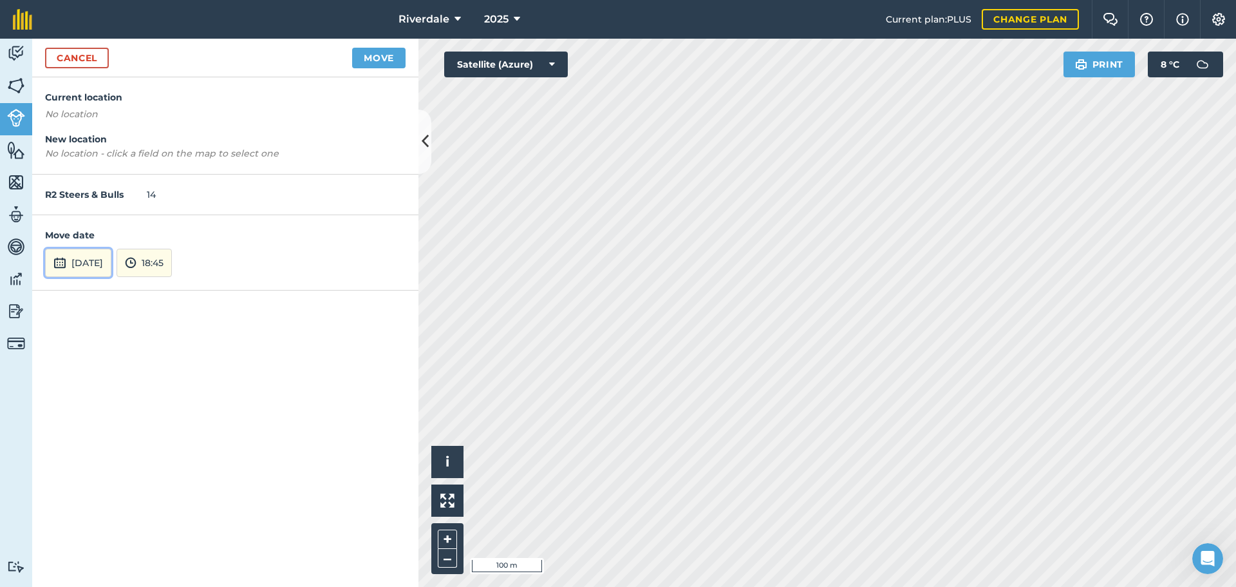
click at [84, 260] on button "[DATE]" at bounding box center [78, 263] width 66 height 28
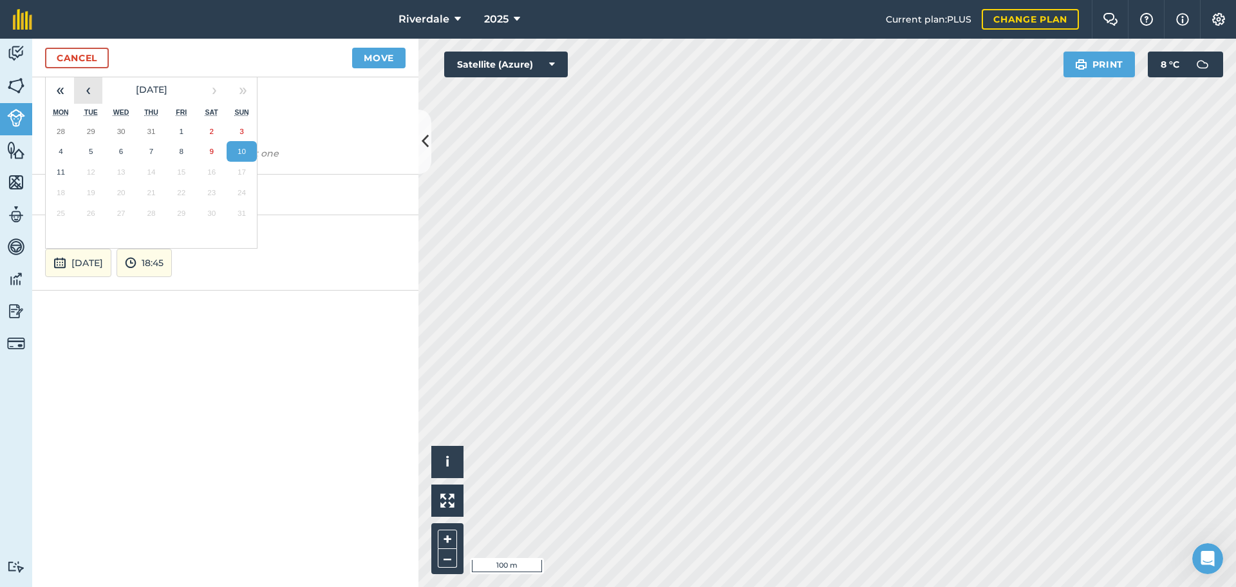
click at [90, 86] on button "‹" at bounding box center [88, 89] width 28 height 28
click at [91, 131] on abbr "1" at bounding box center [91, 131] width 4 height 8
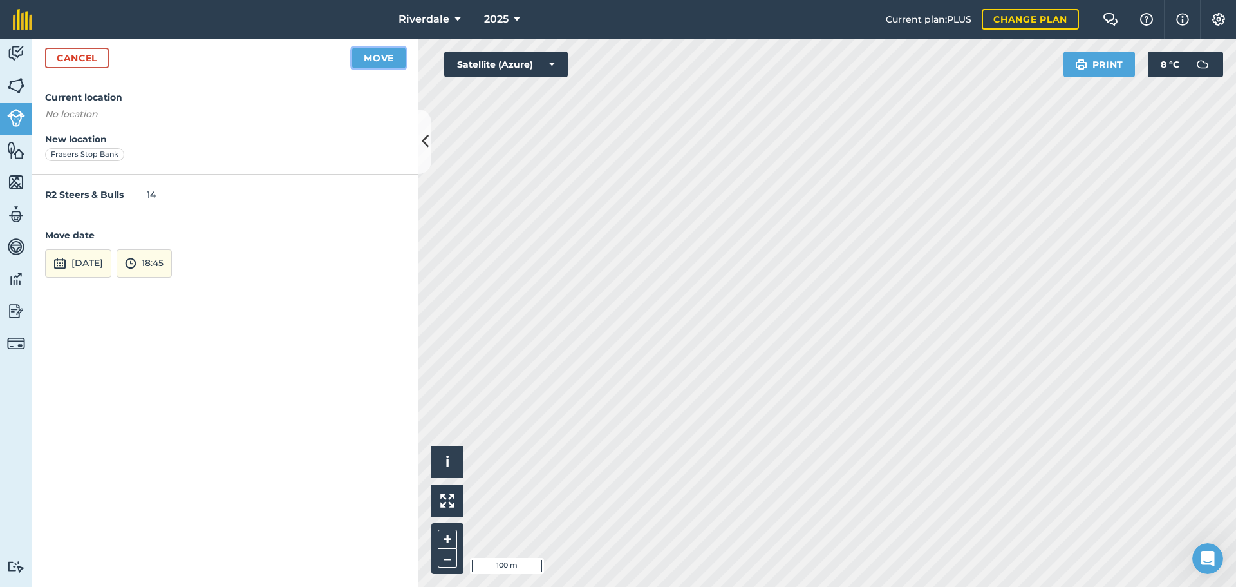
click at [376, 58] on button "Move" at bounding box center [378, 58] width 53 height 21
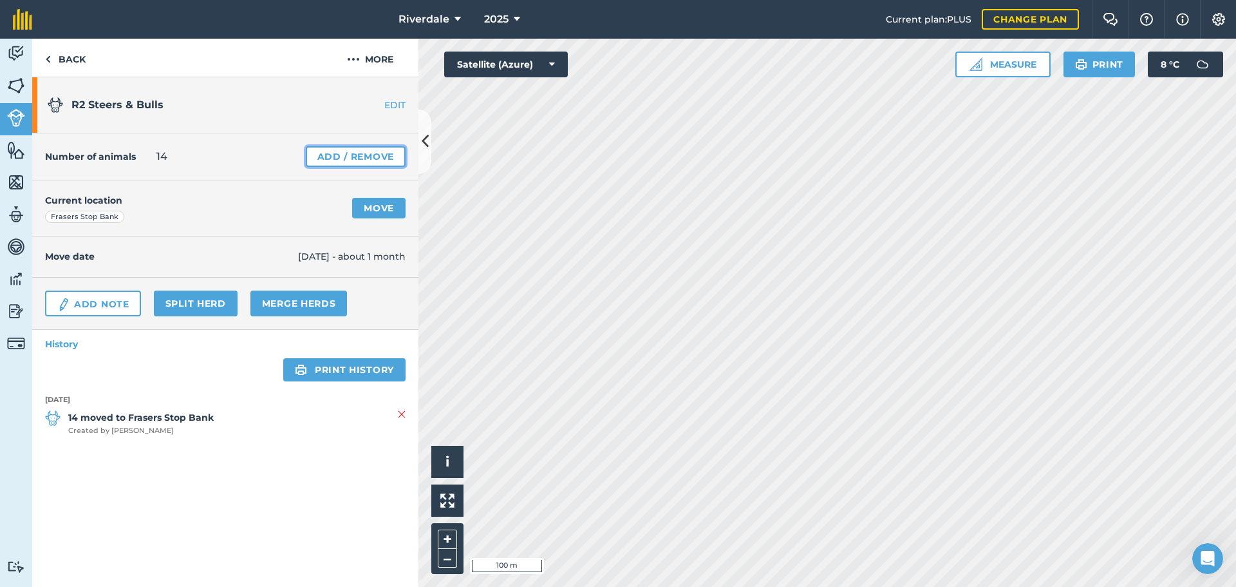
click at [329, 154] on link "Add / Remove" at bounding box center [356, 156] width 100 height 21
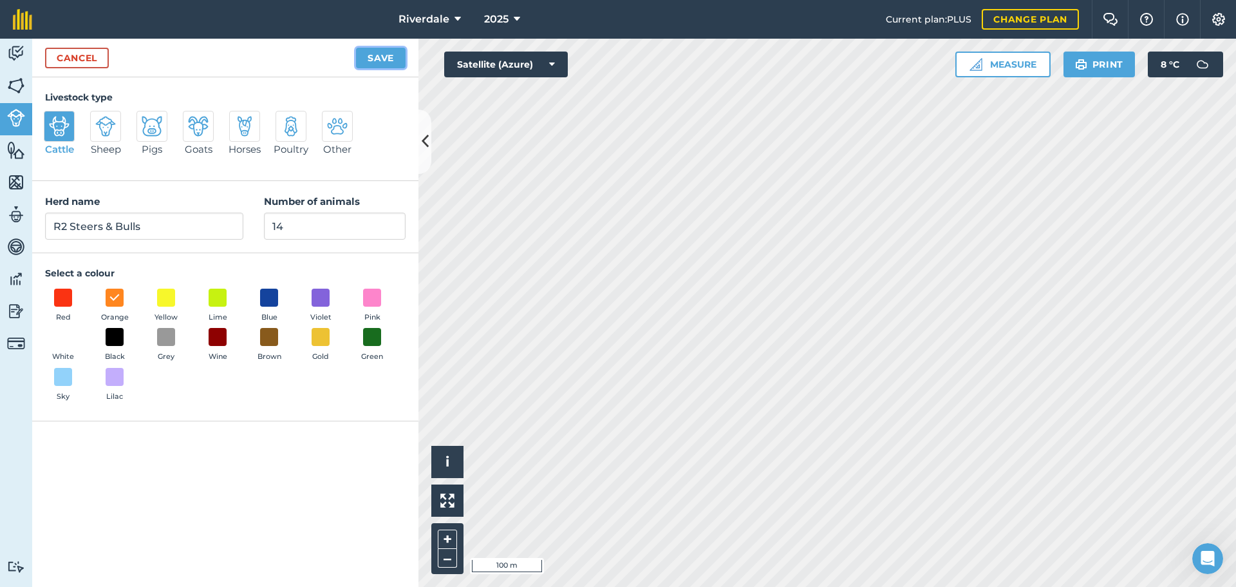
click at [377, 57] on button "Save" at bounding box center [381, 58] width 50 height 21
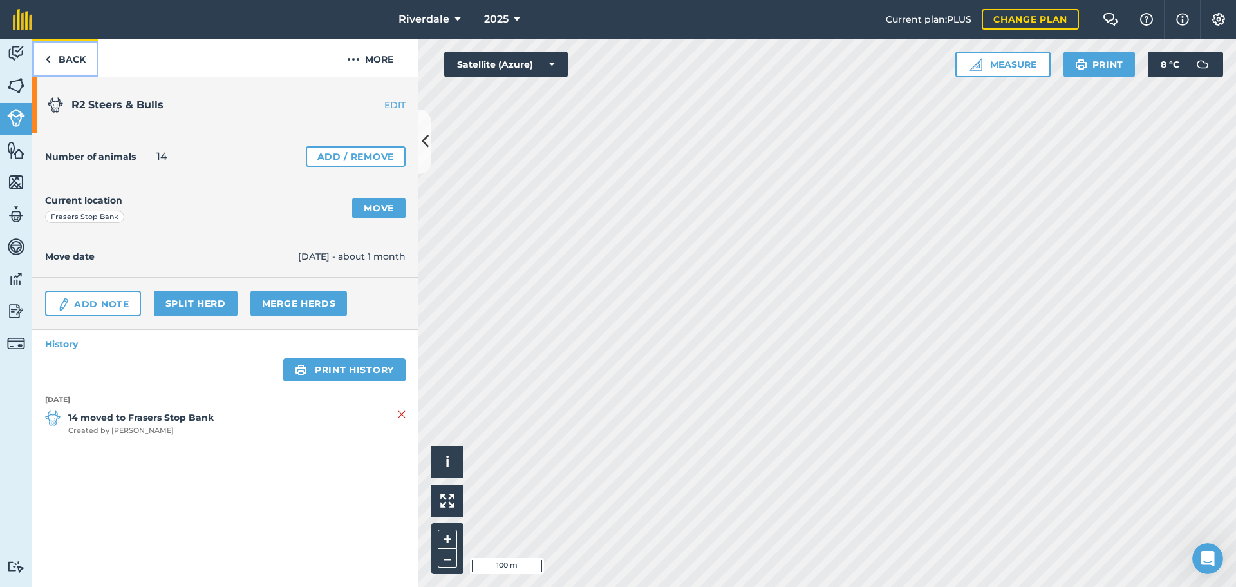
click at [64, 57] on link "Back" at bounding box center [65, 58] width 66 height 38
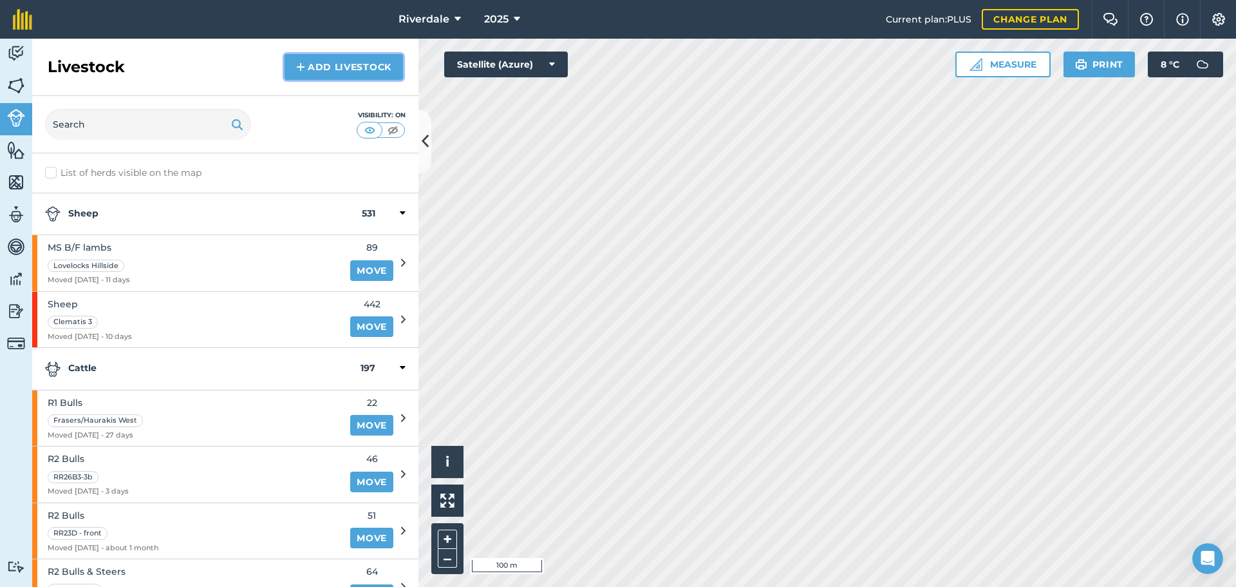
click at [337, 64] on link "Add Livestock" at bounding box center [344, 67] width 118 height 26
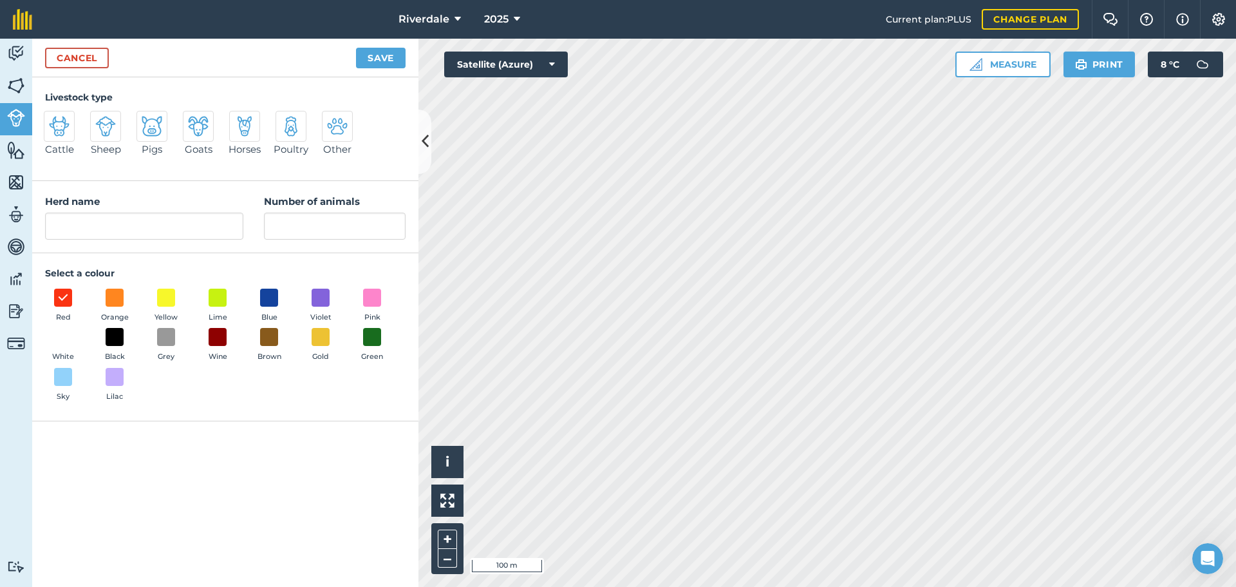
click at [53, 125] on img at bounding box center [59, 126] width 21 height 21
click at [53, 119] on input "Cattle" at bounding box center [49, 115] width 8 height 8
radio input "true"
drag, startPoint x: 91, startPoint y: 226, endPoint x: 56, endPoint y: 224, distance: 34.8
click at [56, 224] on input "Cattle" at bounding box center [144, 226] width 198 height 27
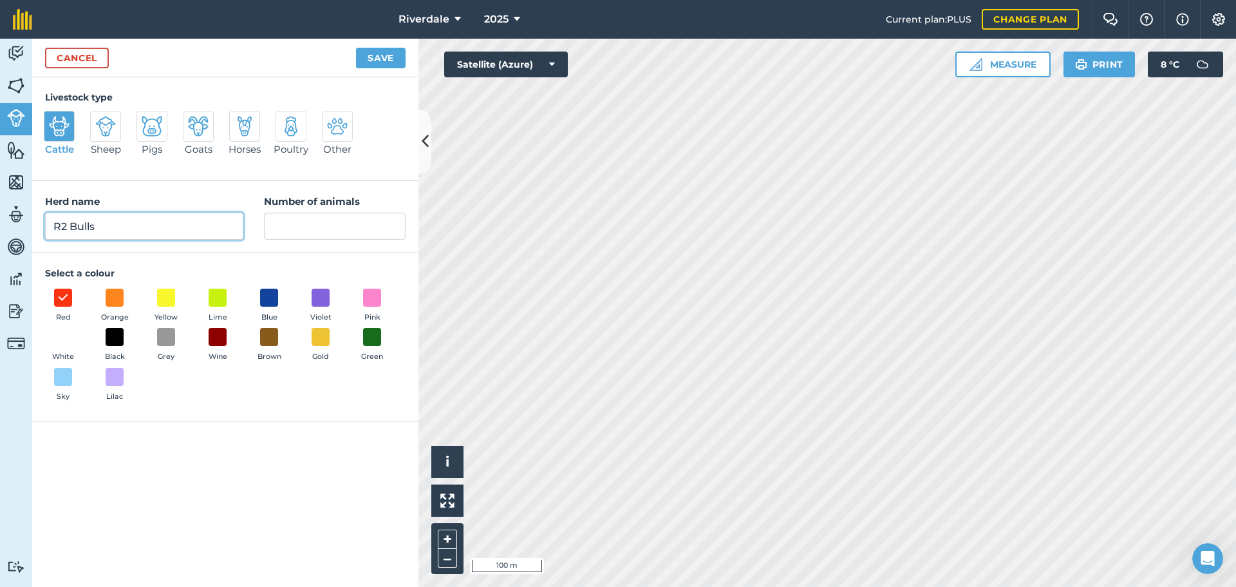
type input "R2 Bulls"
click at [281, 220] on input "Number of animals" at bounding box center [335, 226] width 142 height 27
type input "12"
click at [115, 298] on span at bounding box center [115, 297] width 20 height 20
click at [383, 56] on button "Save" at bounding box center [381, 58] width 50 height 21
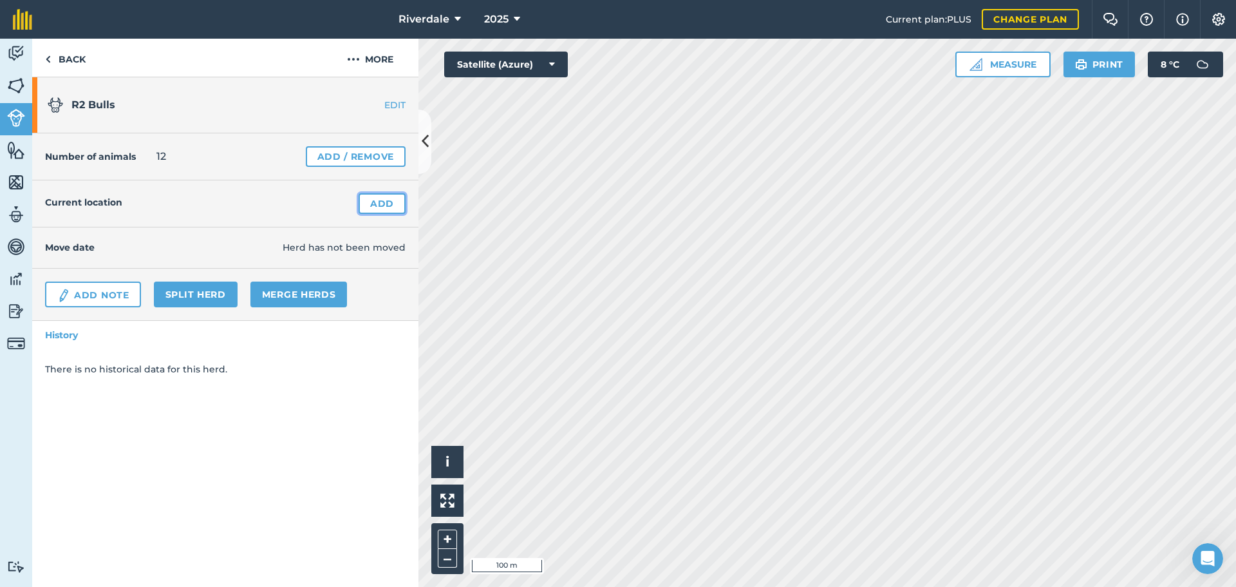
click at [385, 203] on link "Add" at bounding box center [382, 203] width 47 height 21
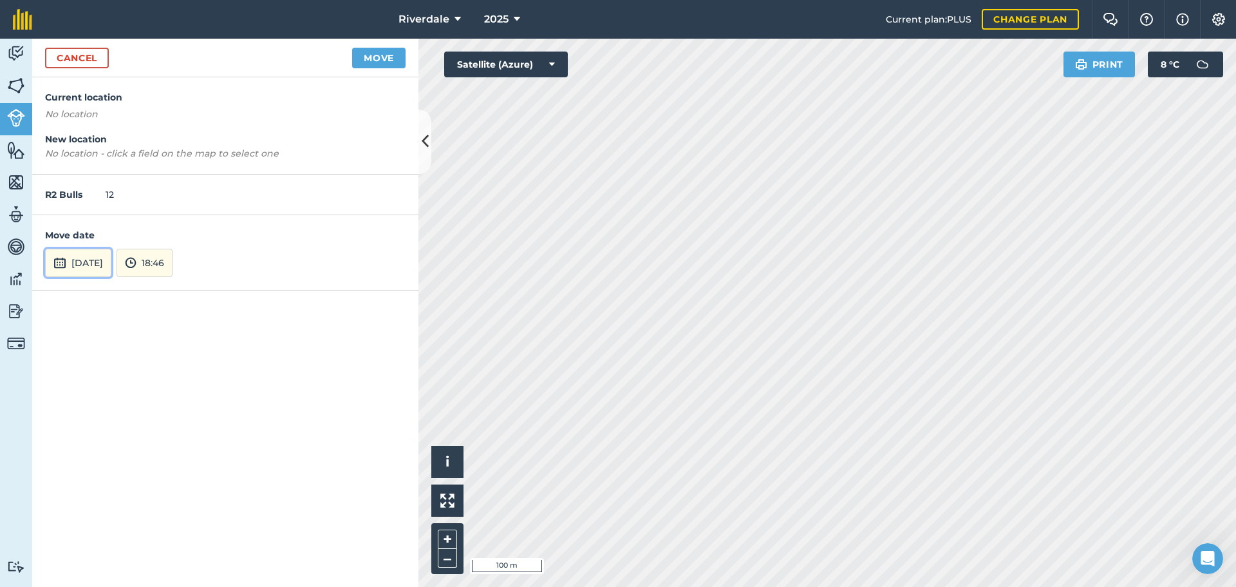
click at [97, 260] on button "[DATE]" at bounding box center [78, 263] width 66 height 28
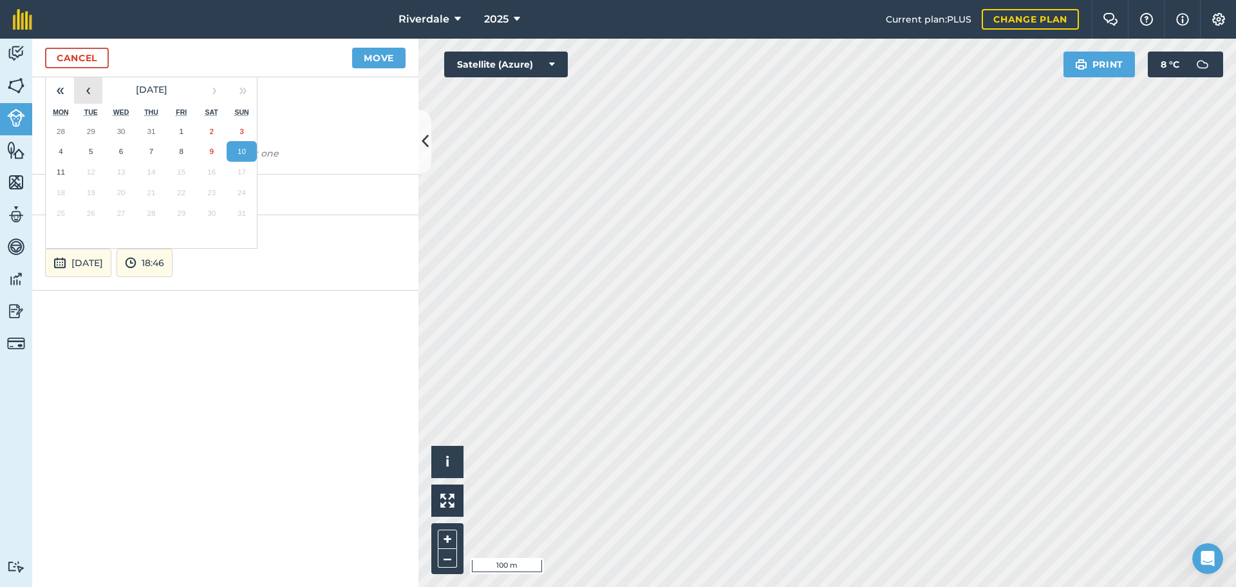
click at [89, 91] on button "‹" at bounding box center [88, 89] width 28 height 28
click at [179, 149] on abbr "11" at bounding box center [181, 151] width 8 height 8
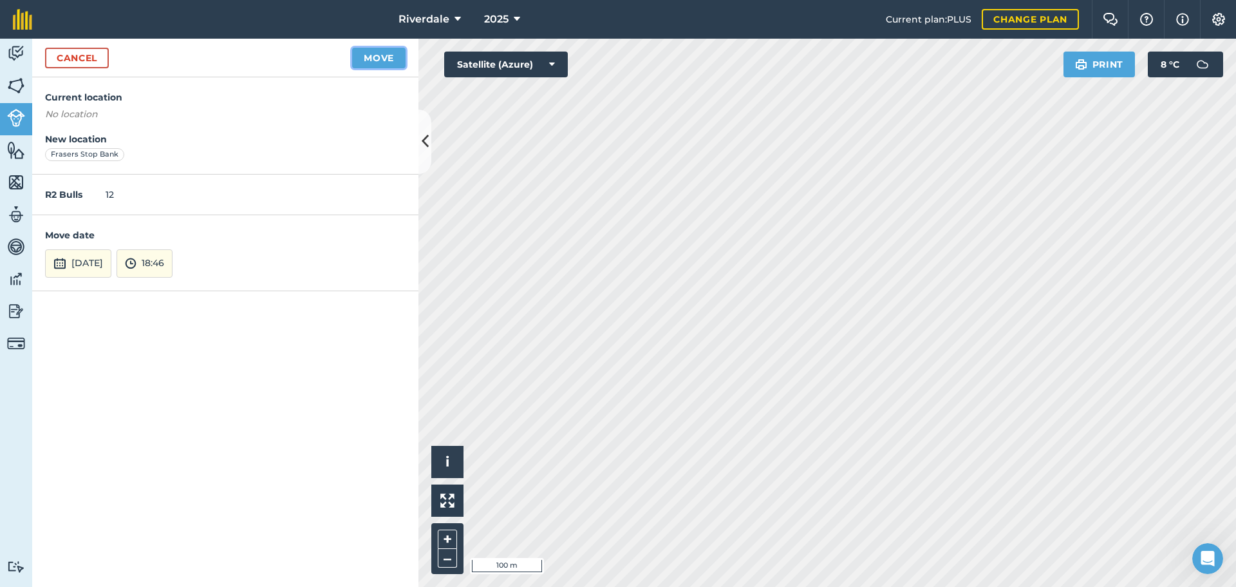
click at [372, 55] on button "Move" at bounding box center [378, 58] width 53 height 21
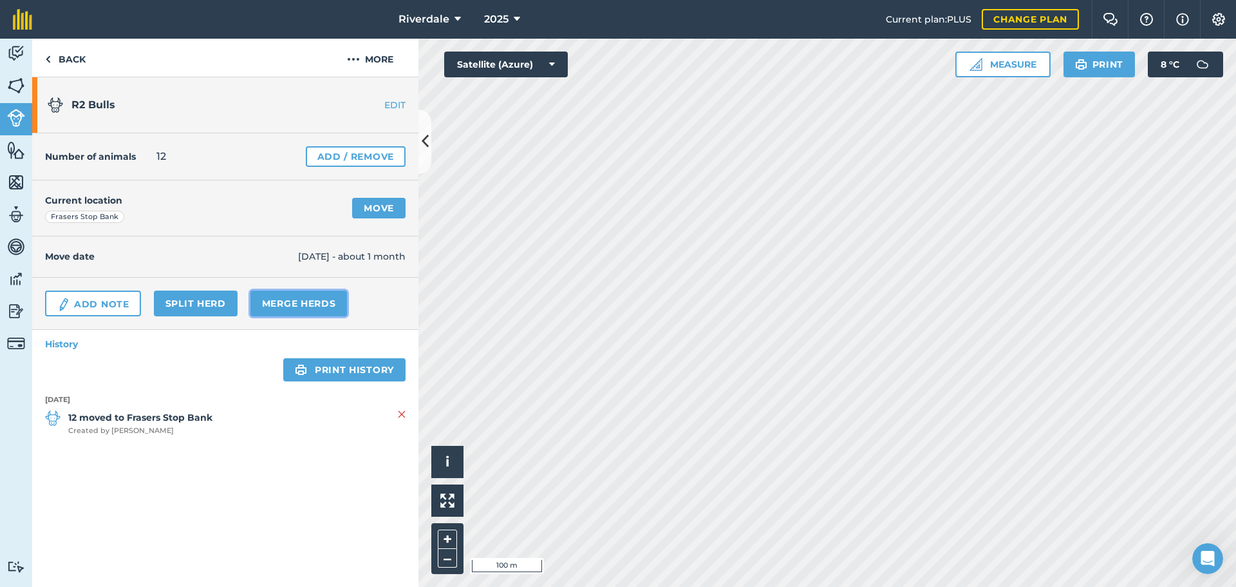
click at [291, 301] on link "Merge Herds" at bounding box center [299, 303] width 97 height 26
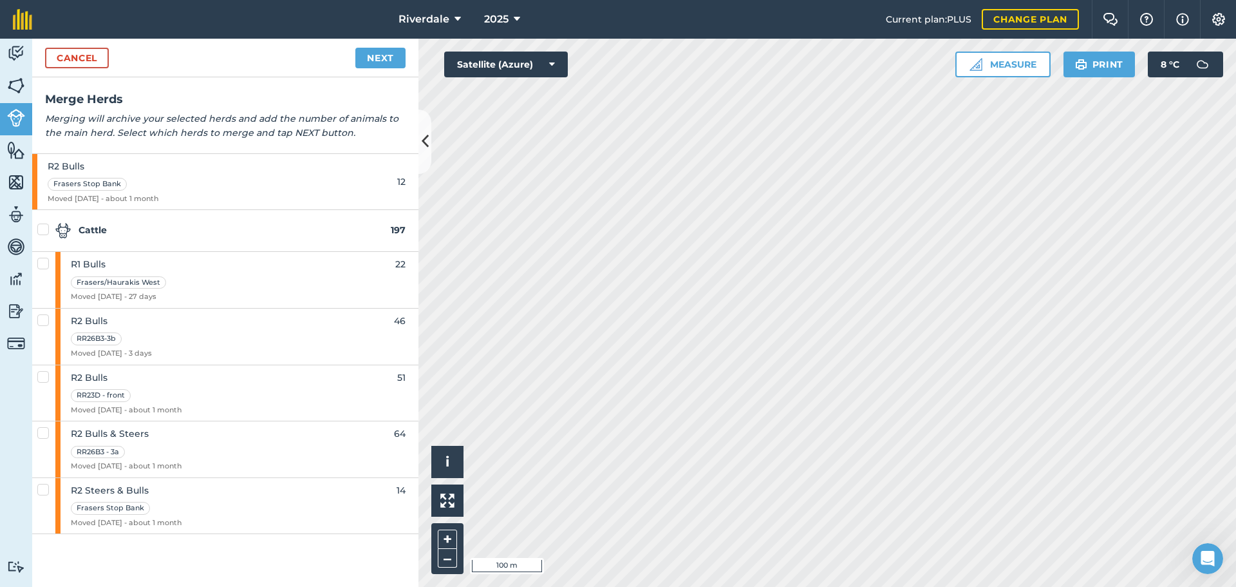
click at [43, 483] on label at bounding box center [44, 483] width 15 height 0
click at [43, 489] on input "checkbox" at bounding box center [41, 487] width 8 height 8
checkbox input "true"
click at [379, 53] on link "Next" at bounding box center [380, 58] width 50 height 21
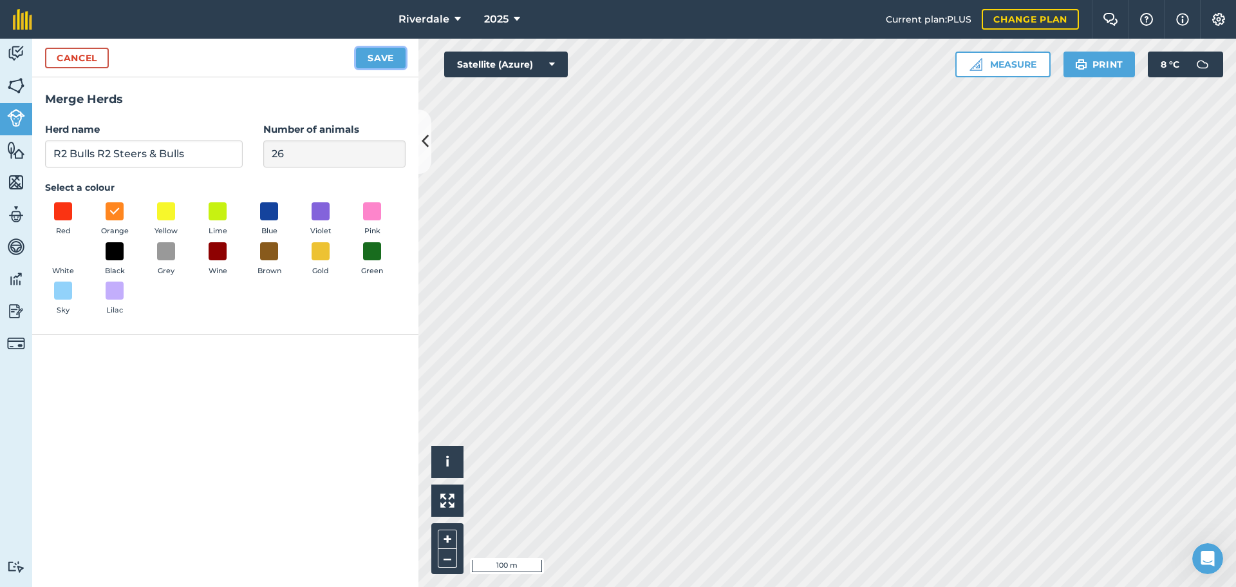
click at [371, 54] on button "Save" at bounding box center [381, 58] width 50 height 21
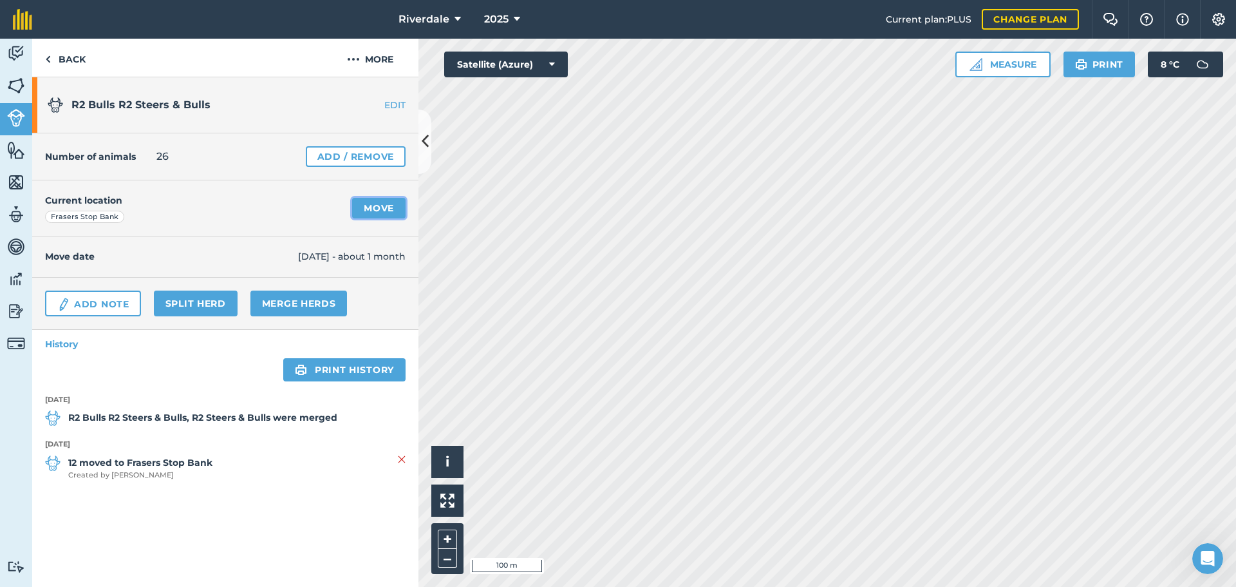
click at [379, 206] on link "Move" at bounding box center [378, 208] width 53 height 21
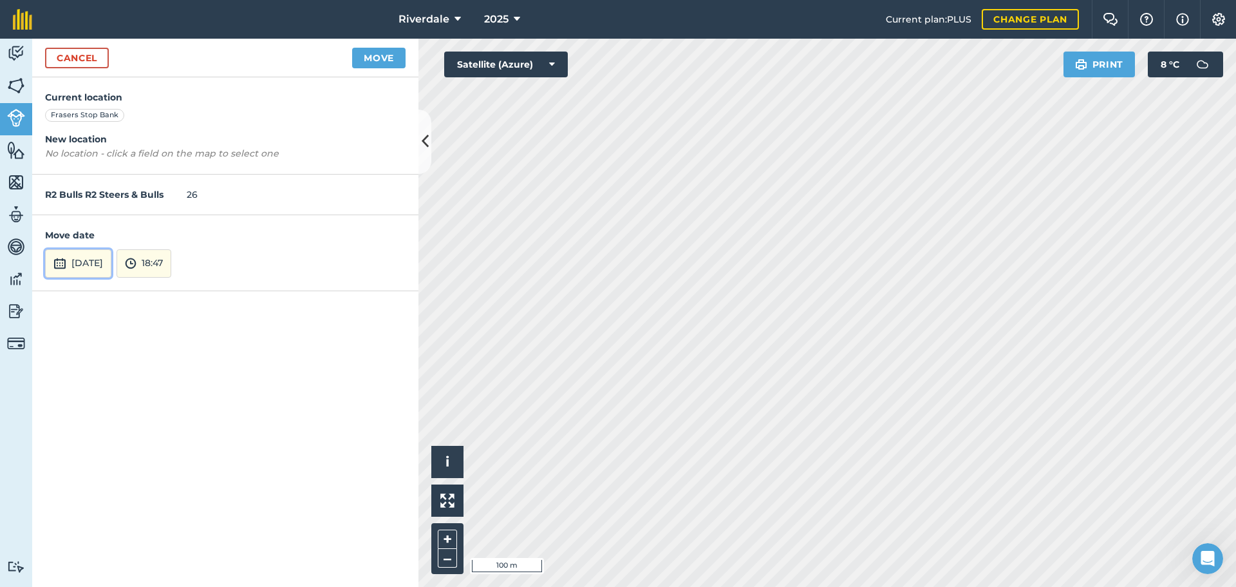
click at [78, 264] on button "[DATE]" at bounding box center [78, 263] width 66 height 28
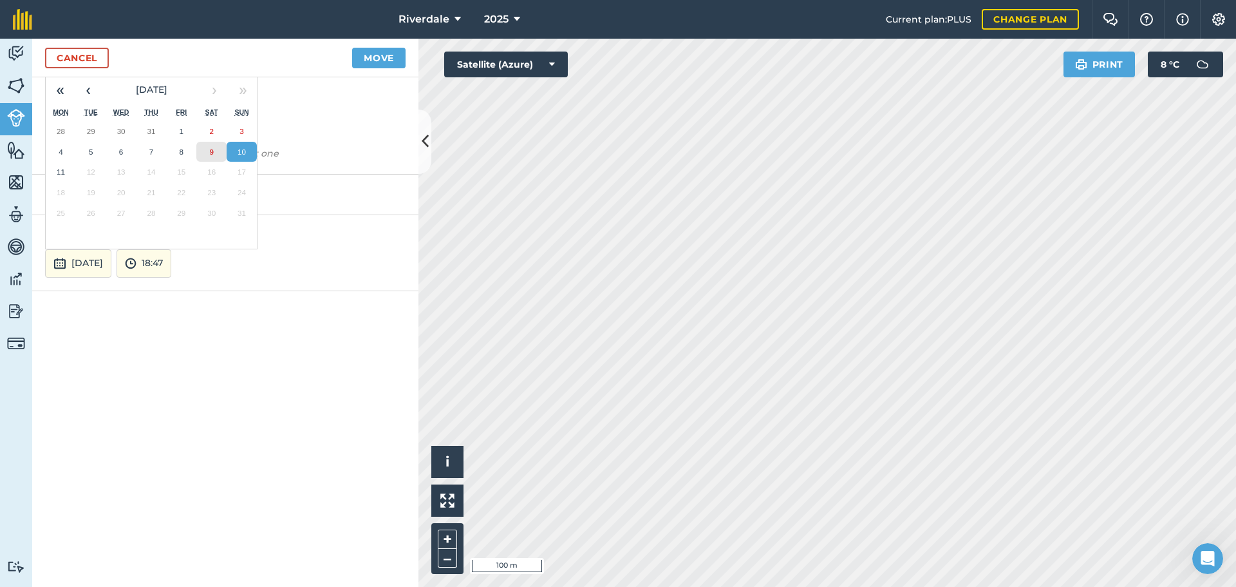
click at [211, 149] on abbr "9" at bounding box center [211, 151] width 4 height 8
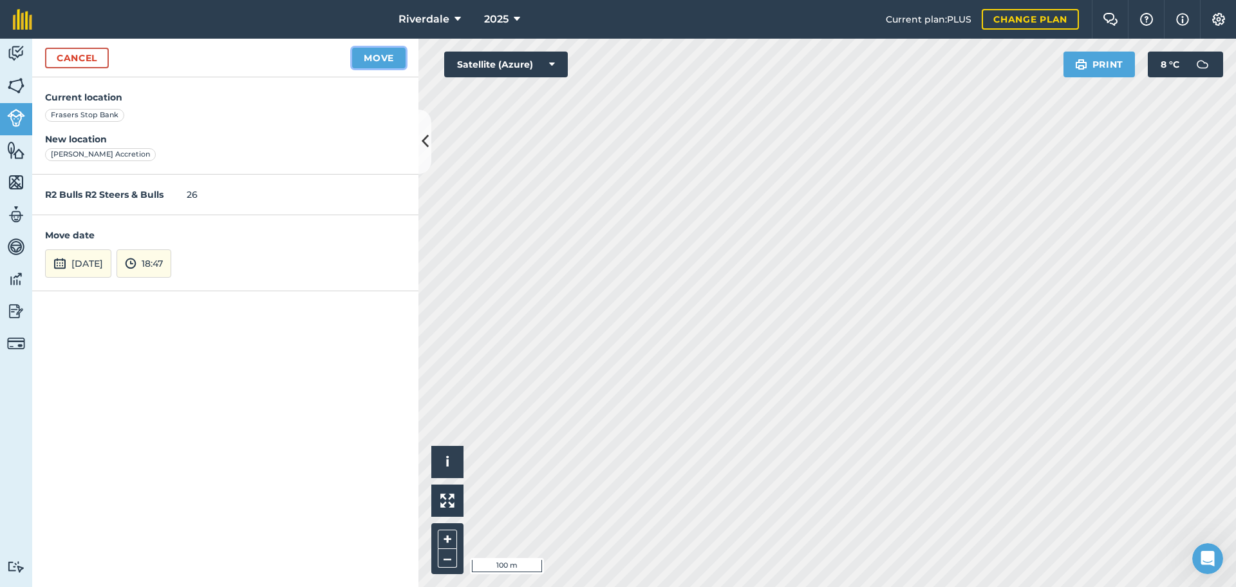
click at [383, 55] on button "Move" at bounding box center [378, 58] width 53 height 21
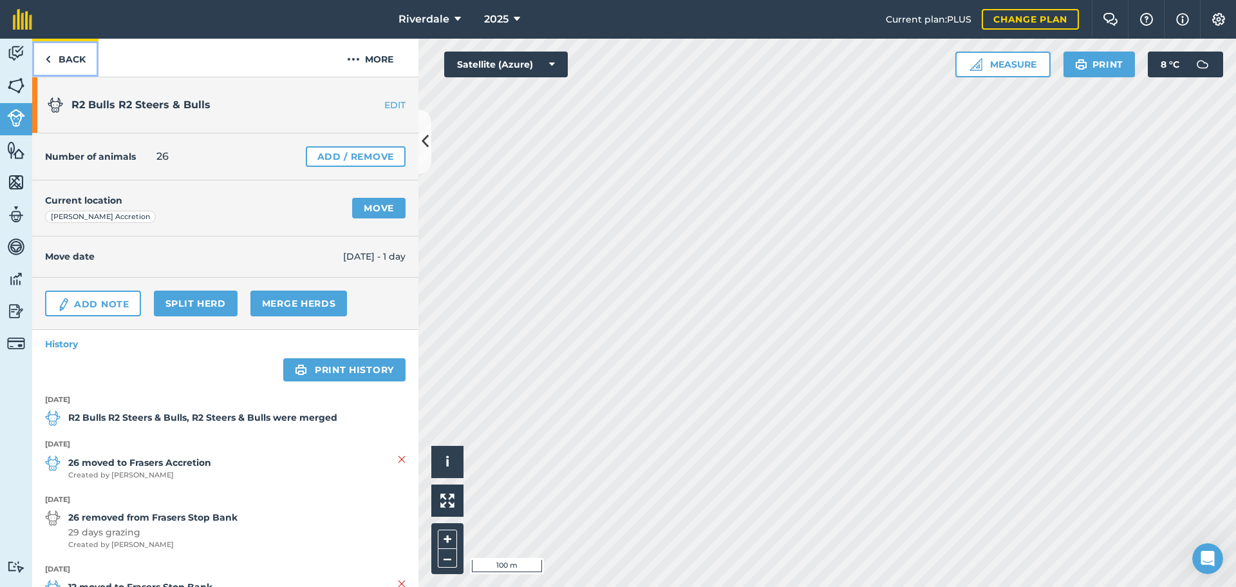
click at [66, 59] on link "Back" at bounding box center [65, 58] width 66 height 38
click at [68, 58] on link "Back" at bounding box center [65, 58] width 66 height 38
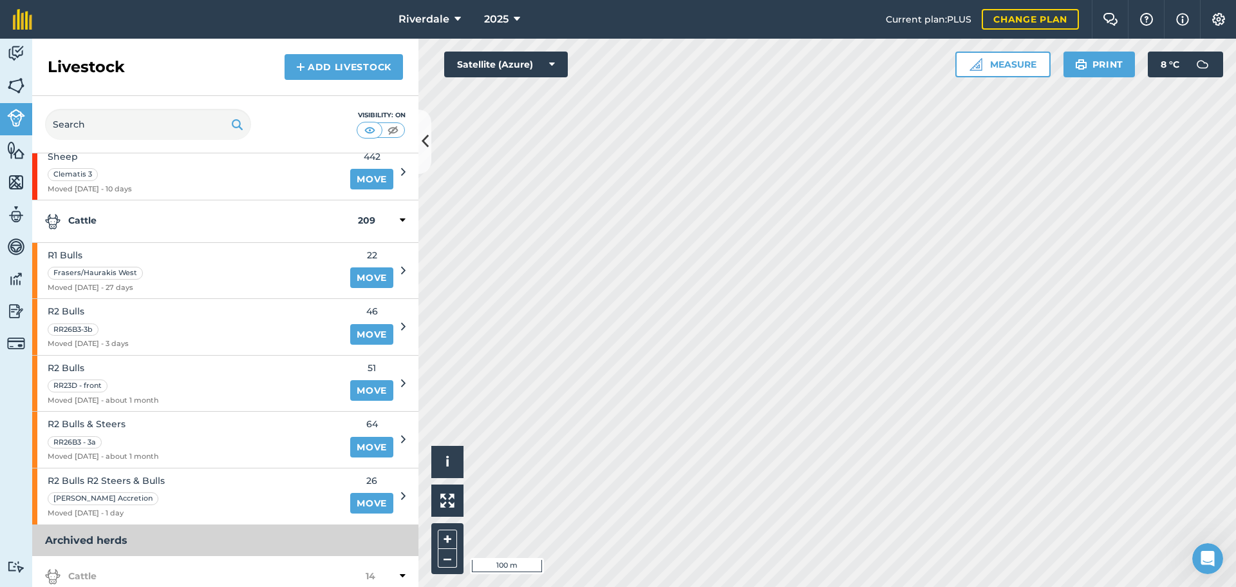
scroll to position [124, 0]
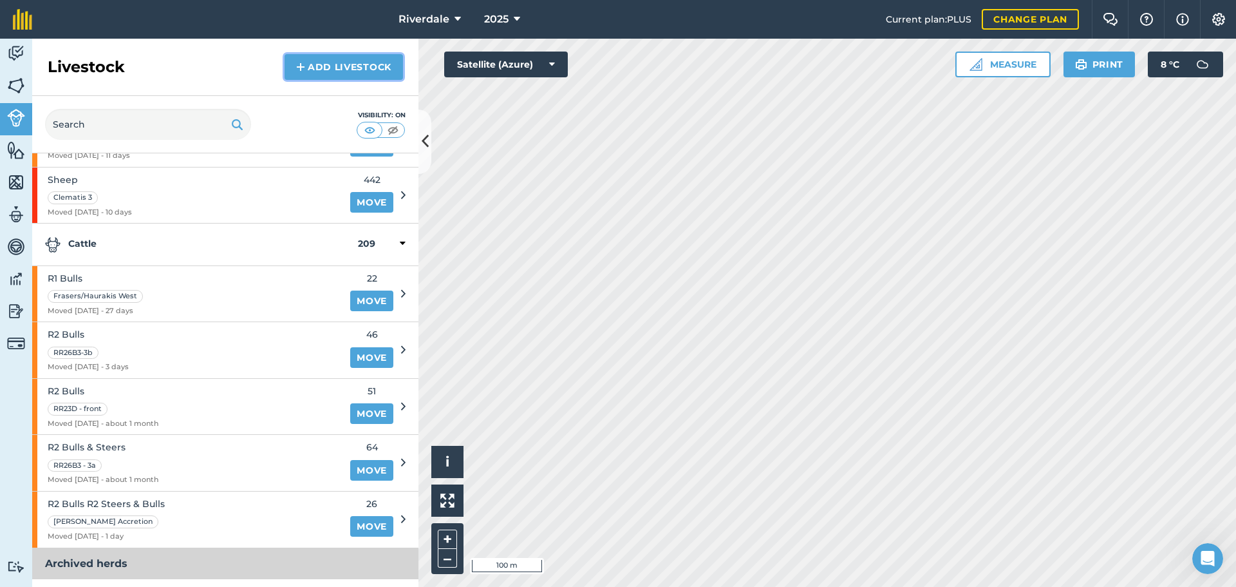
click at [331, 66] on link "Add Livestock" at bounding box center [344, 67] width 118 height 26
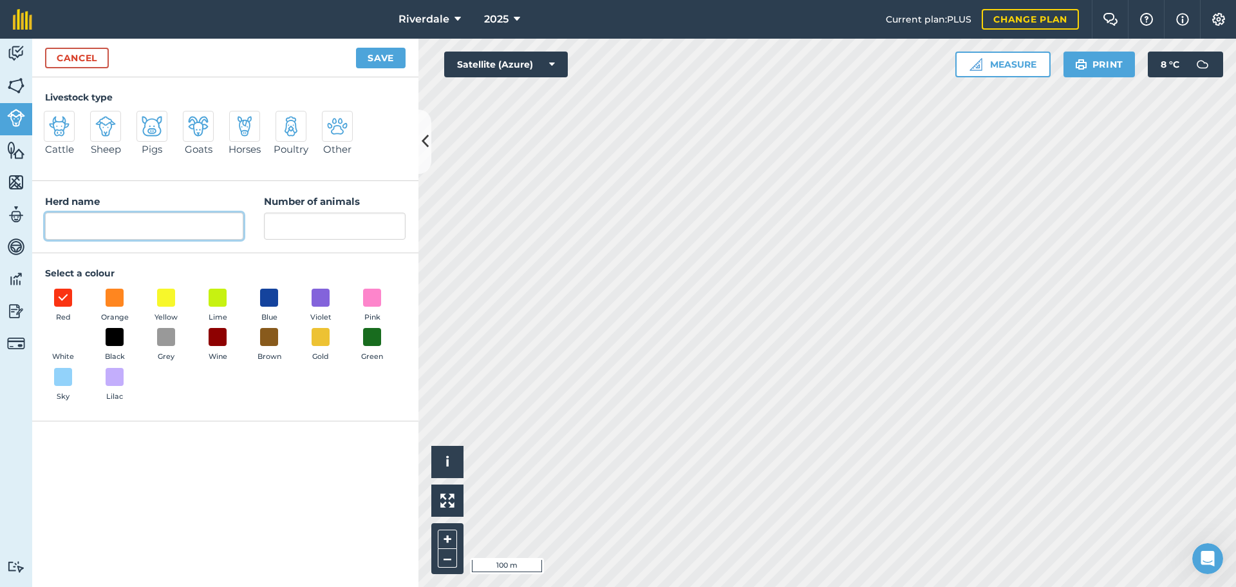
click at [62, 225] on input "Herd name" at bounding box center [144, 226] width 198 height 27
type input "R1 bulls"
click at [292, 222] on input "Number of animals" at bounding box center [335, 226] width 142 height 27
type input "20"
click at [115, 294] on span at bounding box center [115, 297] width 20 height 20
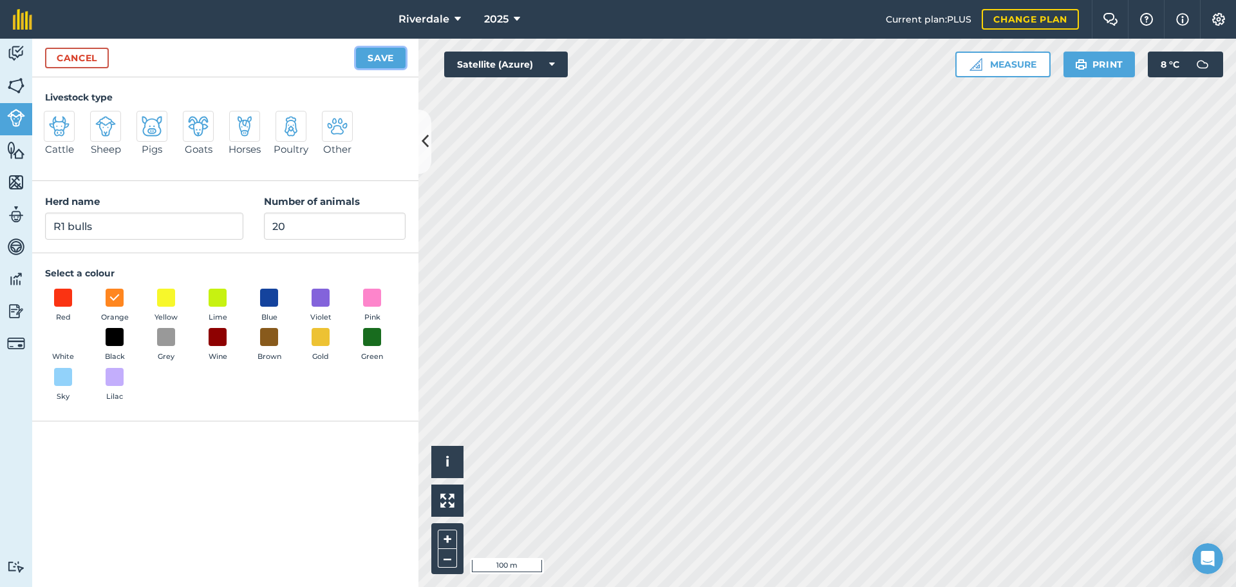
click at [377, 57] on button "Save" at bounding box center [381, 58] width 50 height 21
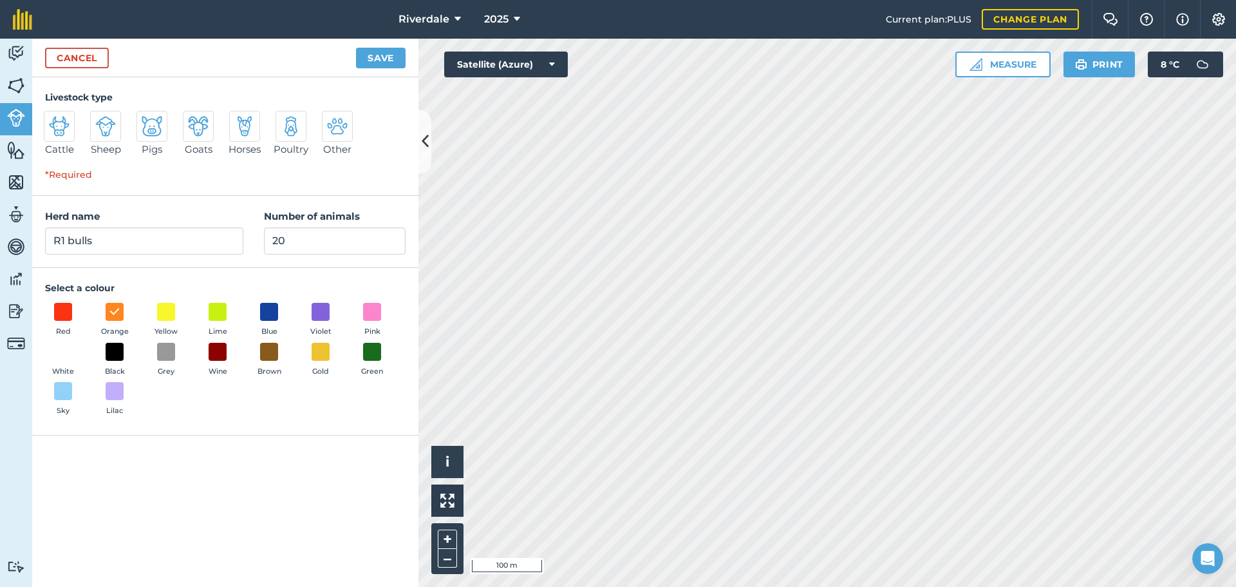
click at [68, 124] on img at bounding box center [59, 126] width 21 height 21
click at [53, 119] on input "Cattle" at bounding box center [49, 115] width 8 height 8
radio input "true"
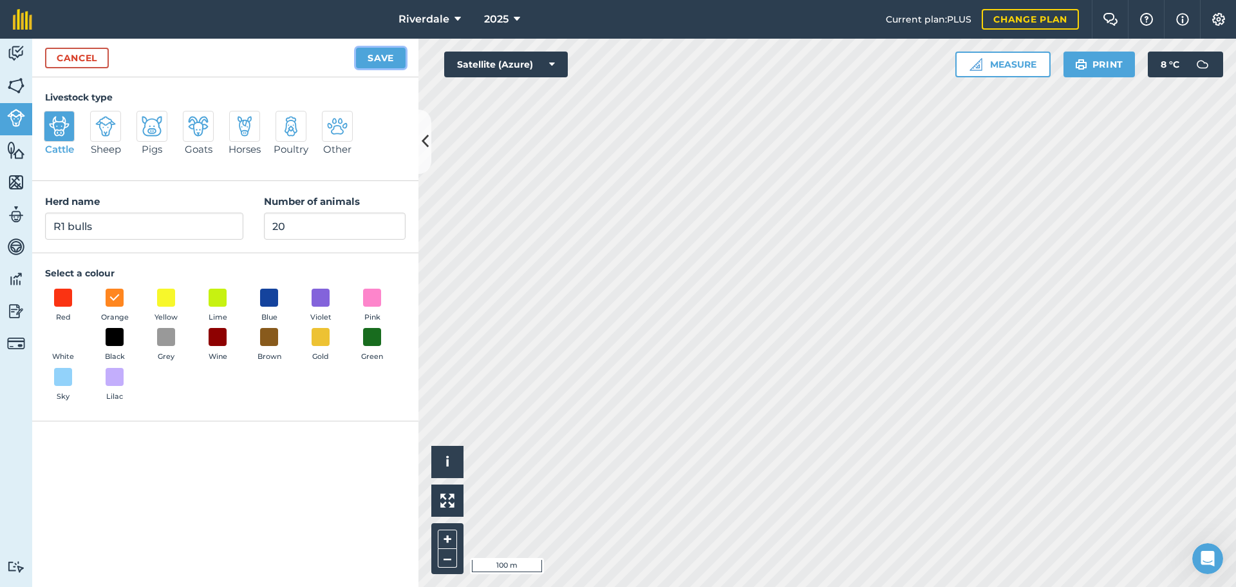
click at [389, 56] on button "Save" at bounding box center [381, 58] width 50 height 21
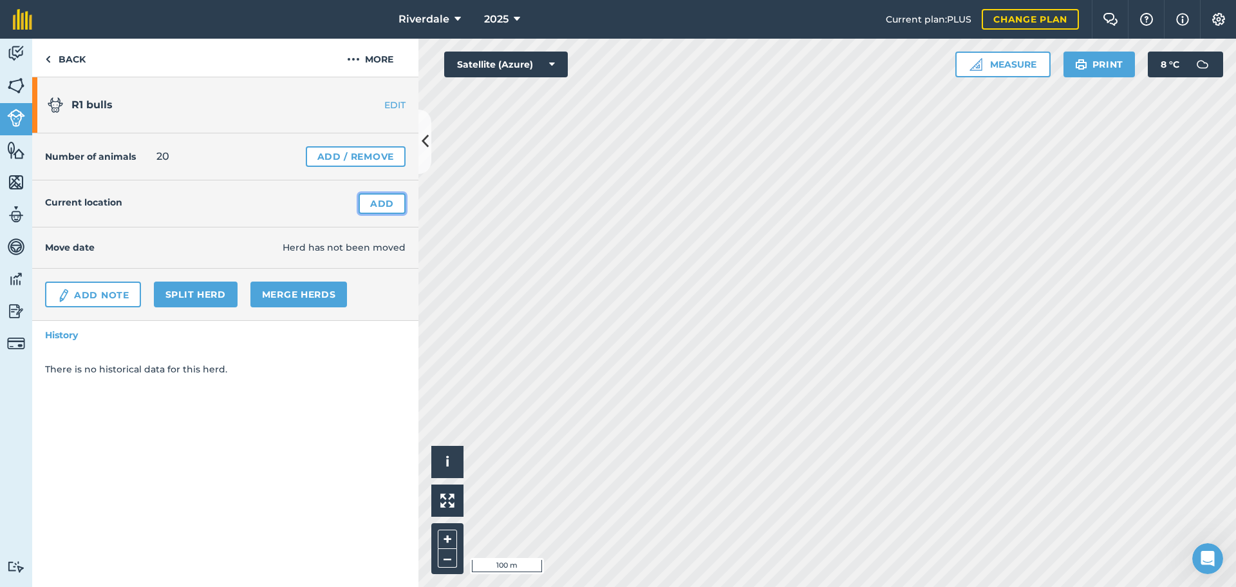
click at [383, 202] on link "Add" at bounding box center [382, 203] width 47 height 21
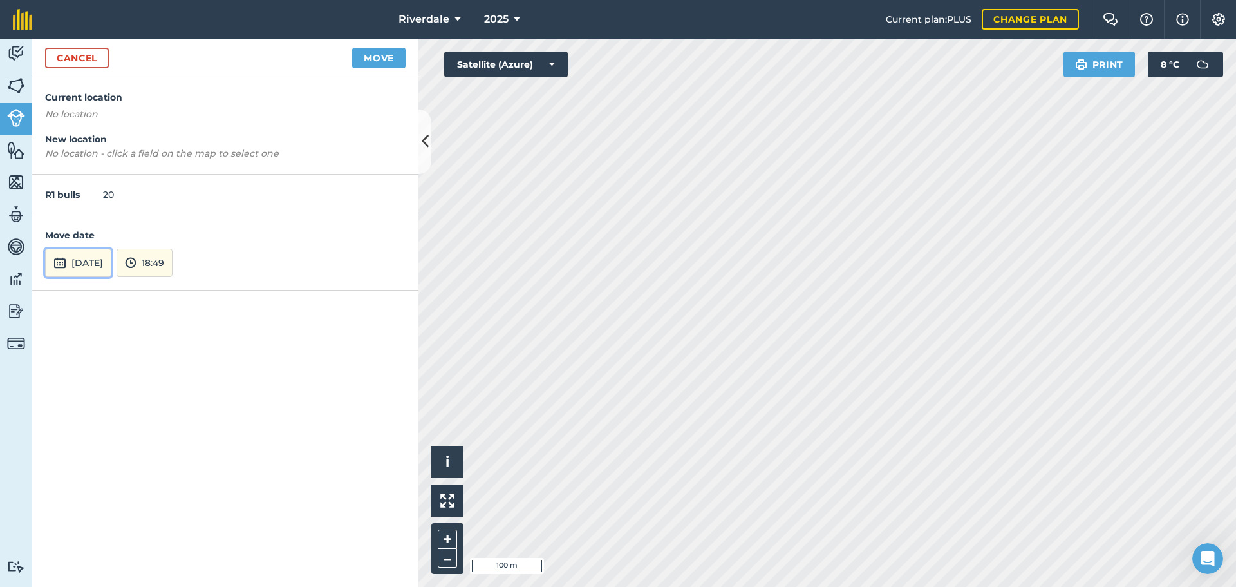
click at [87, 262] on button "[DATE]" at bounding box center [78, 263] width 66 height 28
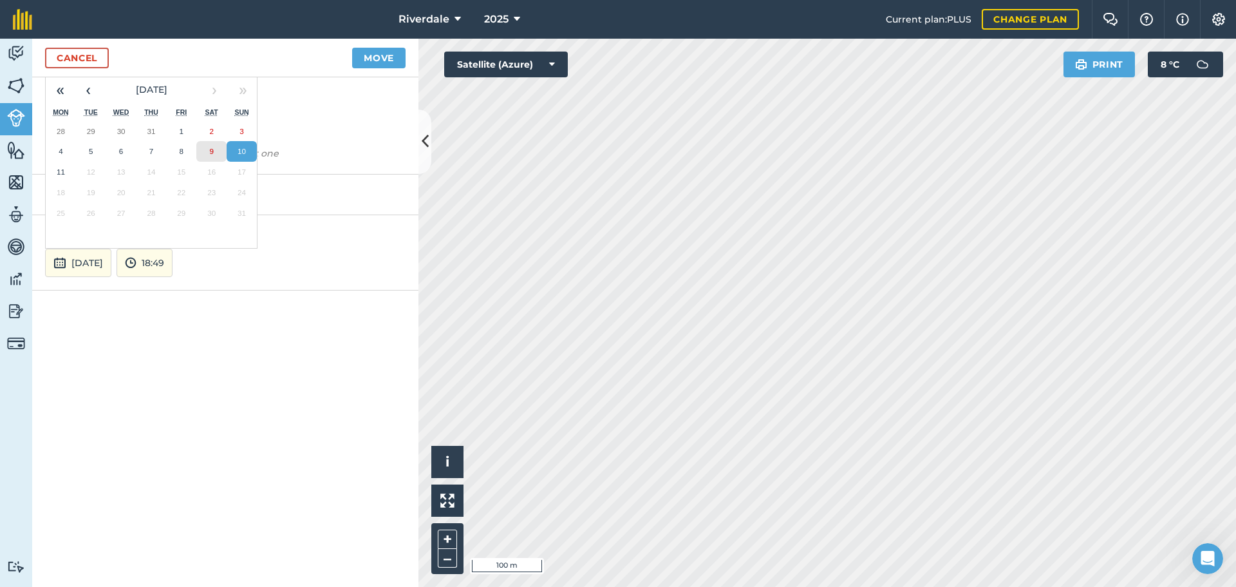
click at [210, 148] on abbr "9" at bounding box center [211, 151] width 4 height 8
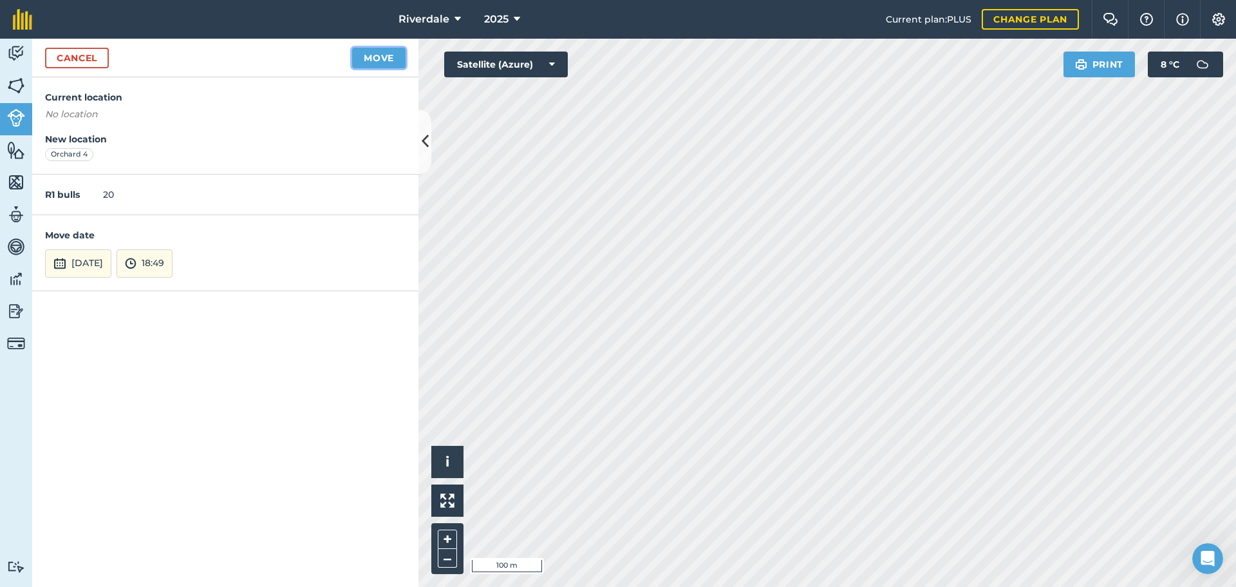
click at [376, 58] on button "Move" at bounding box center [378, 58] width 53 height 21
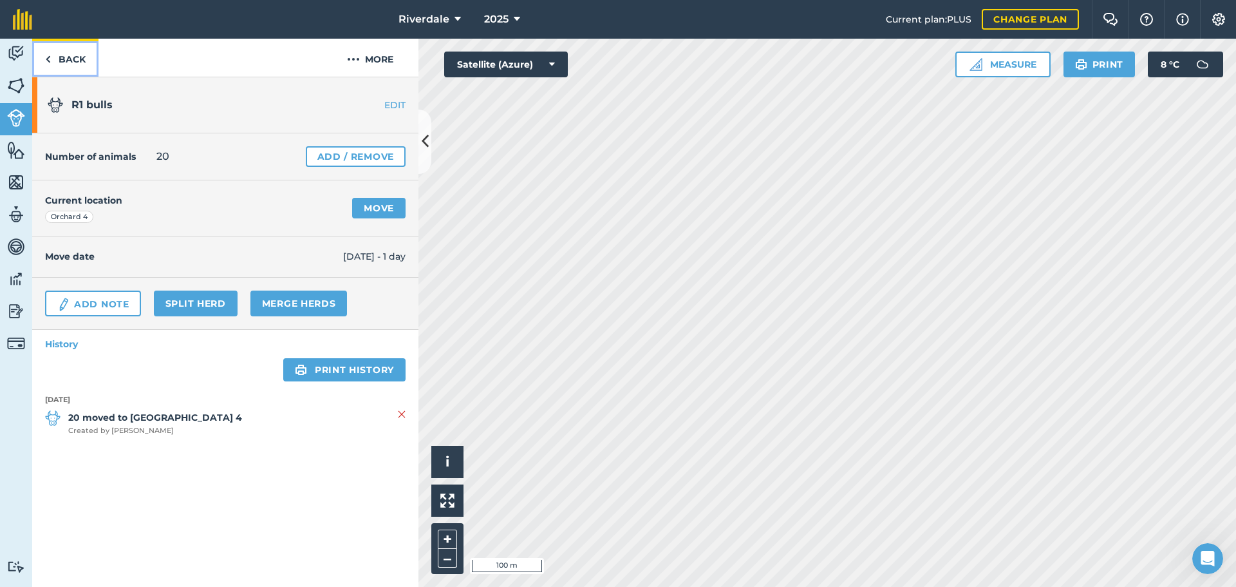
click at [73, 57] on link "Back" at bounding box center [65, 58] width 66 height 38
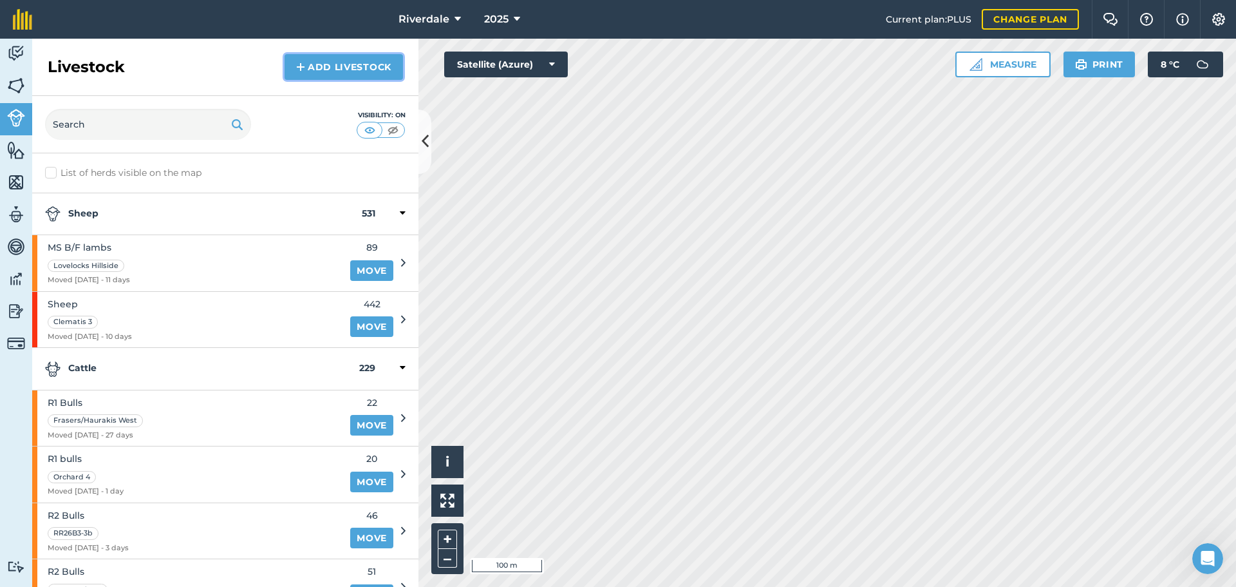
click at [323, 65] on link "Add Livestock" at bounding box center [344, 67] width 118 height 26
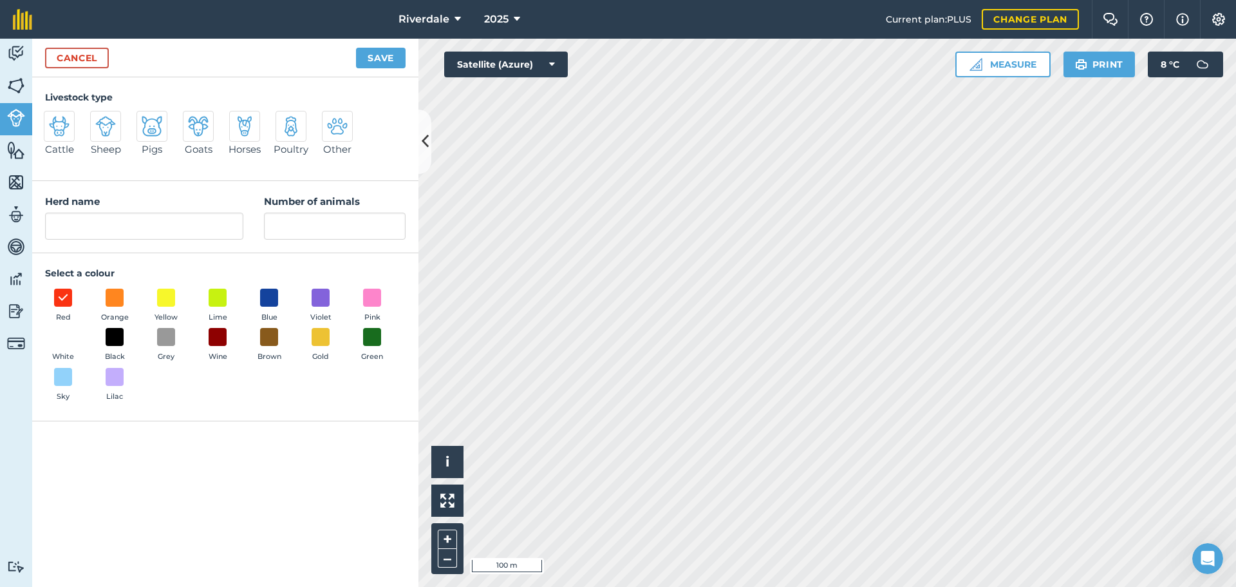
click at [53, 117] on img at bounding box center [59, 126] width 21 height 21
click at [53, 117] on input "Cattle" at bounding box center [49, 115] width 8 height 8
radio input "true"
drag, startPoint x: 86, startPoint y: 225, endPoint x: 53, endPoint y: 223, distance: 32.9
click at [53, 223] on input "Cattle" at bounding box center [144, 226] width 198 height 27
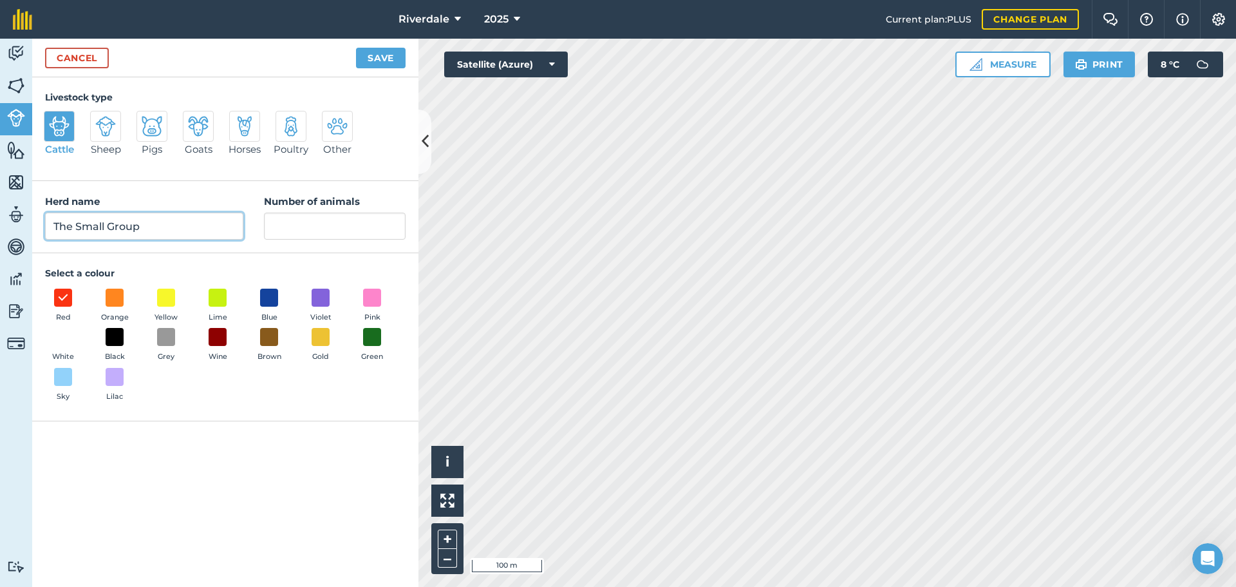
type input "The Small Group"
click at [281, 225] on input "Number of animals" at bounding box center [335, 226] width 142 height 27
type input "6"
click at [117, 298] on span at bounding box center [115, 297] width 20 height 20
click at [381, 55] on button "Save" at bounding box center [381, 58] width 50 height 21
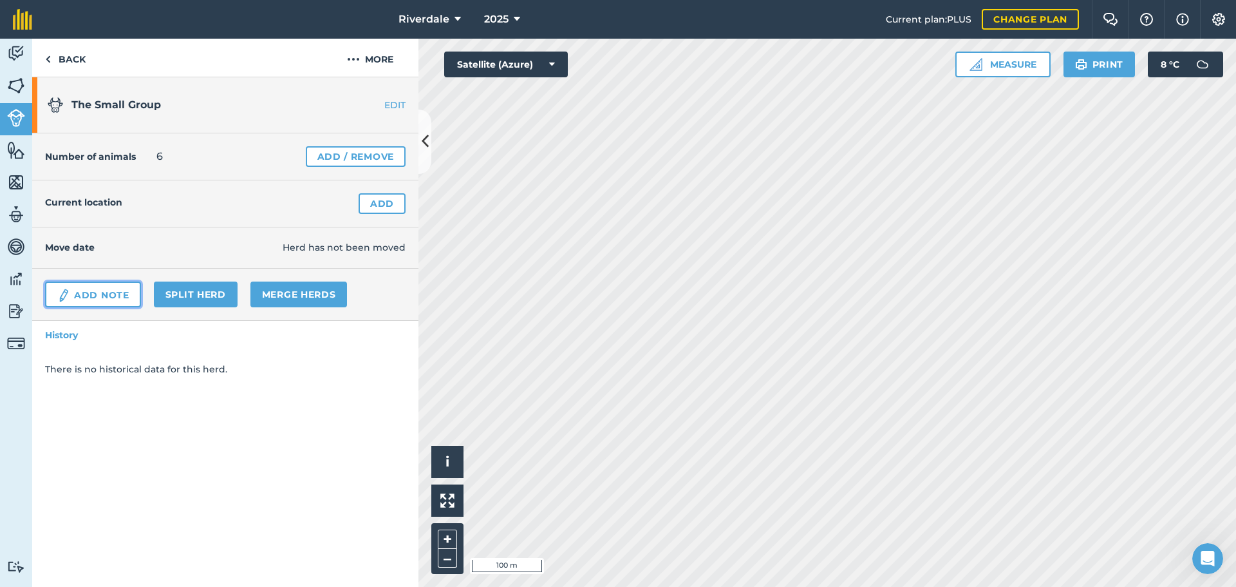
click at [102, 296] on link "Add Note" at bounding box center [93, 294] width 96 height 26
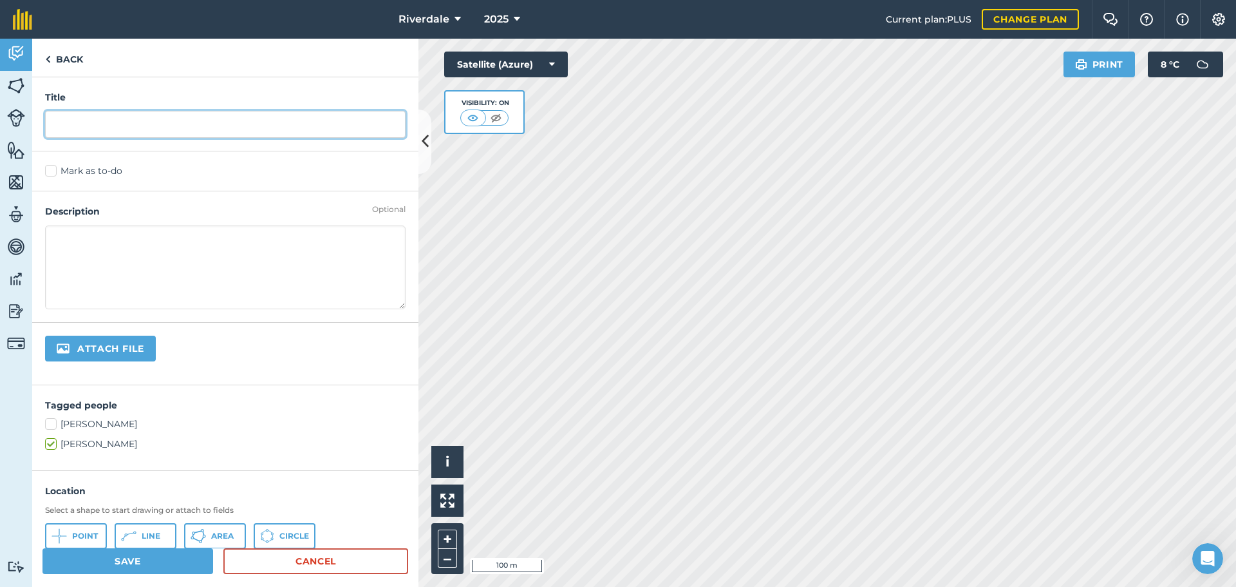
click at [62, 123] on input "text" at bounding box center [225, 124] width 361 height 27
type input "Mob Composition"
click at [62, 235] on textarea at bounding box center [225, 267] width 361 height 84
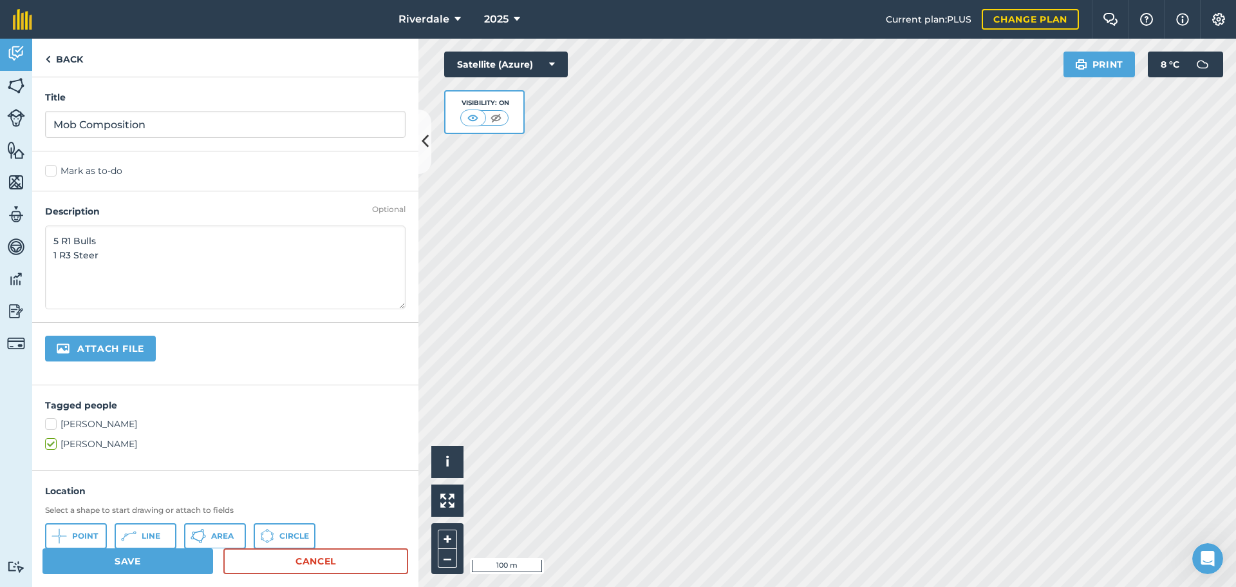
type textarea "5 R1 Bulls 1 R3 Steer"
click at [129, 557] on button "Save" at bounding box center [128, 561] width 171 height 26
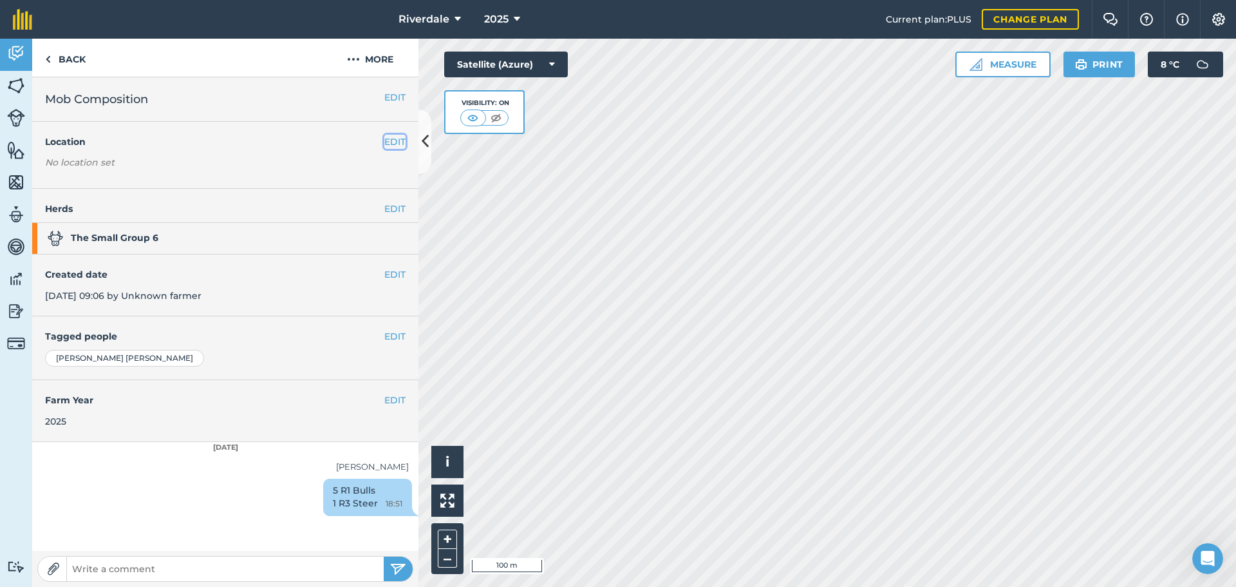
click at [395, 138] on button "EDIT" at bounding box center [394, 142] width 21 height 14
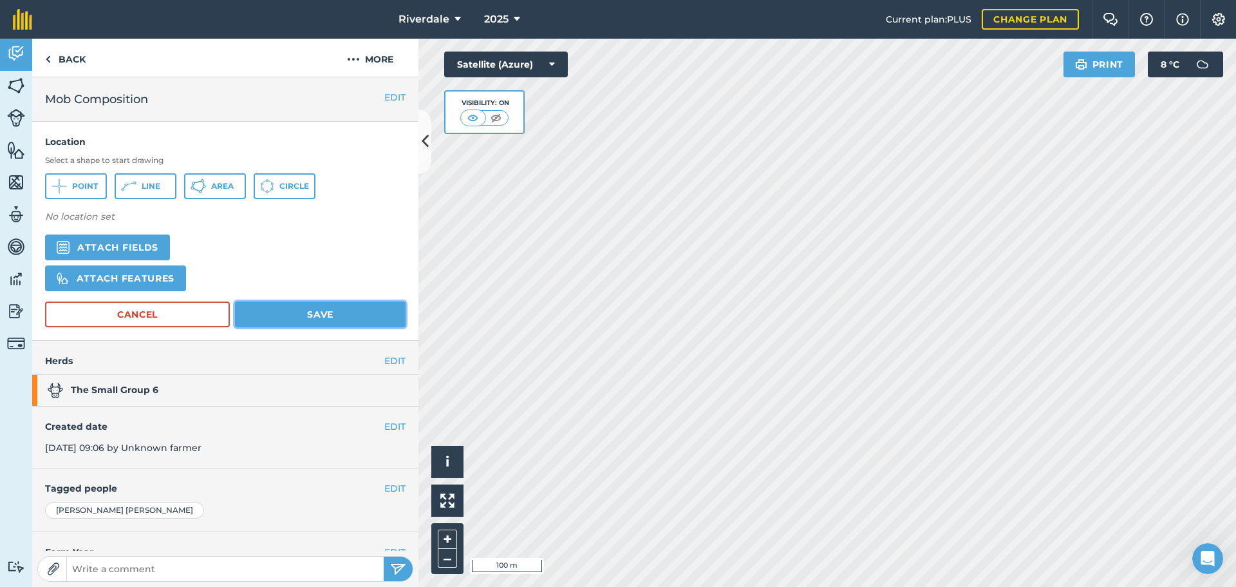
click at [304, 312] on button "Save" at bounding box center [320, 314] width 171 height 26
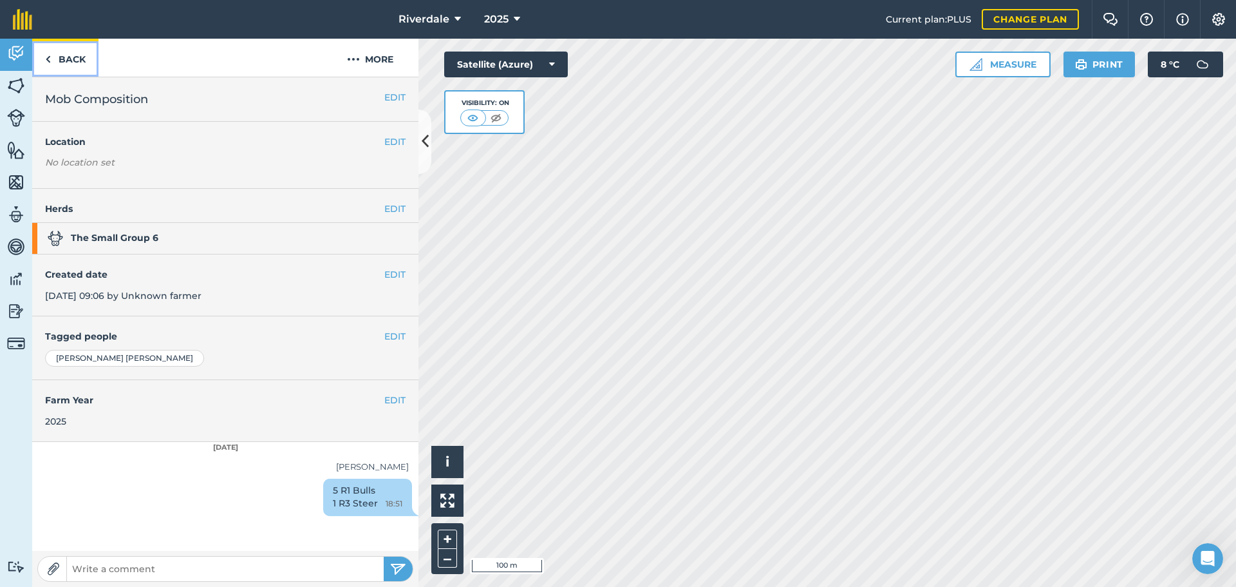
click at [65, 55] on link "Back" at bounding box center [65, 58] width 66 height 38
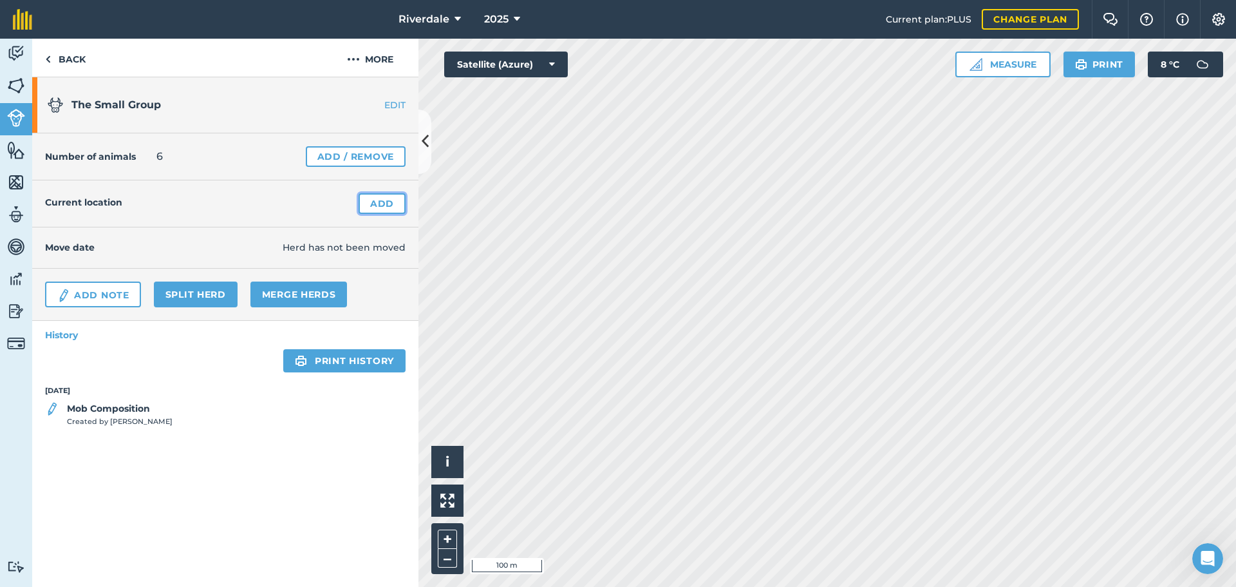
click at [382, 202] on link "Add" at bounding box center [382, 203] width 47 height 21
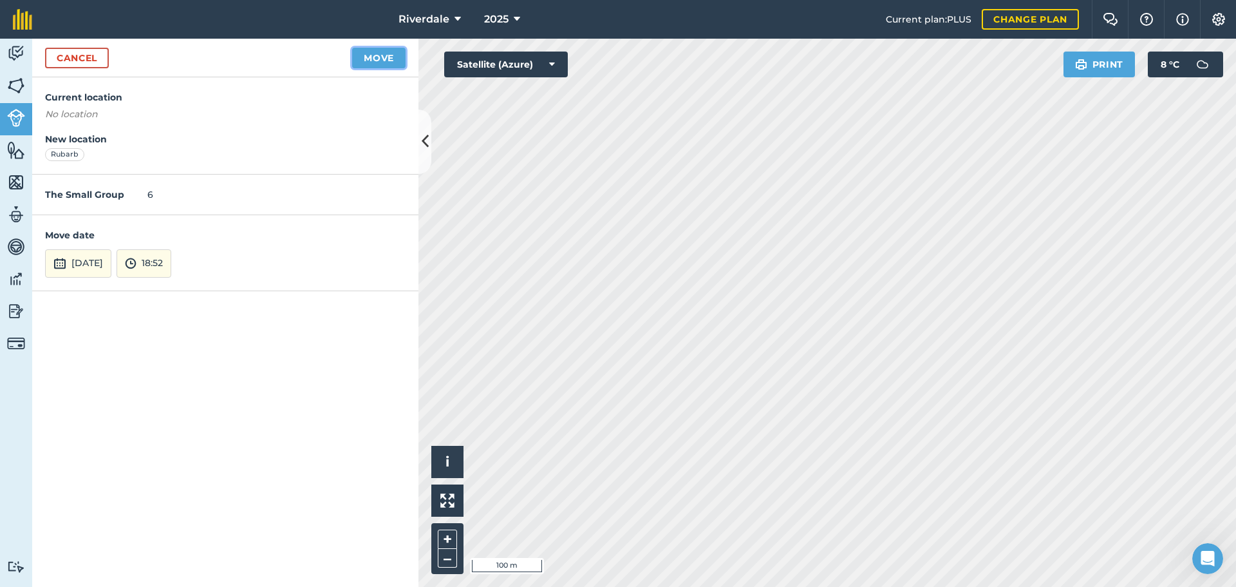
click at [381, 59] on button "Move" at bounding box center [378, 58] width 53 height 21
